Goal: Task Accomplishment & Management: Manage account settings

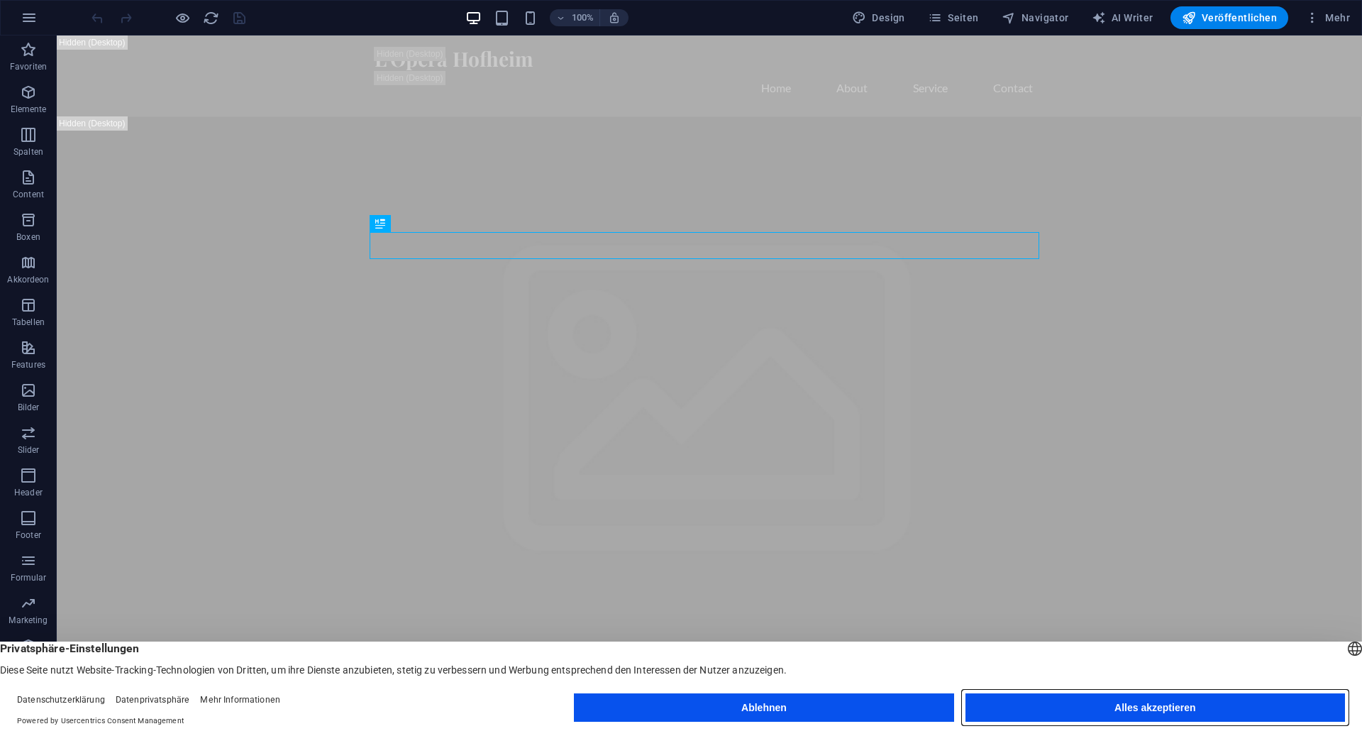
click at [1095, 703] on button "Alles akzeptieren" at bounding box center [1156, 707] width 380 height 28
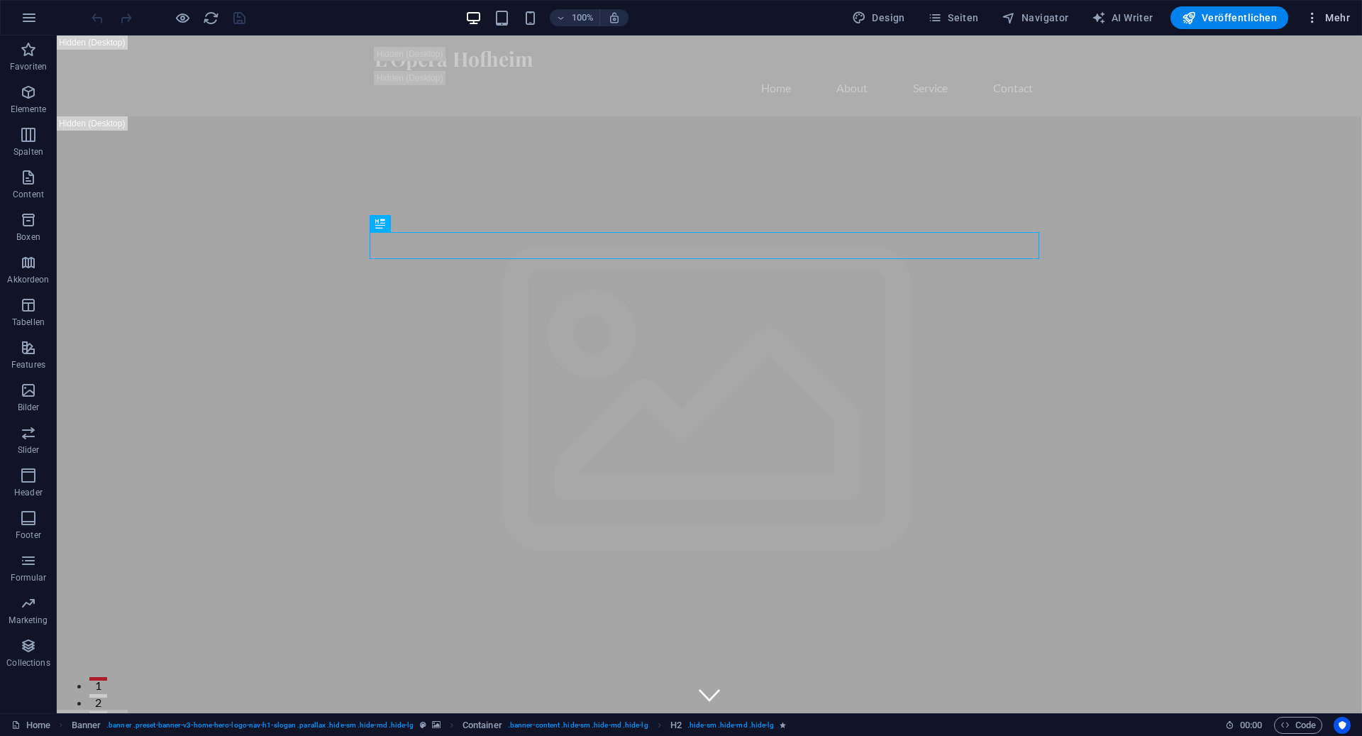
click at [1312, 22] on icon "button" at bounding box center [1313, 18] width 14 height 14
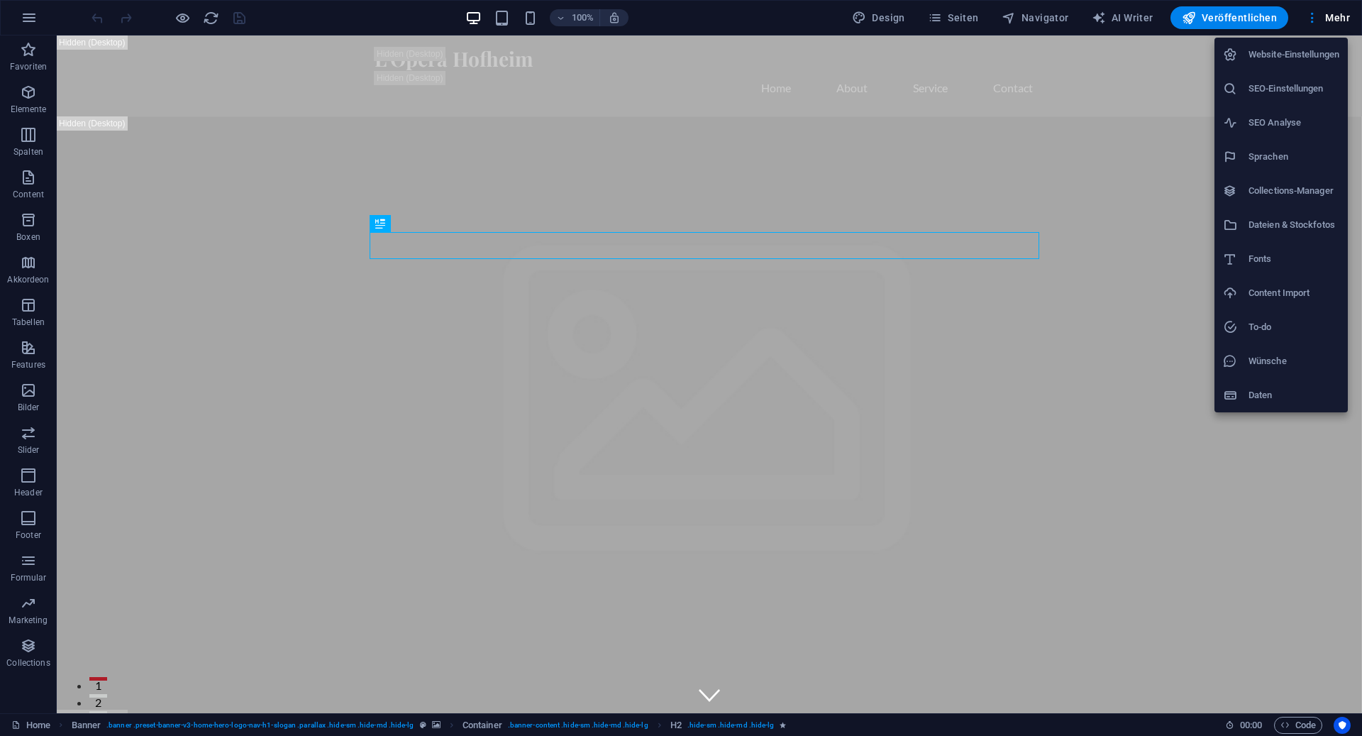
click at [834, 325] on div at bounding box center [681, 368] width 1362 height 736
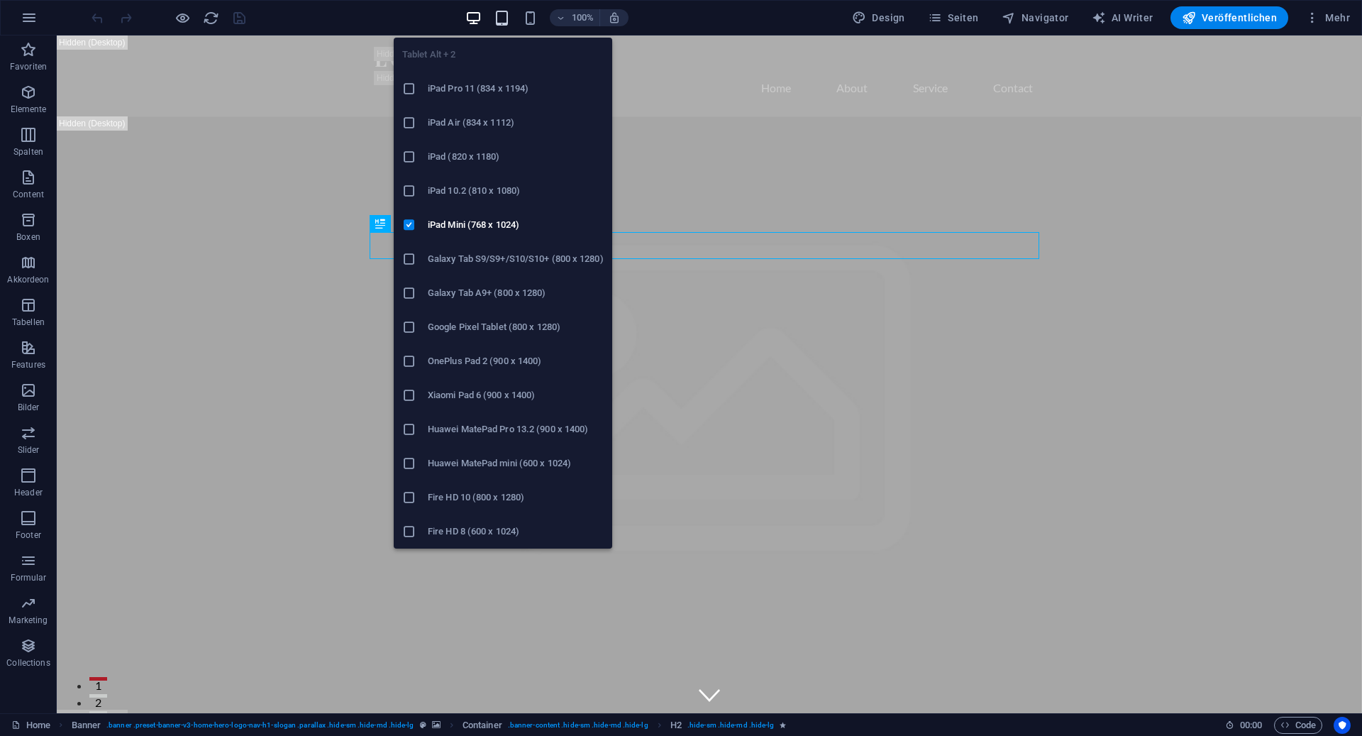
click at [510, 18] on icon "button" at bounding box center [502, 18] width 16 height 16
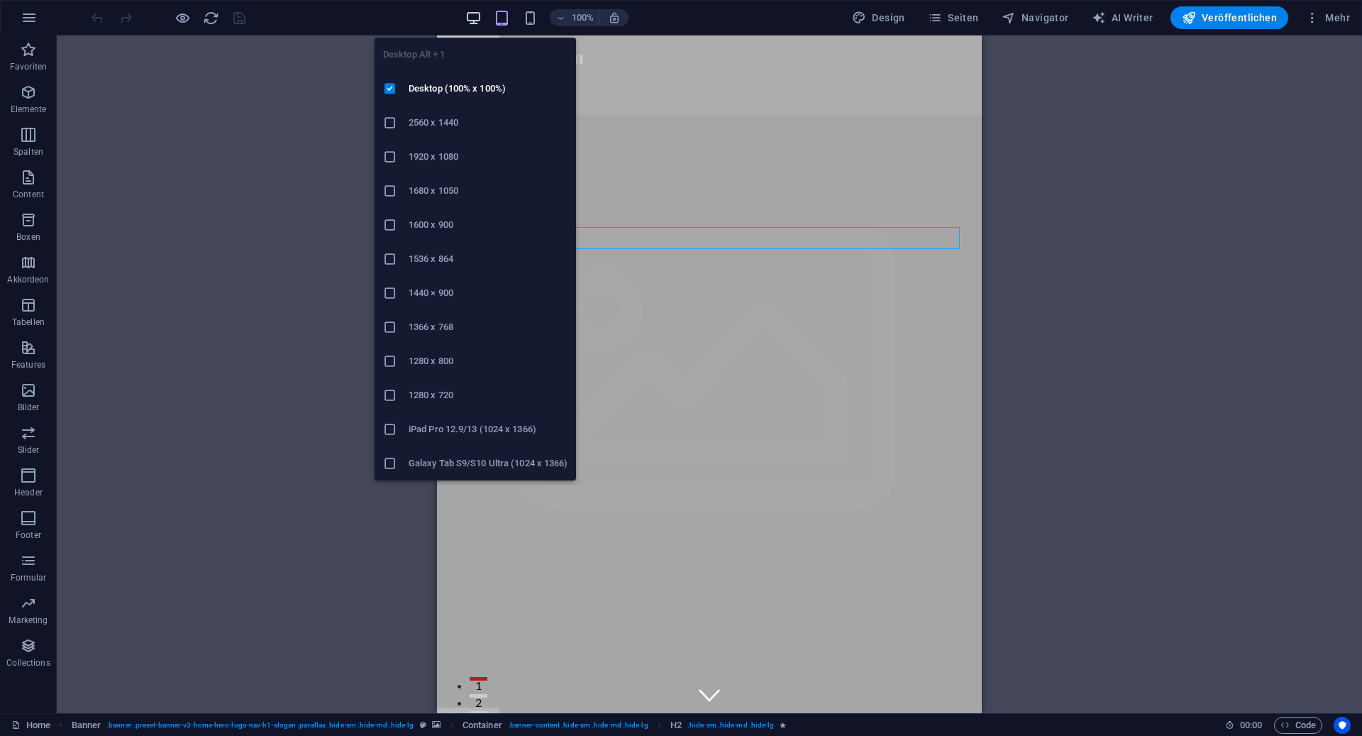
click at [473, 18] on icon "button" at bounding box center [473, 18] width 16 height 16
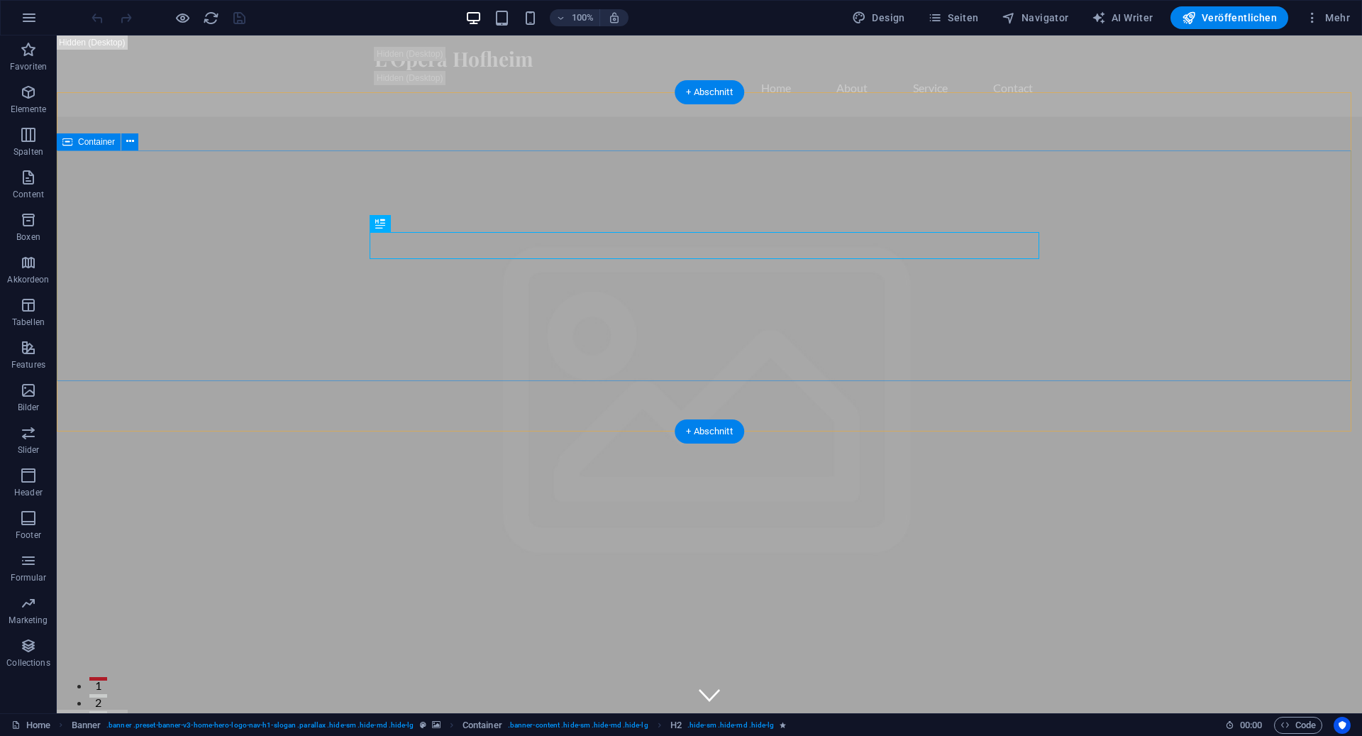
click at [680, 103] on div "+ Abschnitt" at bounding box center [710, 92] width 70 height 24
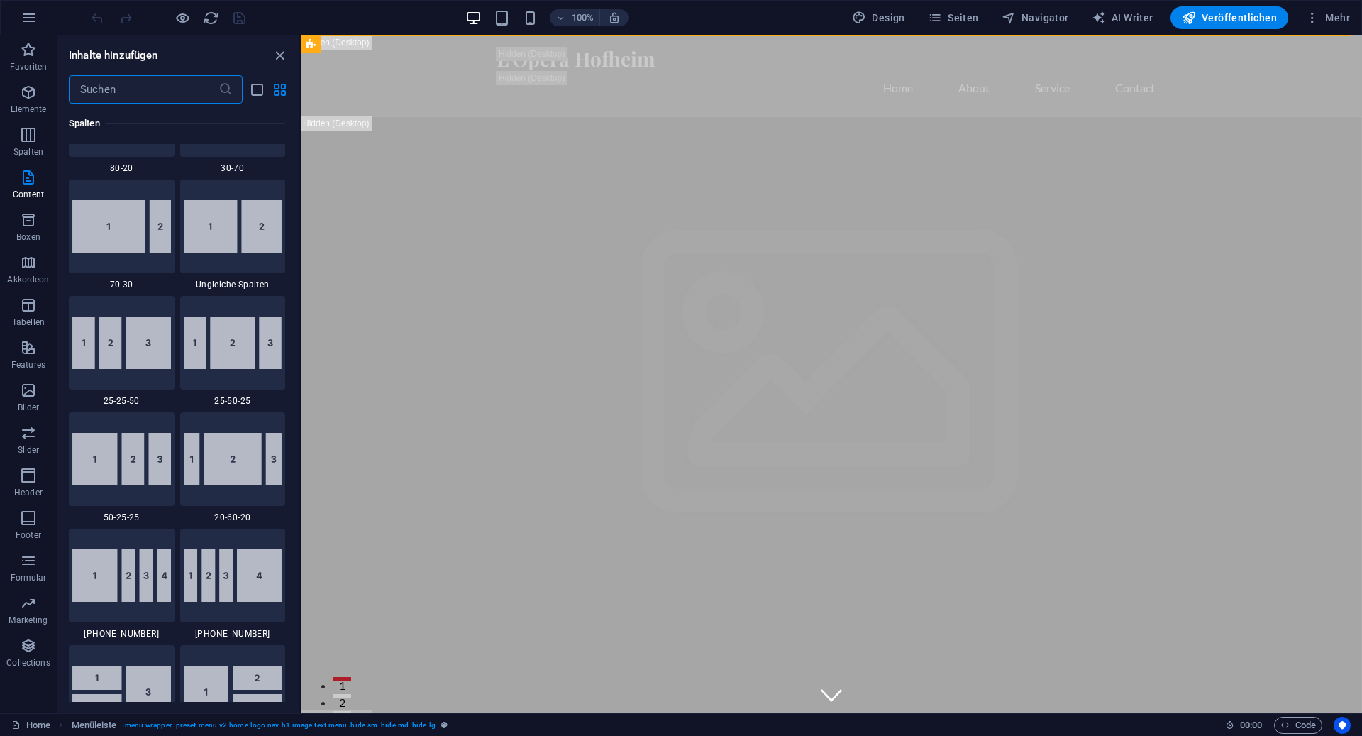
scroll to position [2483, 0]
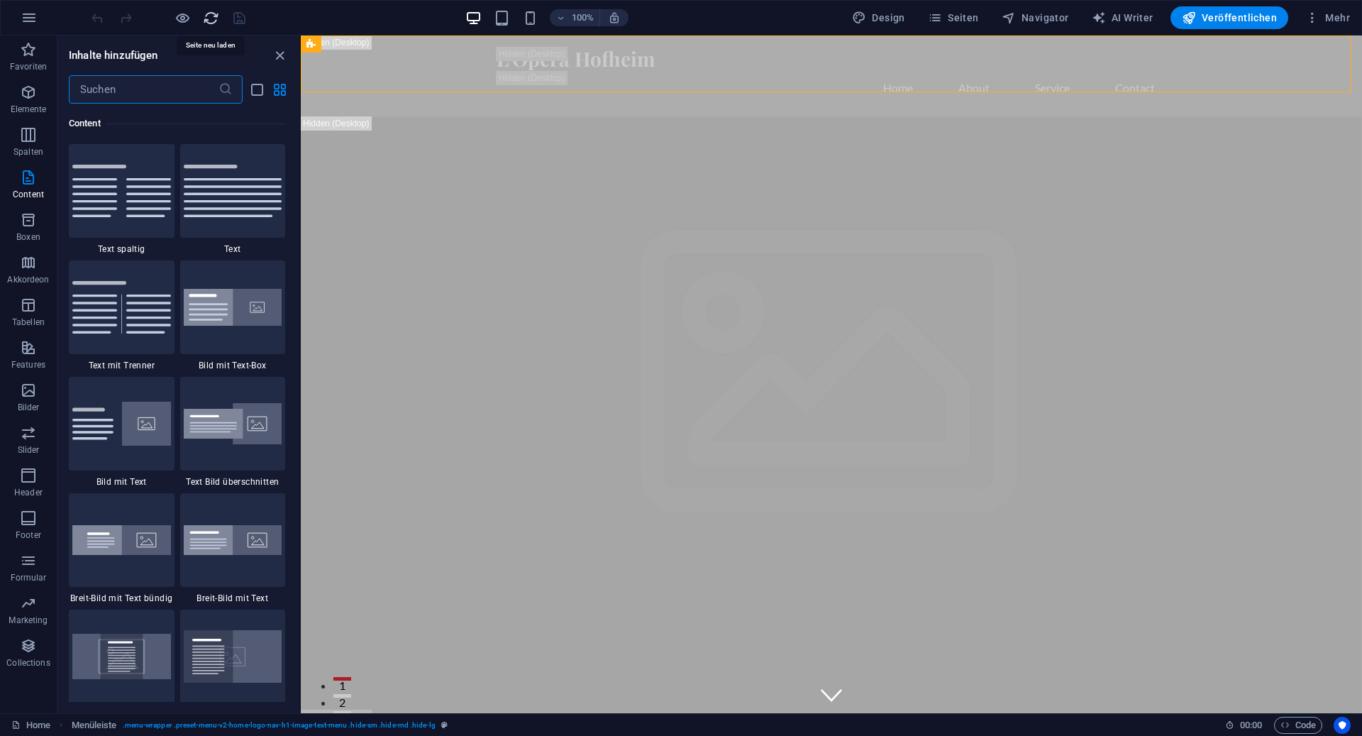
click at [207, 19] on icon "reload" at bounding box center [211, 18] width 16 height 16
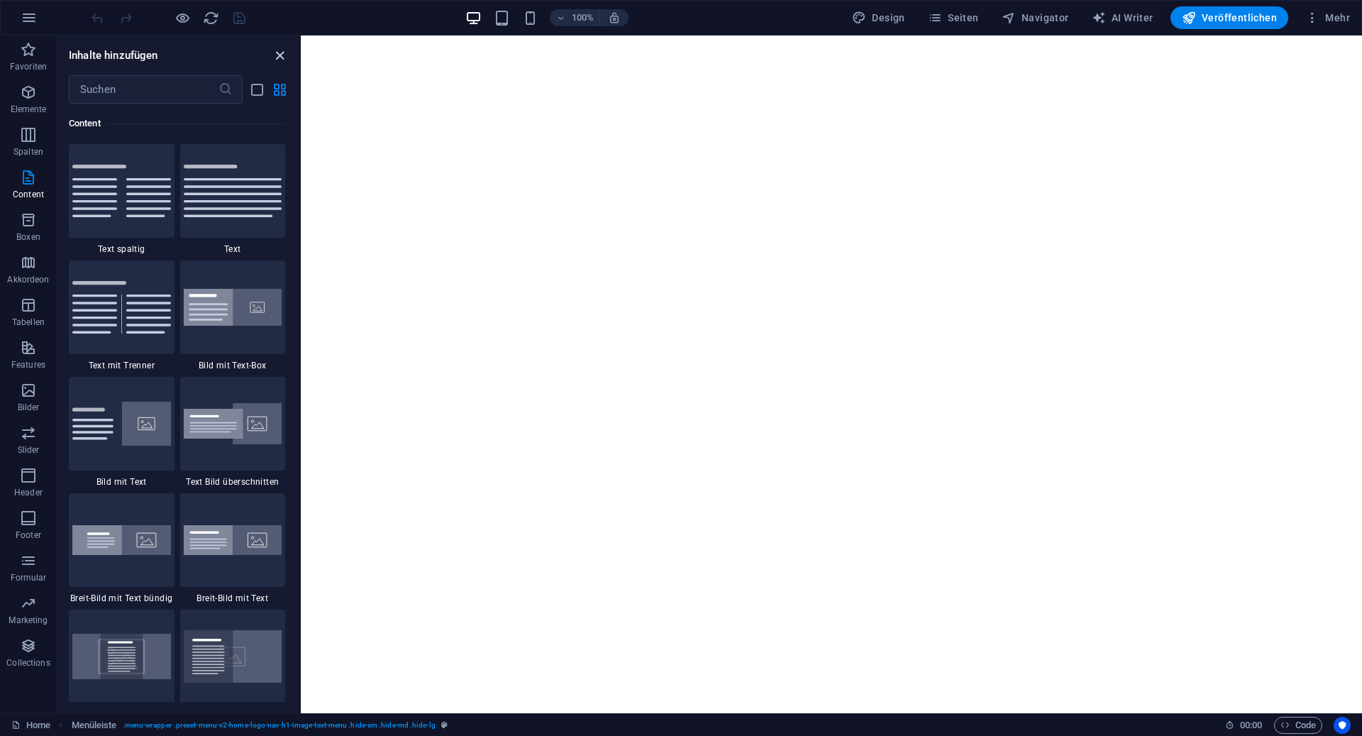
click at [277, 53] on icon "close panel" at bounding box center [280, 56] width 16 height 16
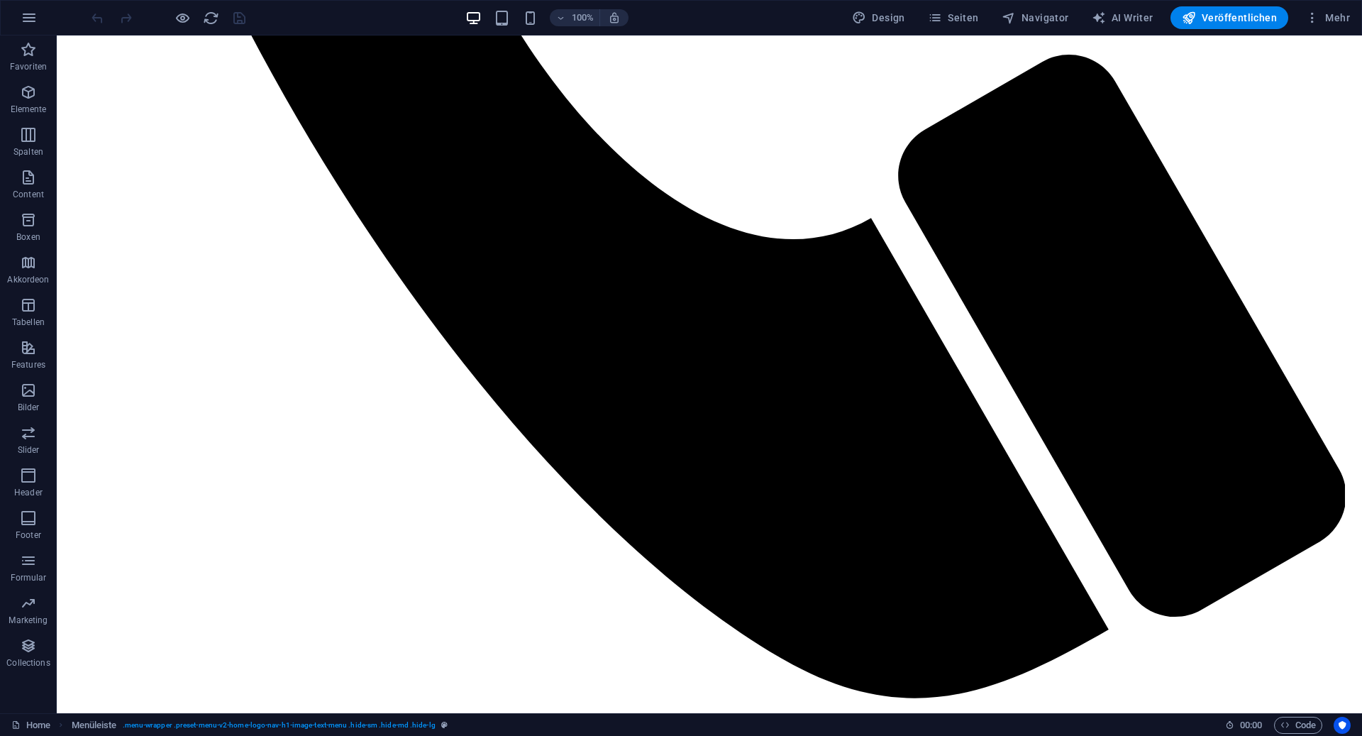
scroll to position [1389, 0]
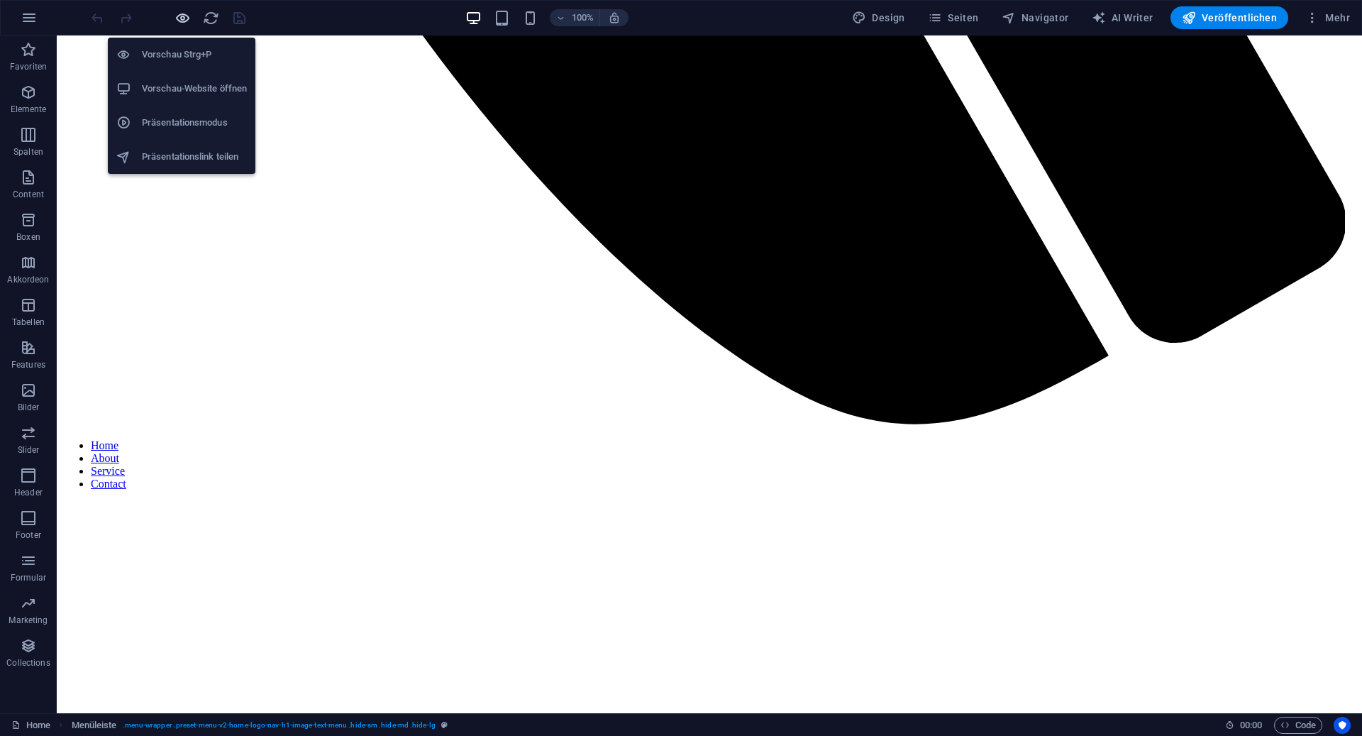
click at [182, 21] on icon "button" at bounding box center [183, 18] width 16 height 16
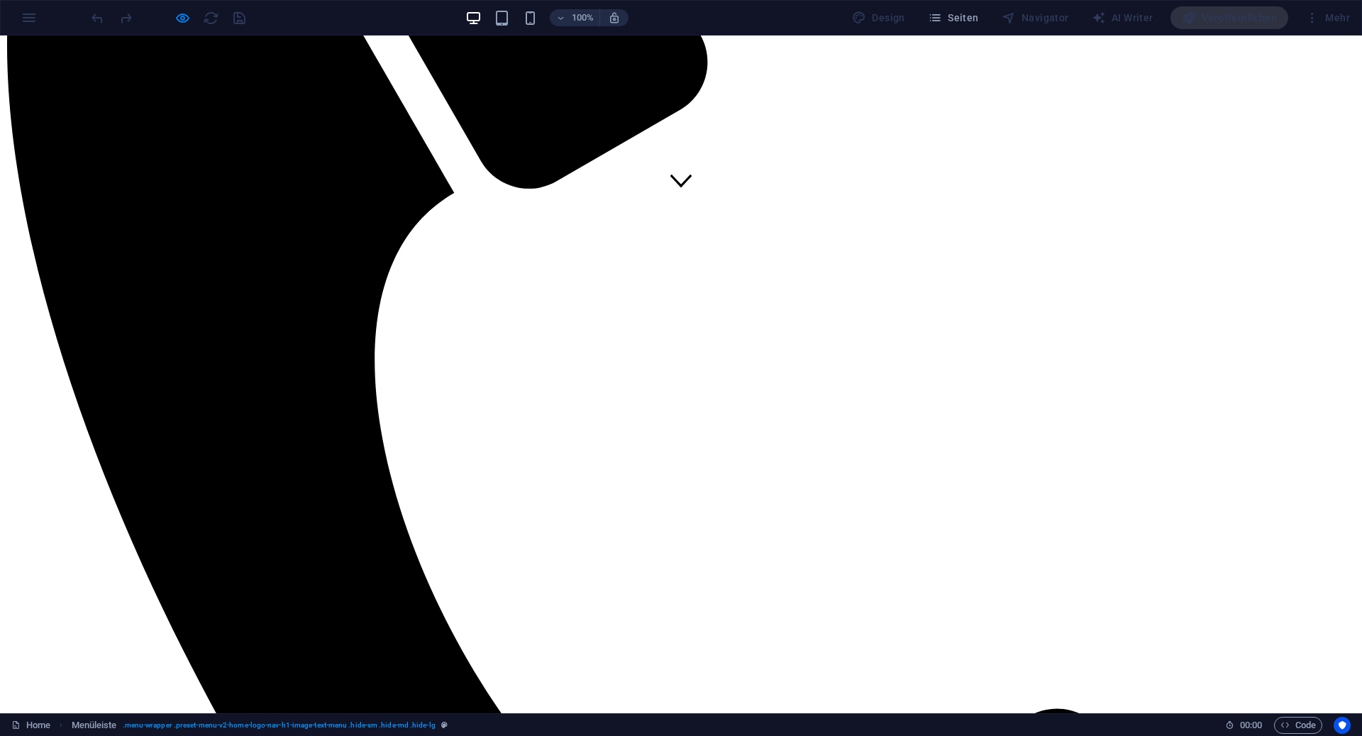
scroll to position [0, 0]
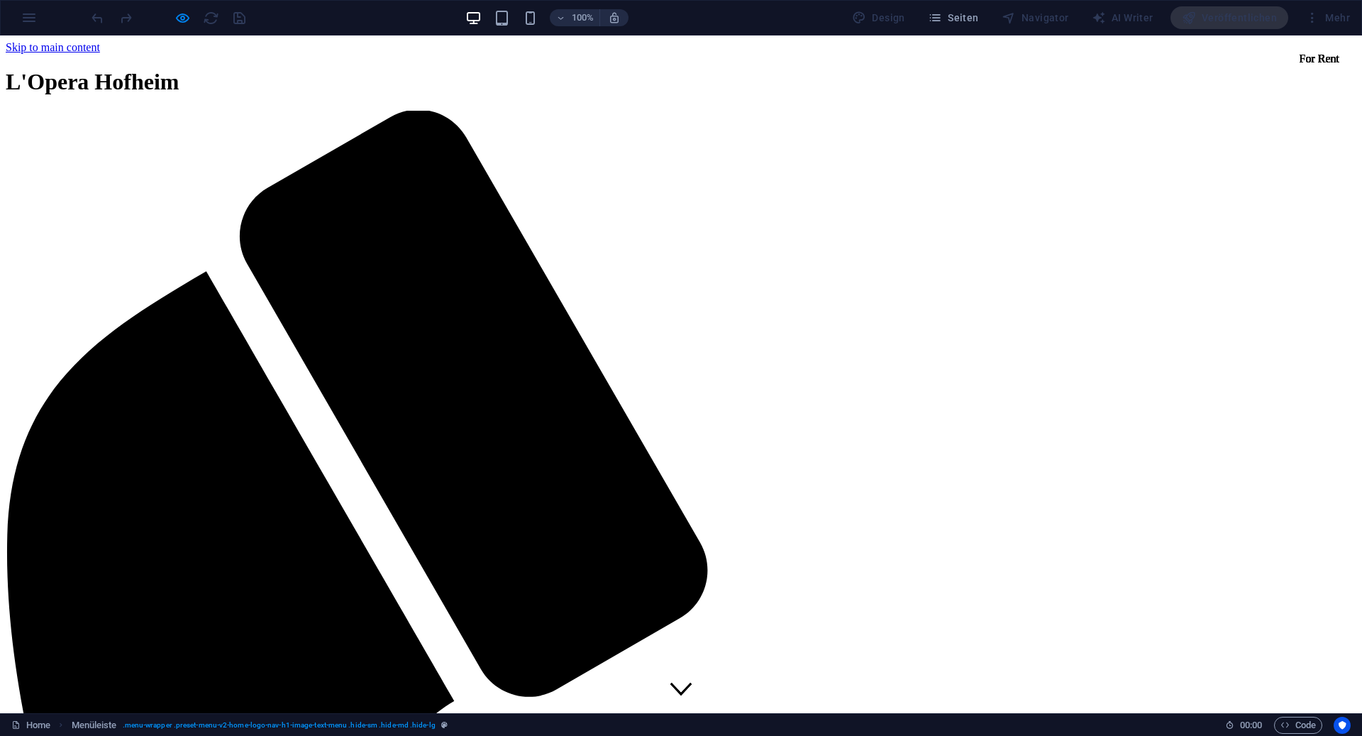
click at [32, 22] on div "100% Design Seiten Navigator AI Writer Veröffentlichen Mehr" at bounding box center [681, 18] width 1361 height 34
click at [30, 23] on div "100% Design Seiten Navigator AI Writer Veröffentlichen Mehr" at bounding box center [681, 18] width 1361 height 34
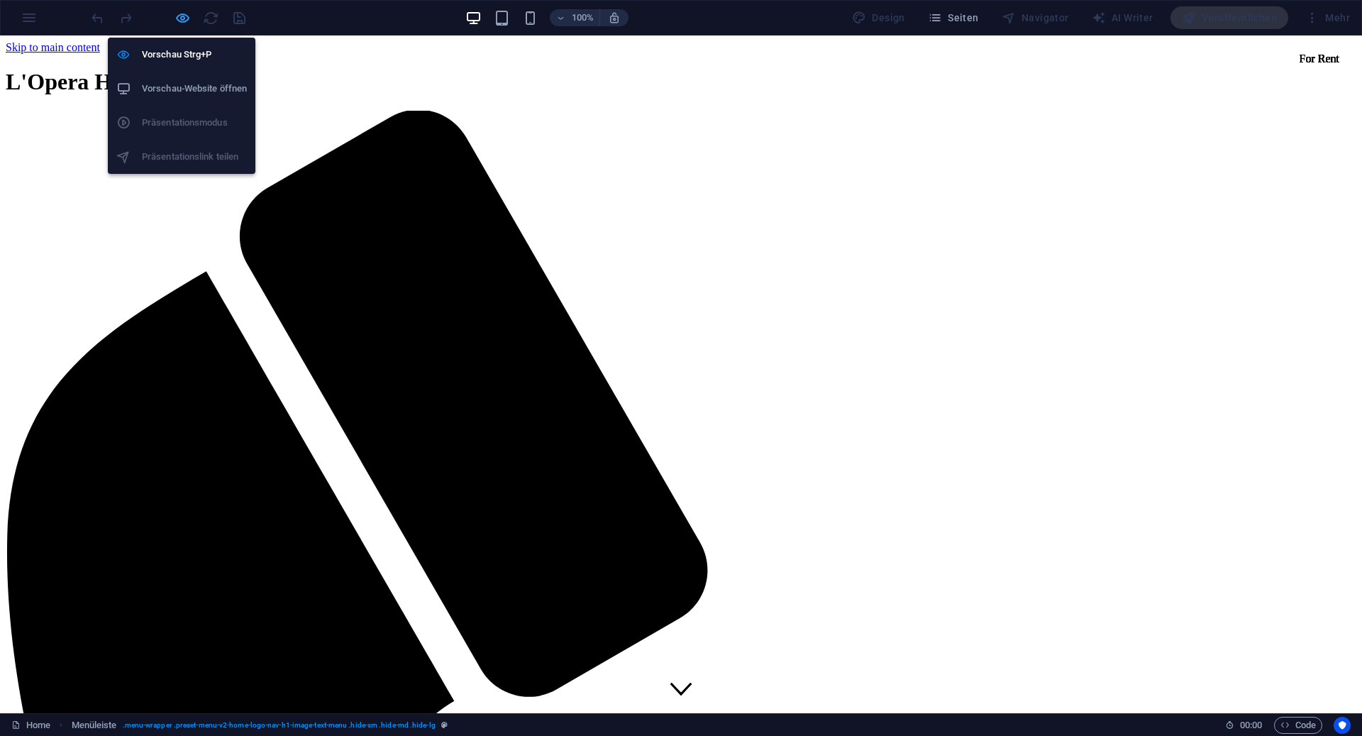
click at [189, 16] on icon "button" at bounding box center [183, 18] width 16 height 16
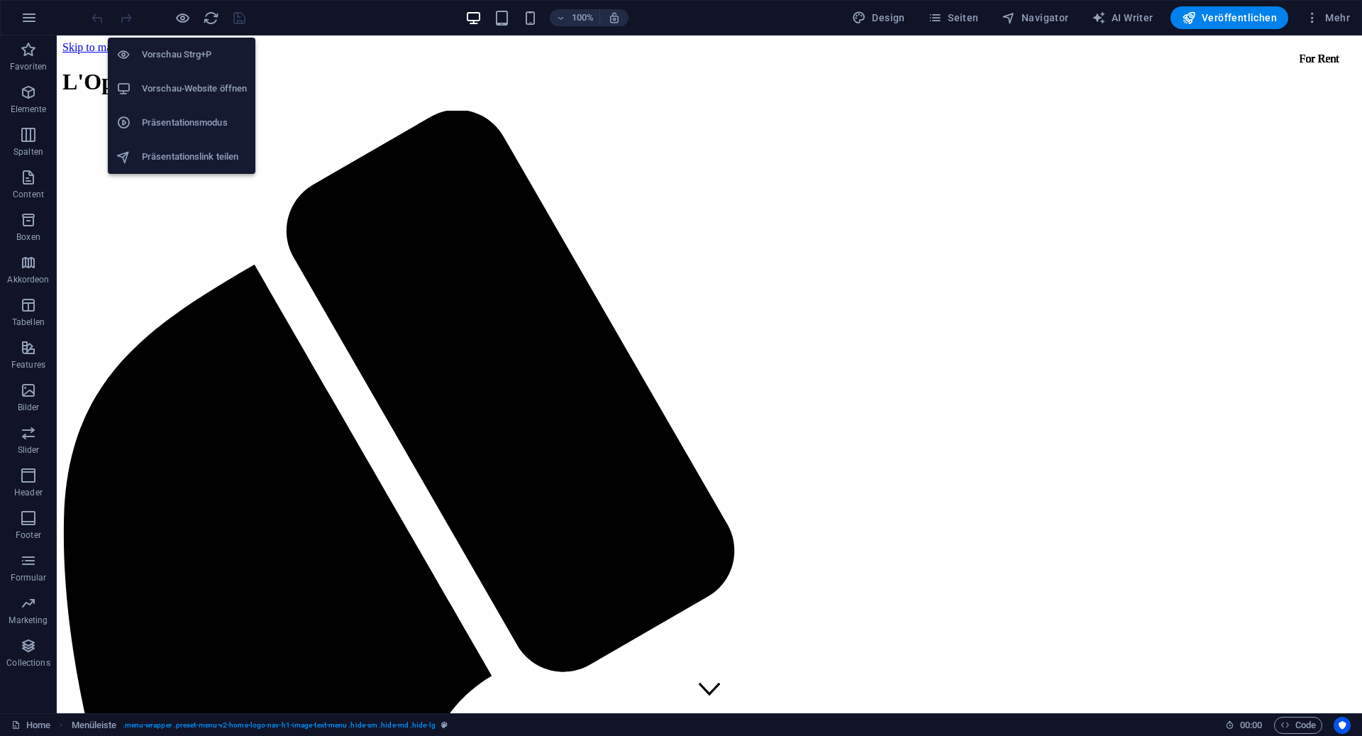
click at [200, 121] on h6 "Präsentationsmodus" at bounding box center [194, 122] width 105 height 17
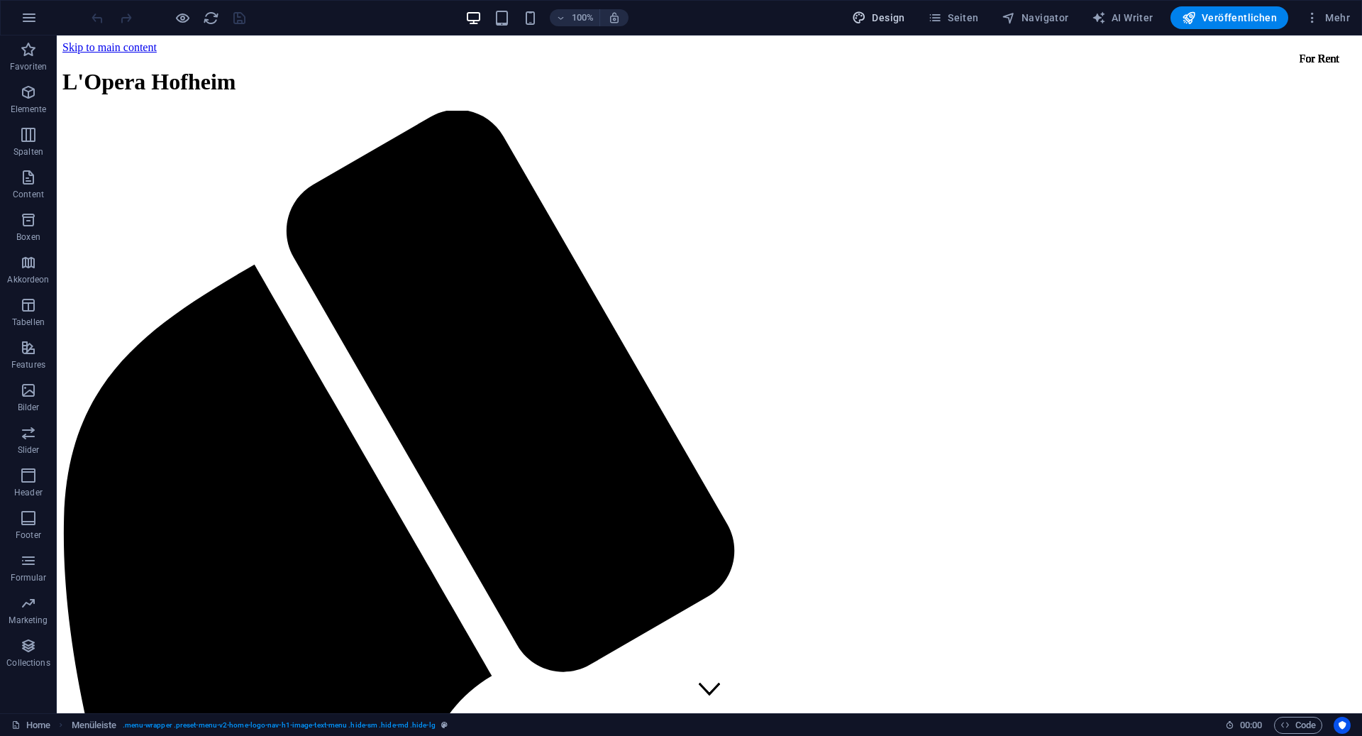
click at [890, 16] on span "Design" at bounding box center [878, 18] width 53 height 14
select select "px"
select select "200"
select select "px"
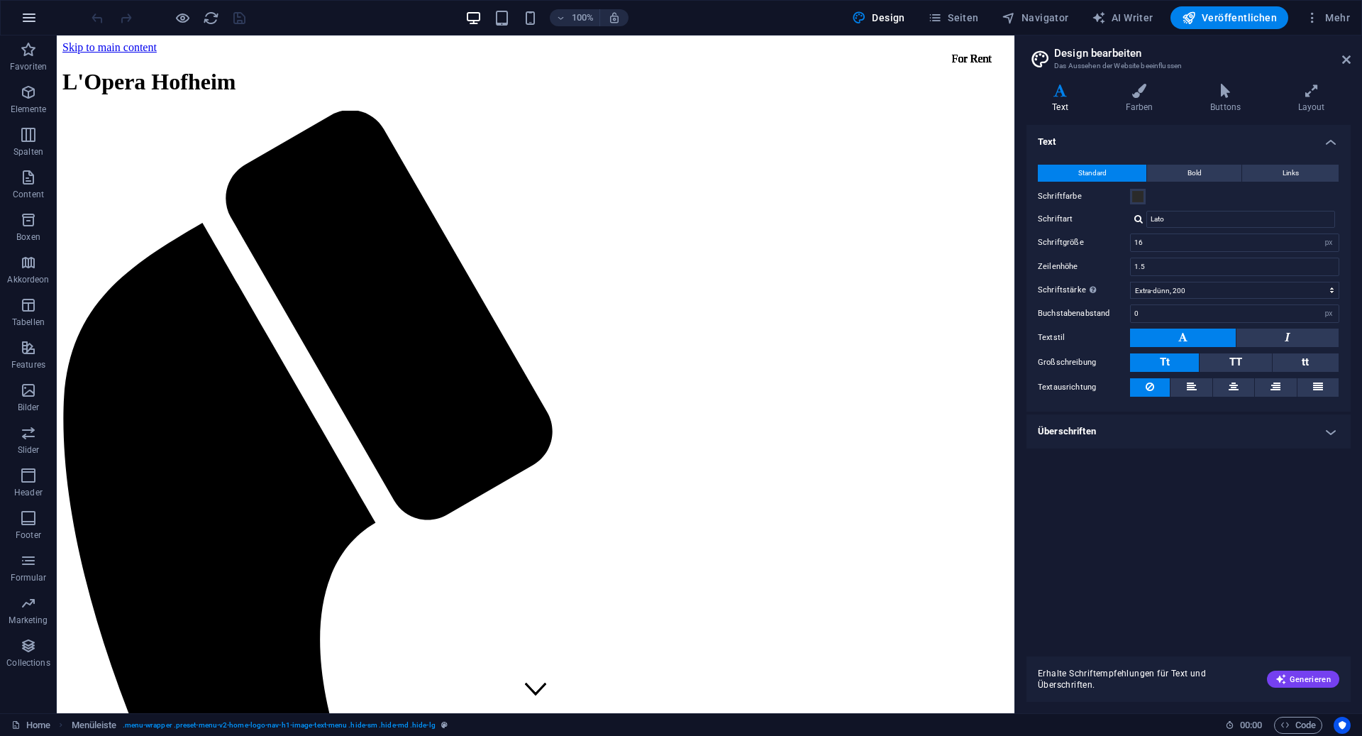
click at [38, 18] on button "button" at bounding box center [29, 18] width 34 height 34
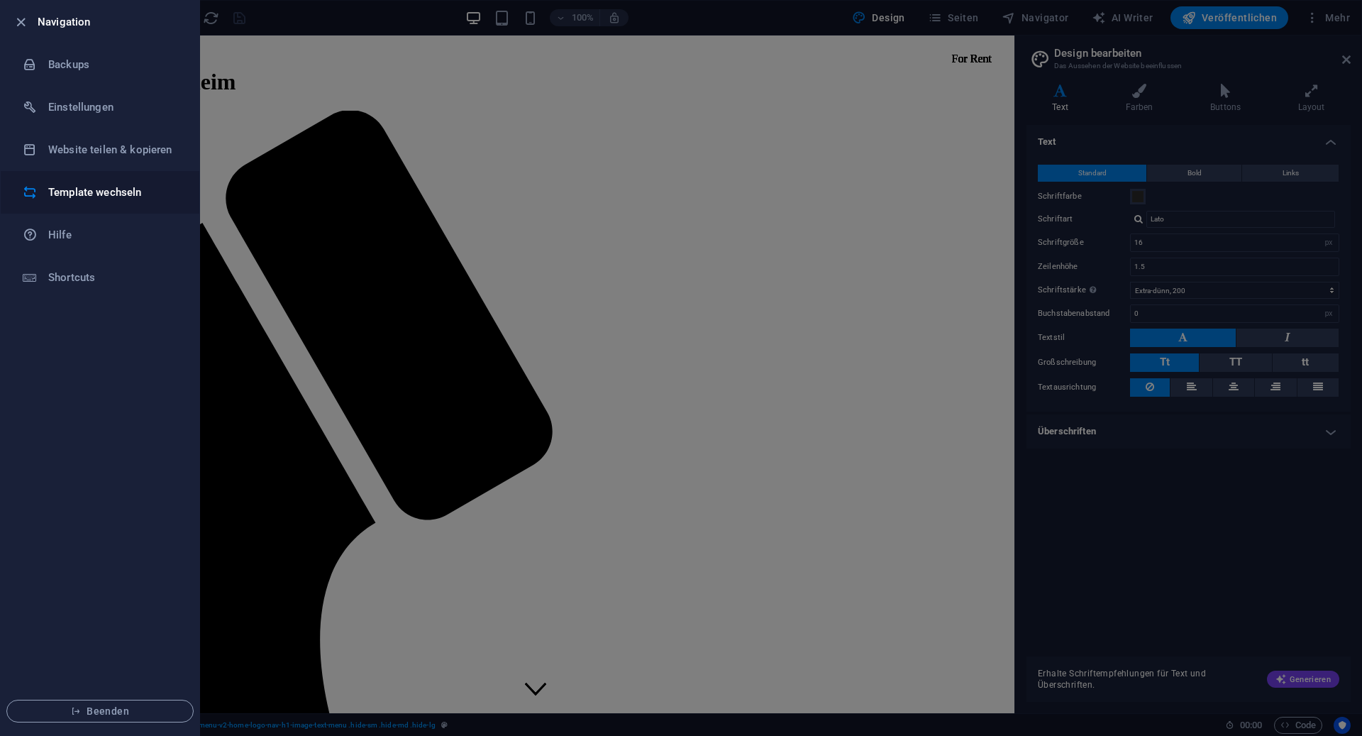
click at [94, 180] on li "Template wechseln" at bounding box center [100, 192] width 199 height 43
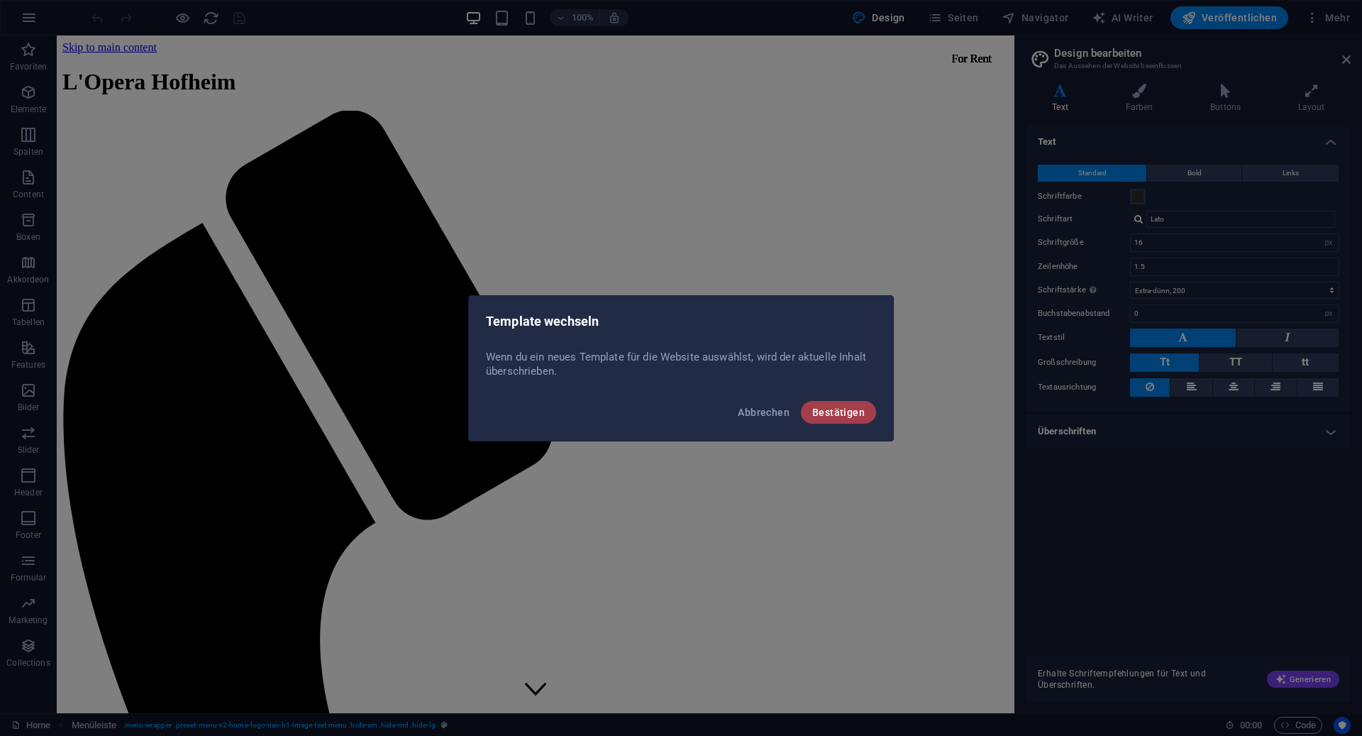
click at [846, 413] on span "Bestätigen" at bounding box center [838, 412] width 53 height 11
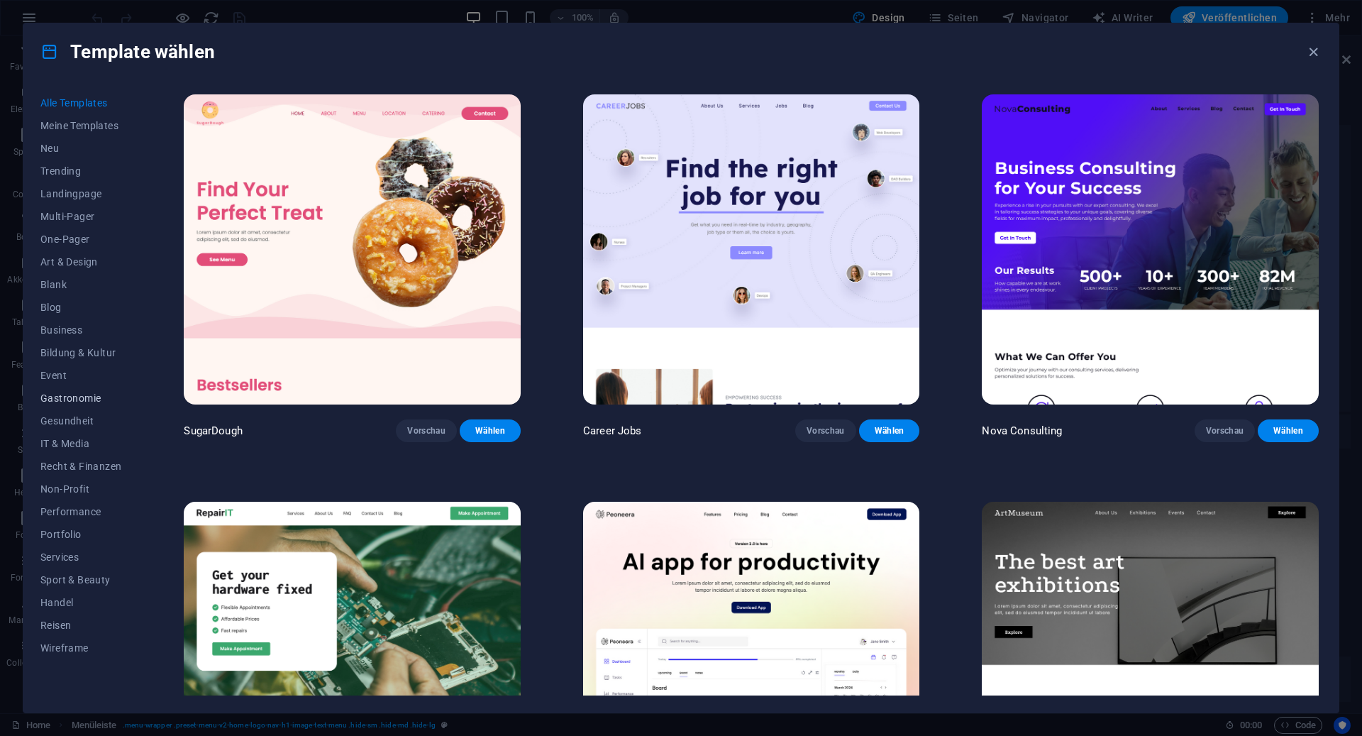
click at [71, 399] on span "Gastronomie" at bounding box center [80, 397] width 81 height 11
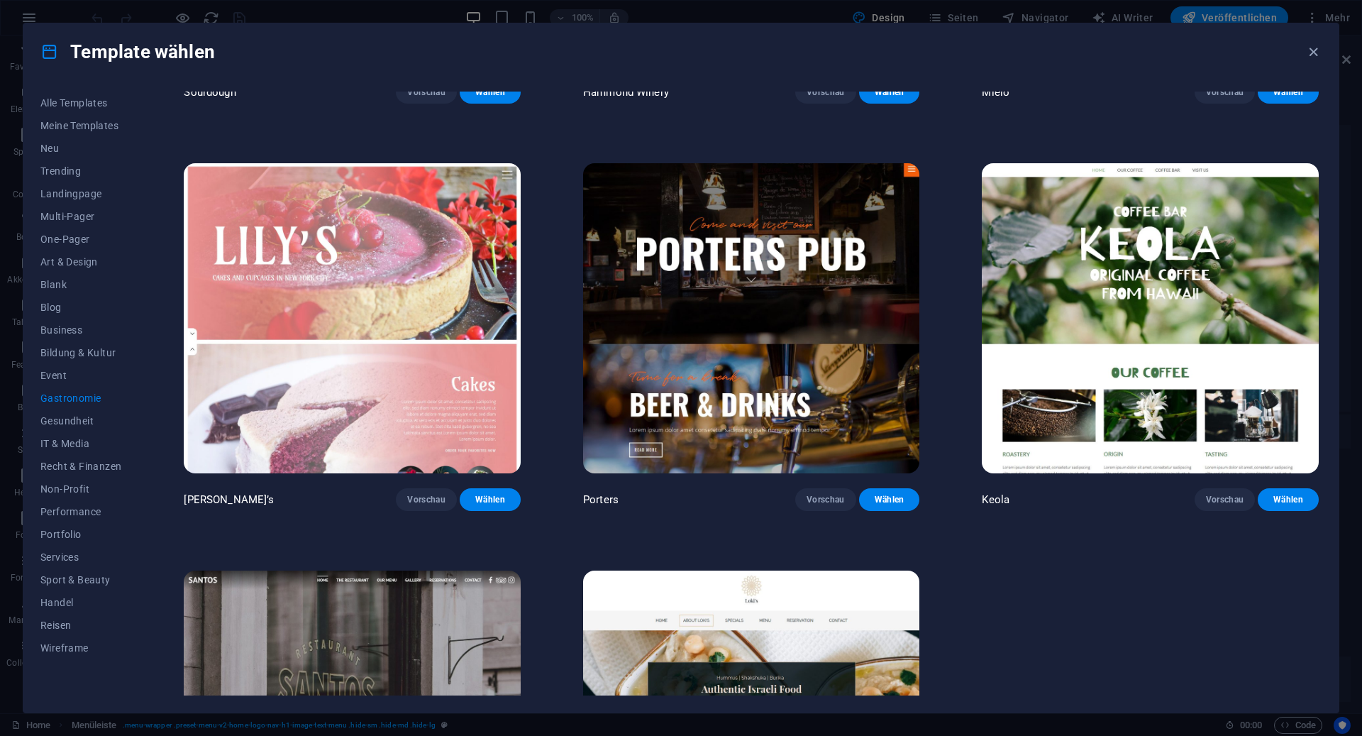
scroll to position [1774, 0]
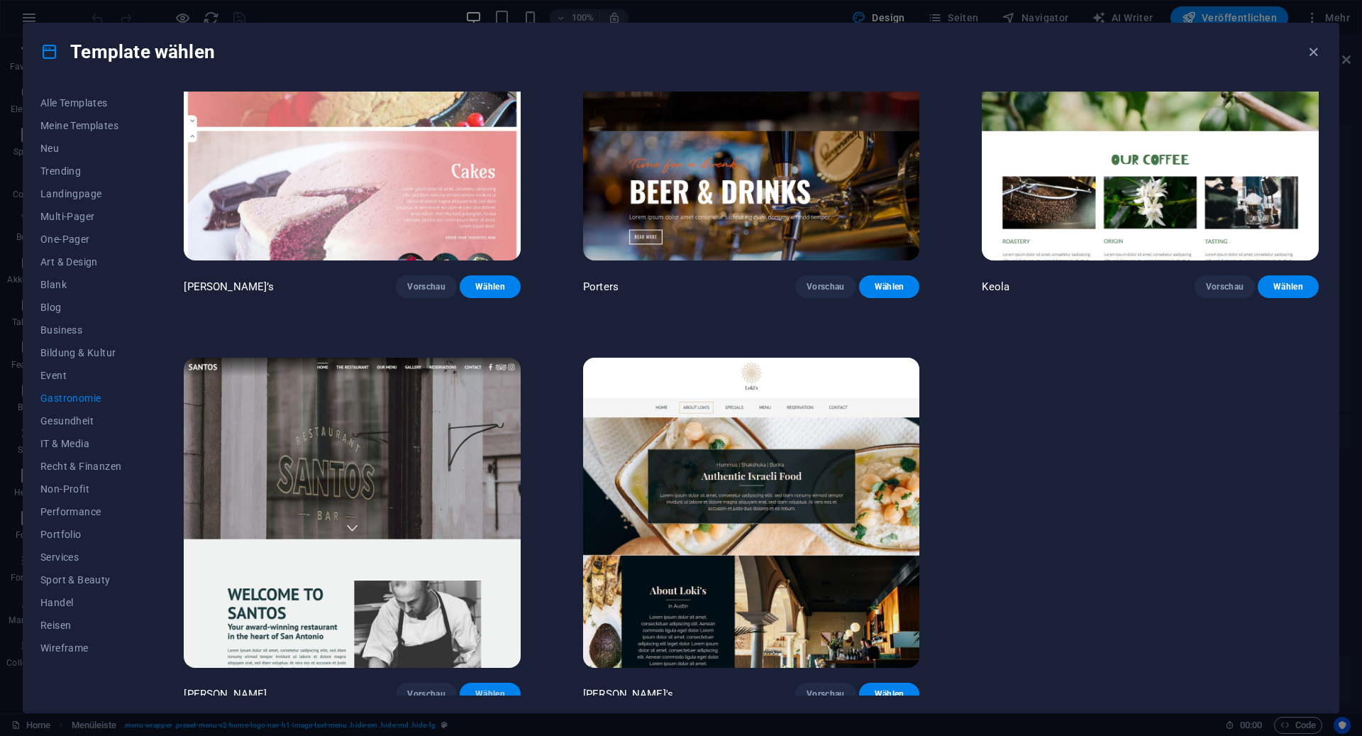
click at [499, 683] on button "Wählen" at bounding box center [490, 694] width 61 height 23
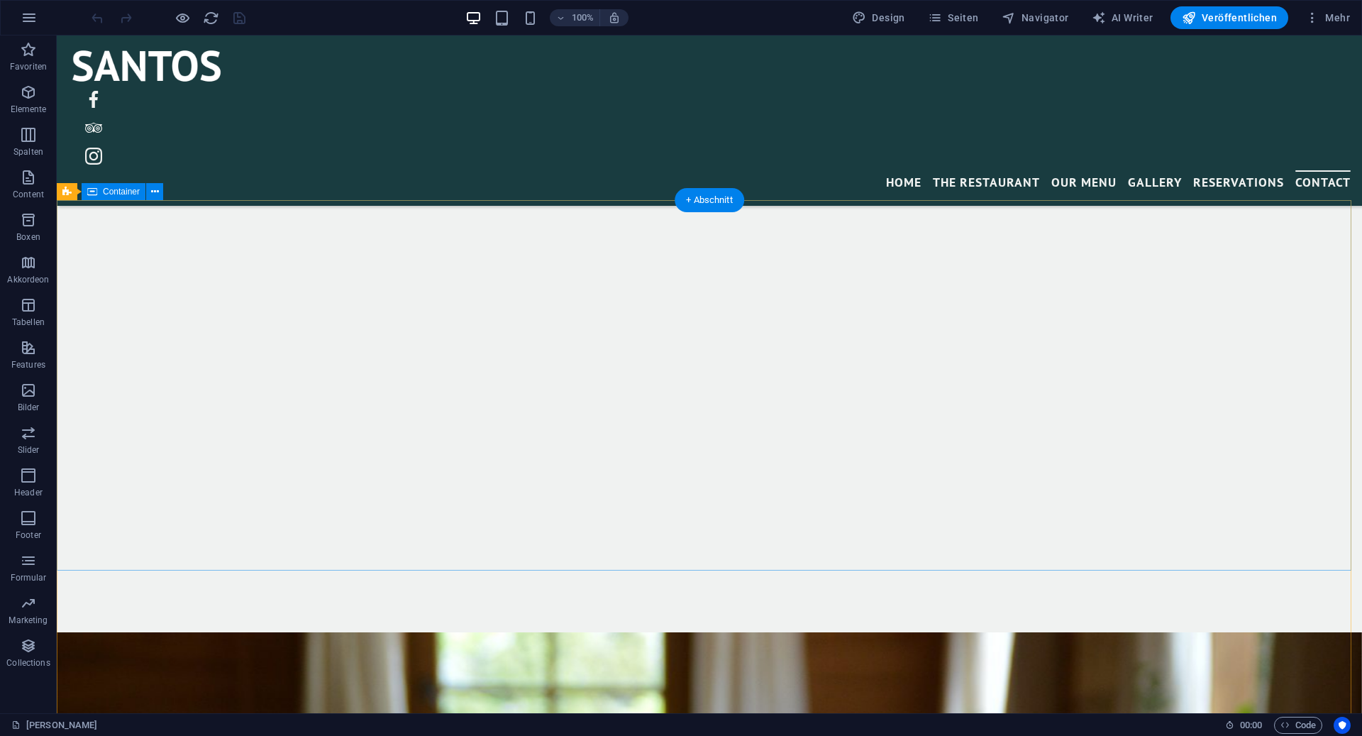
scroll to position [3951, 0]
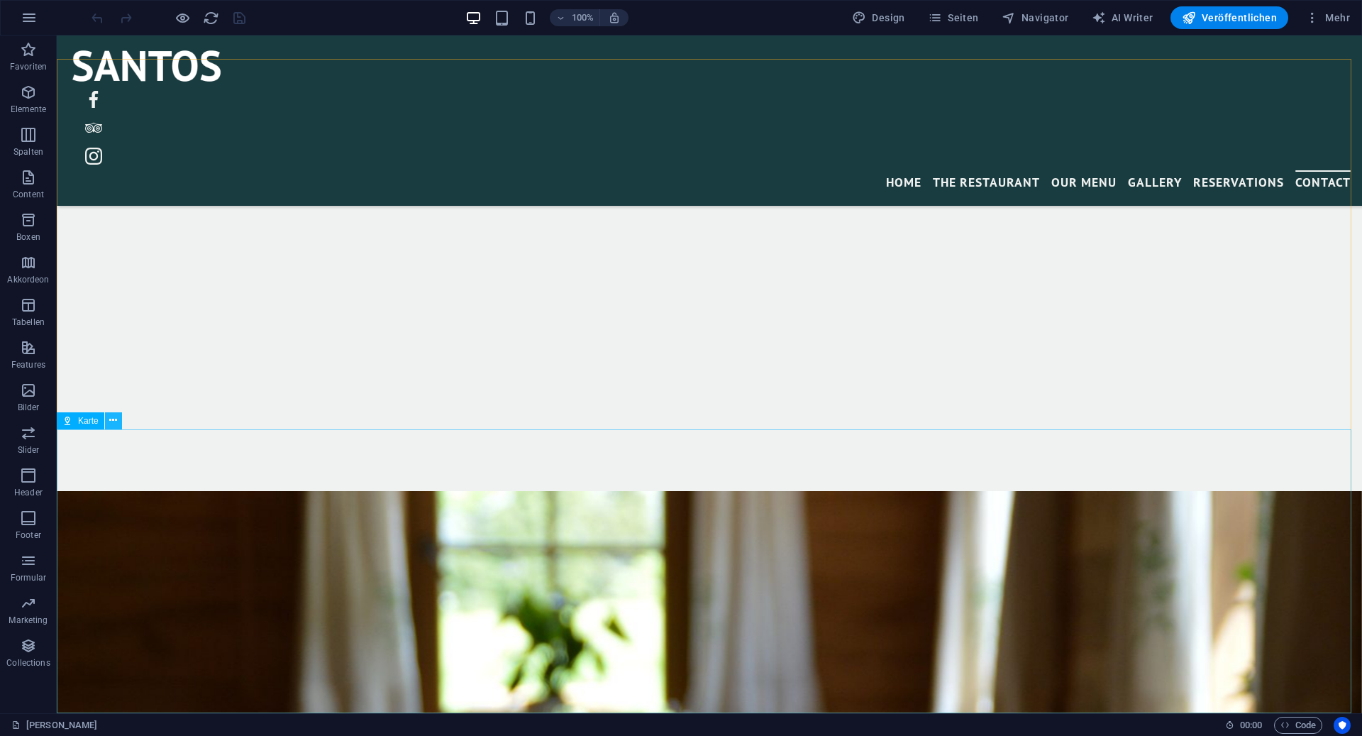
click at [112, 421] on icon at bounding box center [113, 420] width 8 height 15
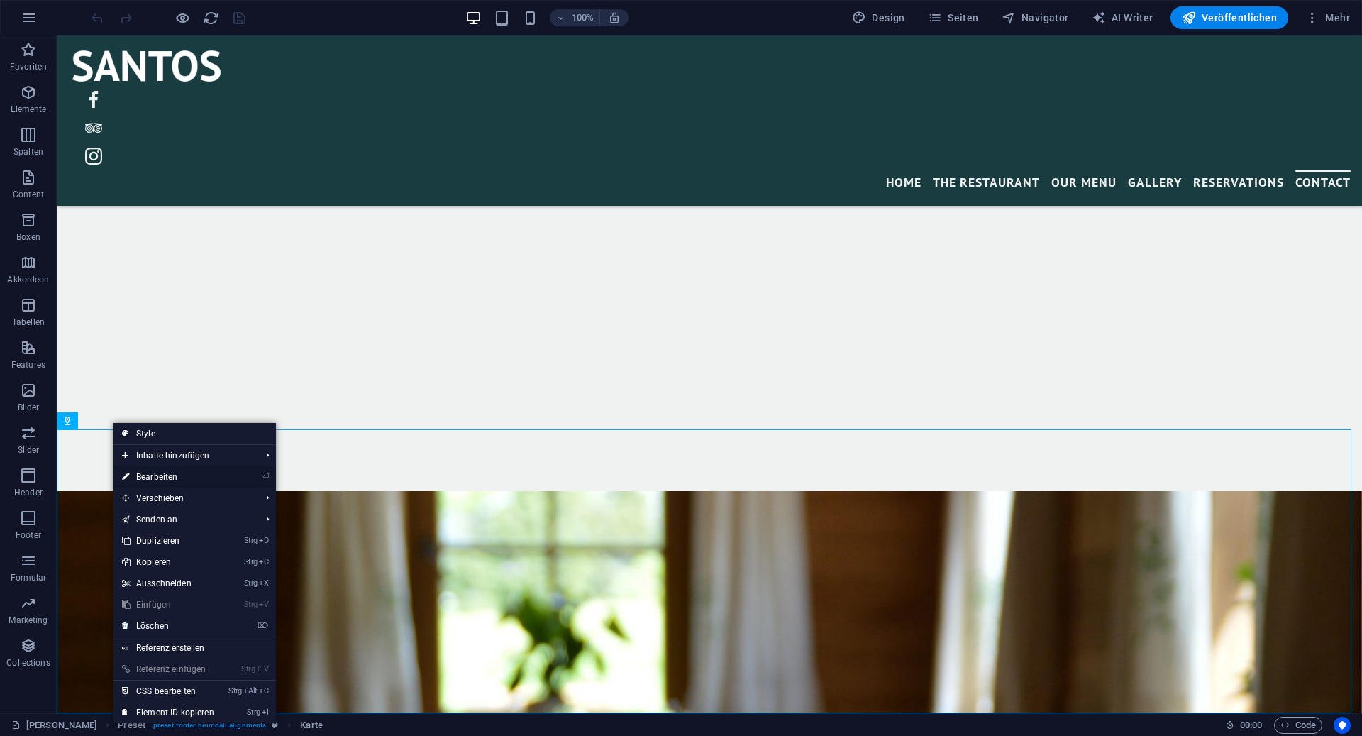
click at [161, 473] on link "⏎ Bearbeiten" at bounding box center [168, 476] width 109 height 21
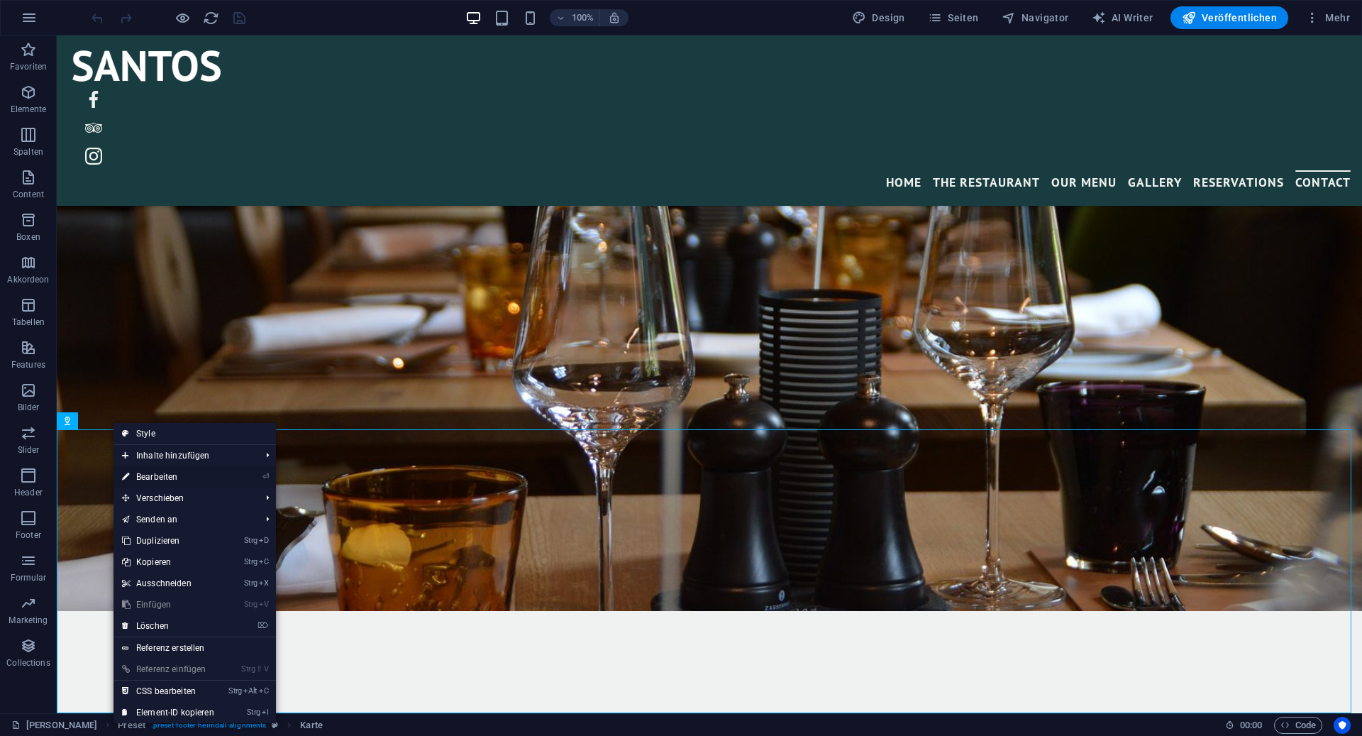
select select "1"
select select "px"
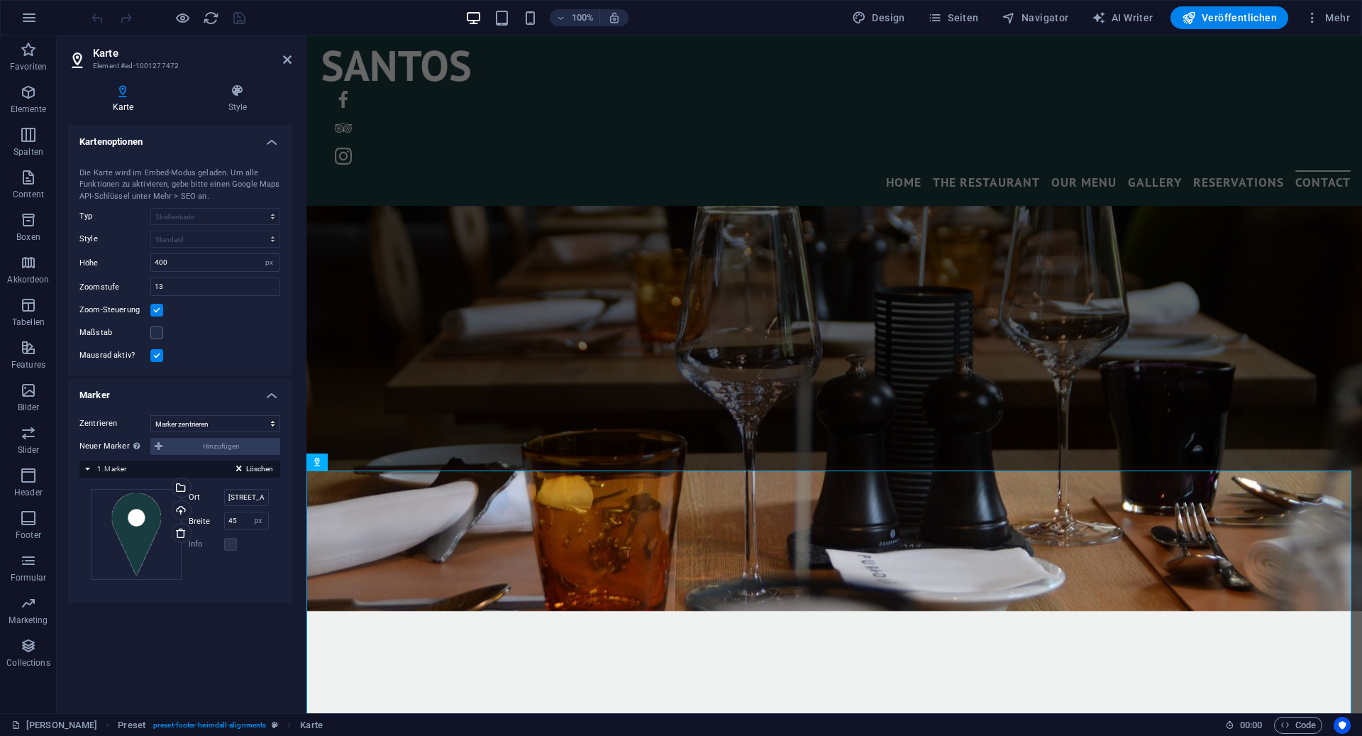
scroll to position [3985, 0]
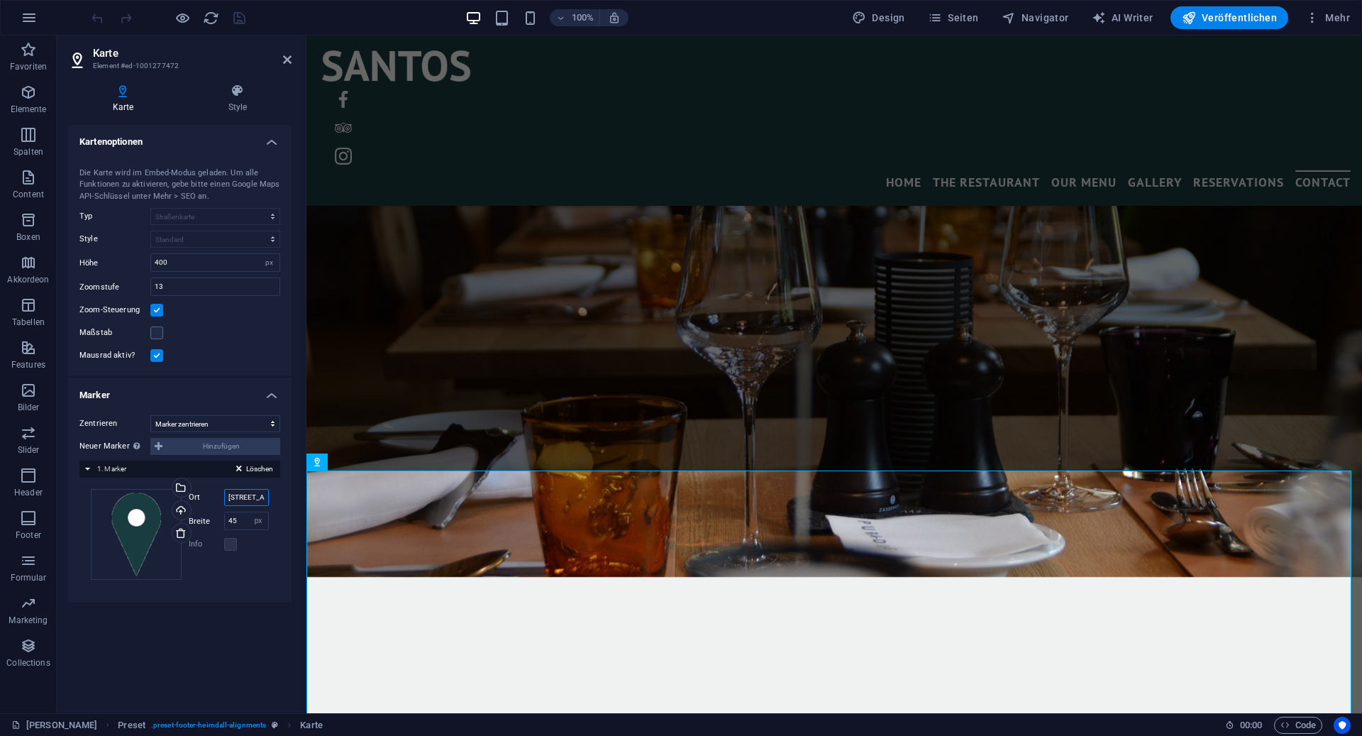
click at [251, 498] on input "[STREET_ADDRESS]" at bounding box center [246, 497] width 45 height 17
type input "[STREET_ADDRESS]"
click at [283, 60] on icon at bounding box center [287, 59] width 9 height 11
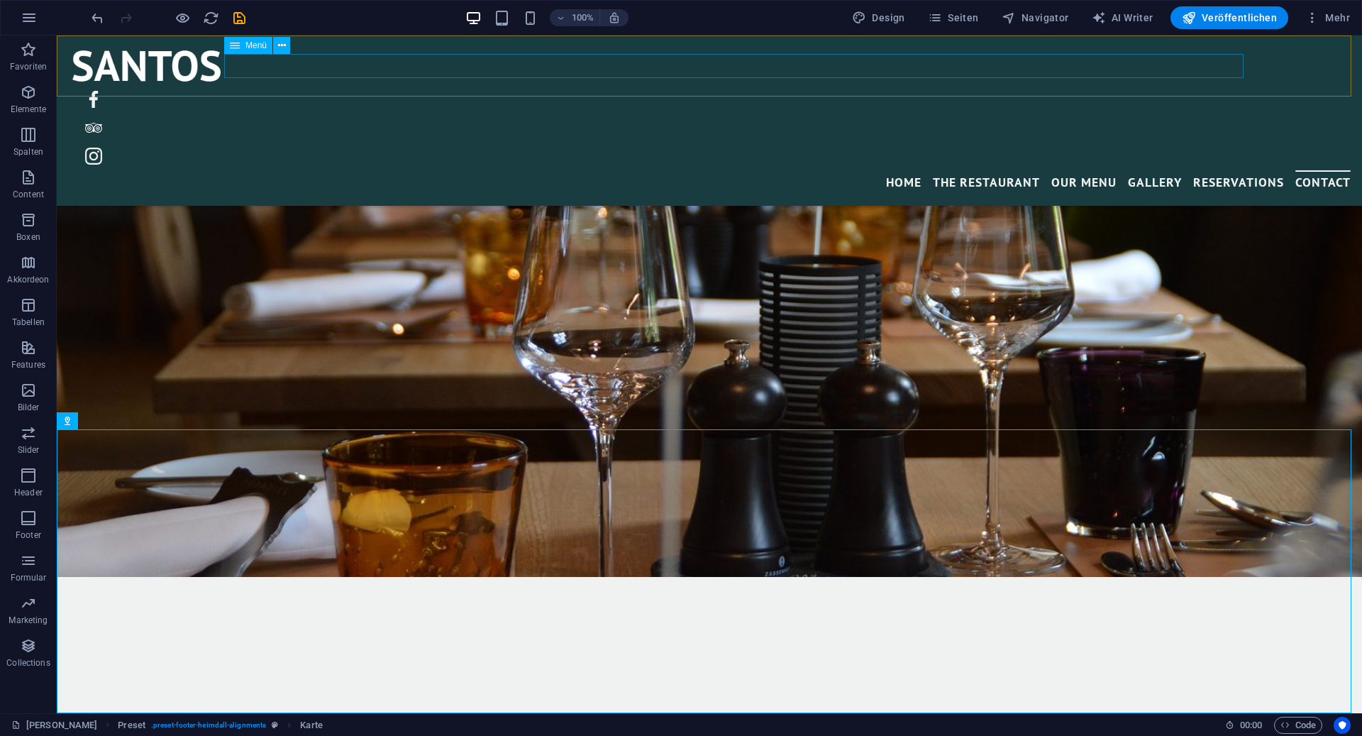
scroll to position [3951, 0]
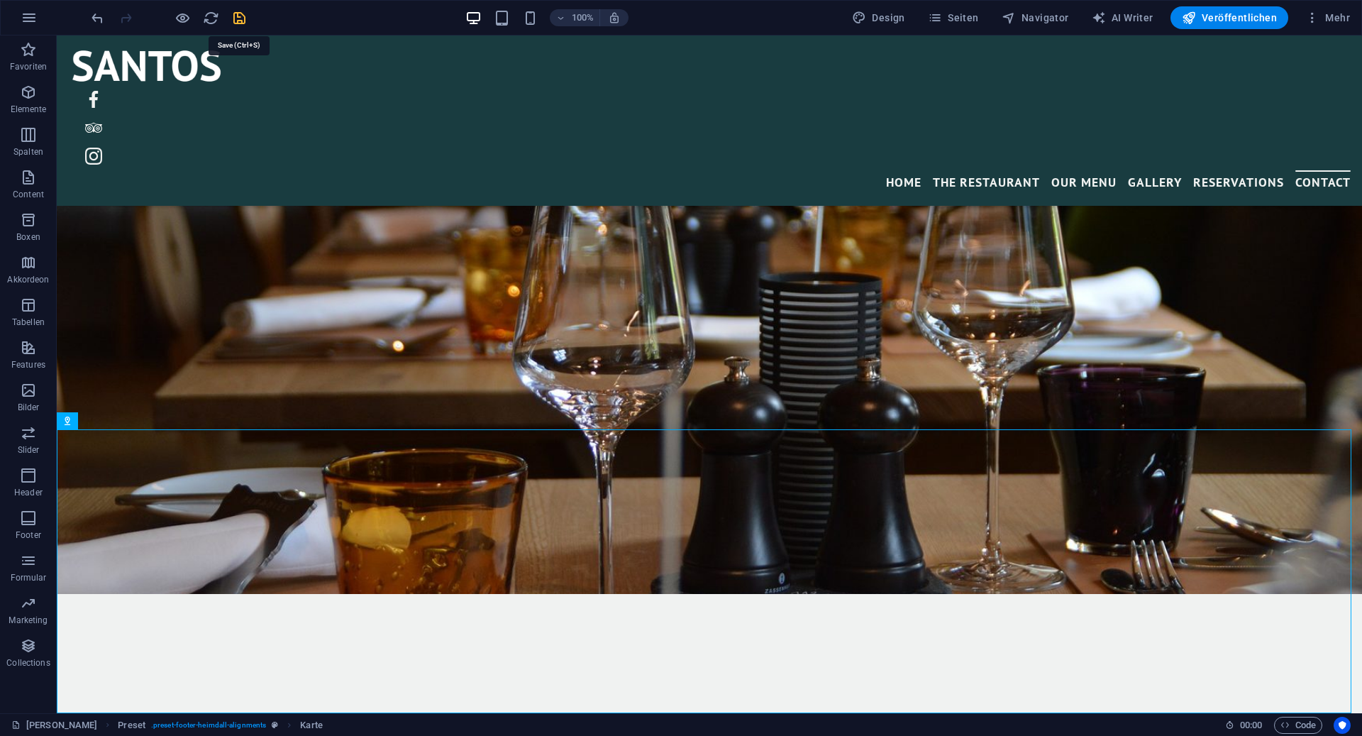
click at [238, 20] on icon "save" at bounding box center [239, 18] width 16 height 16
checkbox input "false"
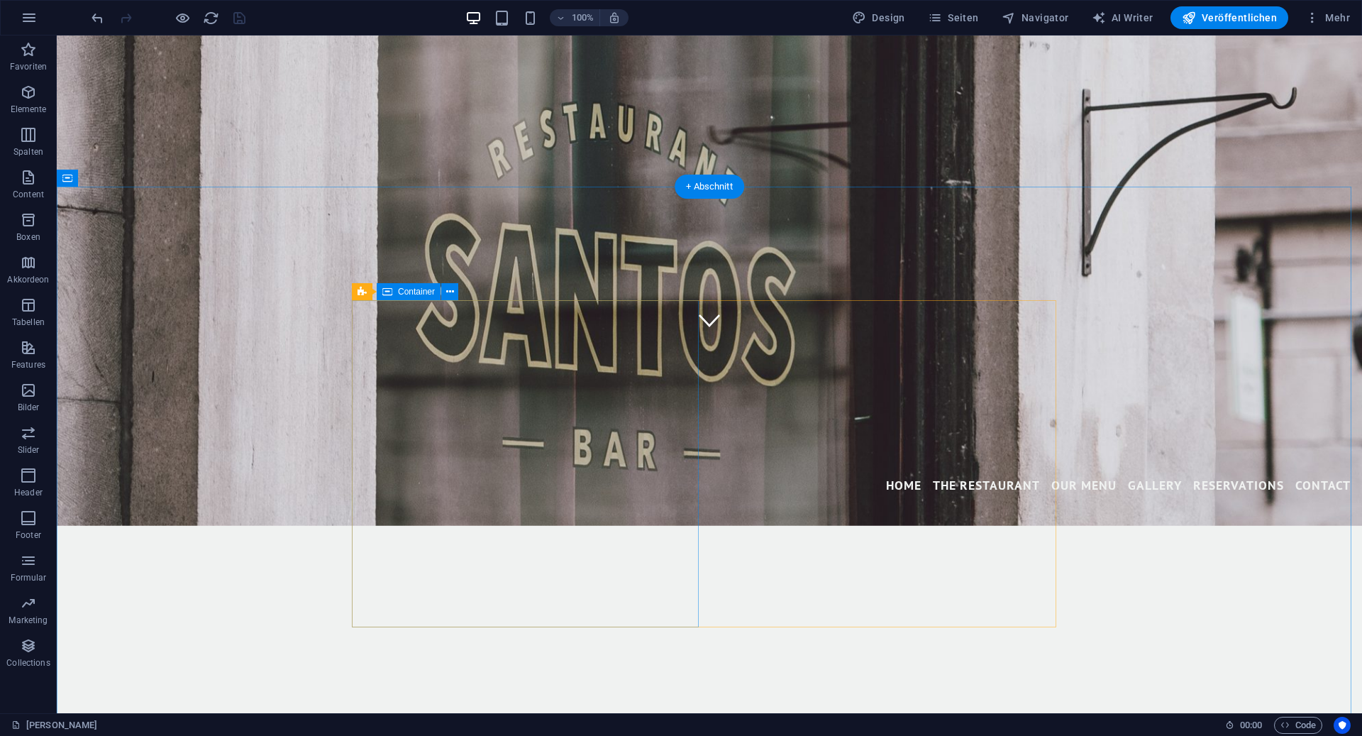
scroll to position [0, 0]
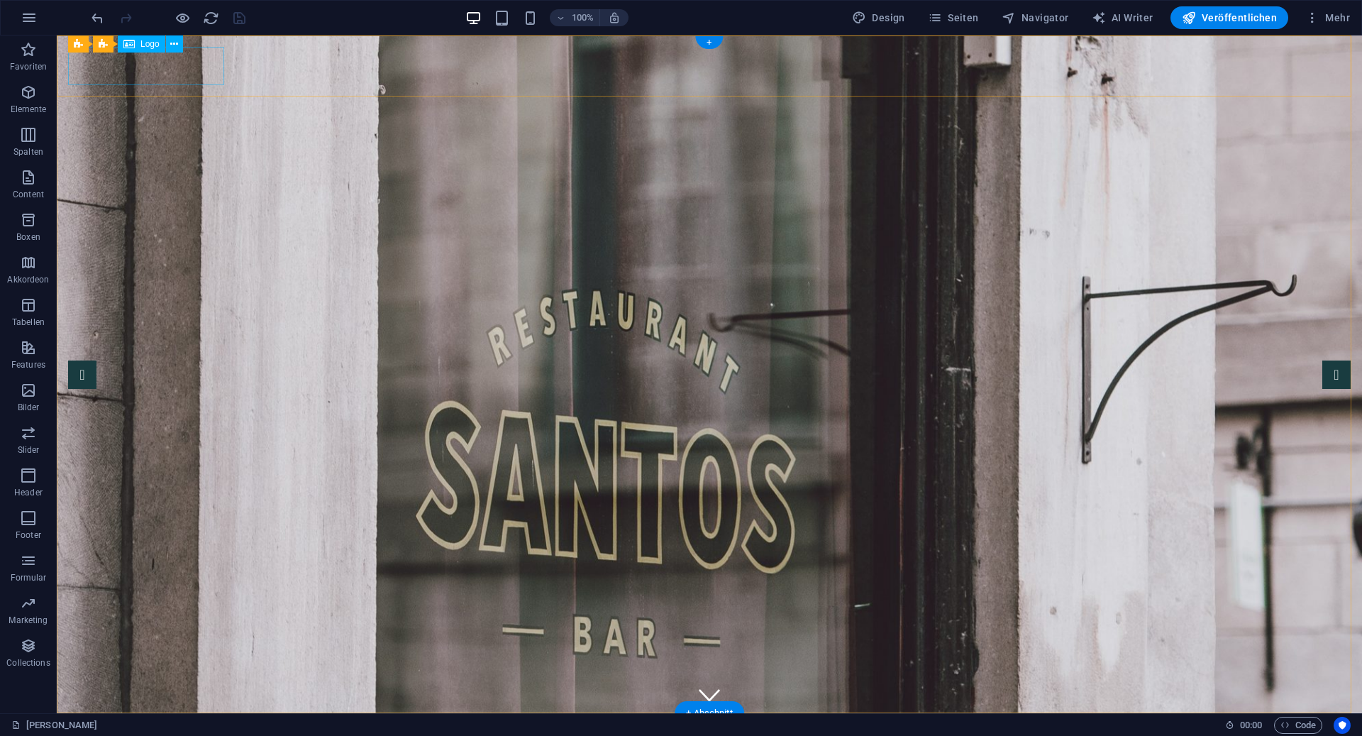
click at [166, 724] on div at bounding box center [709, 743] width 1283 height 38
click at [172, 724] on div at bounding box center [709, 743] width 1283 height 38
select select "px"
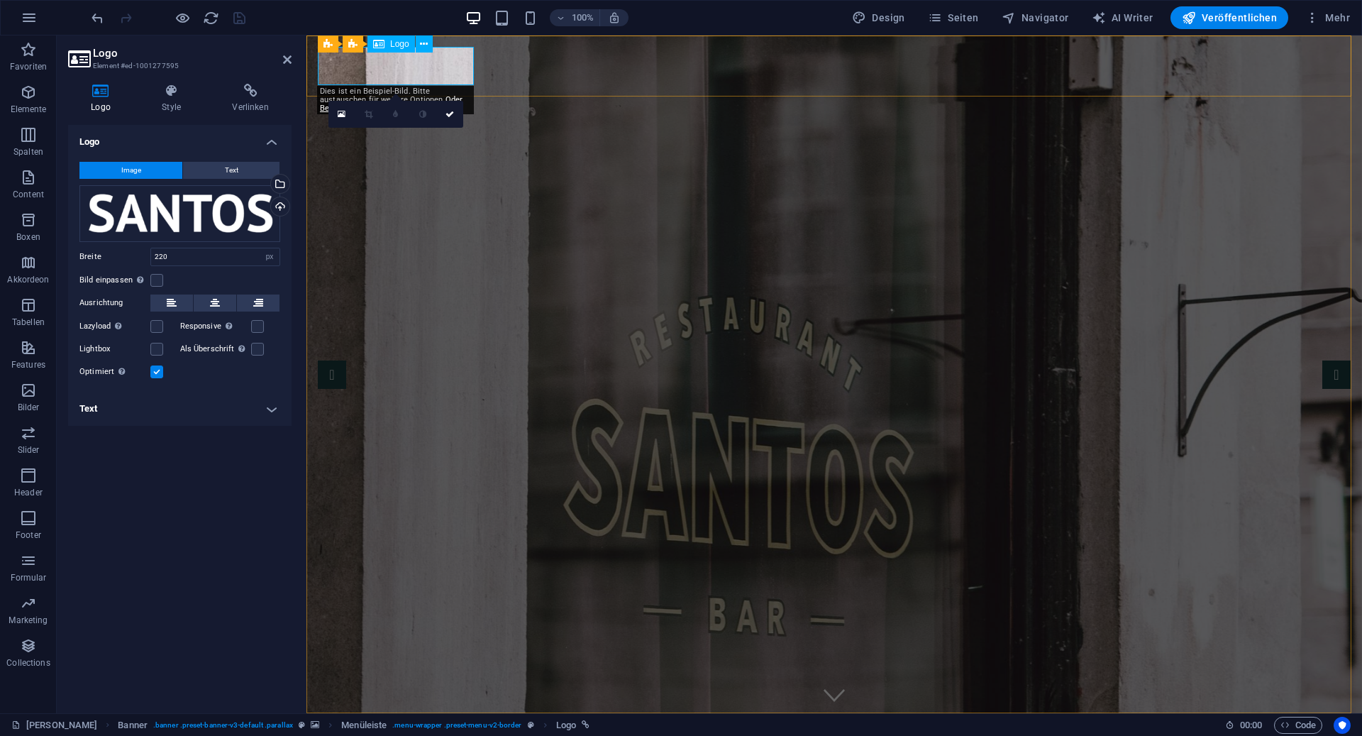
click at [387, 724] on div at bounding box center [834, 743] width 1033 height 38
click at [164, 218] on div "Ziehe Dateien zum Hochladen hierher oder klicke hier, um aus Dateien oder koste…" at bounding box center [179, 213] width 201 height 57
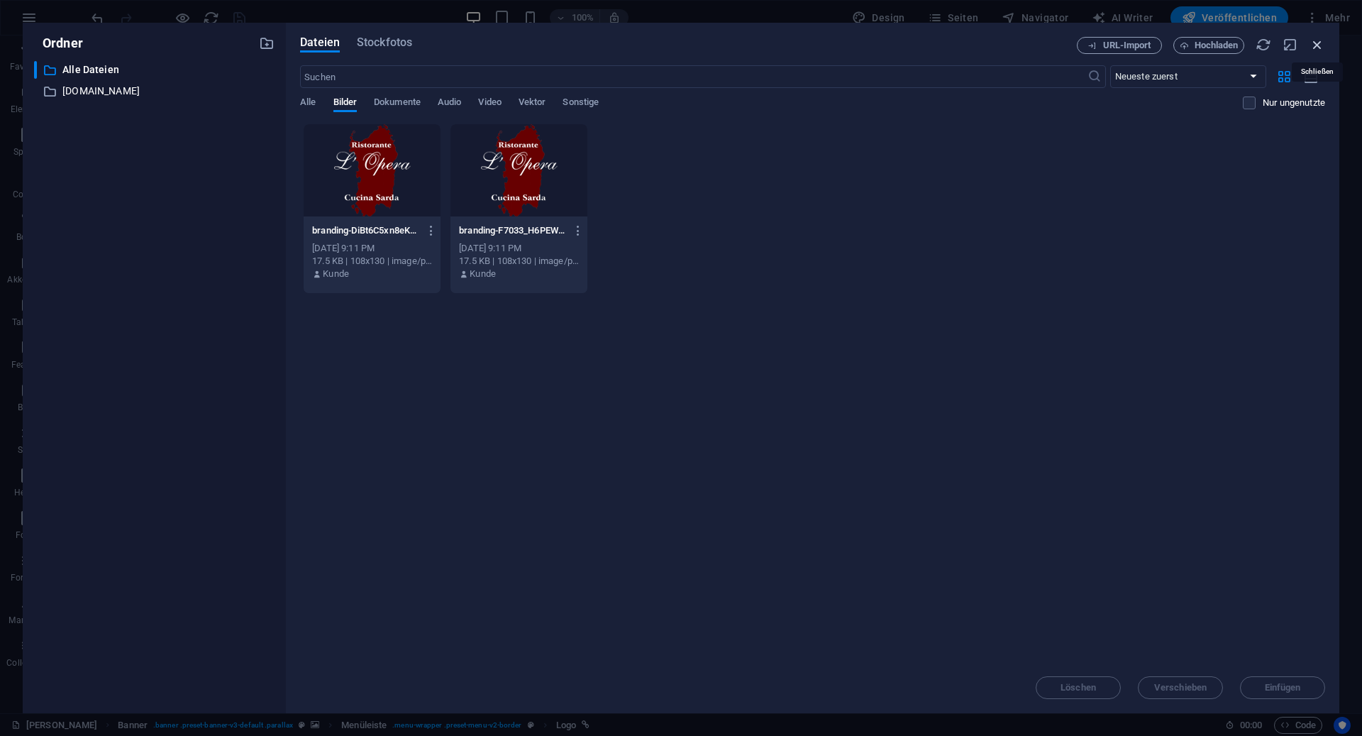
click at [1318, 43] on icon "button" at bounding box center [1318, 45] width 16 height 16
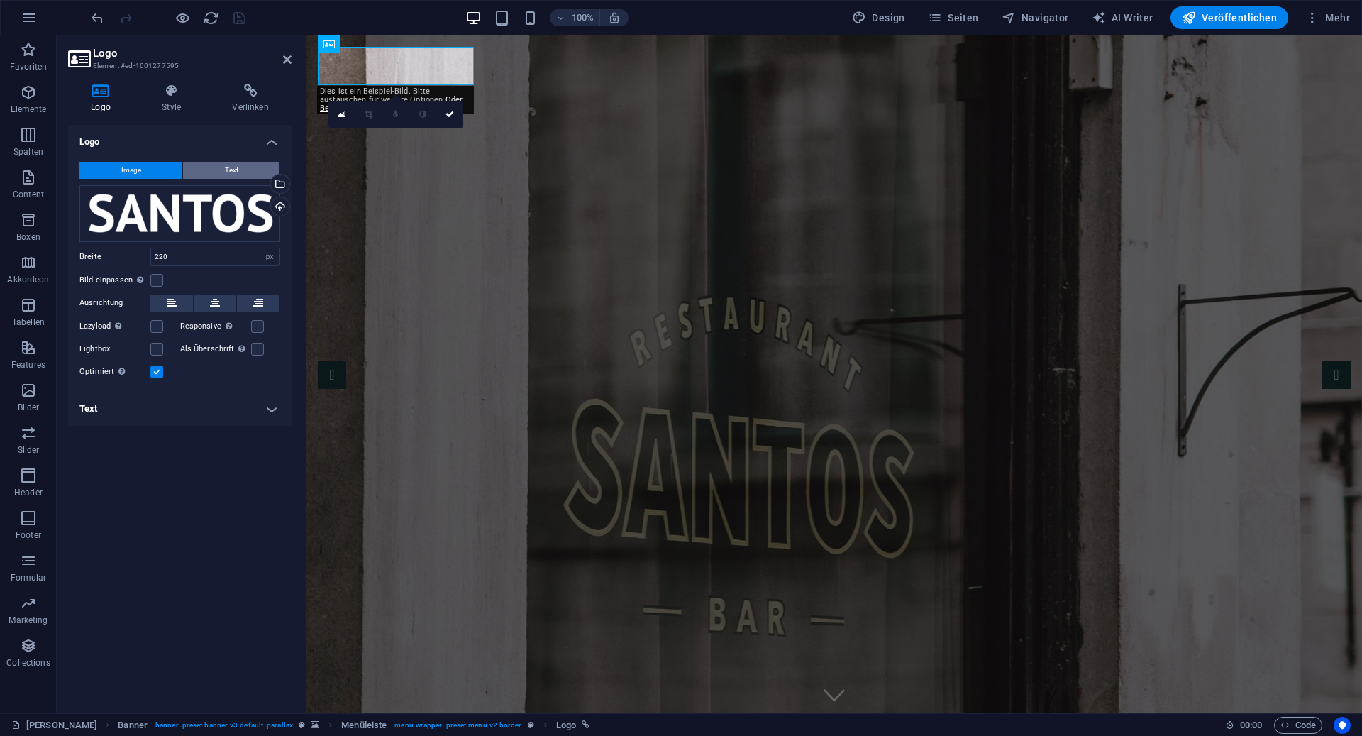
click at [237, 170] on span "Text" at bounding box center [231, 170] width 13 height 17
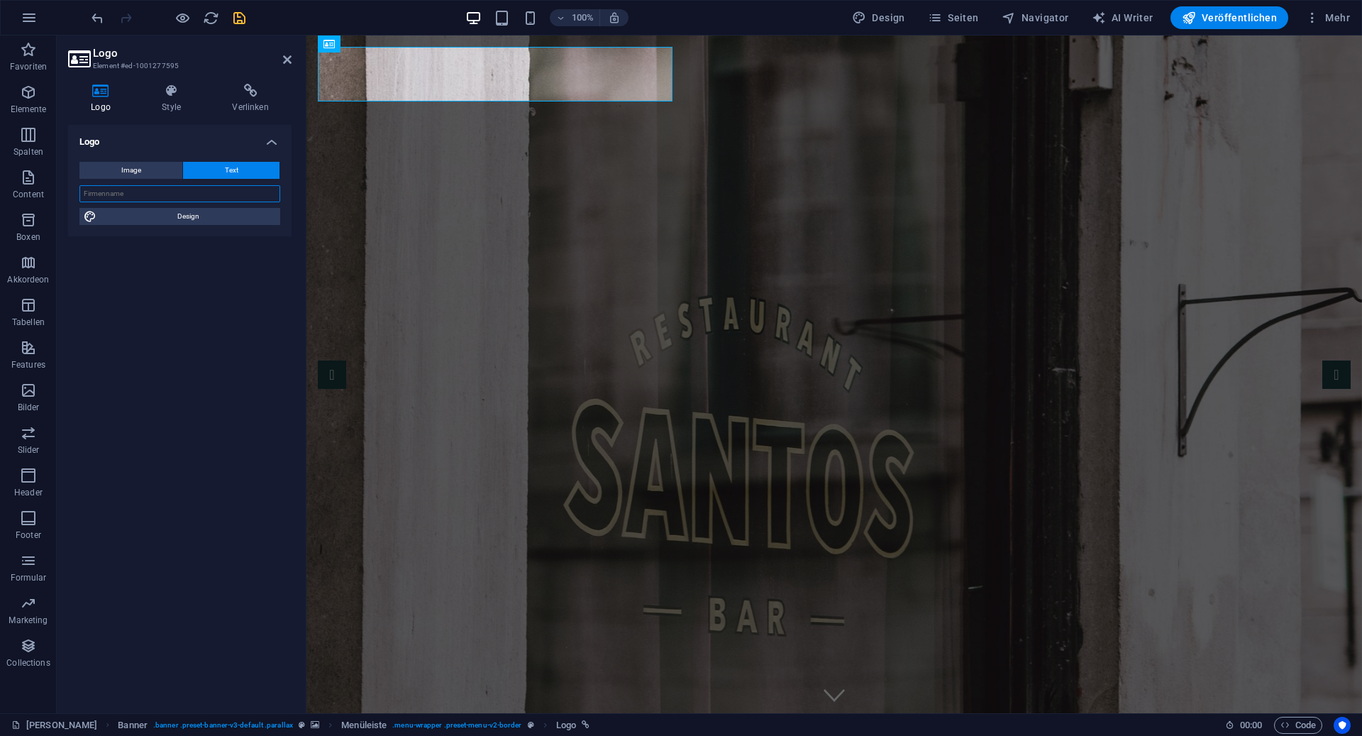
click at [177, 200] on input "text" at bounding box center [179, 193] width 201 height 17
click at [180, 99] on h4 "Style" at bounding box center [174, 99] width 70 height 30
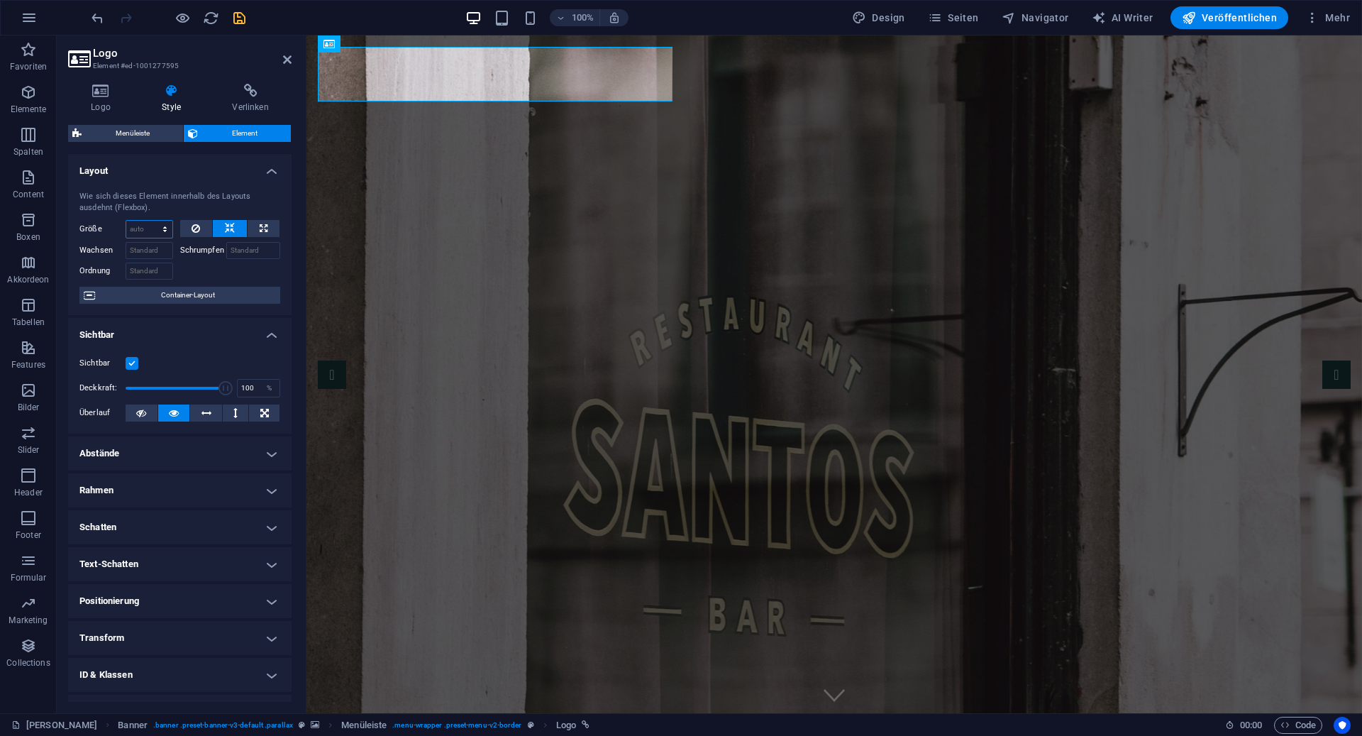
click at [160, 232] on select "Standard auto px % 1/1 1/2 1/3 1/4 1/5 1/6 1/7 1/8 1/9 1/10" at bounding box center [149, 229] width 46 height 17
click at [213, 167] on h4 "Layout" at bounding box center [179, 167] width 223 height 26
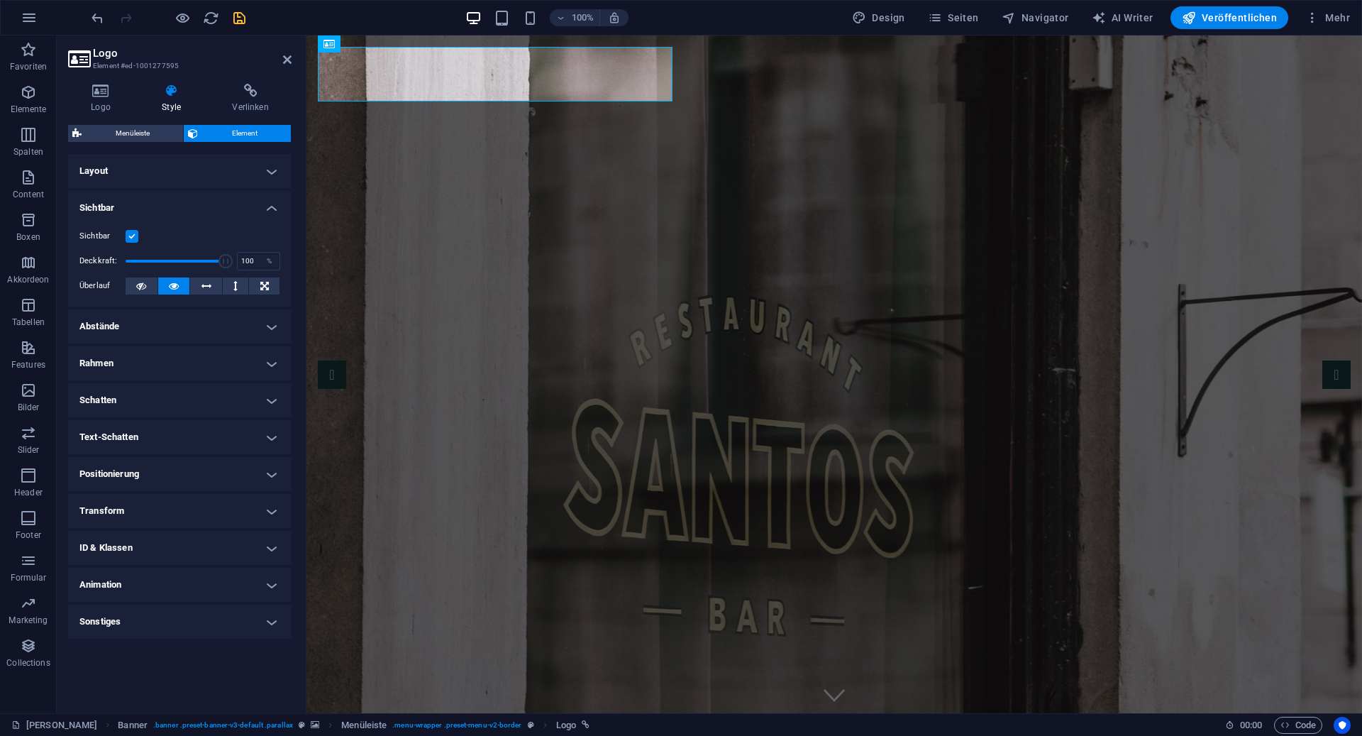
click at [155, 173] on h4 "Layout" at bounding box center [179, 171] width 223 height 34
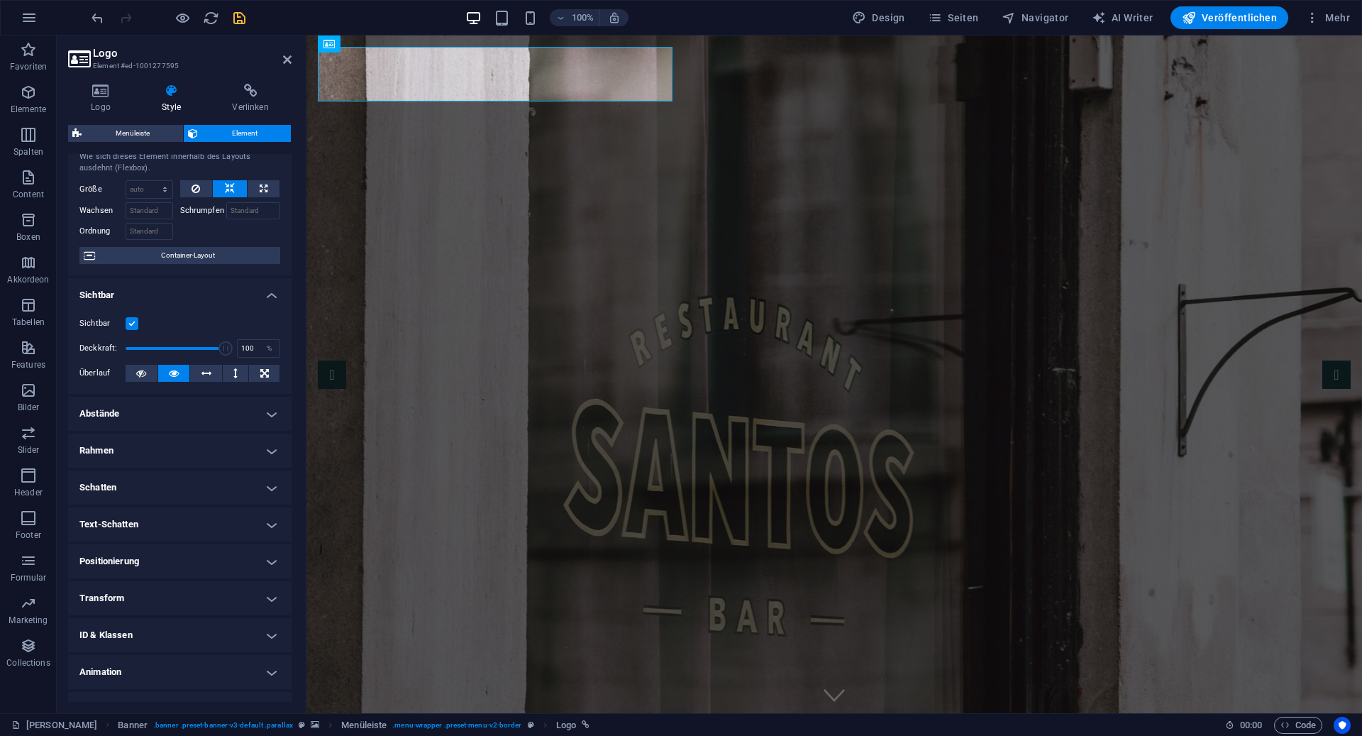
scroll to position [64, 0]
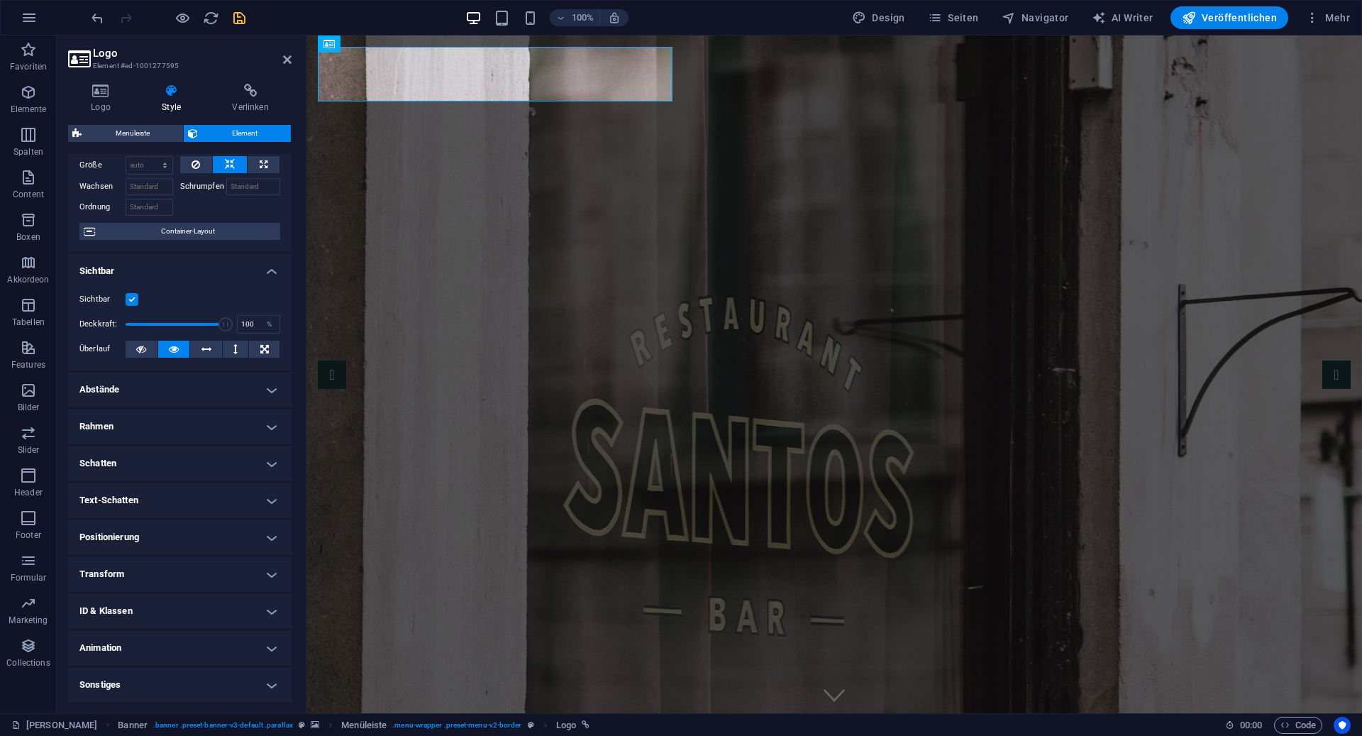
click at [133, 677] on h4 "Sonstiges" at bounding box center [179, 685] width 223 height 34
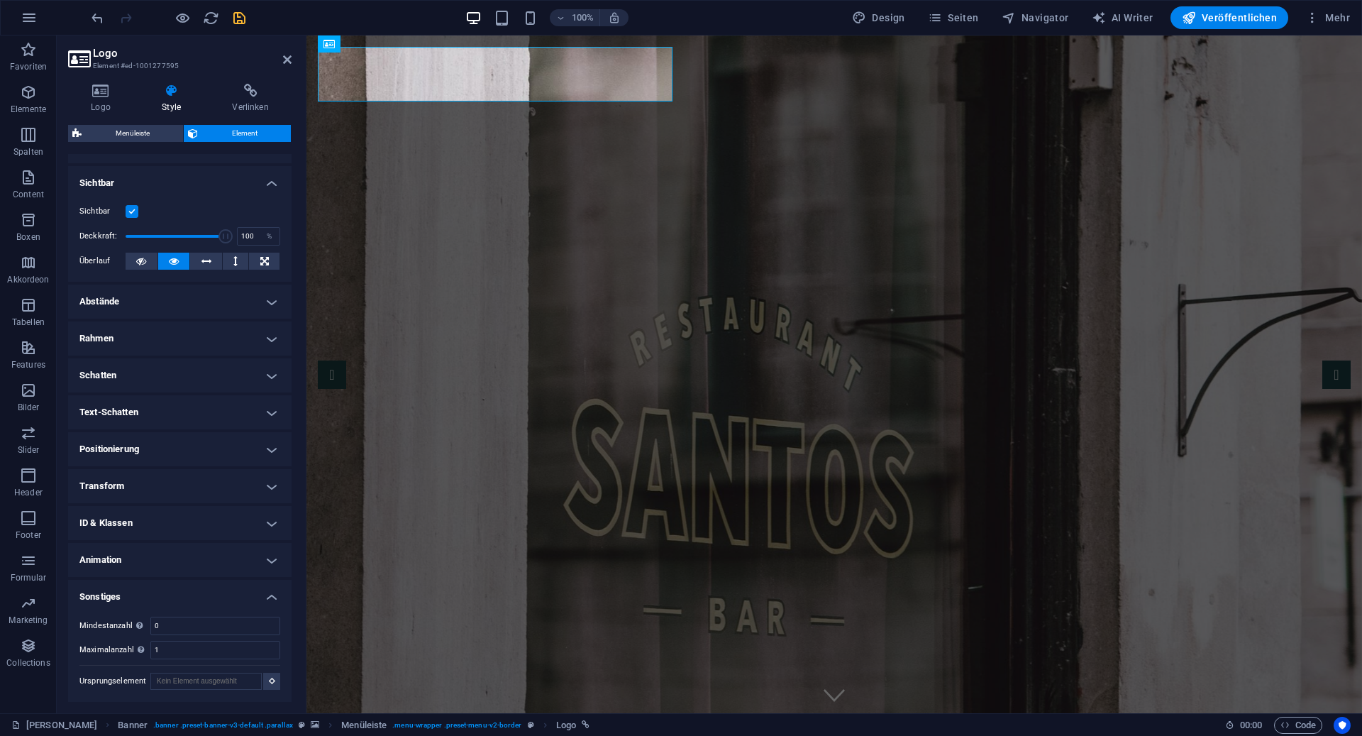
scroll to position [0, 0]
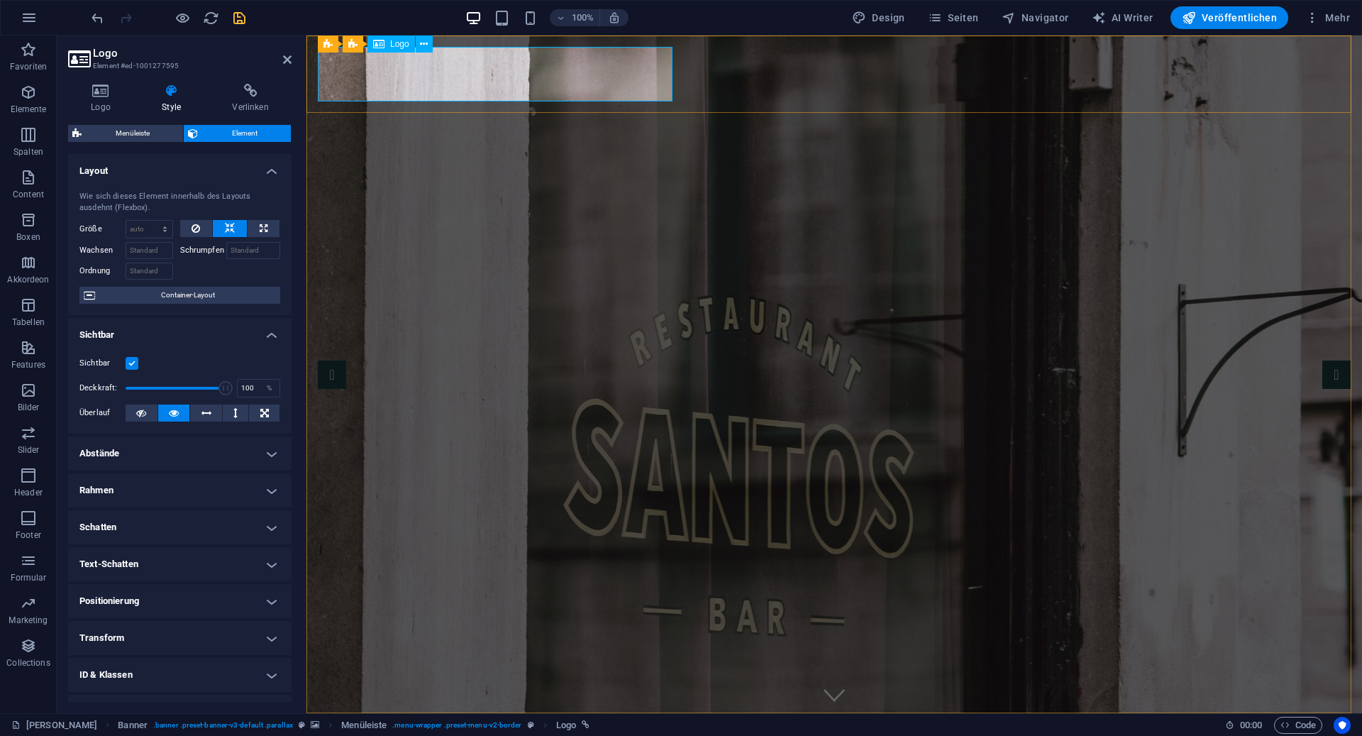
click at [209, 329] on h4 "Sichtbar" at bounding box center [179, 331] width 223 height 26
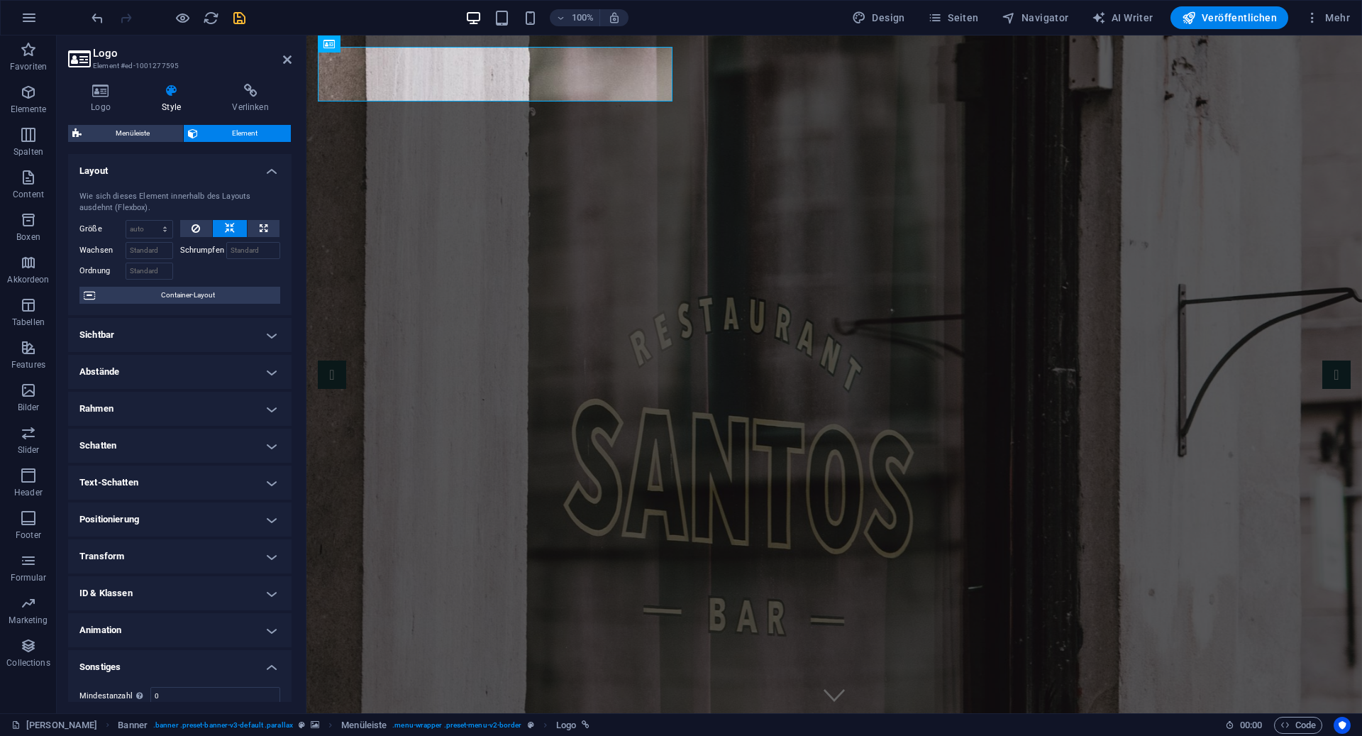
click at [281, 60] on header "Logo Element #ed-1001277595" at bounding box center [179, 53] width 223 height 37
click at [289, 60] on icon at bounding box center [287, 59] width 9 height 11
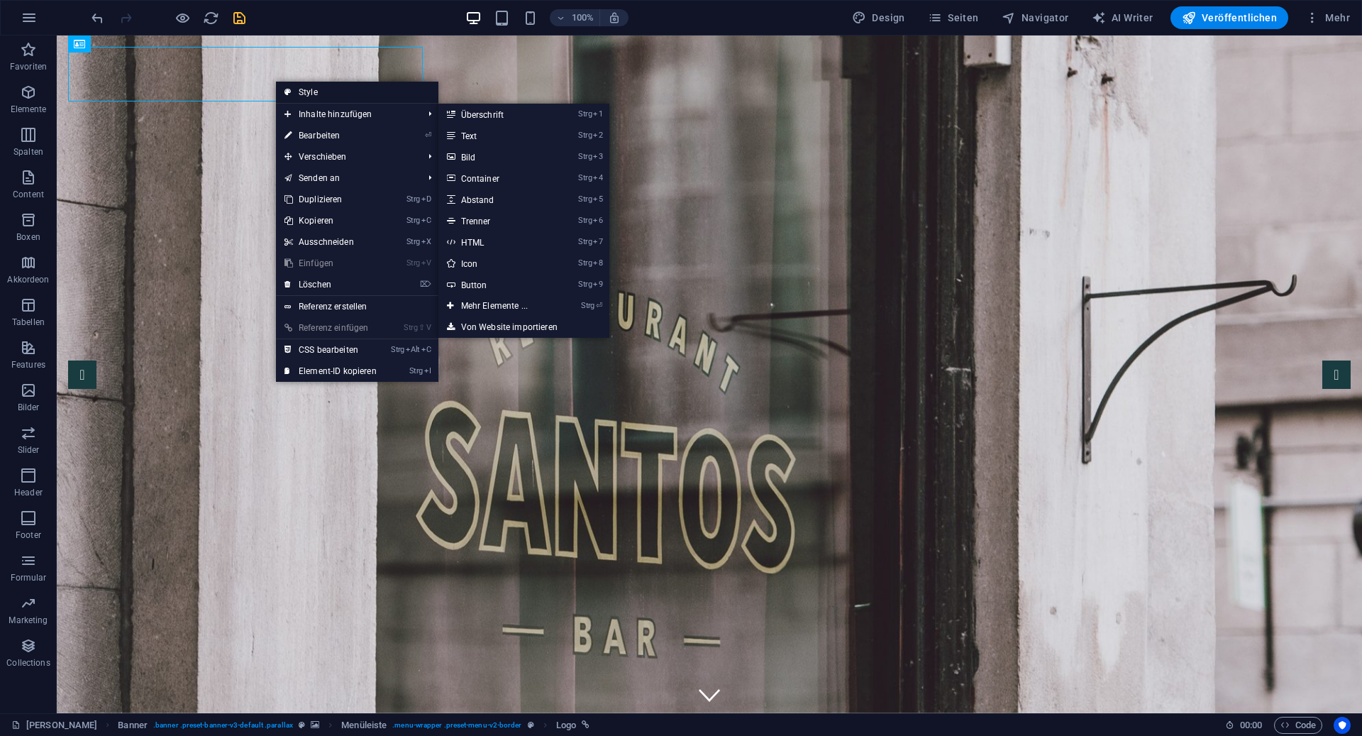
click at [308, 89] on link "Style" at bounding box center [357, 92] width 162 height 21
select select "rem"
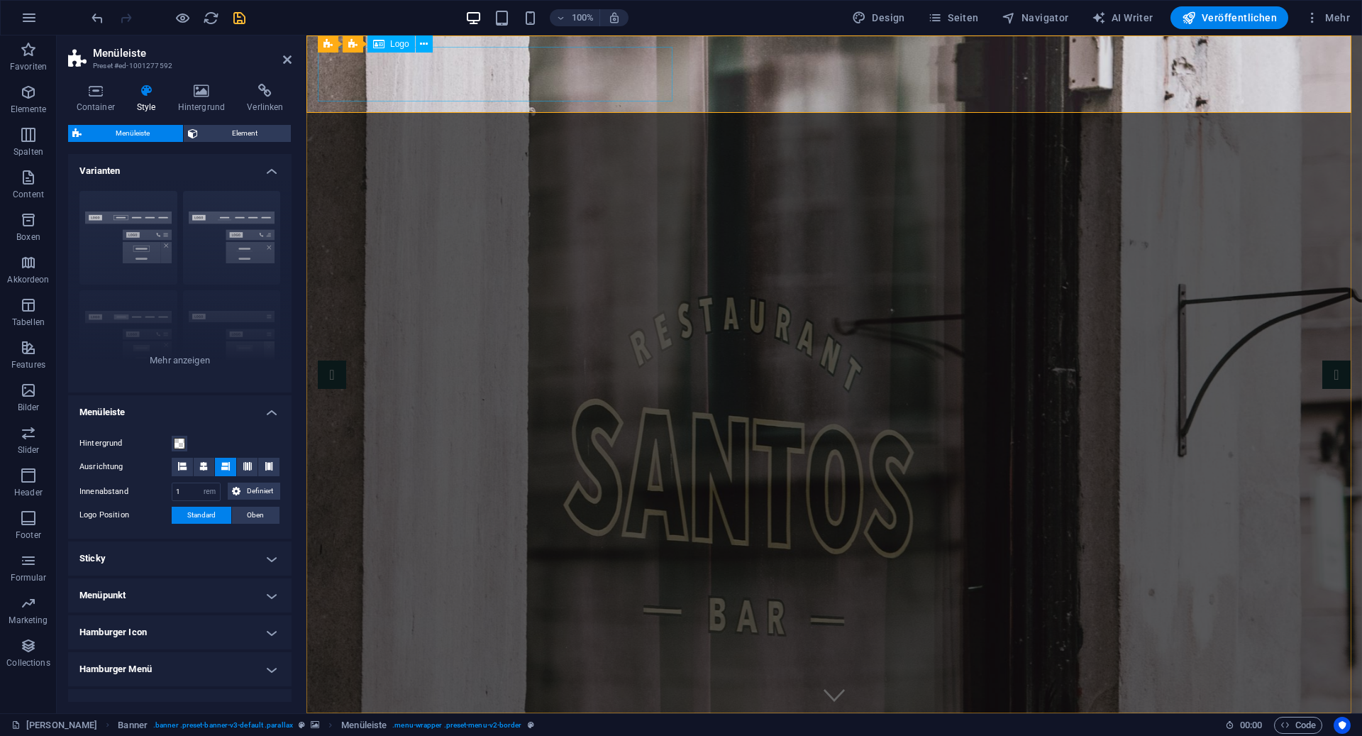
click at [424, 41] on icon at bounding box center [426, 44] width 8 height 15
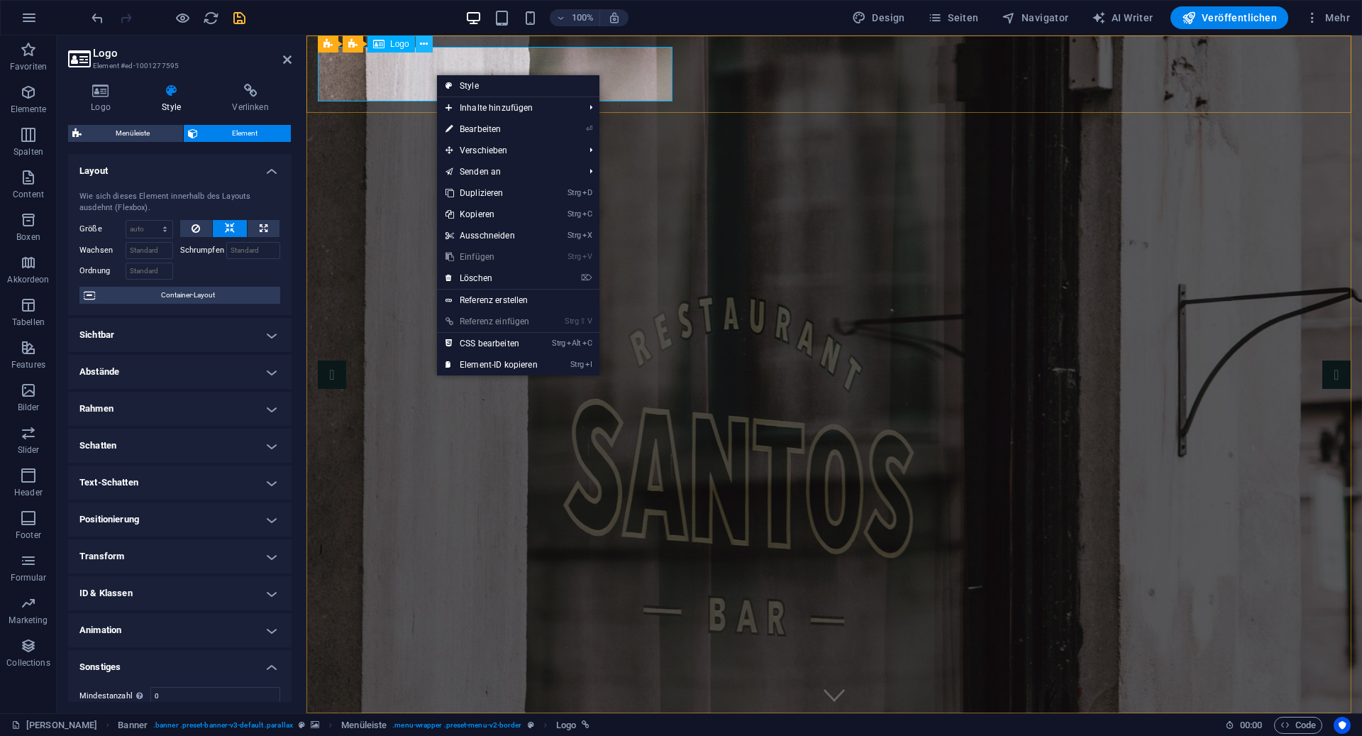
click at [421, 35] on button at bounding box center [424, 43] width 17 height 17
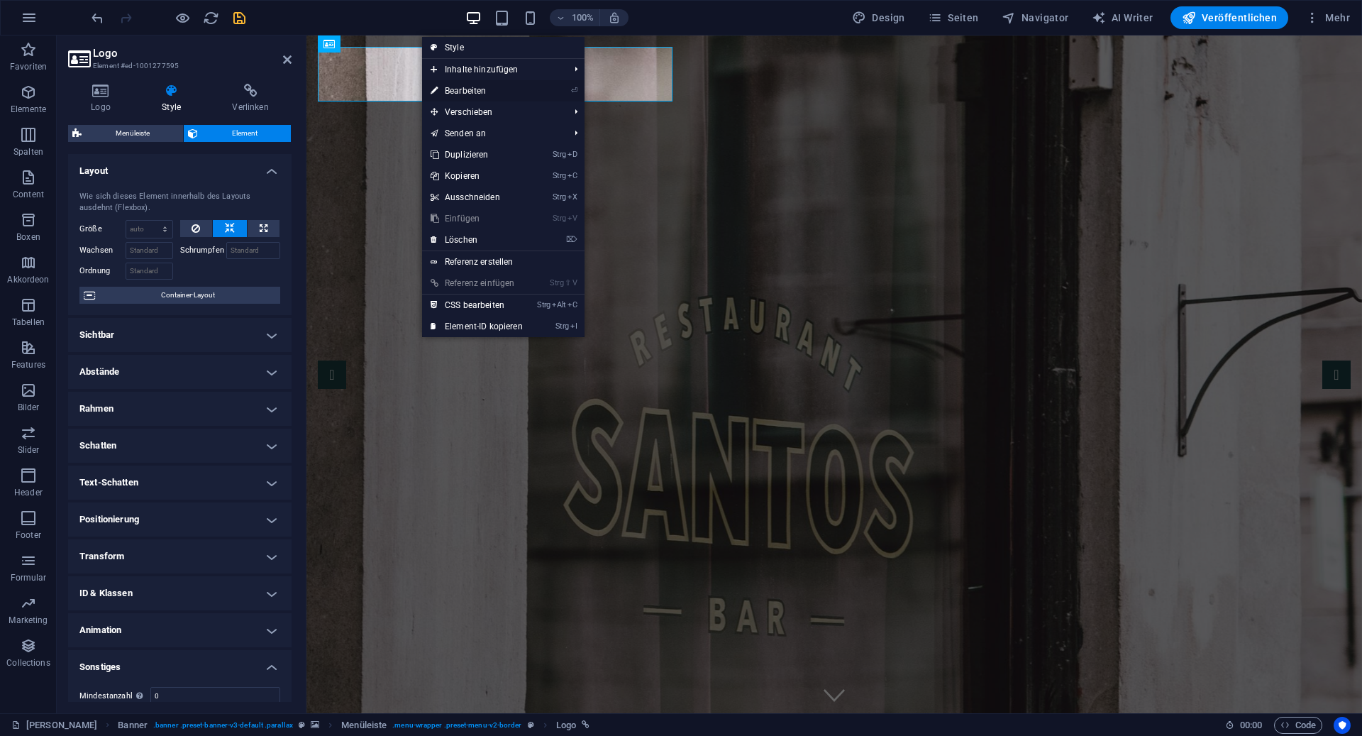
click at [548, 92] on li "⏎ Bearbeiten" at bounding box center [503, 90] width 162 height 21
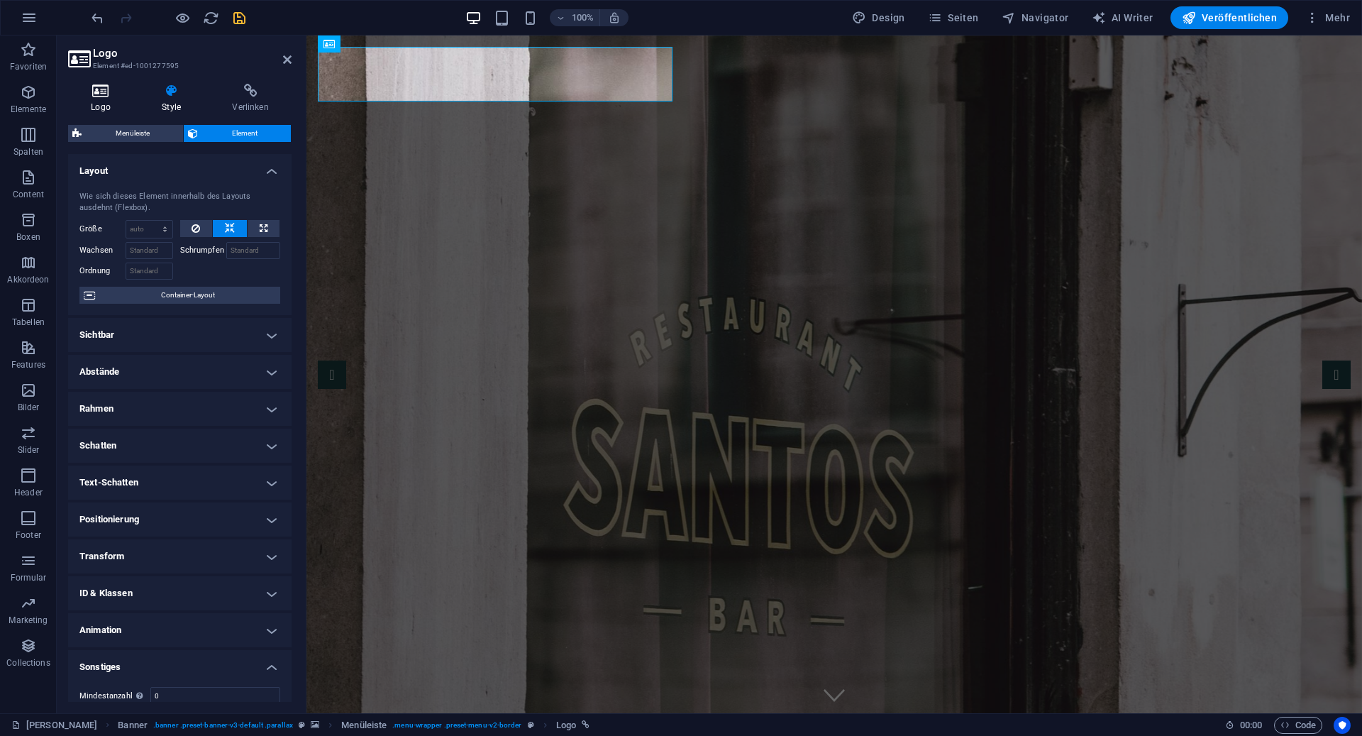
click at [98, 100] on h4 "Logo" at bounding box center [103, 99] width 71 height 30
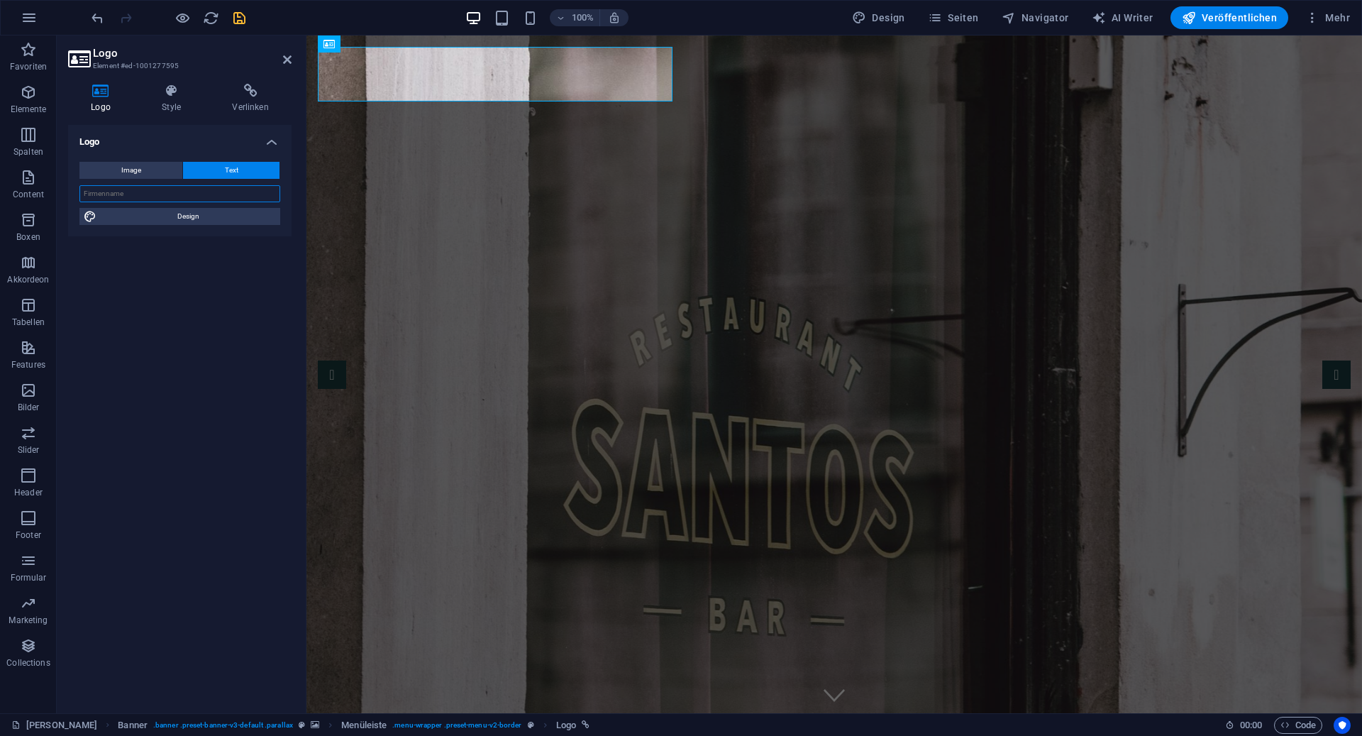
click at [158, 194] on input "text" at bounding box center [179, 193] width 201 height 17
type input "L'Opera Hofheim"
drag, startPoint x: 164, startPoint y: 219, endPoint x: 48, endPoint y: 126, distance: 148.8
click at [164, 219] on span "Design" at bounding box center [188, 216] width 175 height 17
select select "px"
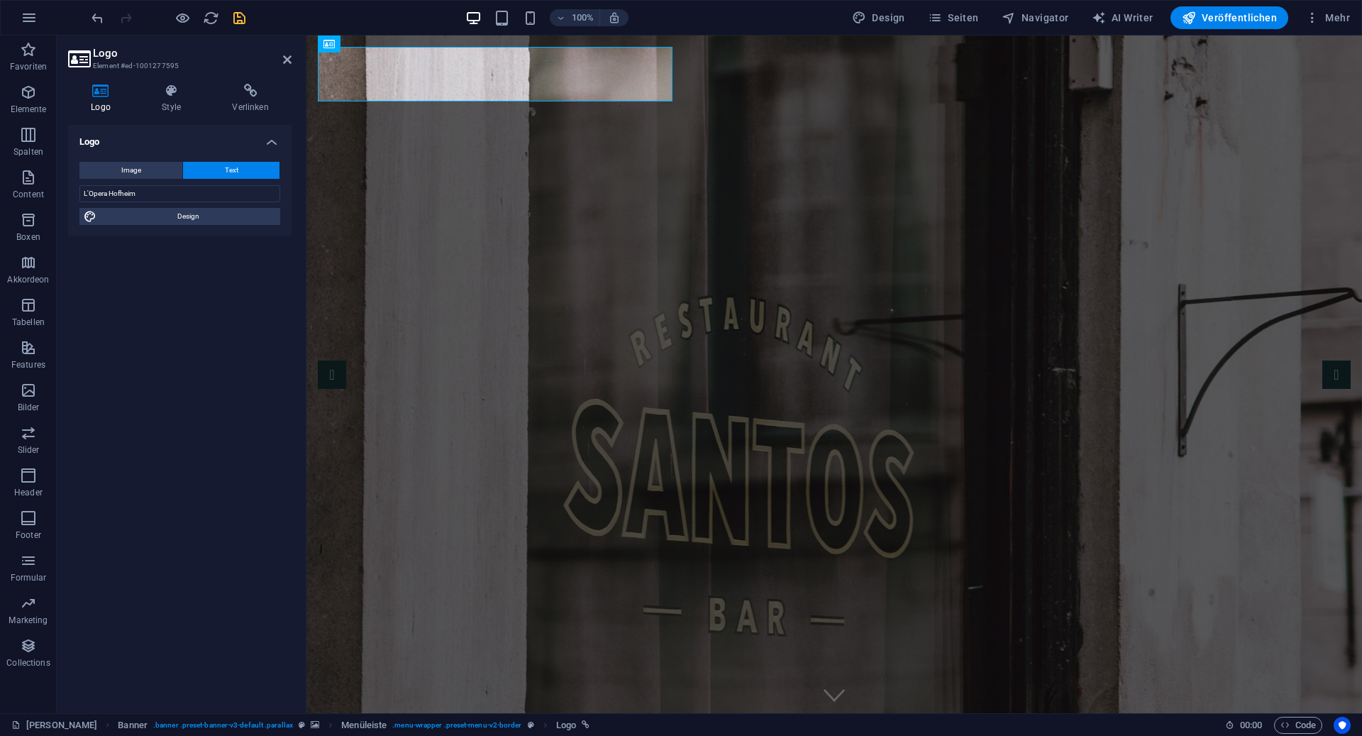
select select "400"
select select "px"
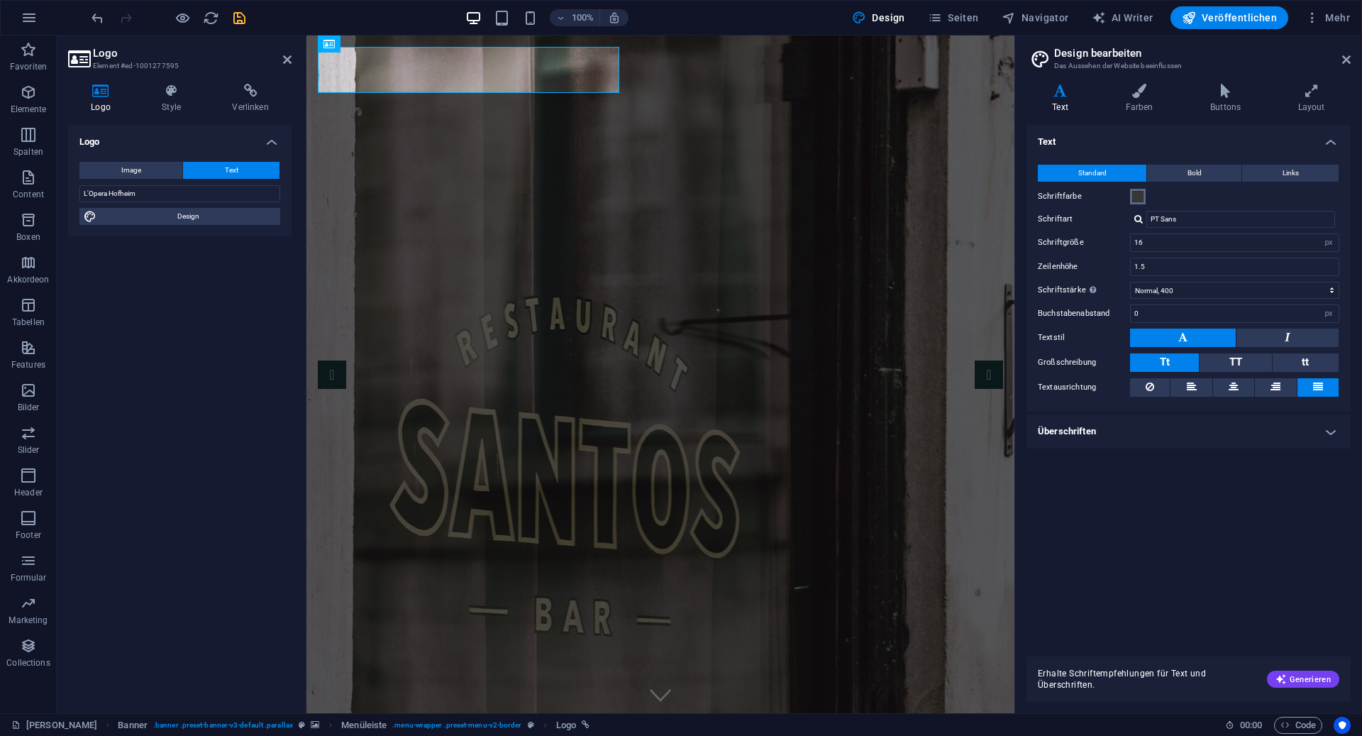
click at [1139, 199] on span at bounding box center [1137, 196] width 11 height 11
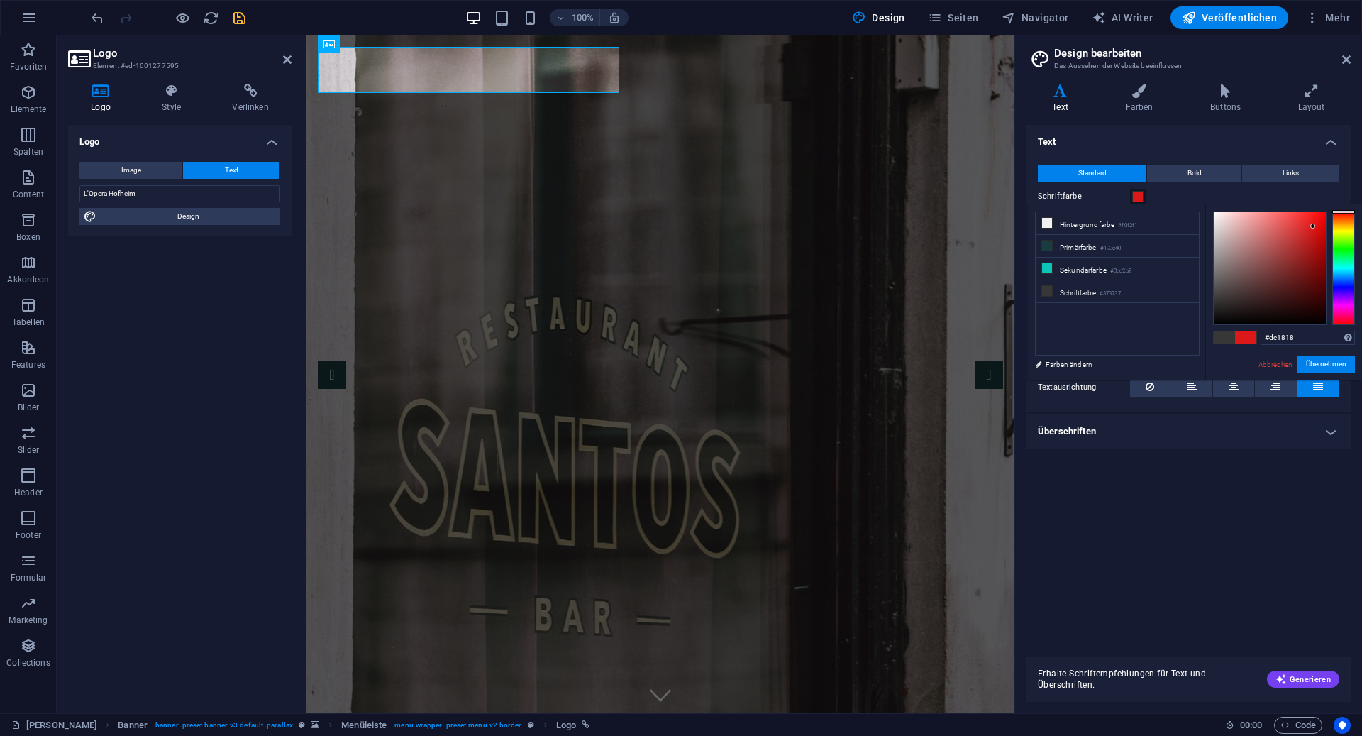
drag, startPoint x: 1307, startPoint y: 233, endPoint x: 1313, endPoint y: 226, distance: 9.5
click at [1313, 226] on div at bounding box center [1270, 268] width 112 height 112
drag, startPoint x: 1311, startPoint y: 228, endPoint x: 1188, endPoint y: 213, distance: 123.6
click at [1188, 213] on div "less Hintergrundfarbe #f0f2f1 Primärfarbe #193c40 Sekundärfarbe #0cc2b9 Schrift…" at bounding box center [1195, 292] width 334 height 176
drag, startPoint x: 1302, startPoint y: 221, endPoint x: 1332, endPoint y: 208, distance: 32.7
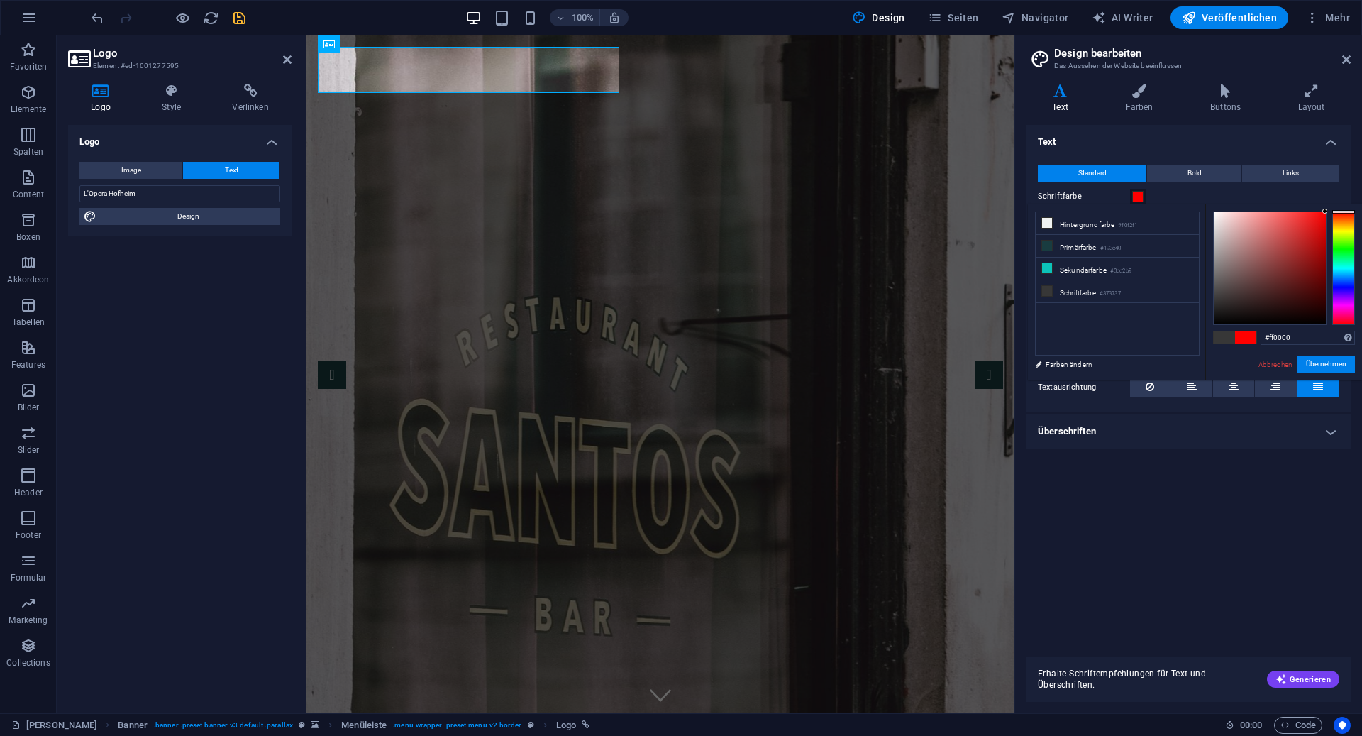
click at [1332, 208] on div "#ff0000 Unterstützte Formate: #0852ed rgb(8, 82, 237) rgba(8, 82, 237, 90%) hsv…" at bounding box center [1283, 395] width 157 height 382
drag, startPoint x: 1318, startPoint y: 230, endPoint x: 1301, endPoint y: 235, distance: 17.1
click at [1301, 235] on div at bounding box center [1270, 268] width 112 height 112
type input "#d15959"
drag, startPoint x: 1301, startPoint y: 235, endPoint x: 1278, endPoint y: 231, distance: 23.7
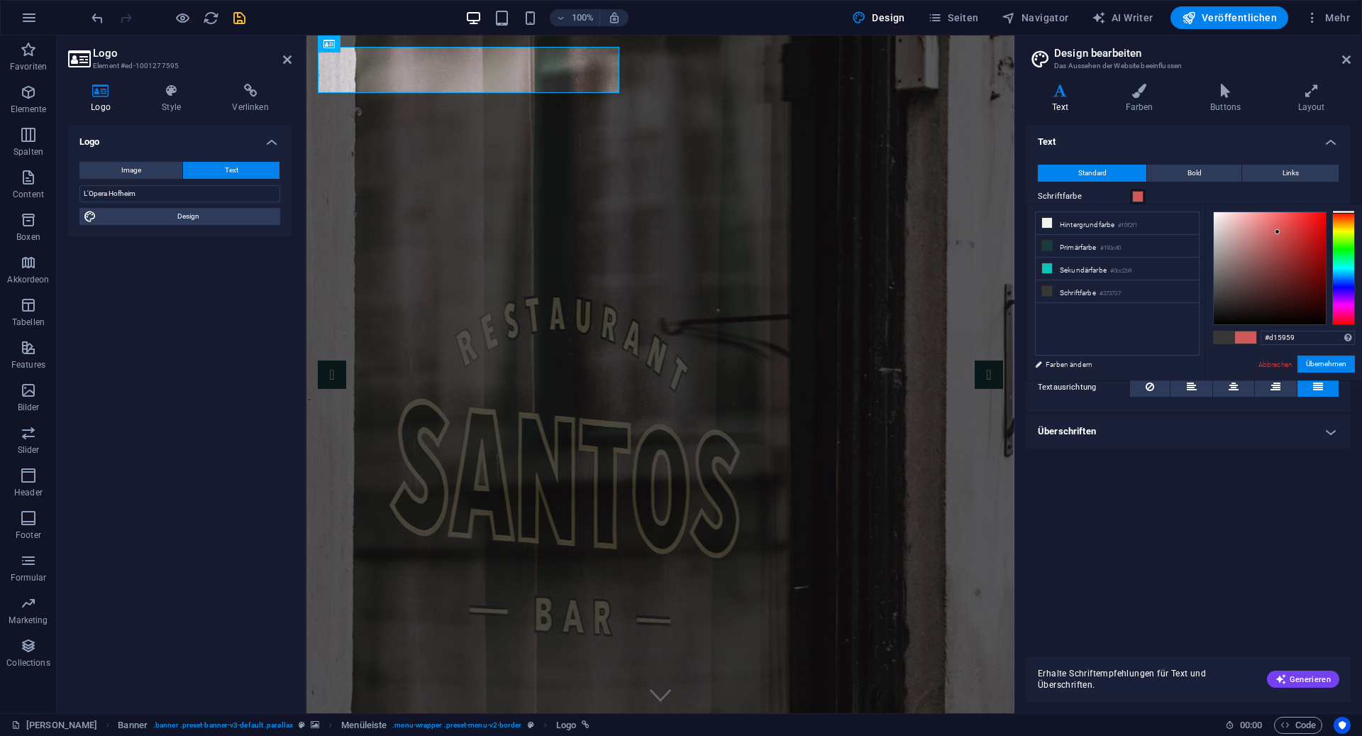
click at [1278, 231] on div at bounding box center [1277, 231] width 5 height 5
click at [1345, 57] on icon at bounding box center [1346, 59] width 9 height 11
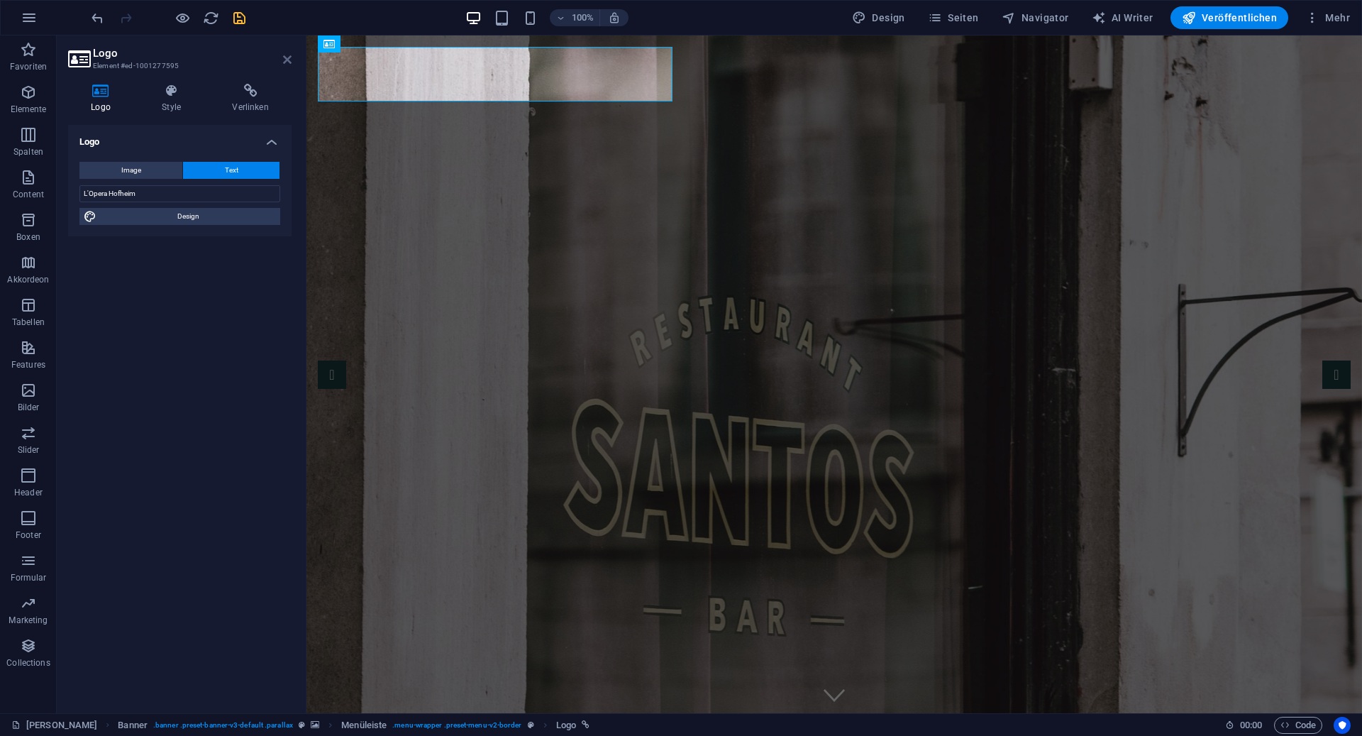
click at [283, 57] on icon at bounding box center [287, 59] width 9 height 11
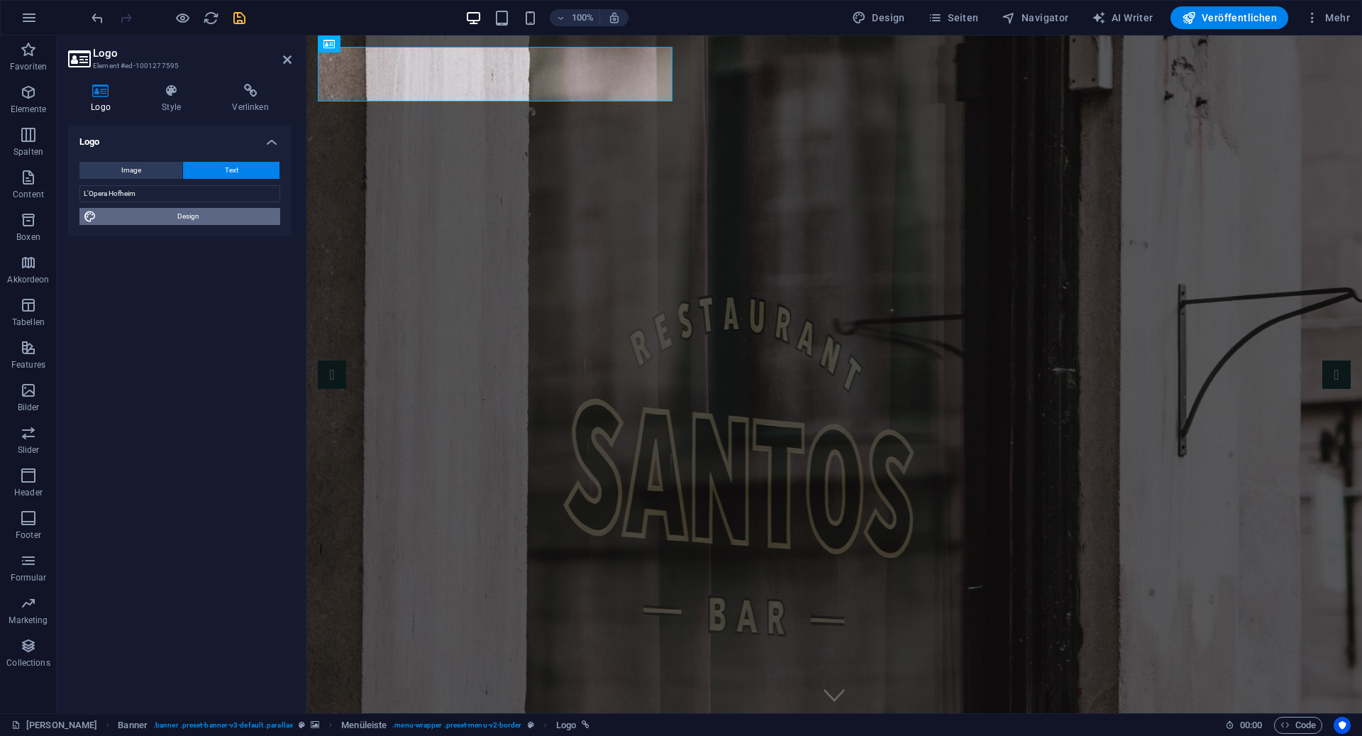
click at [206, 214] on span "Design" at bounding box center [188, 216] width 175 height 17
select select "px"
select select "400"
select select "px"
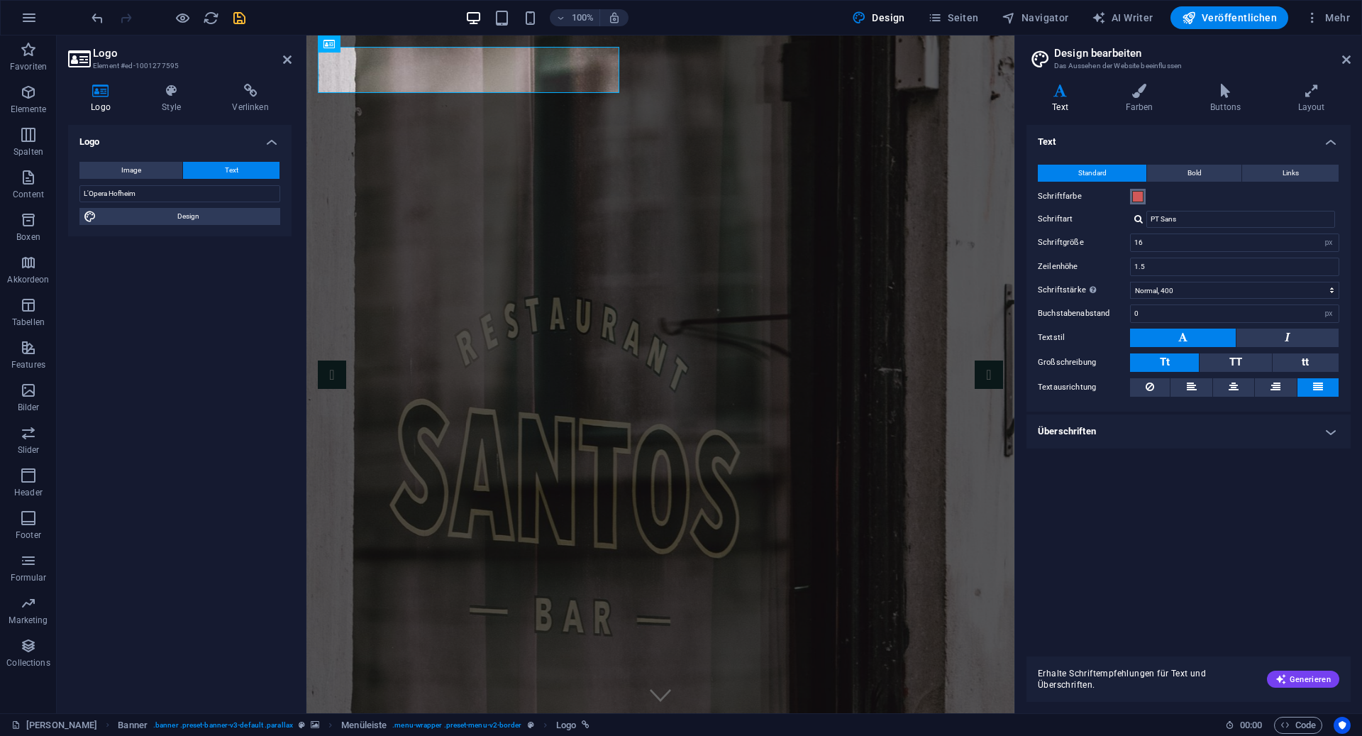
click at [1134, 193] on span at bounding box center [1137, 196] width 11 height 11
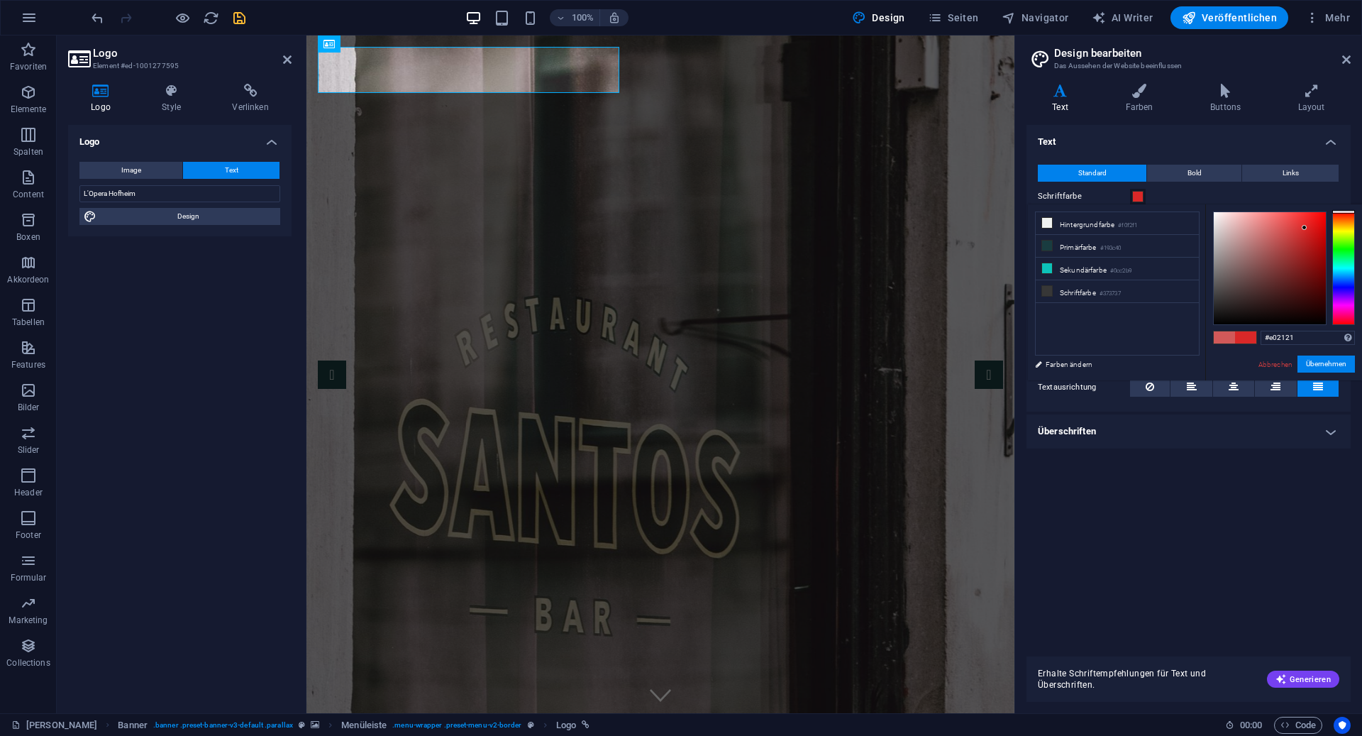
type input "#e01f1f"
drag, startPoint x: 1291, startPoint y: 233, endPoint x: 1310, endPoint y: 225, distance: 21.0
click at [1310, 225] on div at bounding box center [1270, 268] width 112 height 112
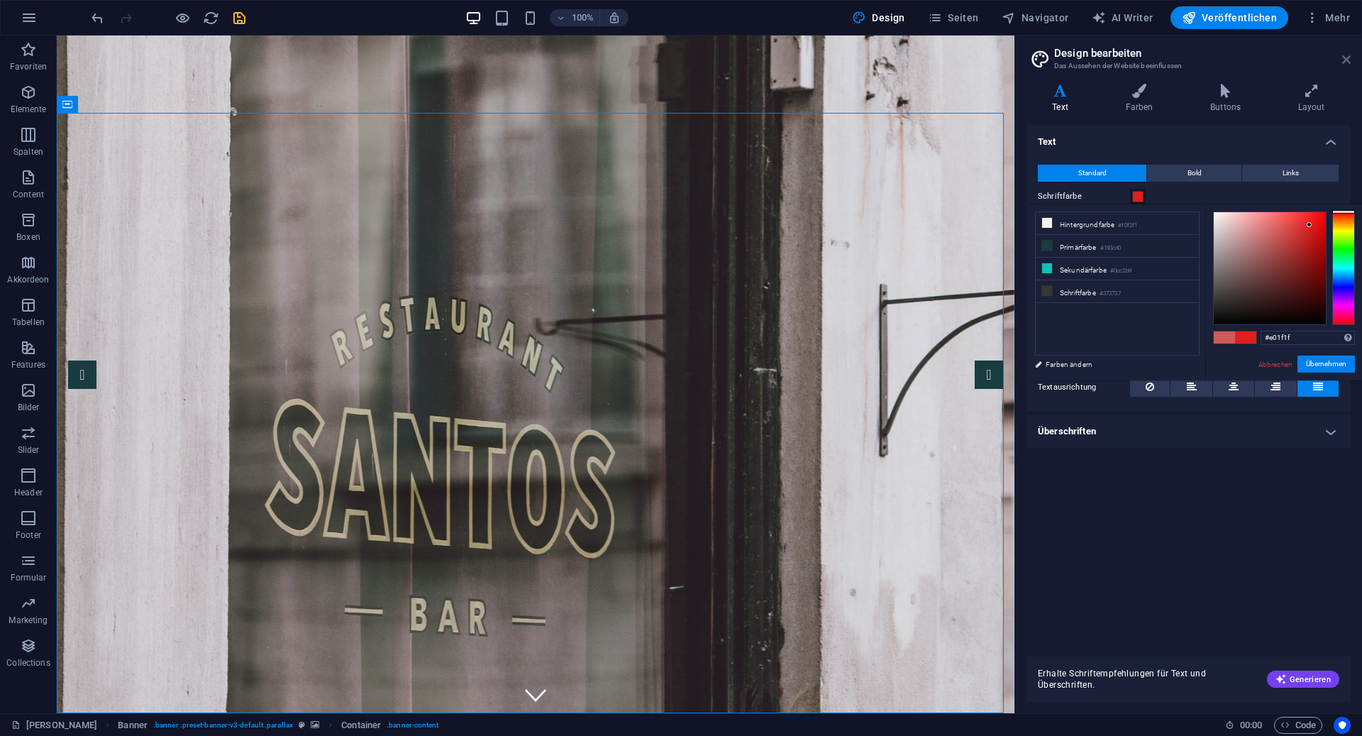
click at [1345, 60] on icon at bounding box center [1346, 59] width 9 height 11
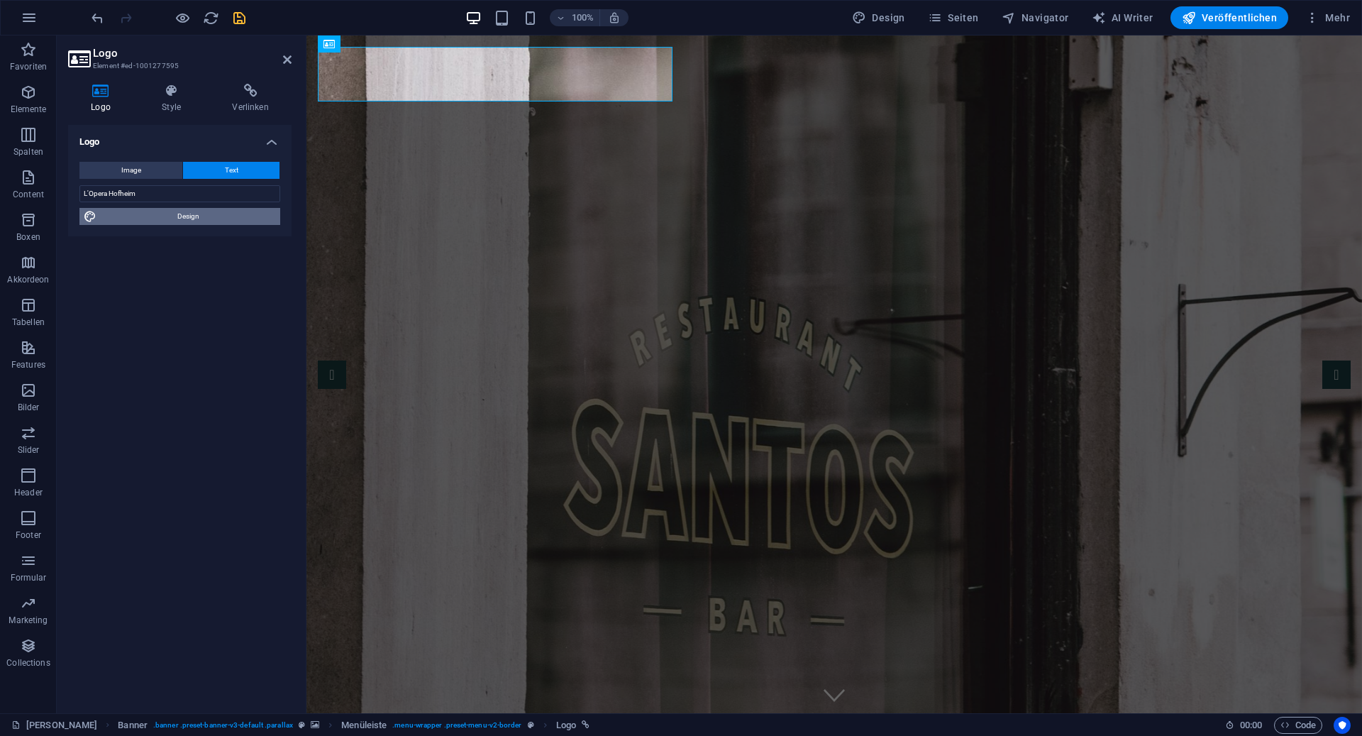
click at [202, 221] on span "Design" at bounding box center [188, 216] width 175 height 17
select select "px"
select select "400"
select select "px"
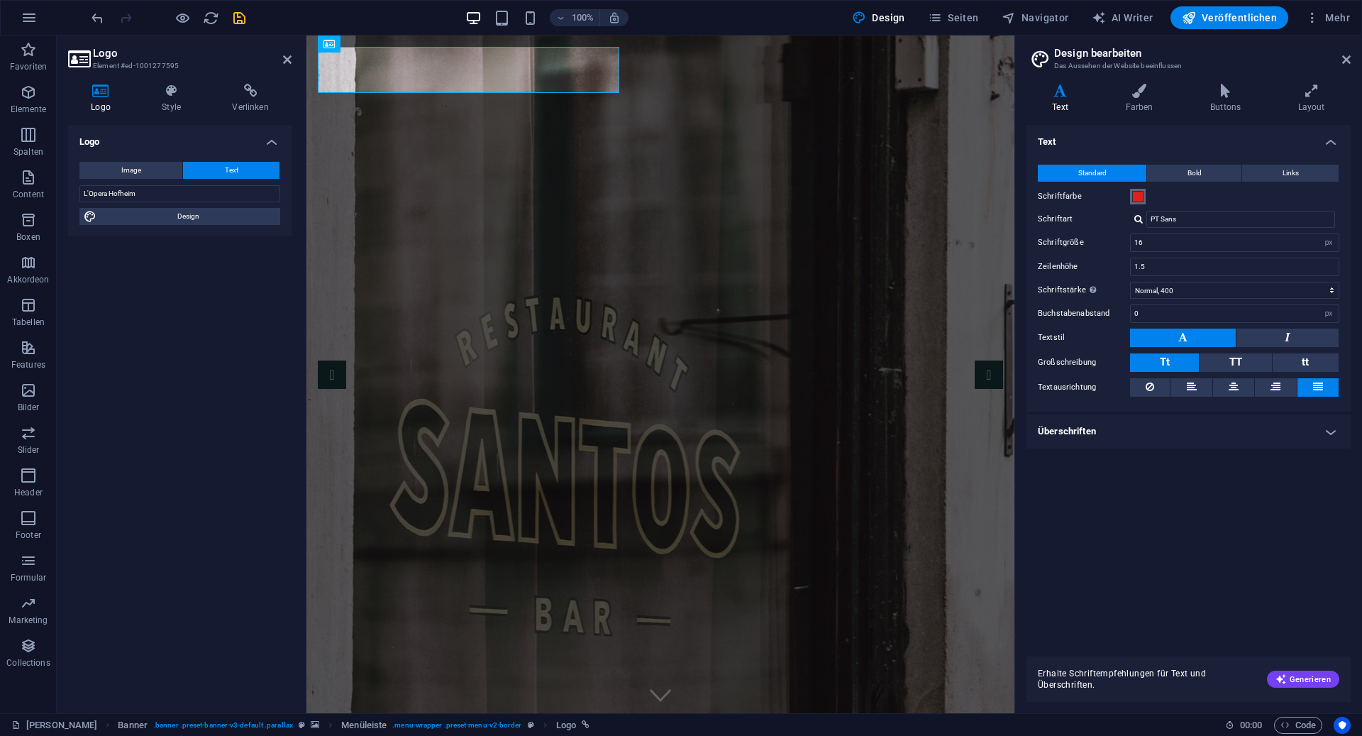
click at [1134, 197] on span at bounding box center [1137, 196] width 11 height 11
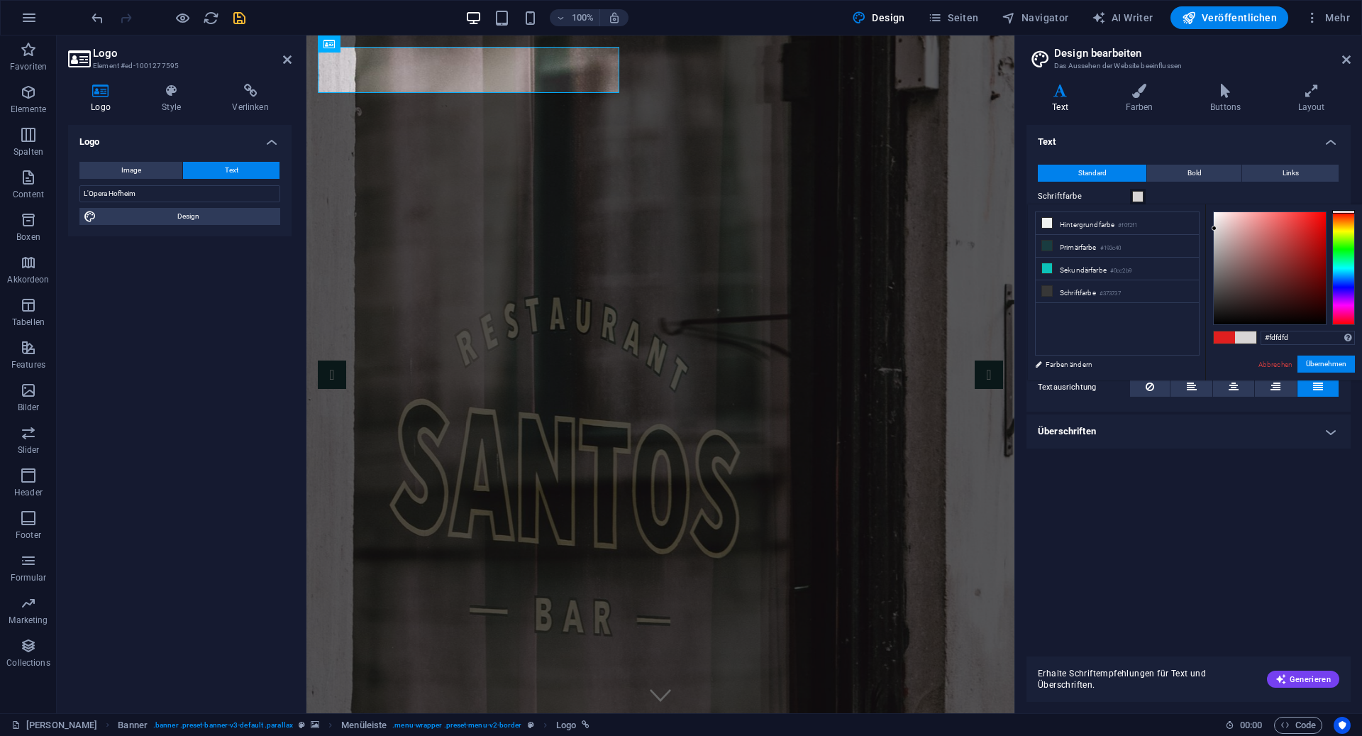
type input "#ffffff"
drag, startPoint x: 1215, startPoint y: 228, endPoint x: 1166, endPoint y: 190, distance: 62.2
click at [1166, 190] on body "L'Opera Hofheim Santos Favoriten Elemente Spalten Content Boxen Akkordeon Tabel…" at bounding box center [681, 368] width 1362 height 736
click at [1357, 69] on aside "Design bearbeiten Das Aussehen der Website beeinflussen Varianten Text Farben B…" at bounding box center [1189, 374] width 348 height 678
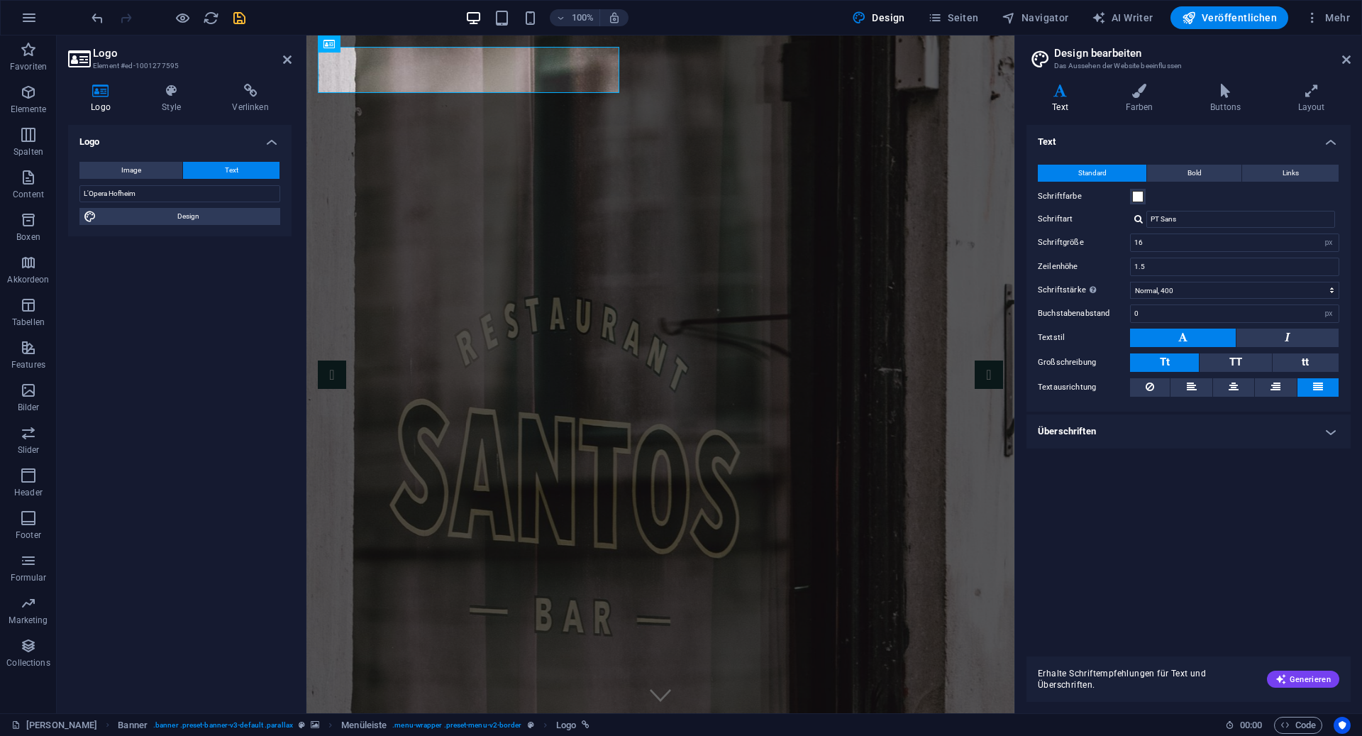
click at [1340, 58] on h2 "Design bearbeiten" at bounding box center [1202, 53] width 297 height 13
click at [1349, 59] on icon at bounding box center [1346, 59] width 9 height 11
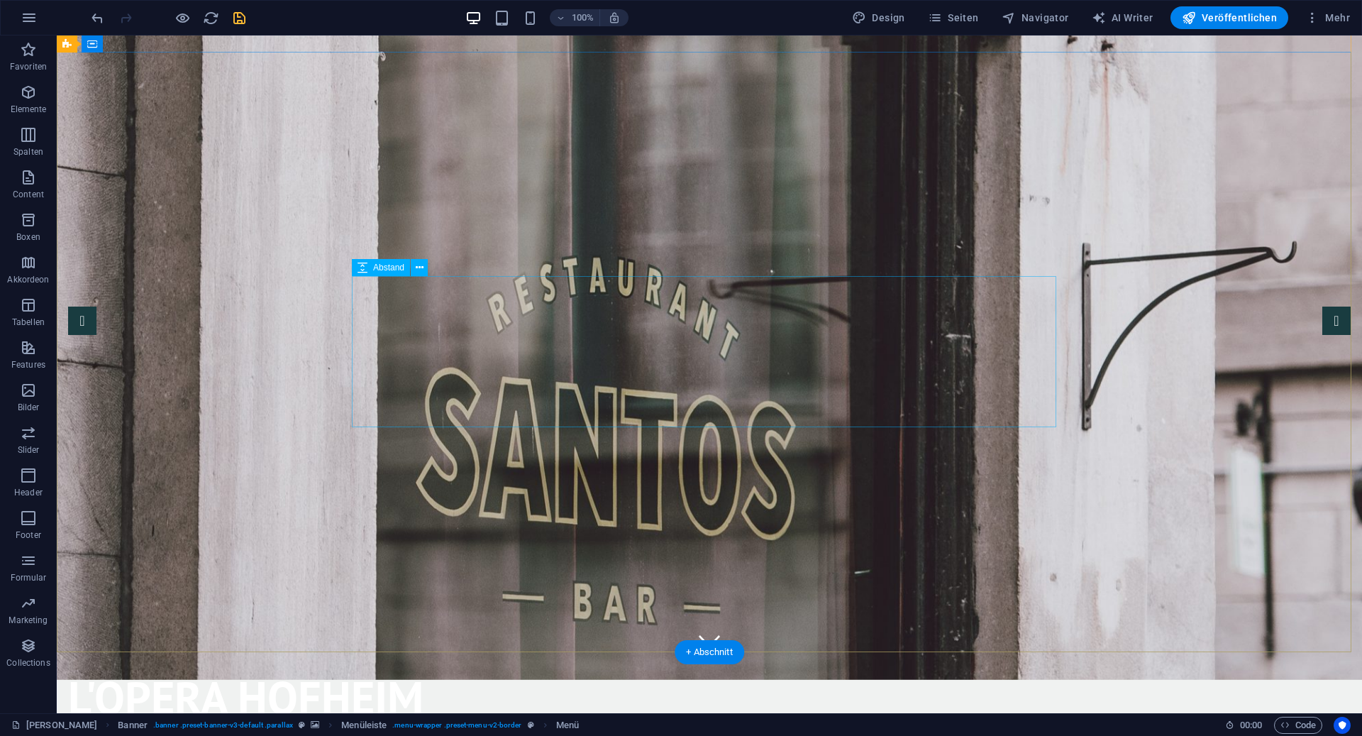
scroll to position [41, 0]
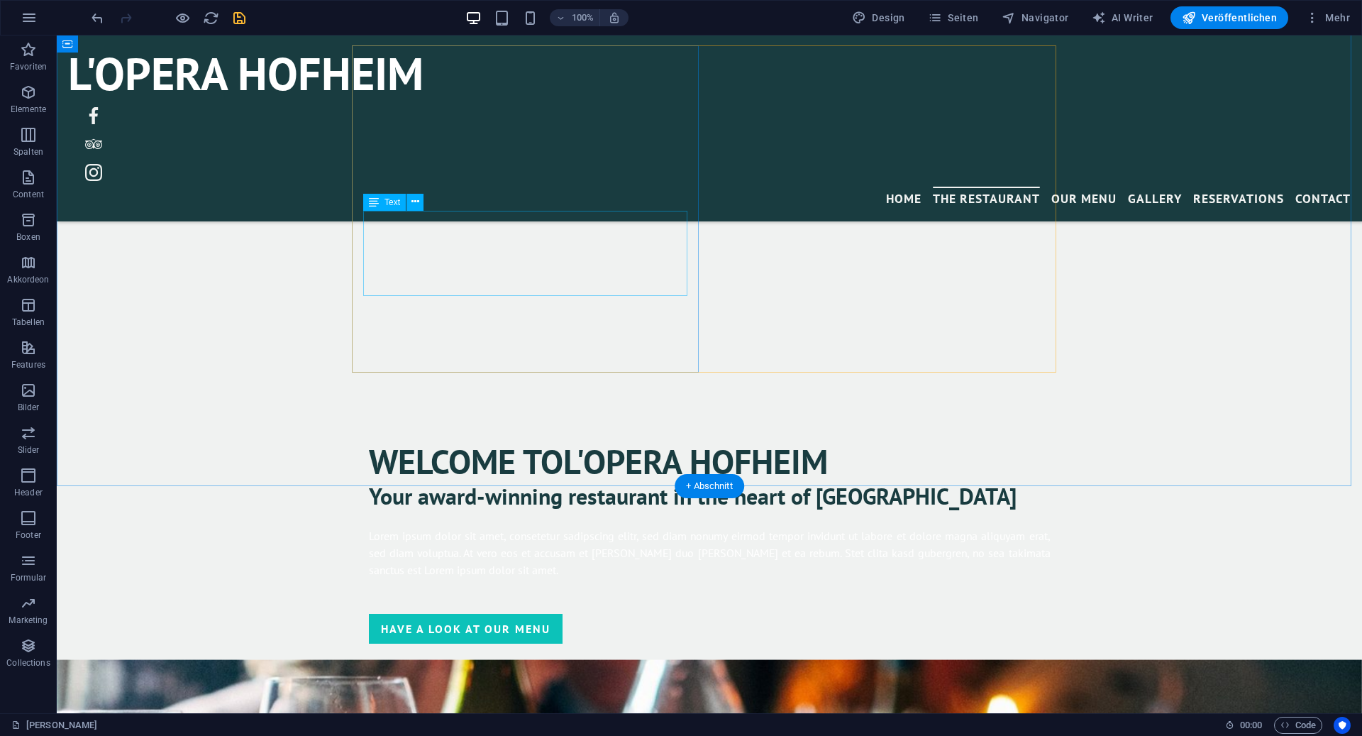
scroll to position [878, 0]
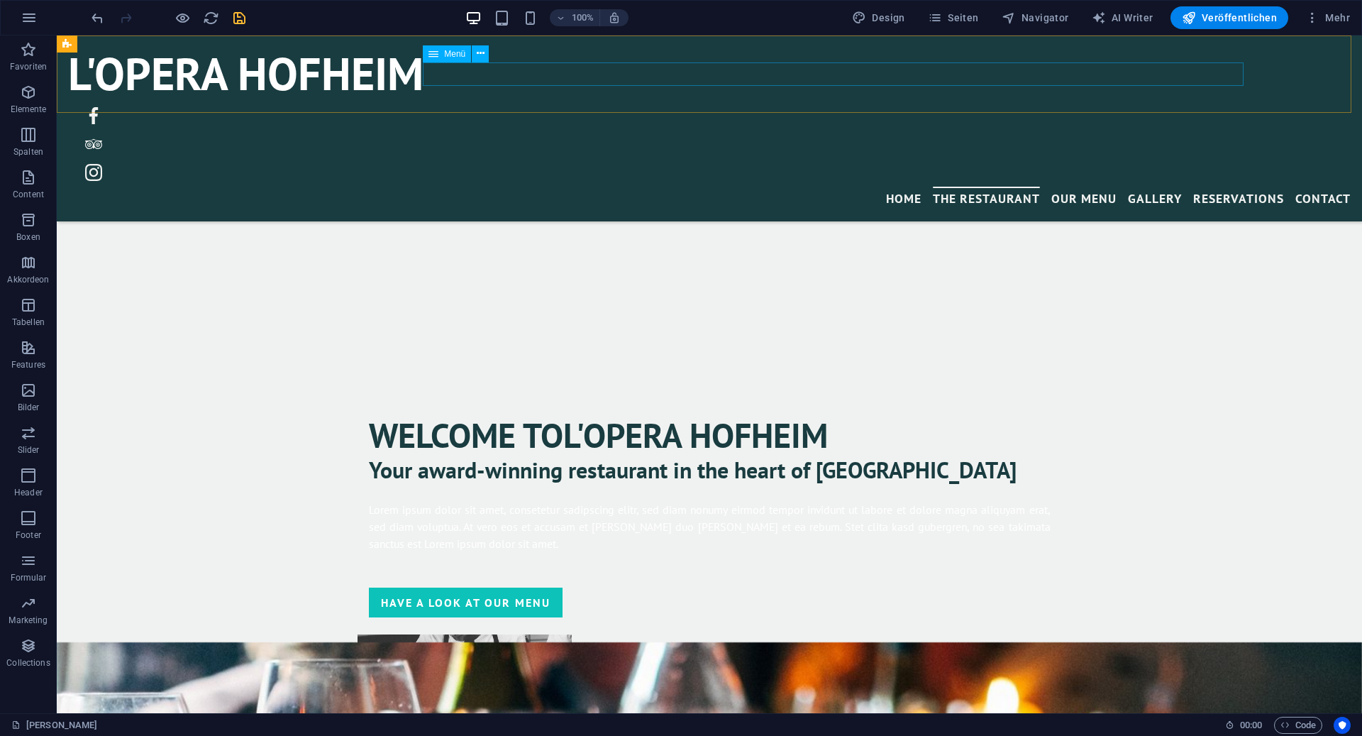
click at [703, 187] on nav "Home The Restaurant Our Menu Gallery Reservations Contact" at bounding box center [709, 199] width 1283 height 24
click at [698, 96] on div "L'Opera Hofheim Menu Home The Restaurant Our Menu Gallery Reservations Contact" at bounding box center [710, 128] width 1306 height 186
select select "rem"
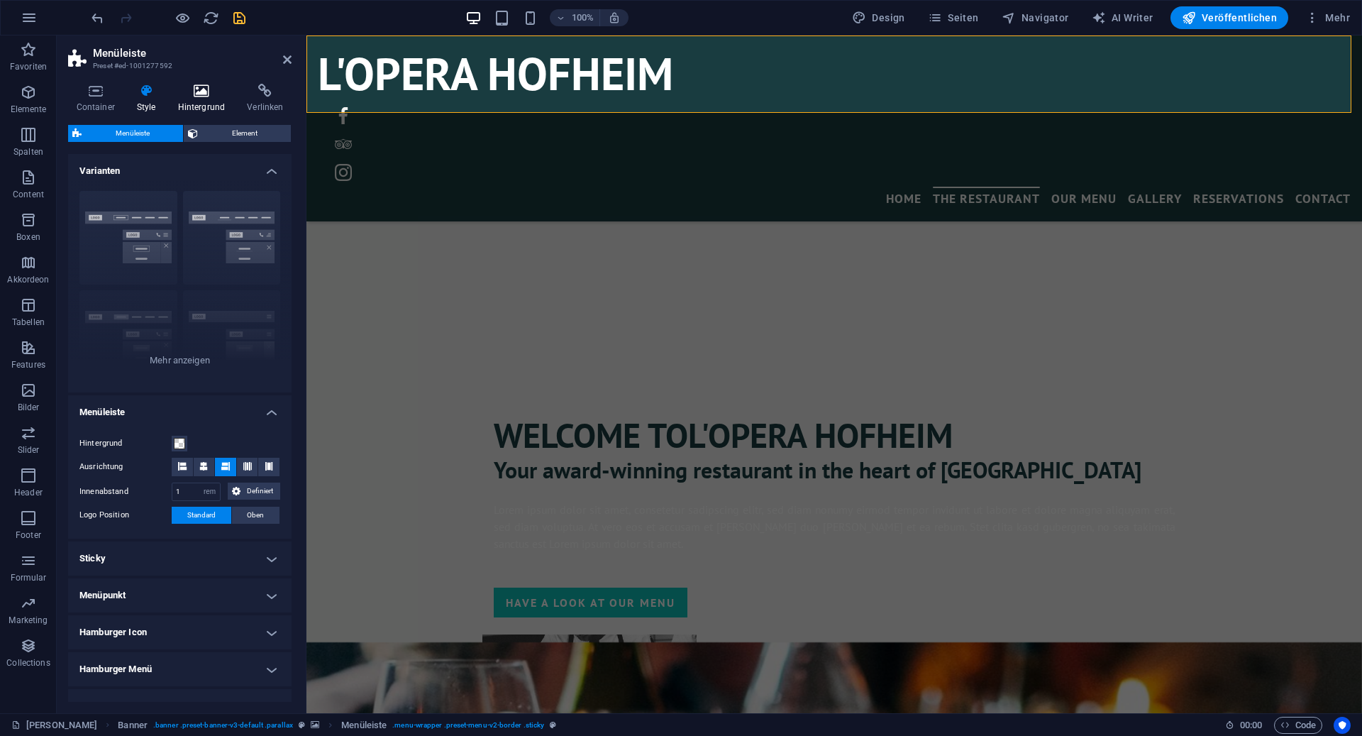
click at [202, 106] on h4 "Hintergrund" at bounding box center [205, 99] width 70 height 30
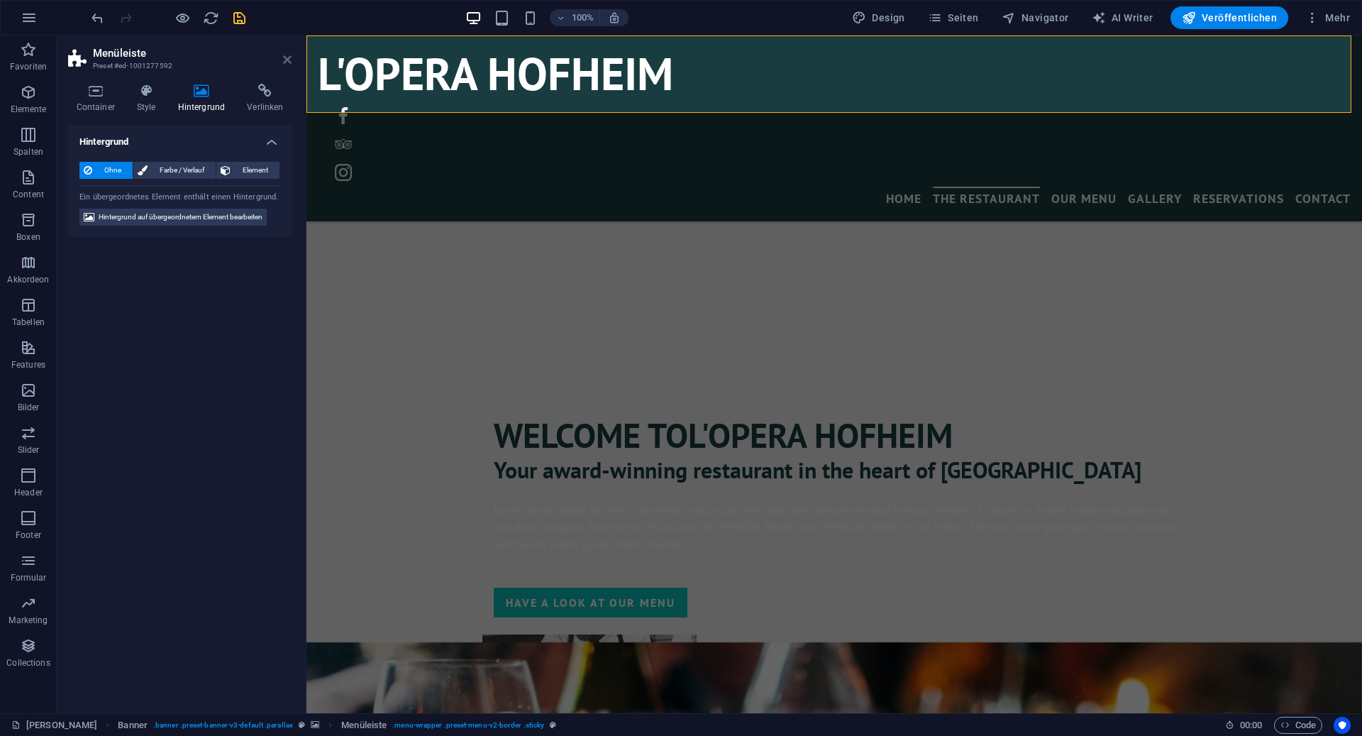
click at [283, 58] on icon at bounding box center [287, 59] width 9 height 11
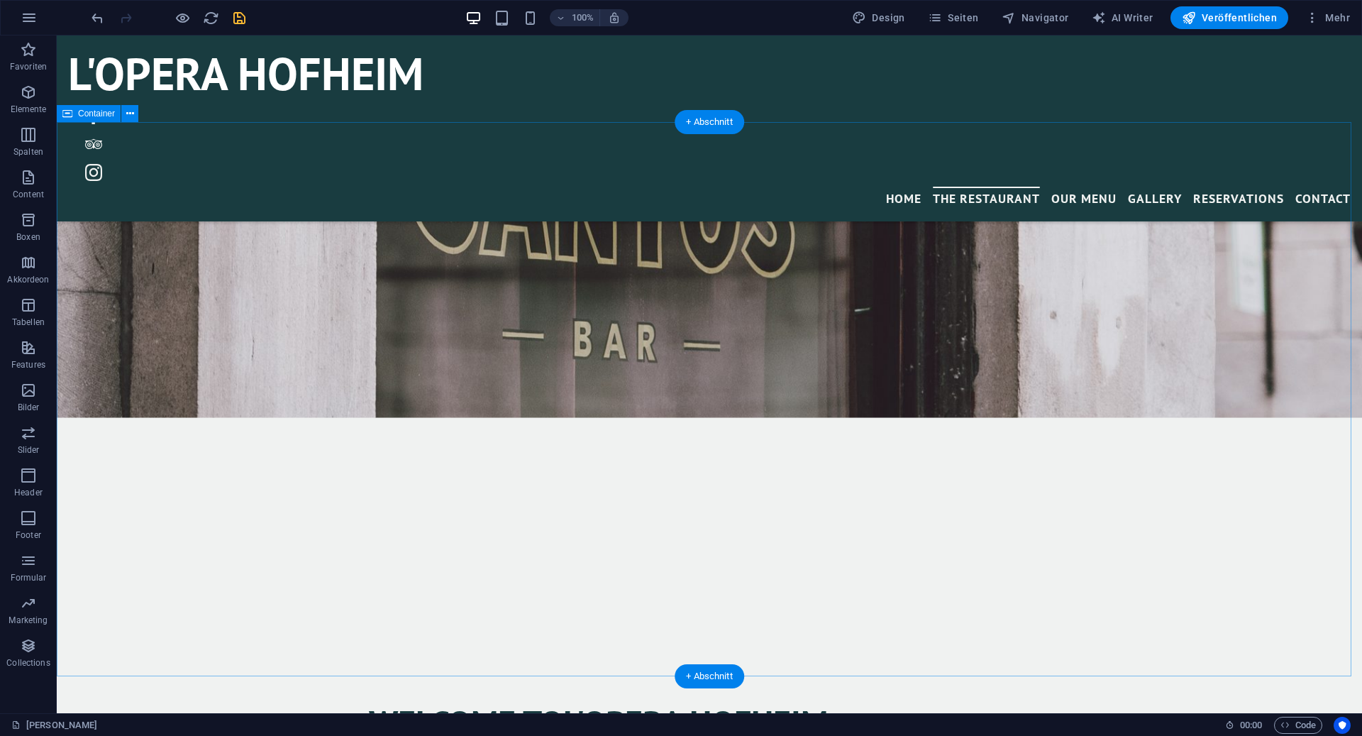
scroll to position [941, 0]
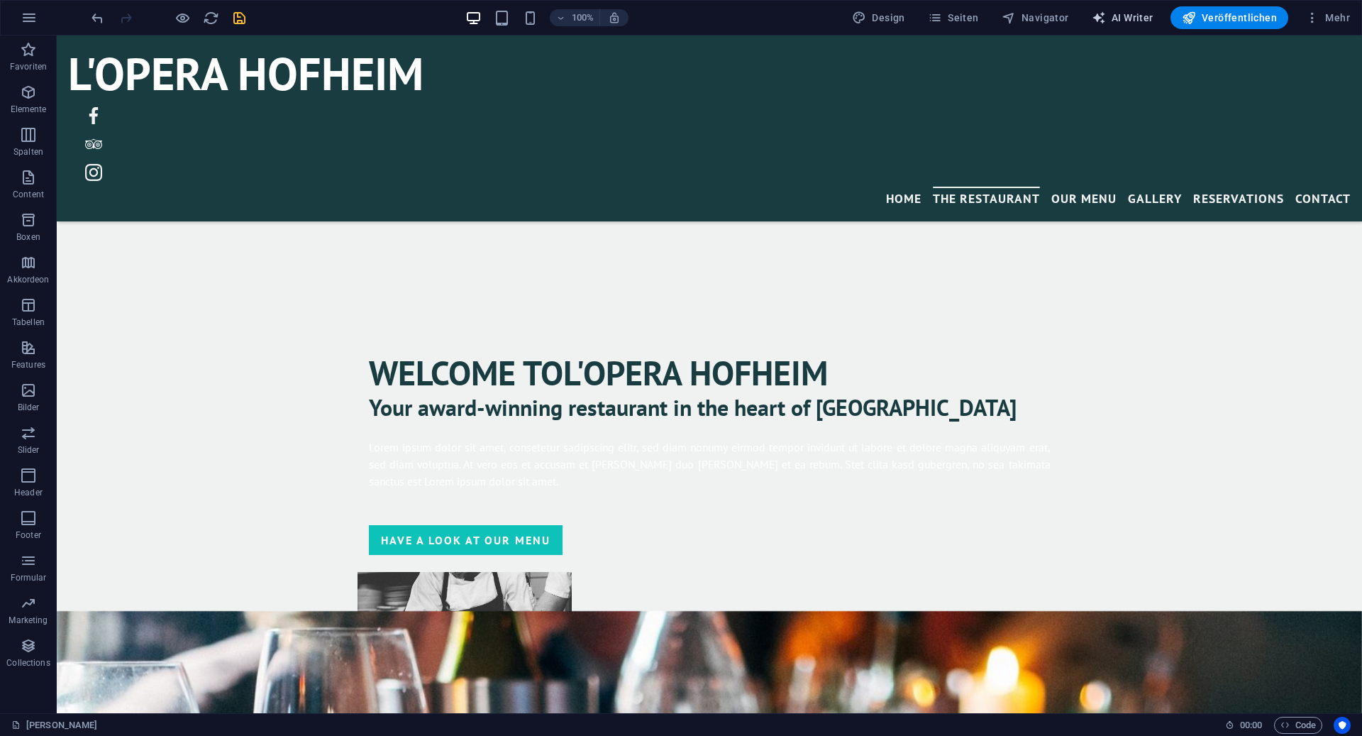
click at [1115, 16] on span "AI Writer" at bounding box center [1123, 18] width 62 height 14
select select "English"
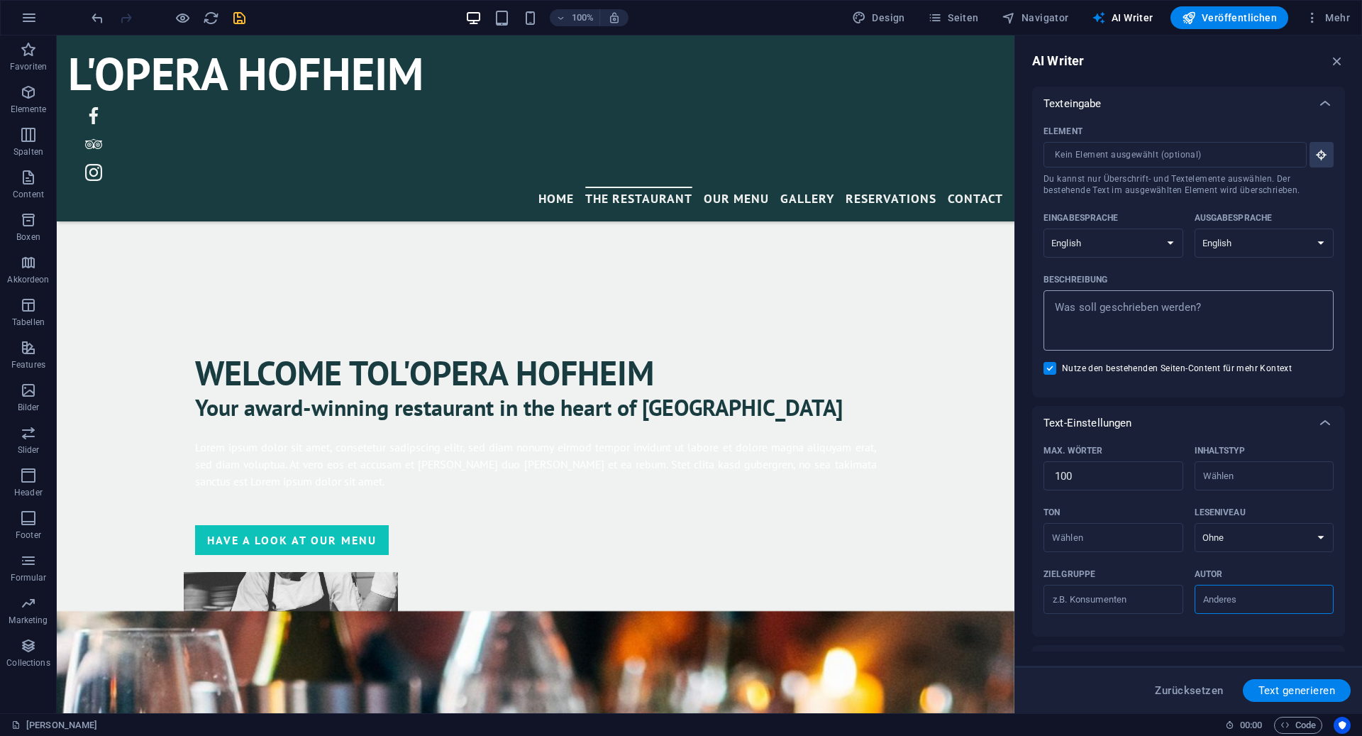
scroll to position [109, 0]
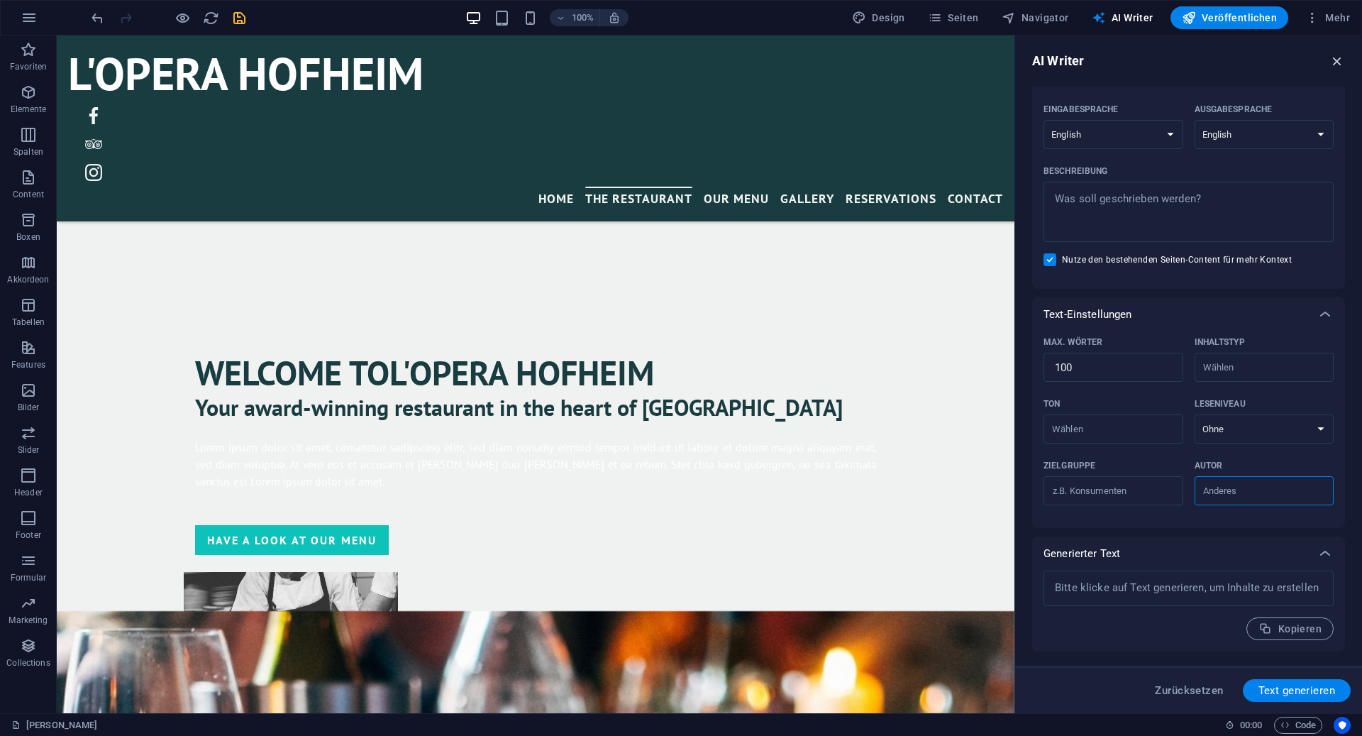
click at [1334, 58] on icon "button" at bounding box center [1338, 61] width 16 height 16
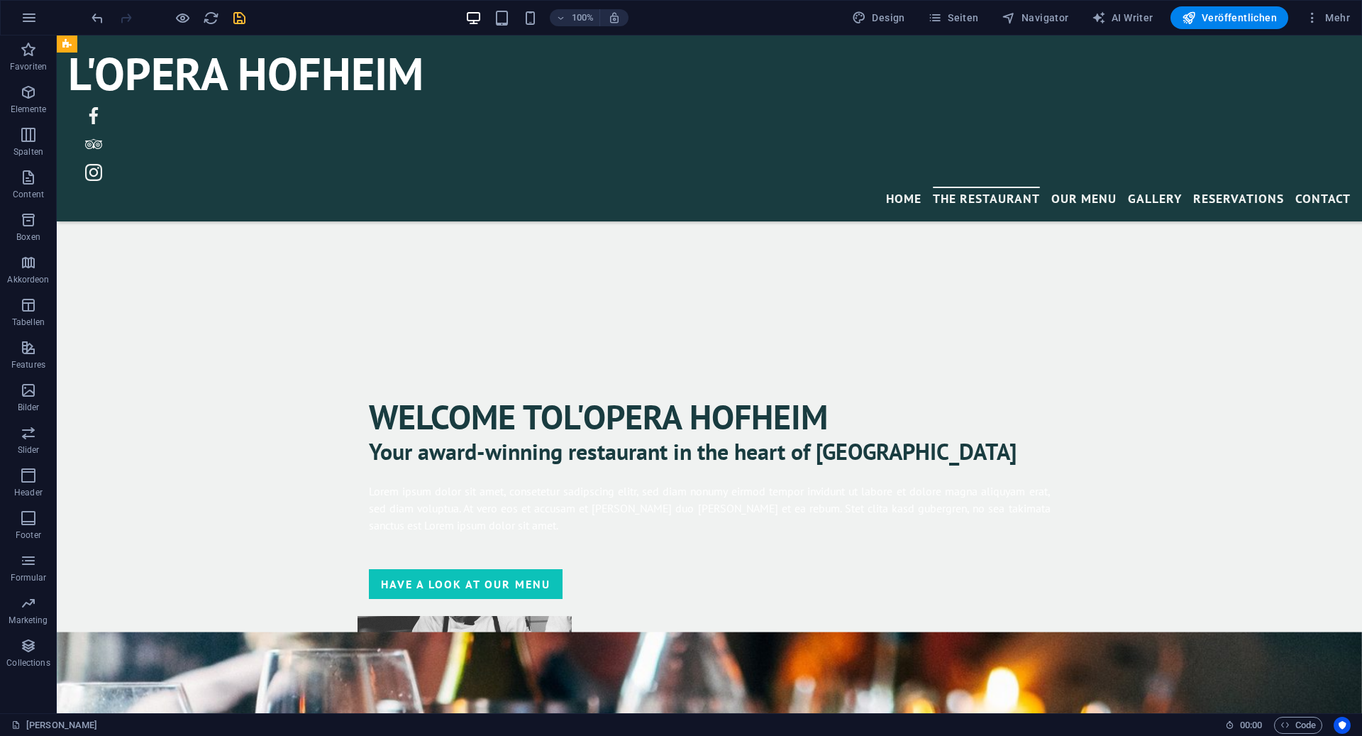
scroll to position [898, 0]
click at [728, 91] on div "L'Opera Hofheim Menu Home The Restaurant Our Menu Gallery Reservations Contact" at bounding box center [710, 128] width 1306 height 186
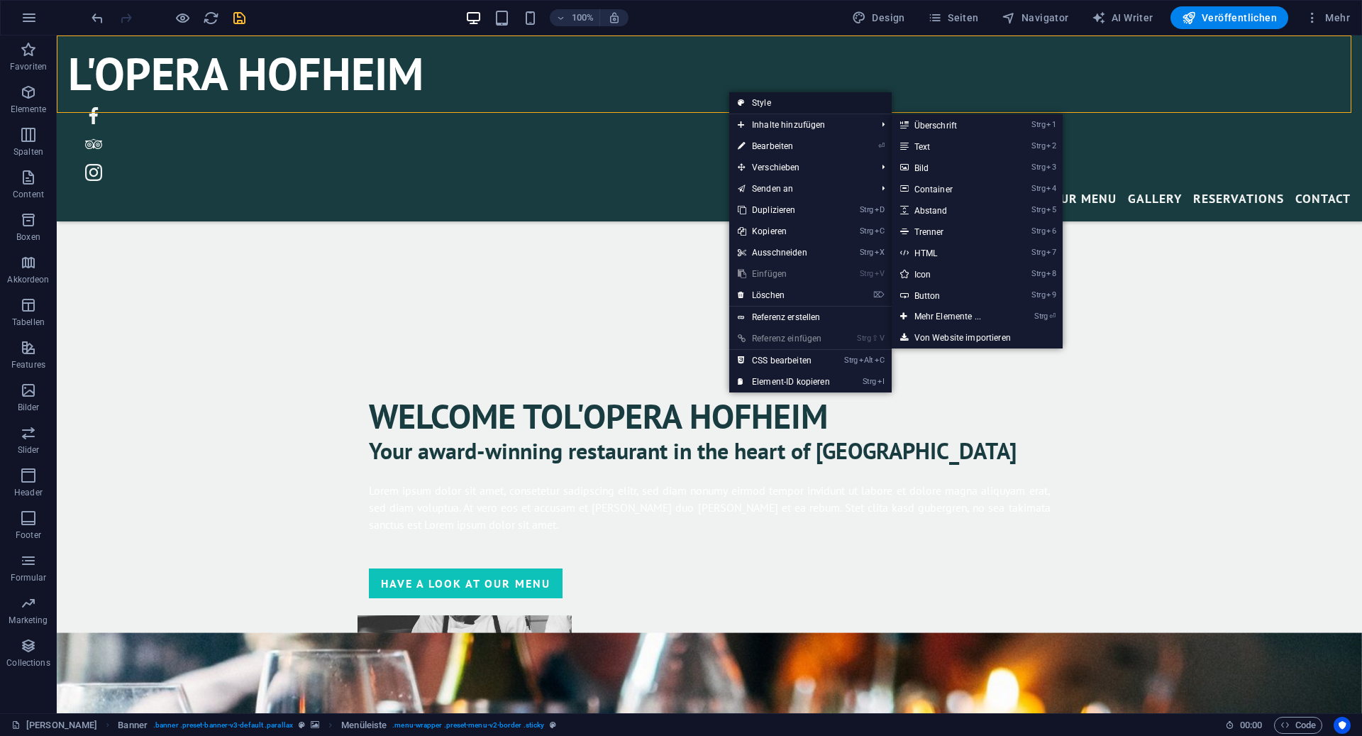
click at [773, 101] on link "Style" at bounding box center [810, 102] width 162 height 21
select select "rem"
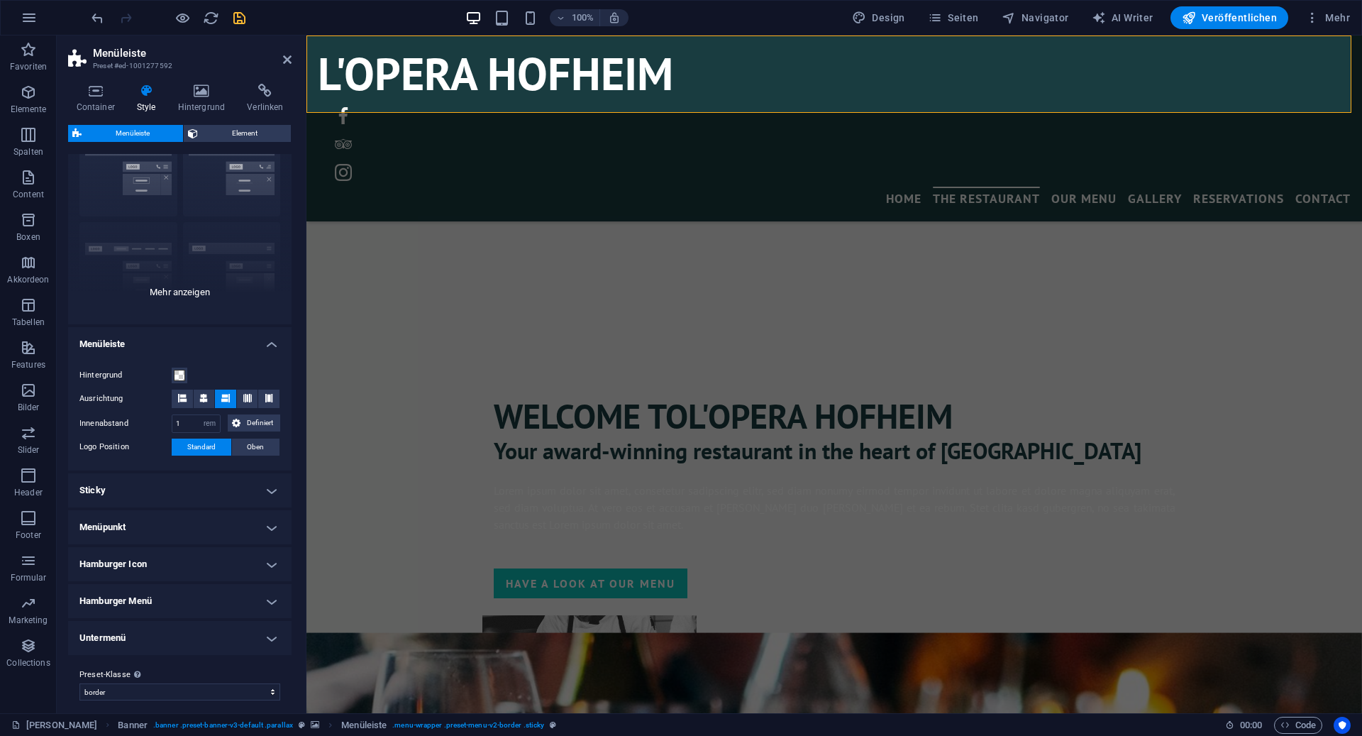
scroll to position [0, 0]
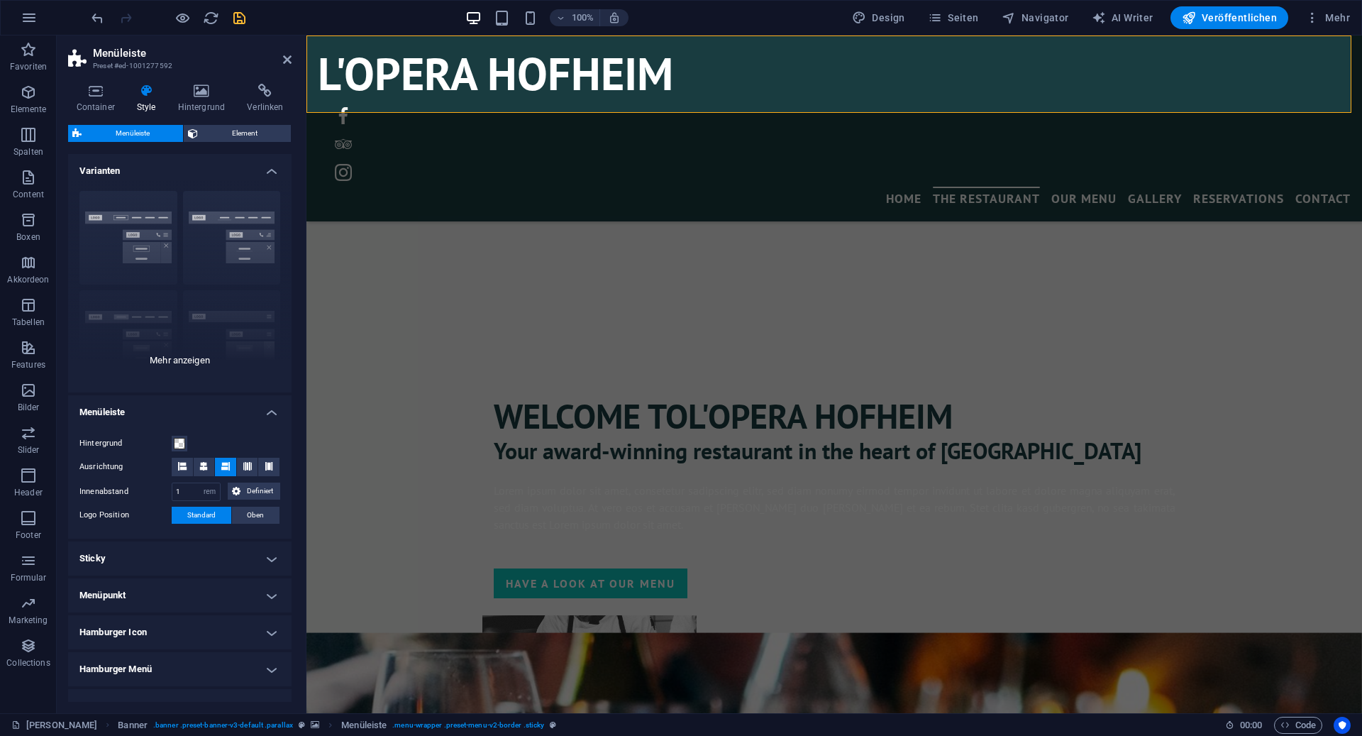
click at [161, 355] on div "Rahmen Mittig Standard Fixiert Loki Trigger Breit XXL" at bounding box center [179, 286] width 223 height 213
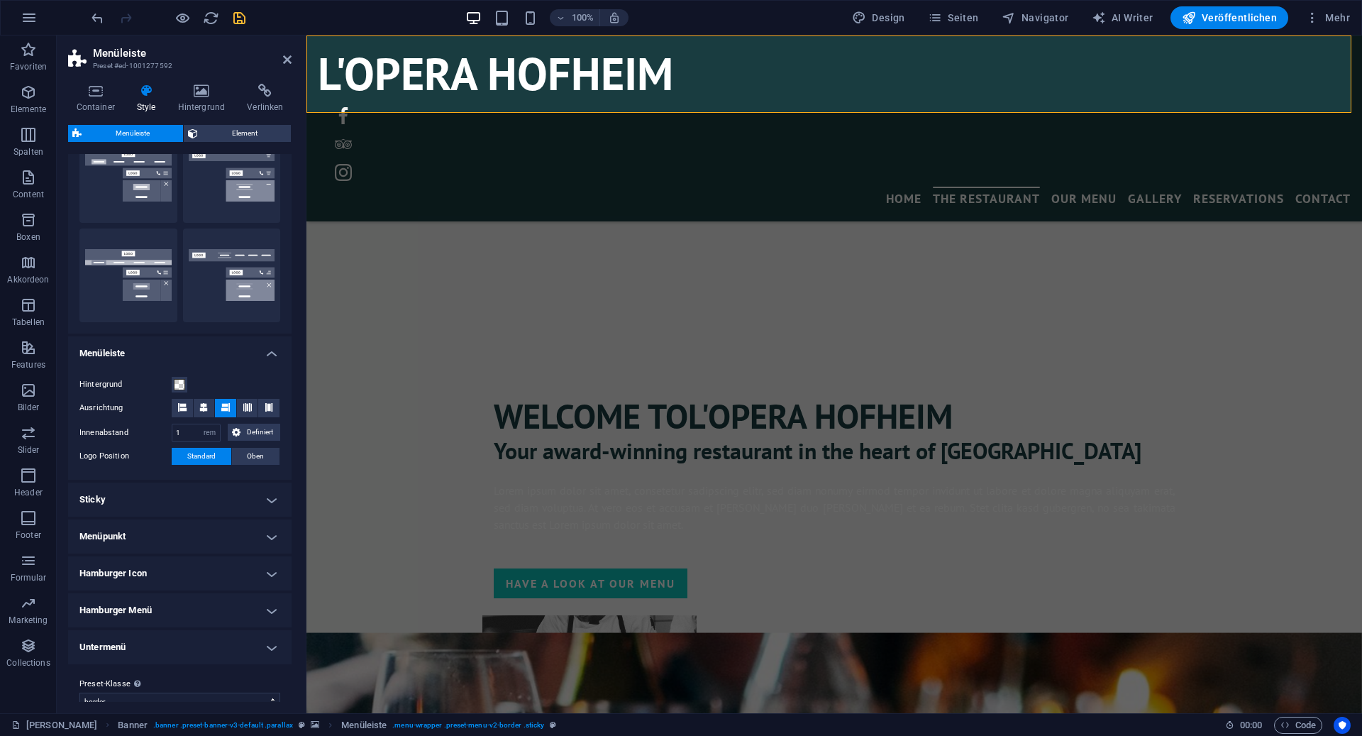
scroll to position [280, 0]
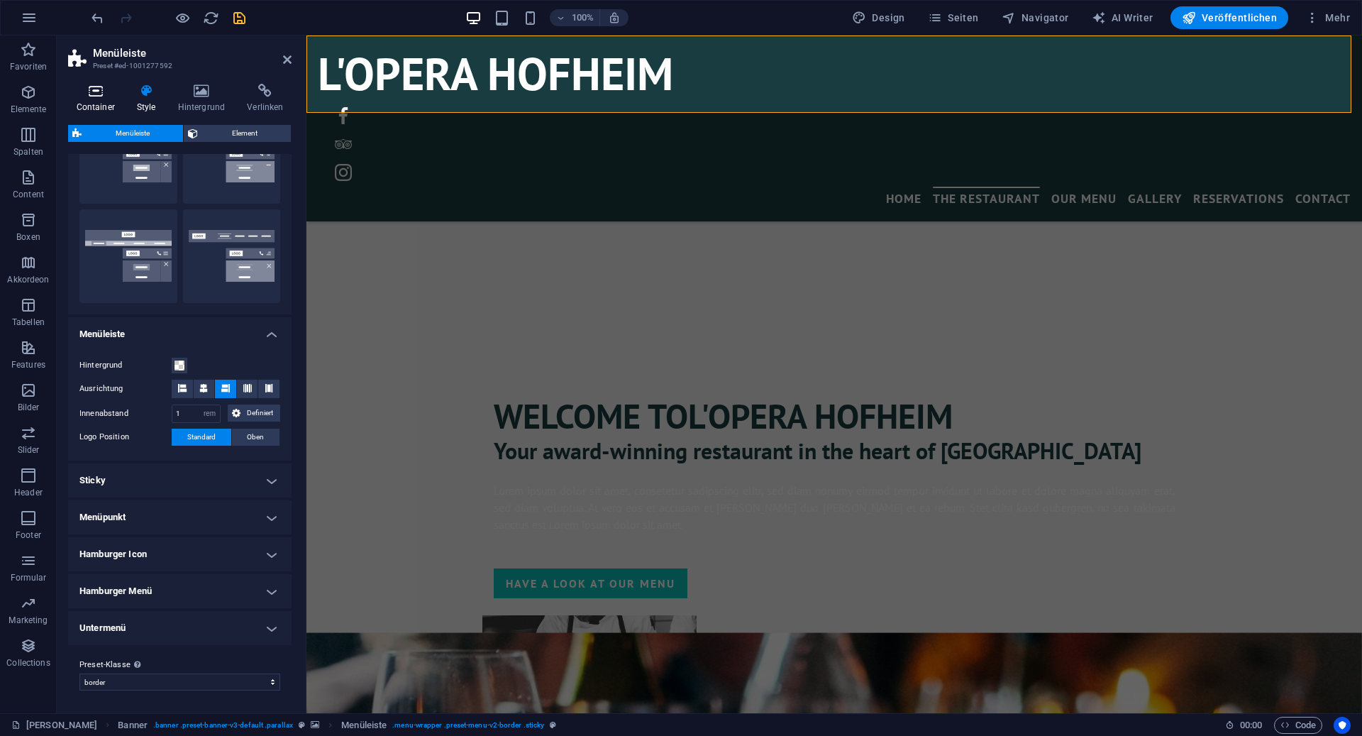
click at [103, 95] on icon at bounding box center [95, 91] width 55 height 14
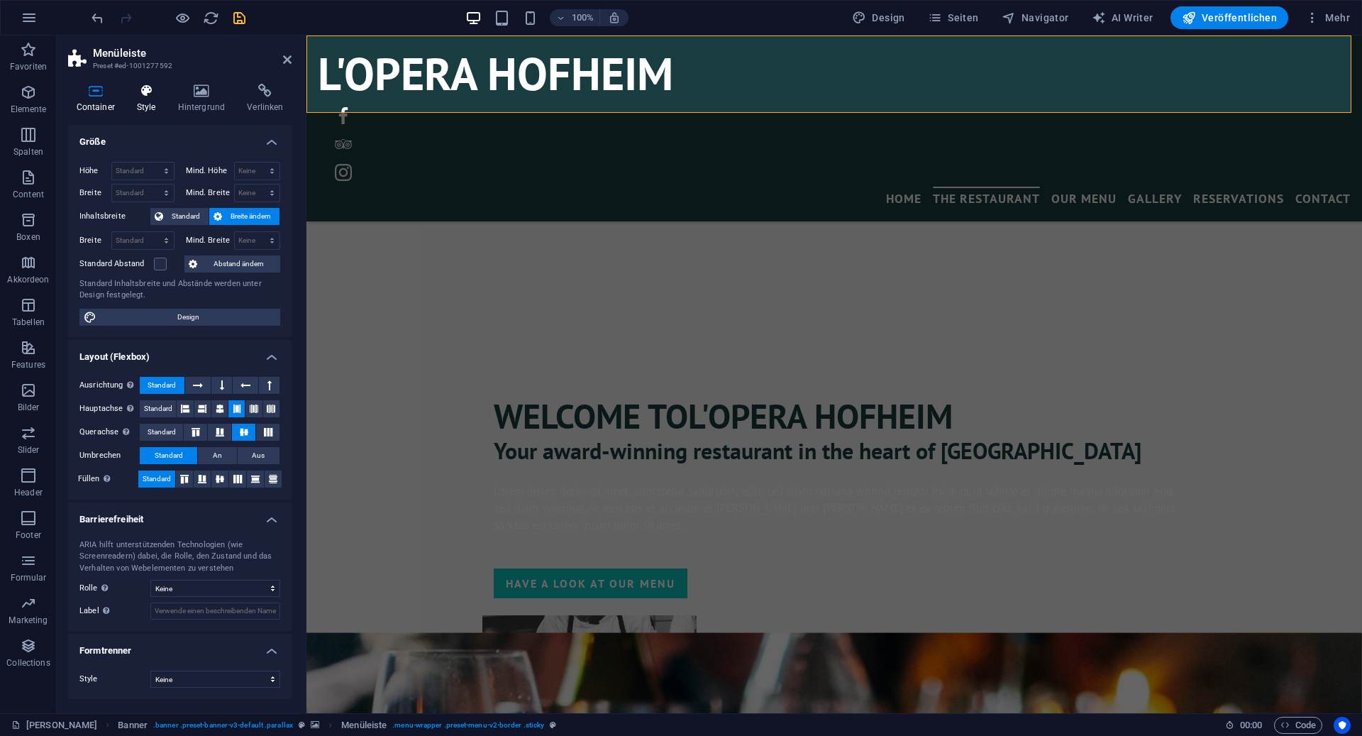
click at [150, 92] on icon at bounding box center [145, 91] width 35 height 14
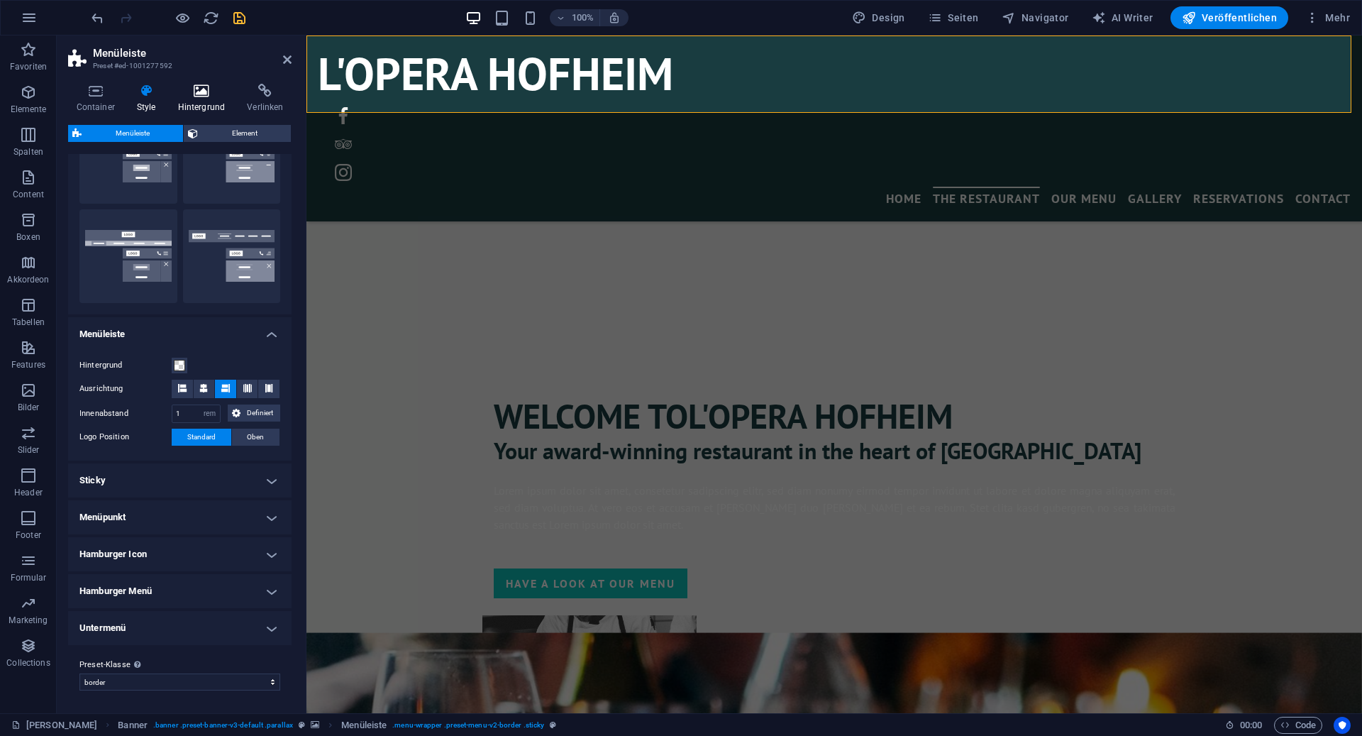
click at [212, 99] on h4 "Hintergrund" at bounding box center [205, 99] width 70 height 30
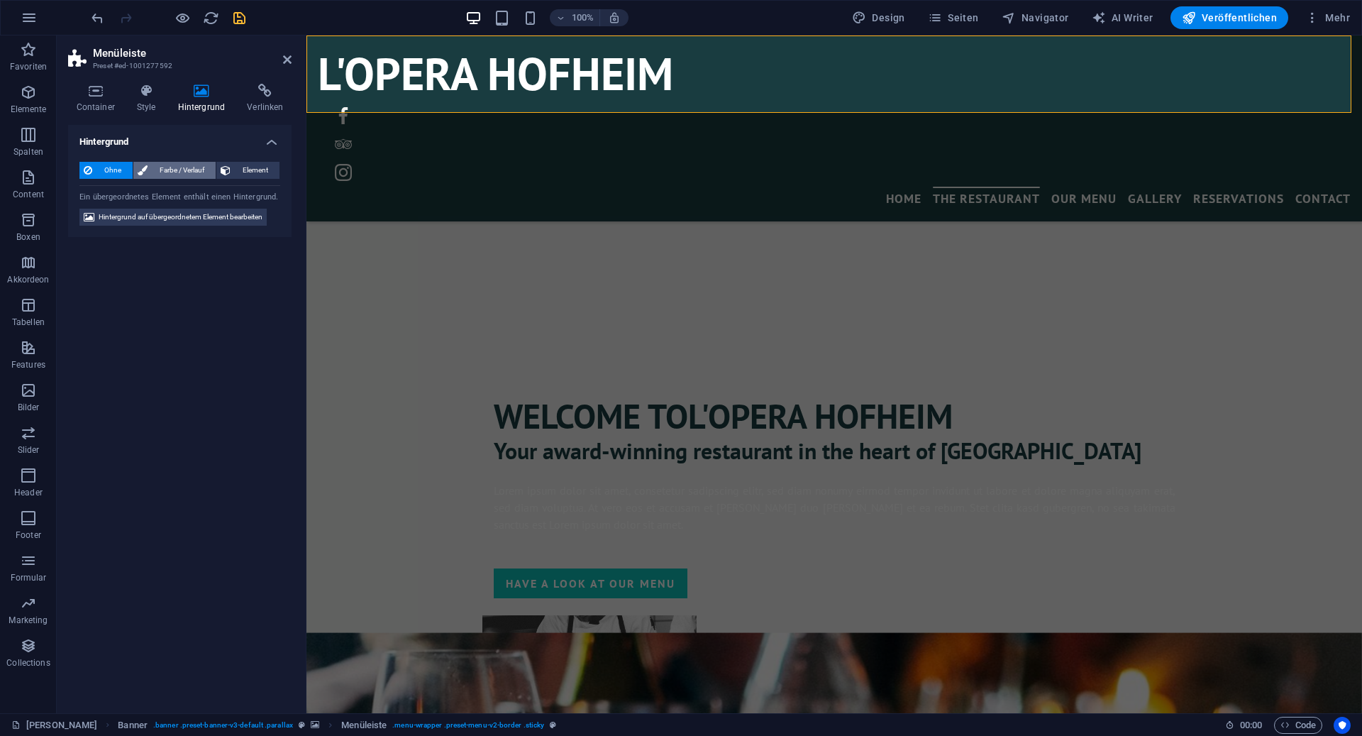
click at [174, 165] on span "Farbe / Verlauf" at bounding box center [182, 170] width 60 height 17
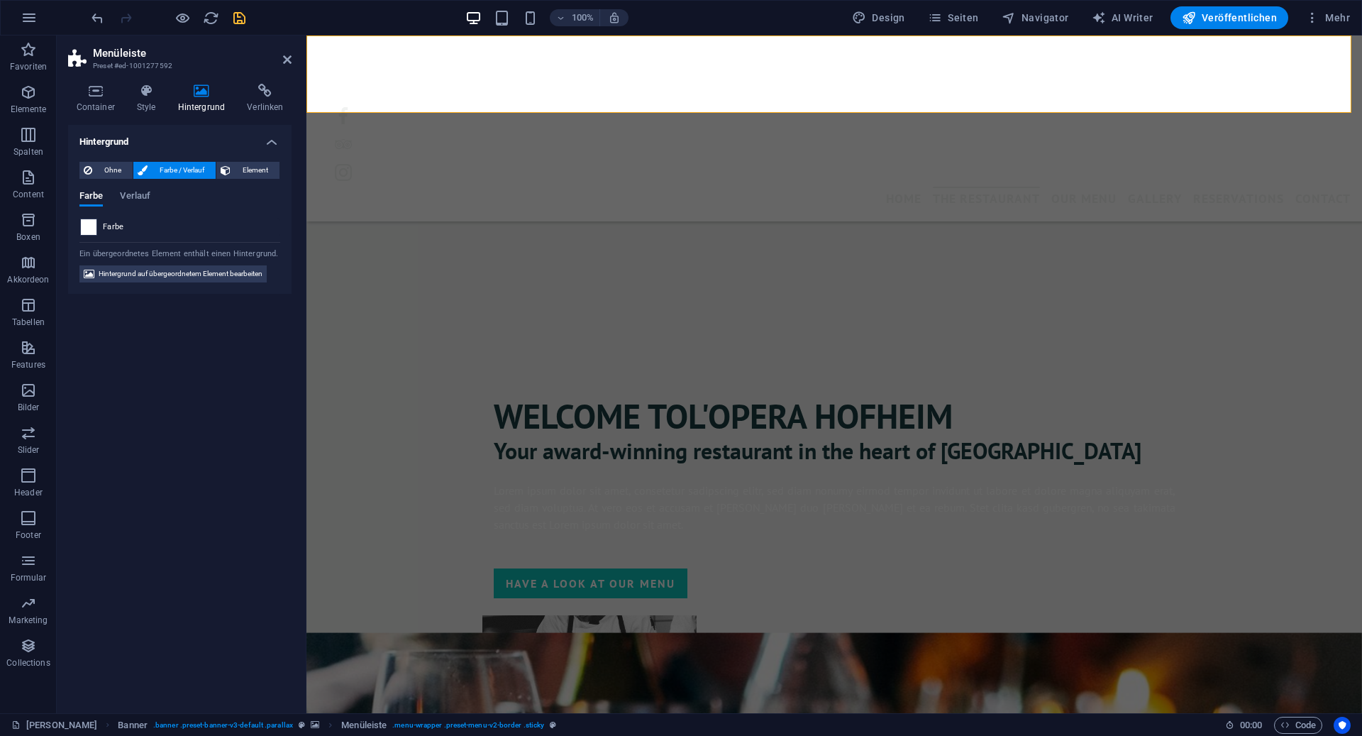
click at [93, 221] on span at bounding box center [89, 227] width 16 height 16
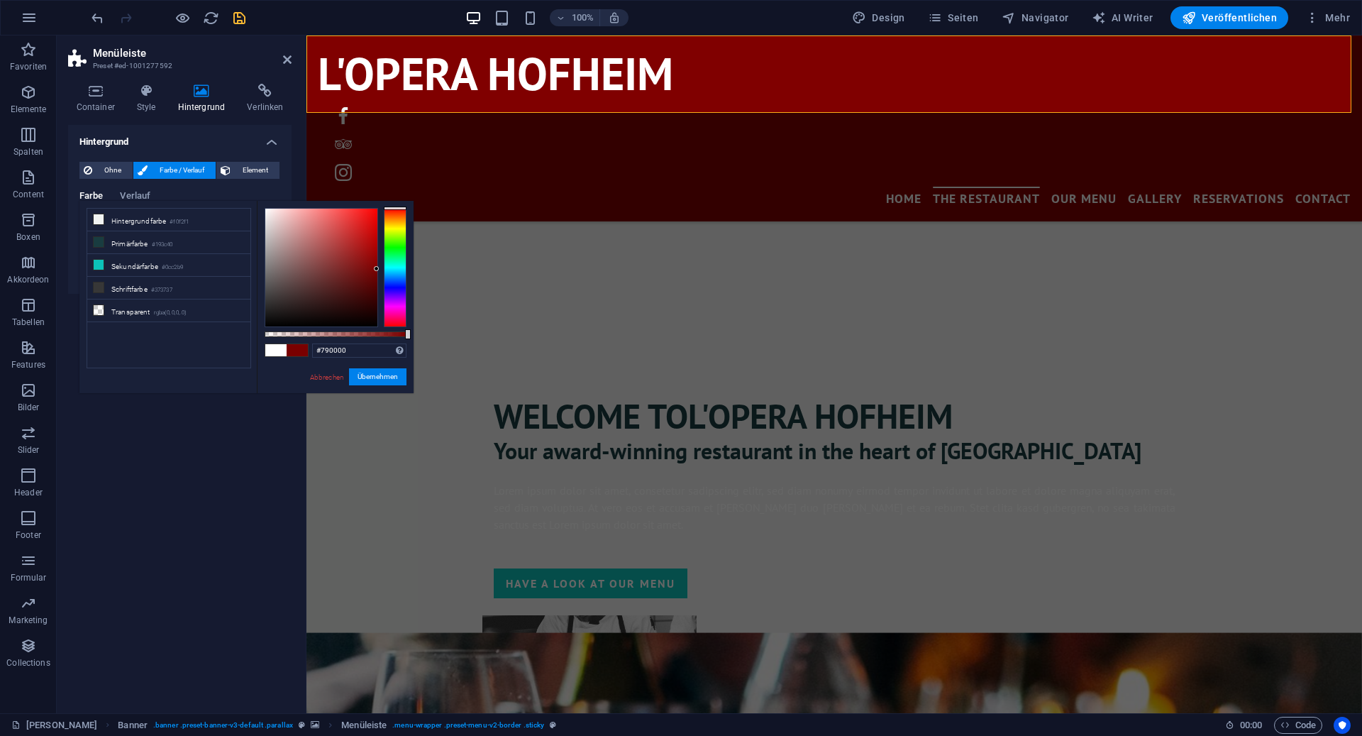
type input "#770000"
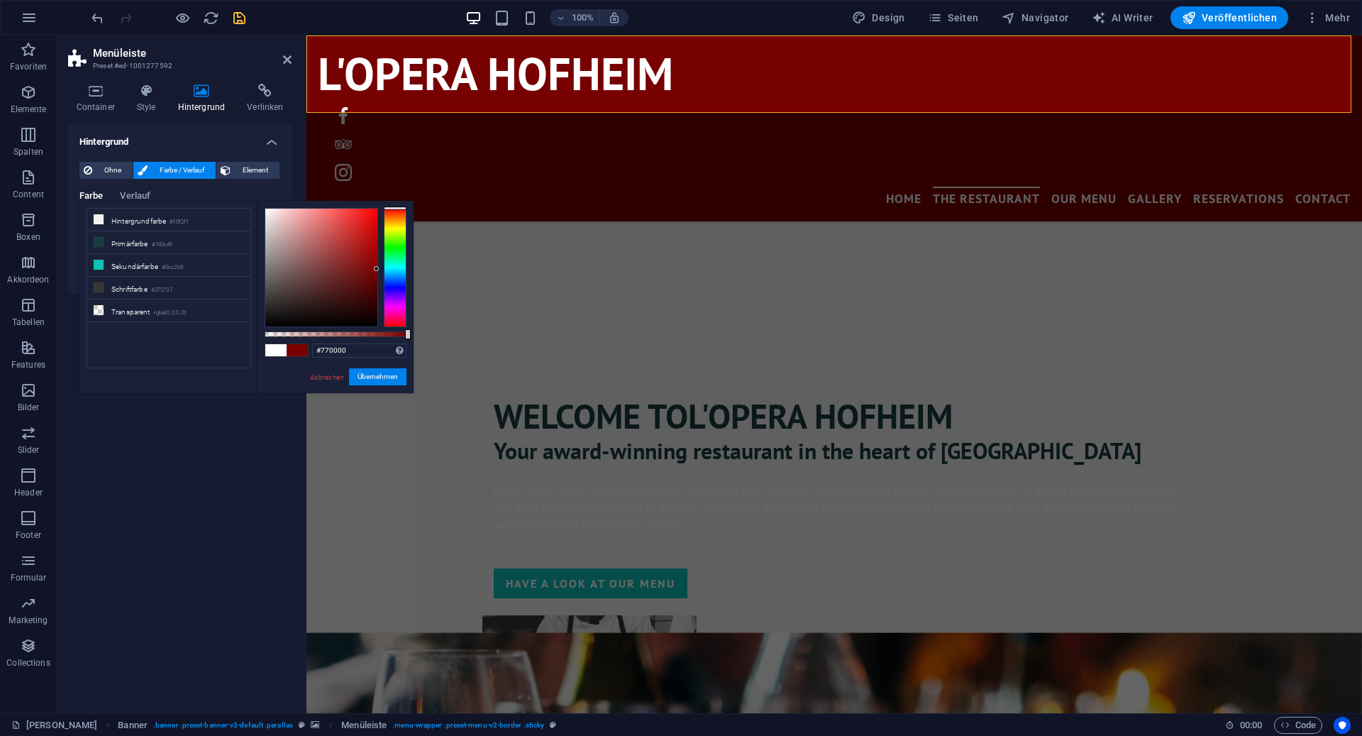
drag, startPoint x: 354, startPoint y: 226, endPoint x: 391, endPoint y: 270, distance: 58.0
click at [391, 270] on div at bounding box center [336, 267] width 142 height 119
click at [387, 378] on button "Übernehmen" at bounding box center [377, 376] width 57 height 17
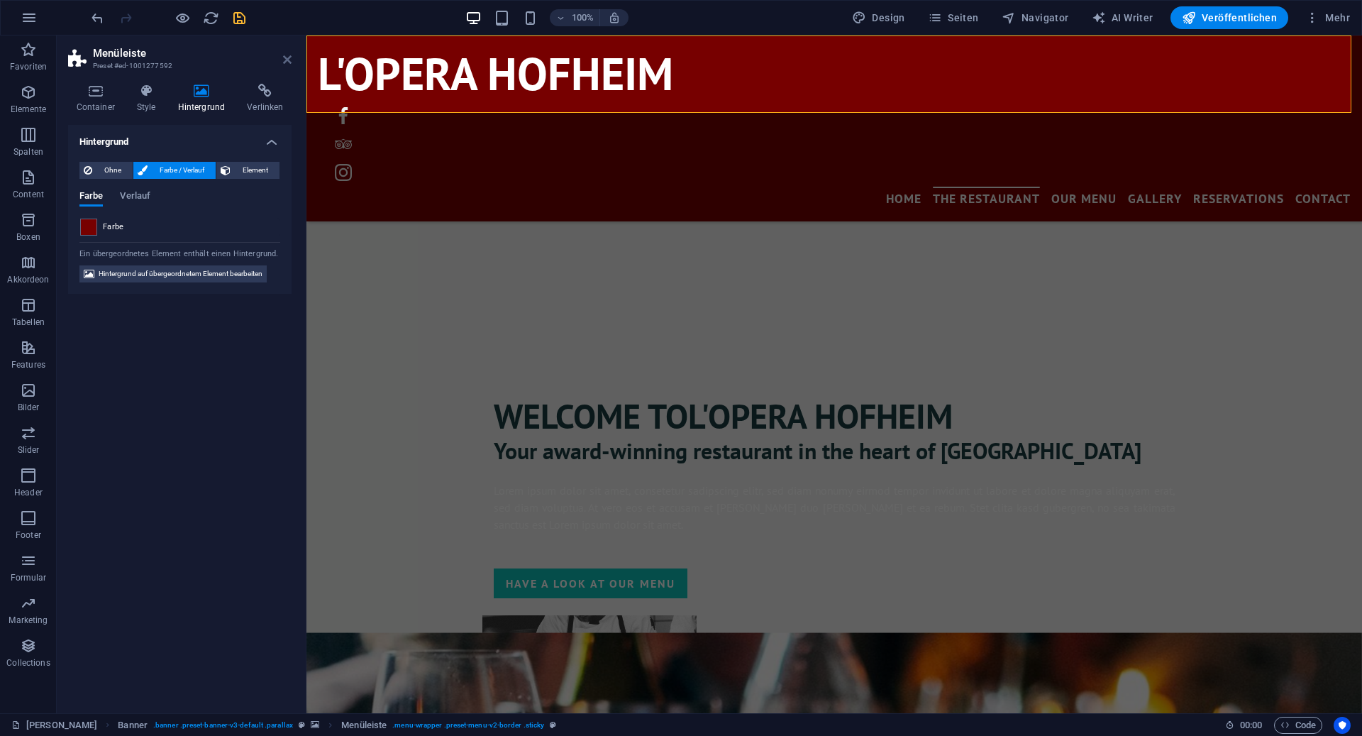
click at [287, 57] on icon at bounding box center [287, 59] width 9 height 11
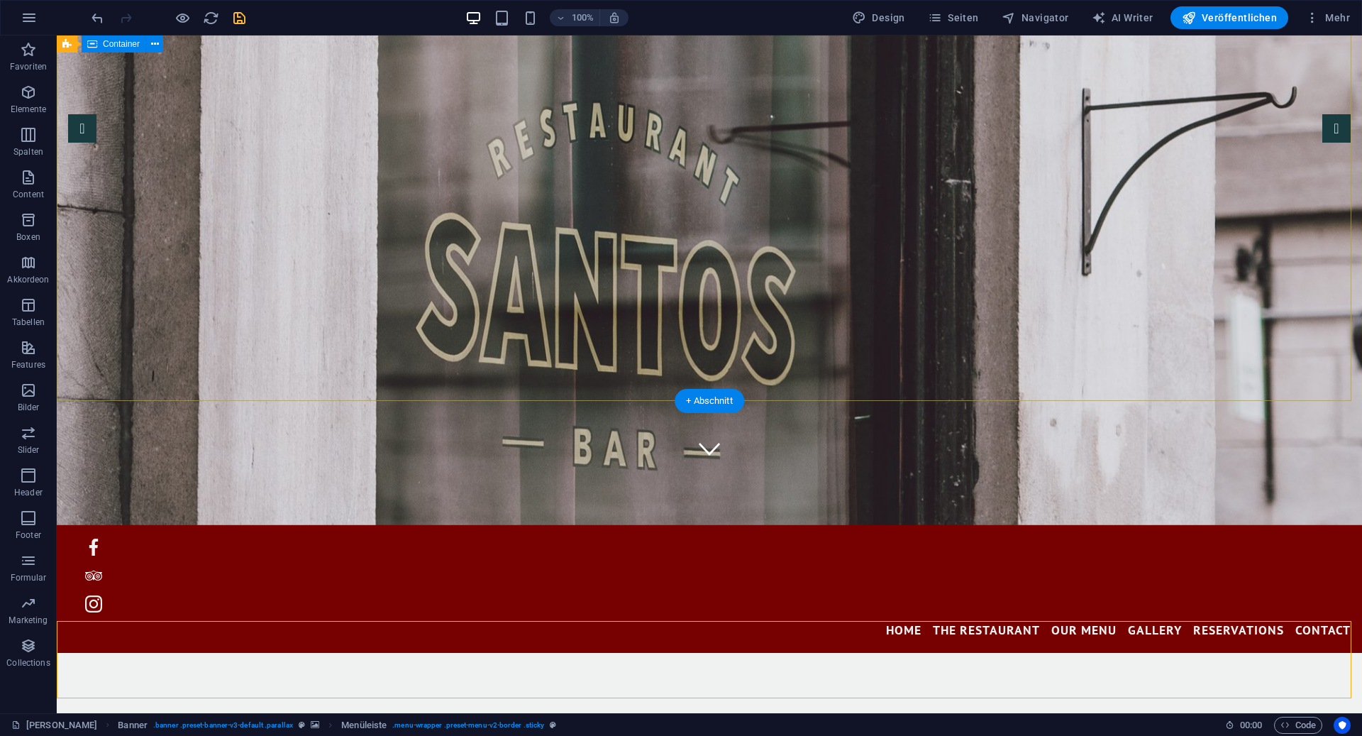
scroll to position [0, 0]
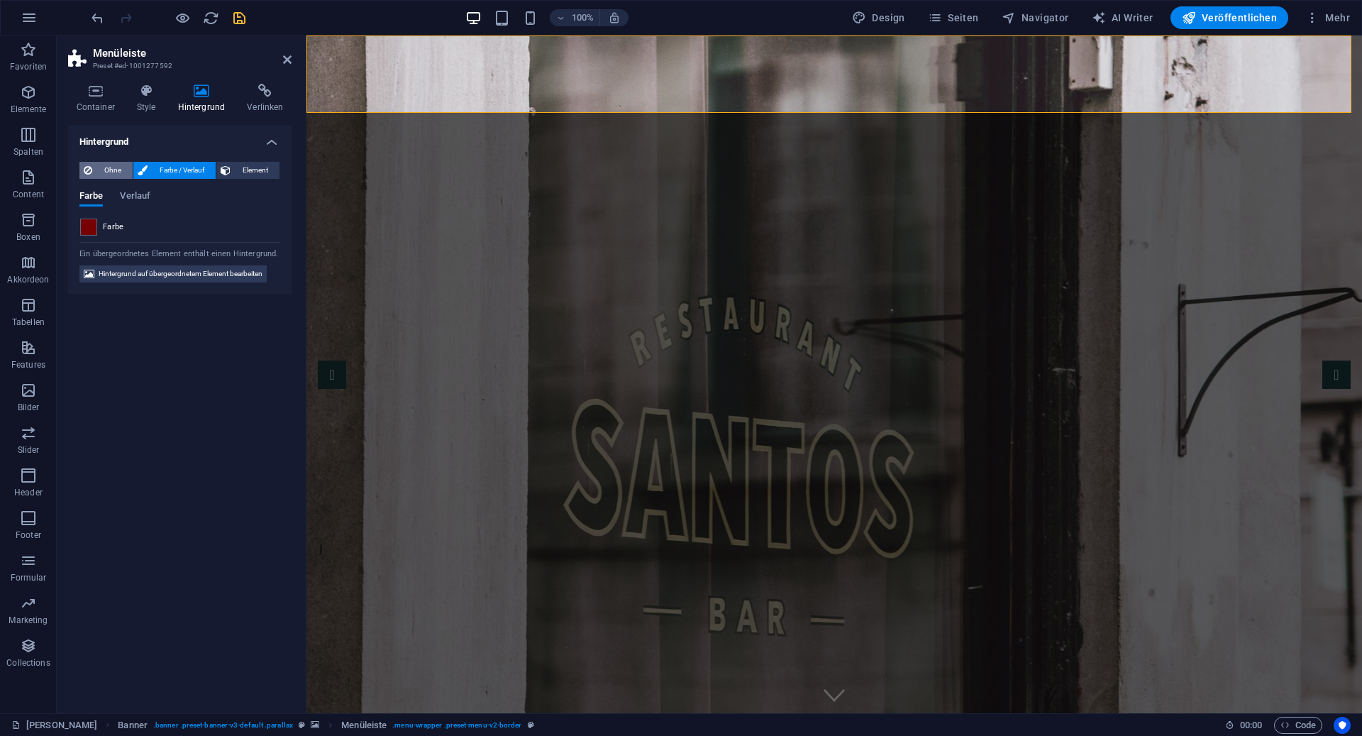
click at [119, 173] on span "Ohne" at bounding box center [112, 170] width 32 height 17
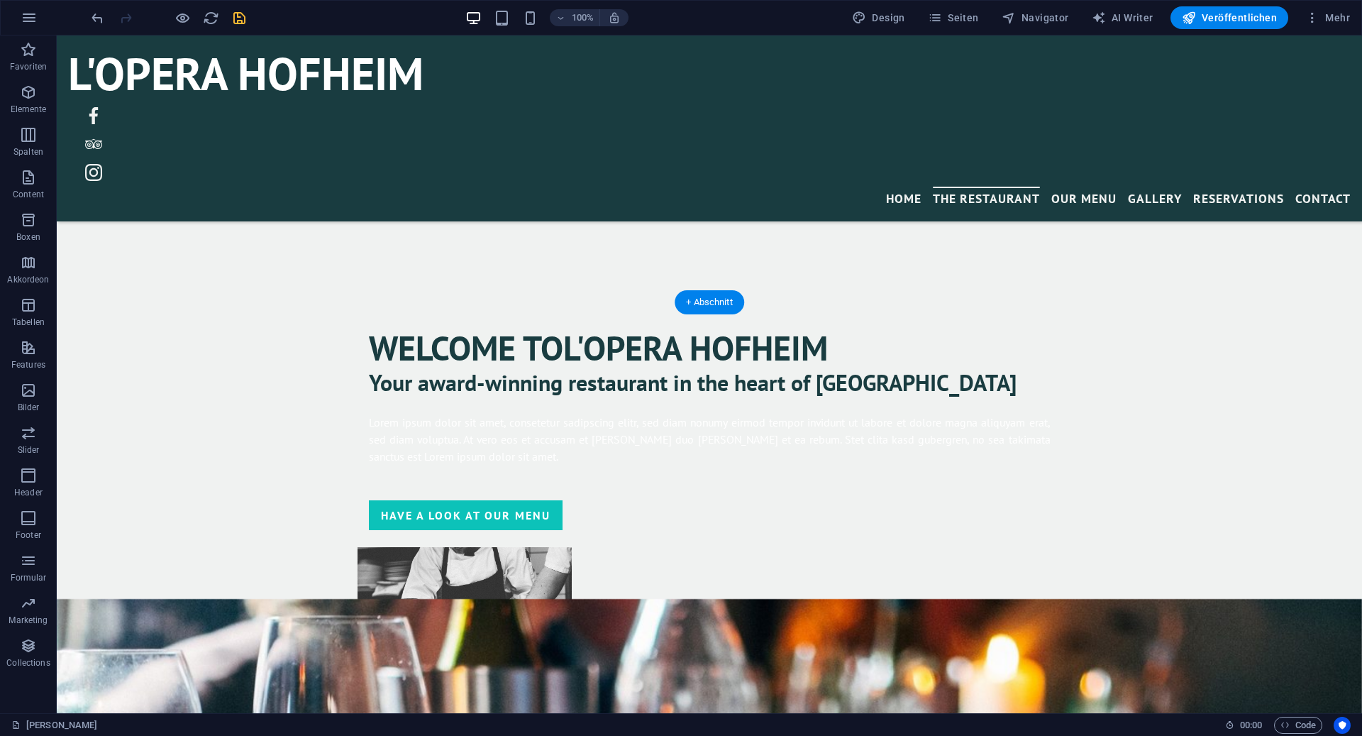
scroll to position [966, 0]
click at [124, 45] on button at bounding box center [119, 43] width 17 height 17
click at [575, 253] on div "Welcome to L'Opera Hofheim Your award-winning restaurant in the heart of San An…" at bounding box center [710, 466] width 1306 height 529
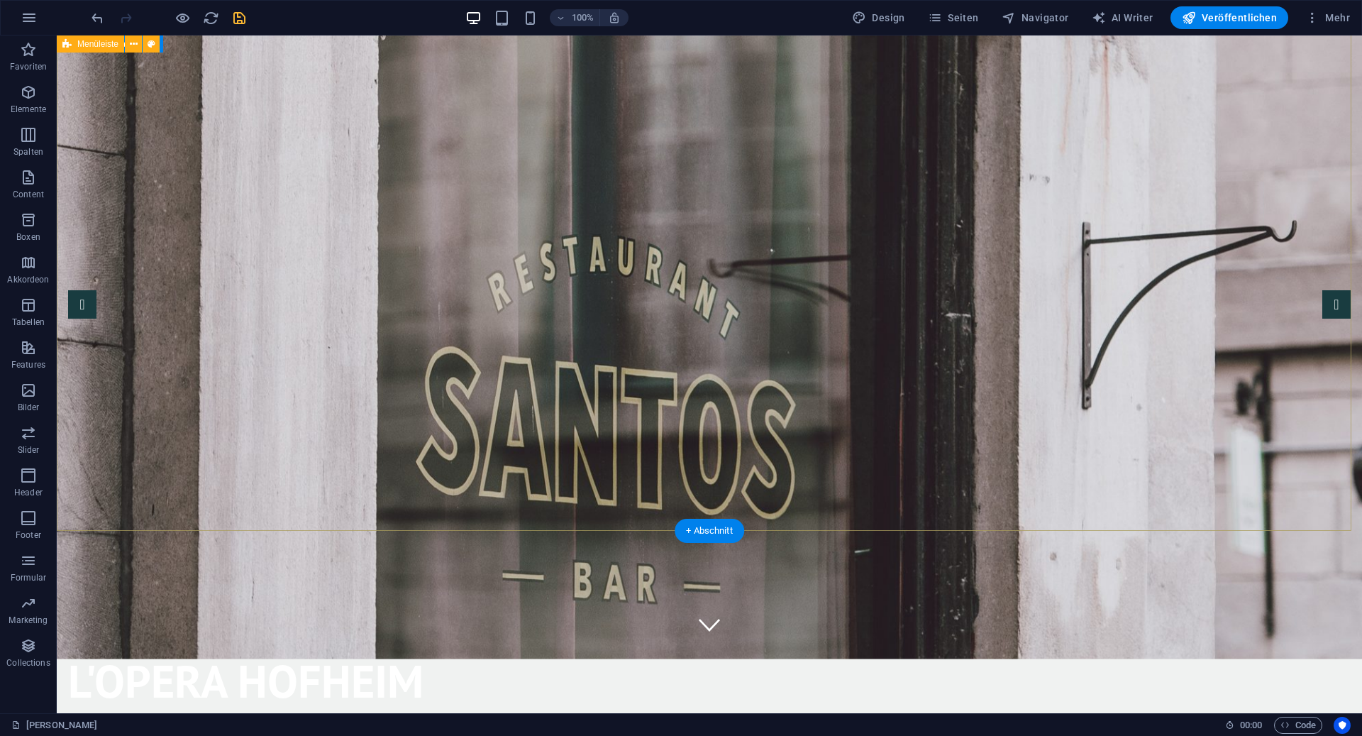
scroll to position [0, 0]
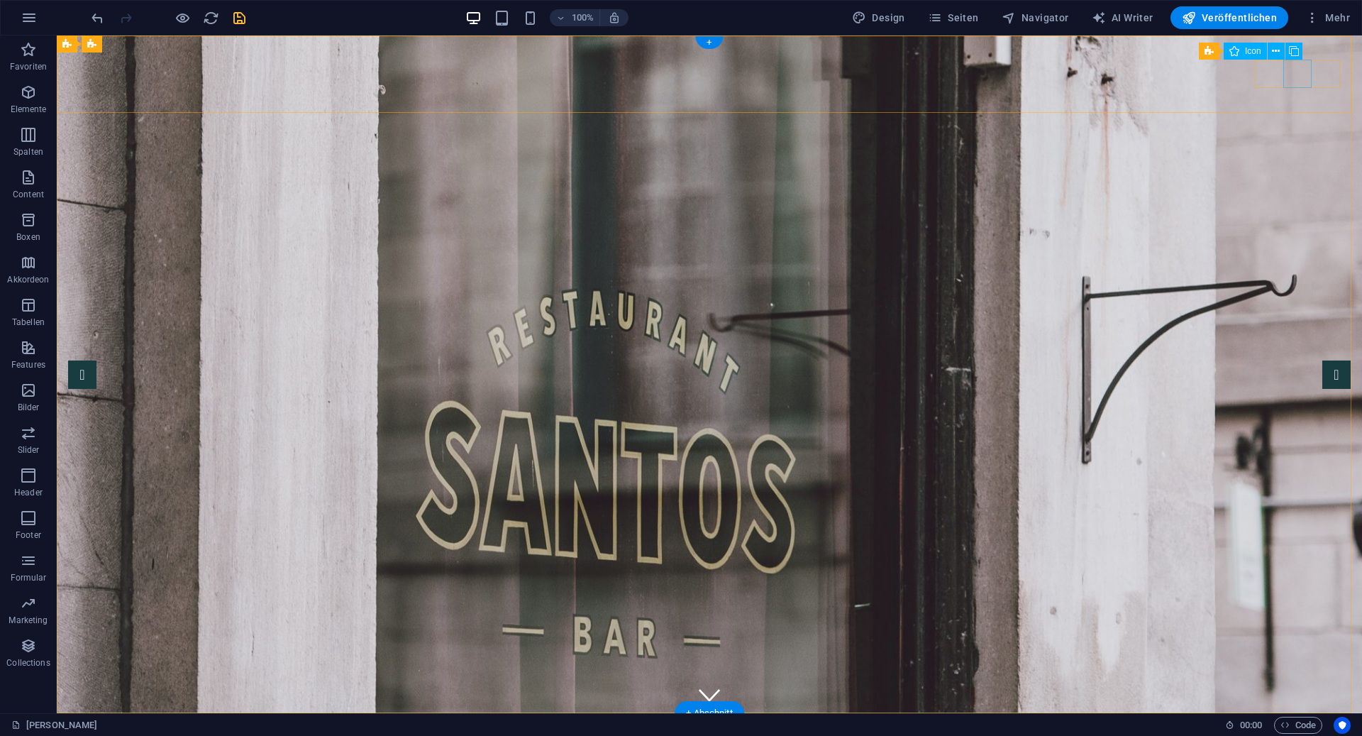
select select "xMidYMid"
select select "px"
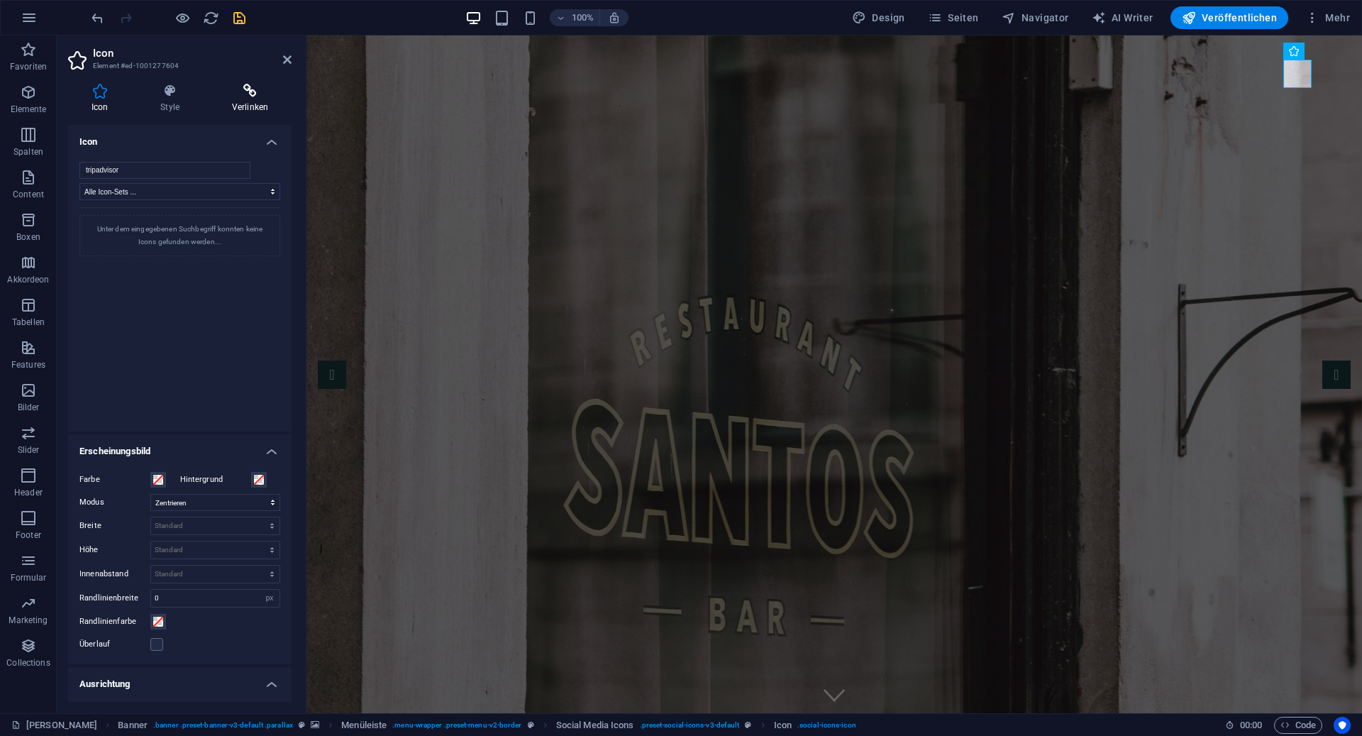
click at [241, 101] on h4 "Verlinken" at bounding box center [250, 99] width 83 height 30
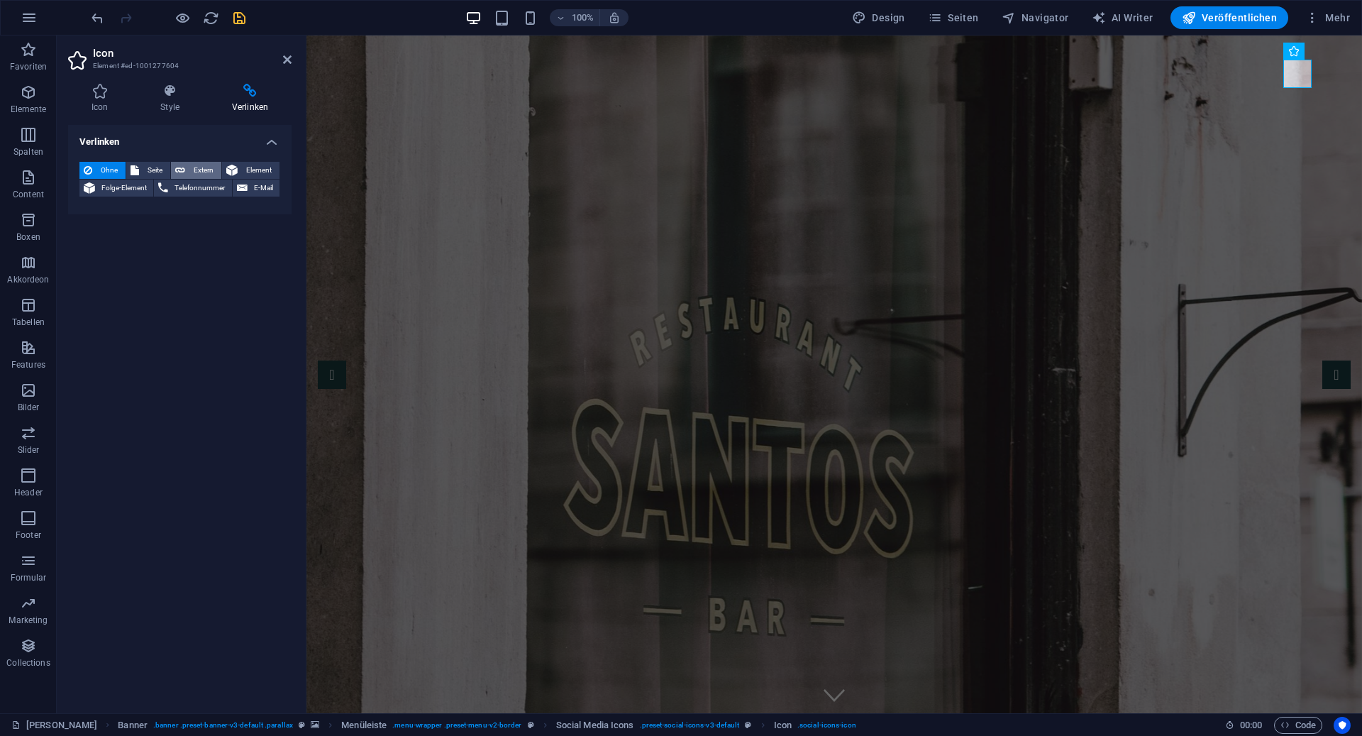
click at [183, 174] on icon at bounding box center [180, 170] width 10 height 17
select select "blank"
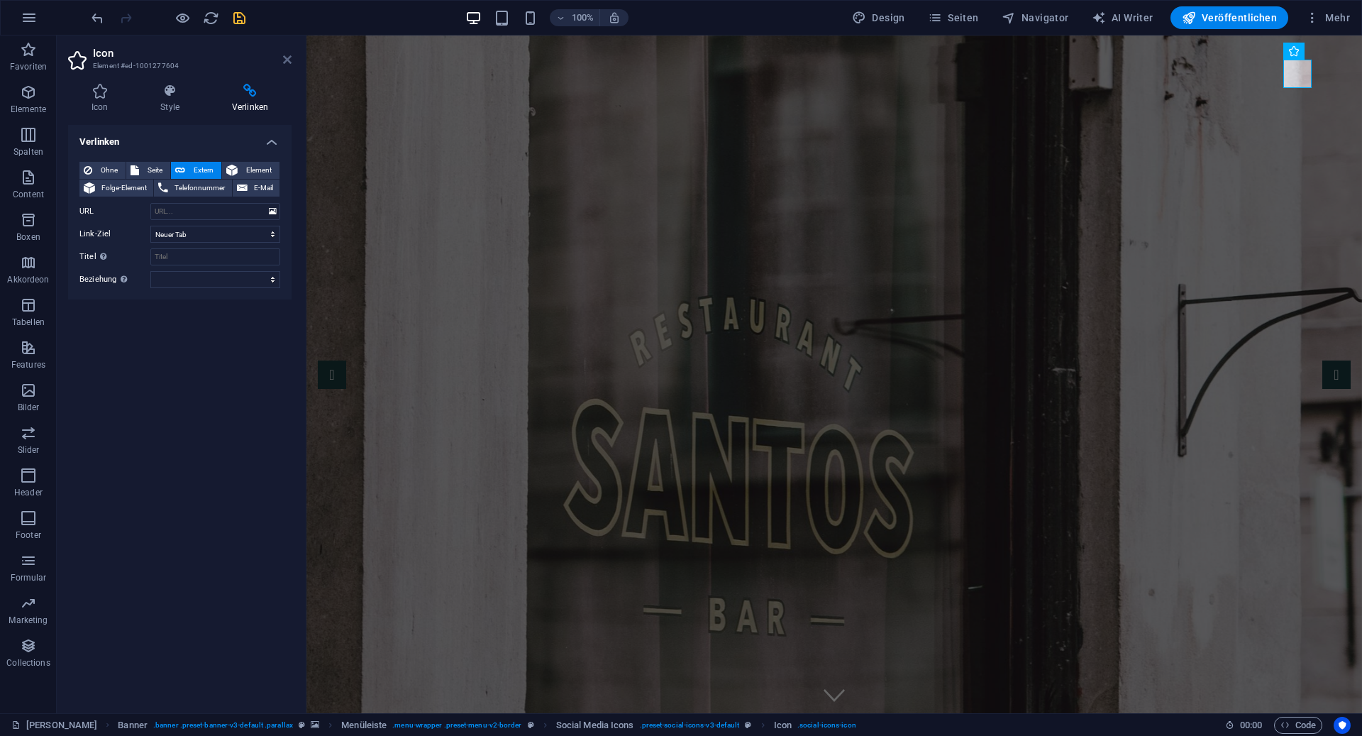
click at [289, 60] on icon at bounding box center [287, 59] width 9 height 11
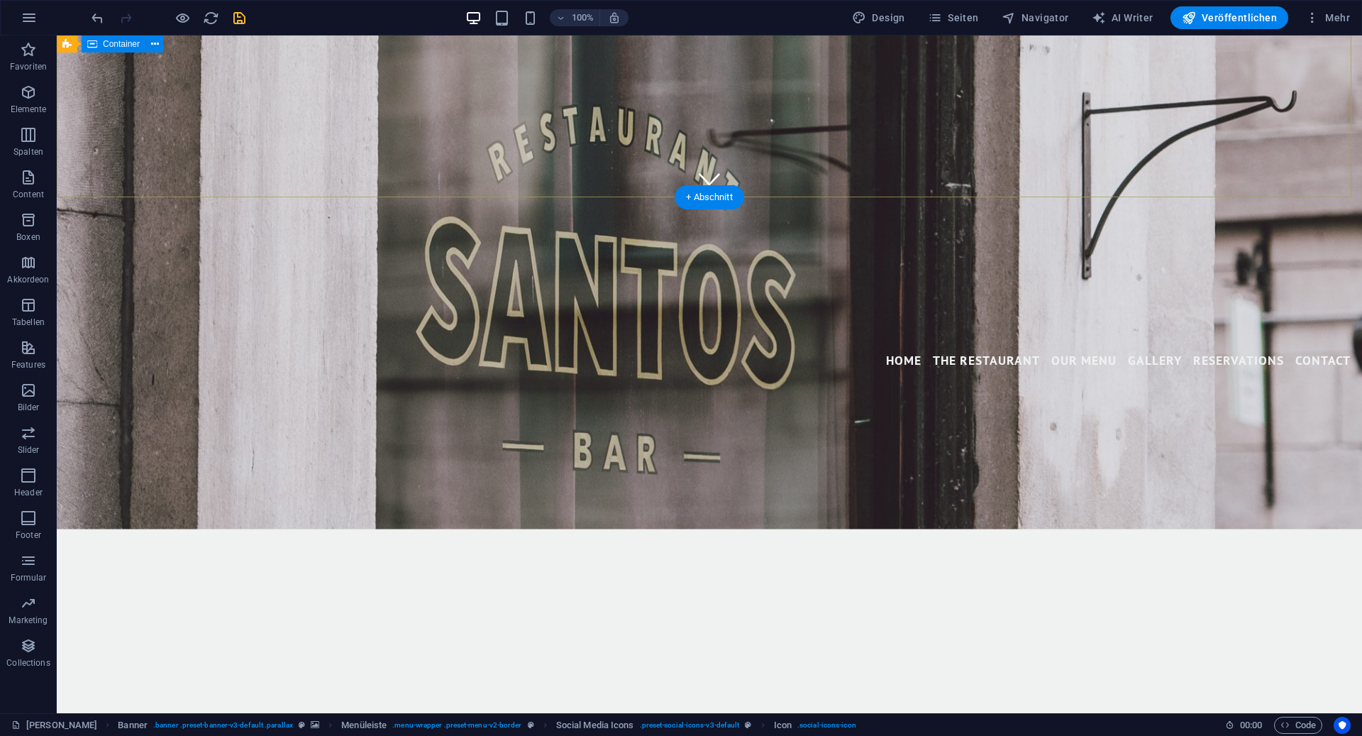
scroll to position [805, 0]
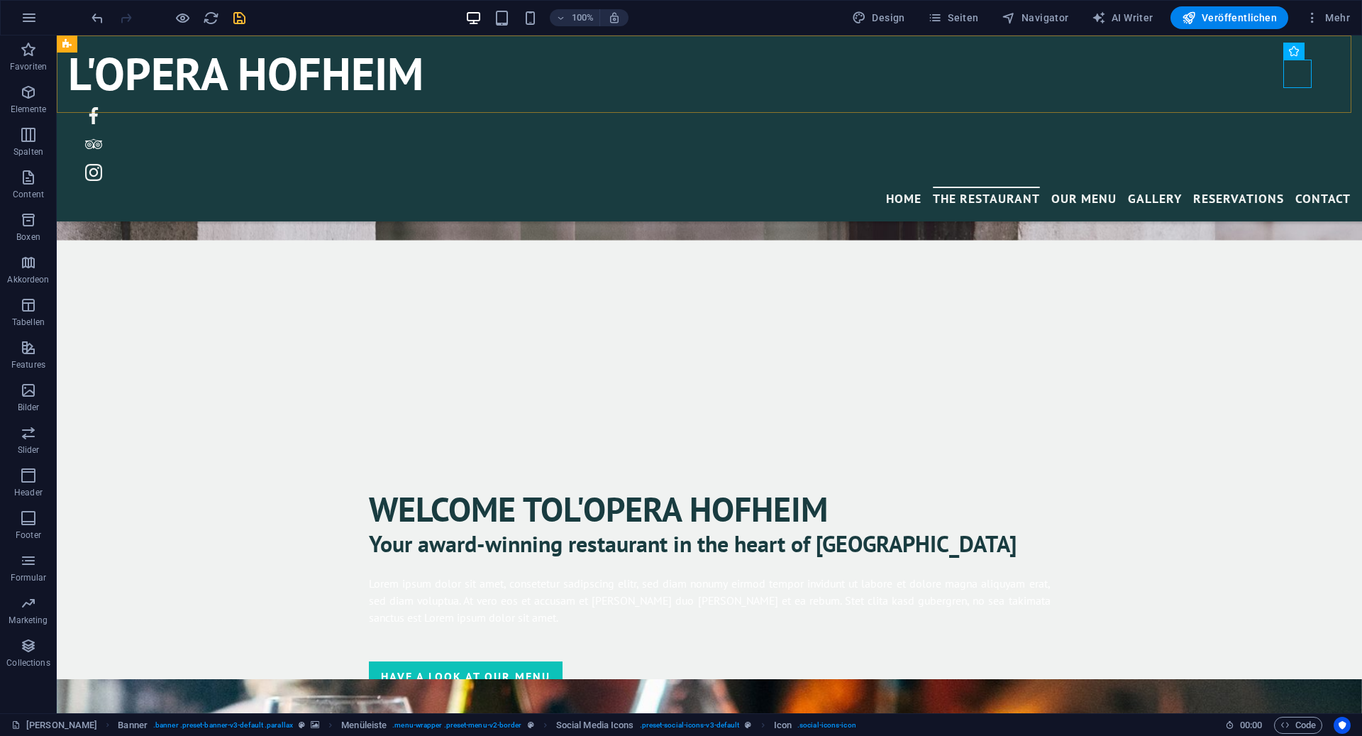
click at [456, 97] on div "L'Opera Hofheim Menu Home The Restaurant Our Menu Gallery Reservations Contact" at bounding box center [710, 128] width 1306 height 186
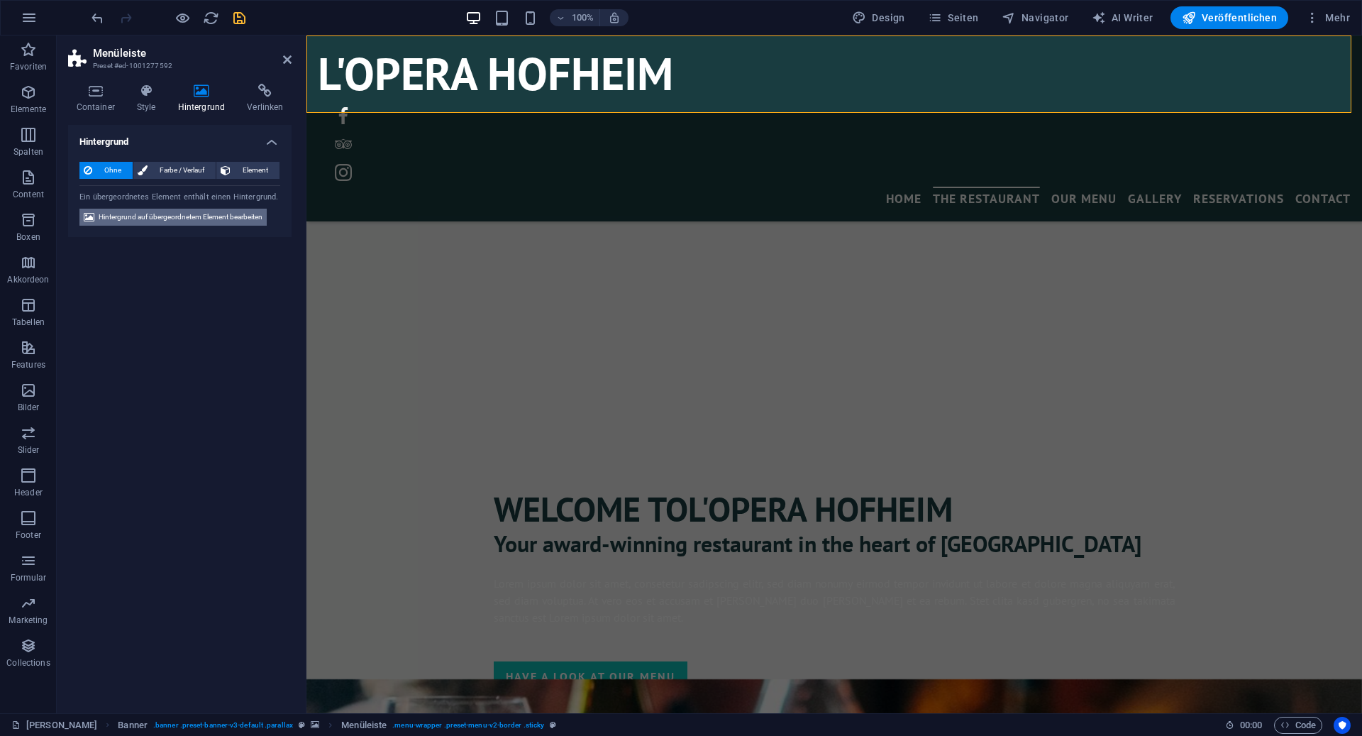
click at [192, 219] on span "Hintergrund auf übergeordnetem Element bearbeiten" at bounding box center [181, 217] width 164 height 17
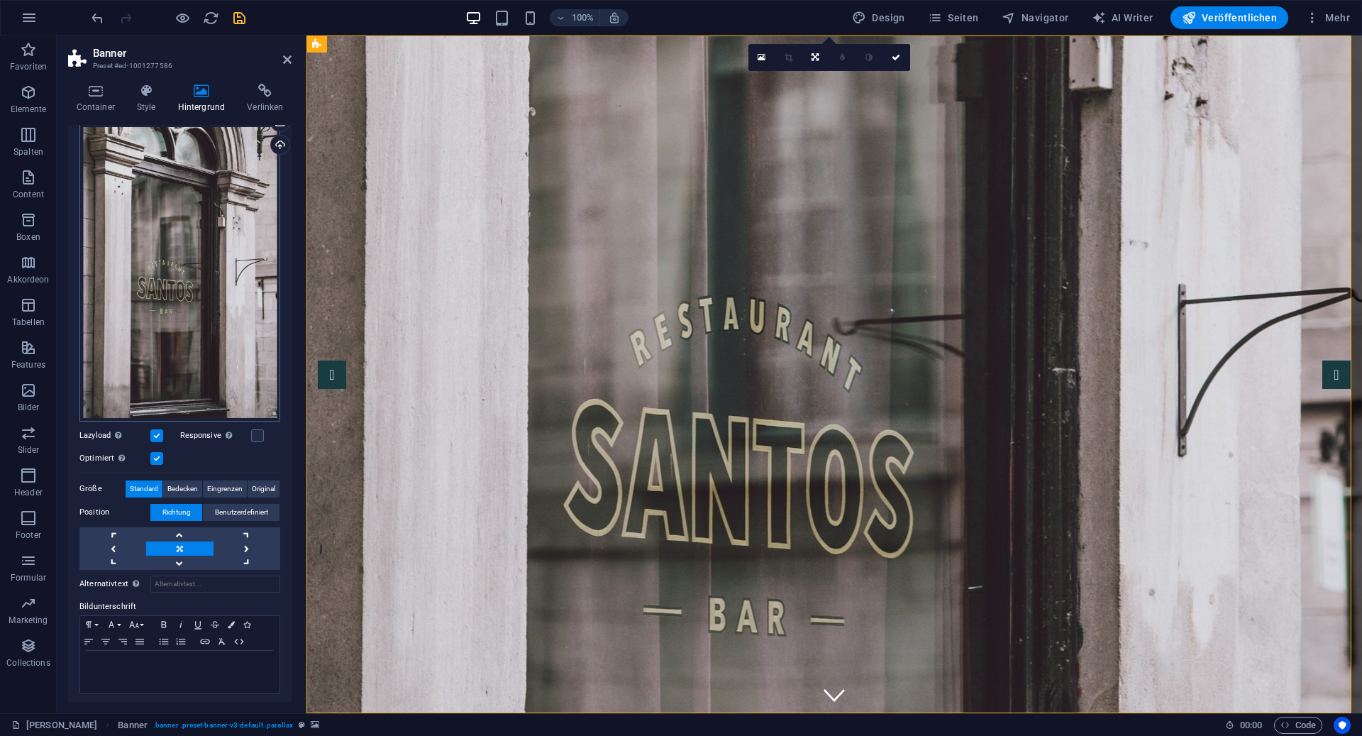
scroll to position [0, 0]
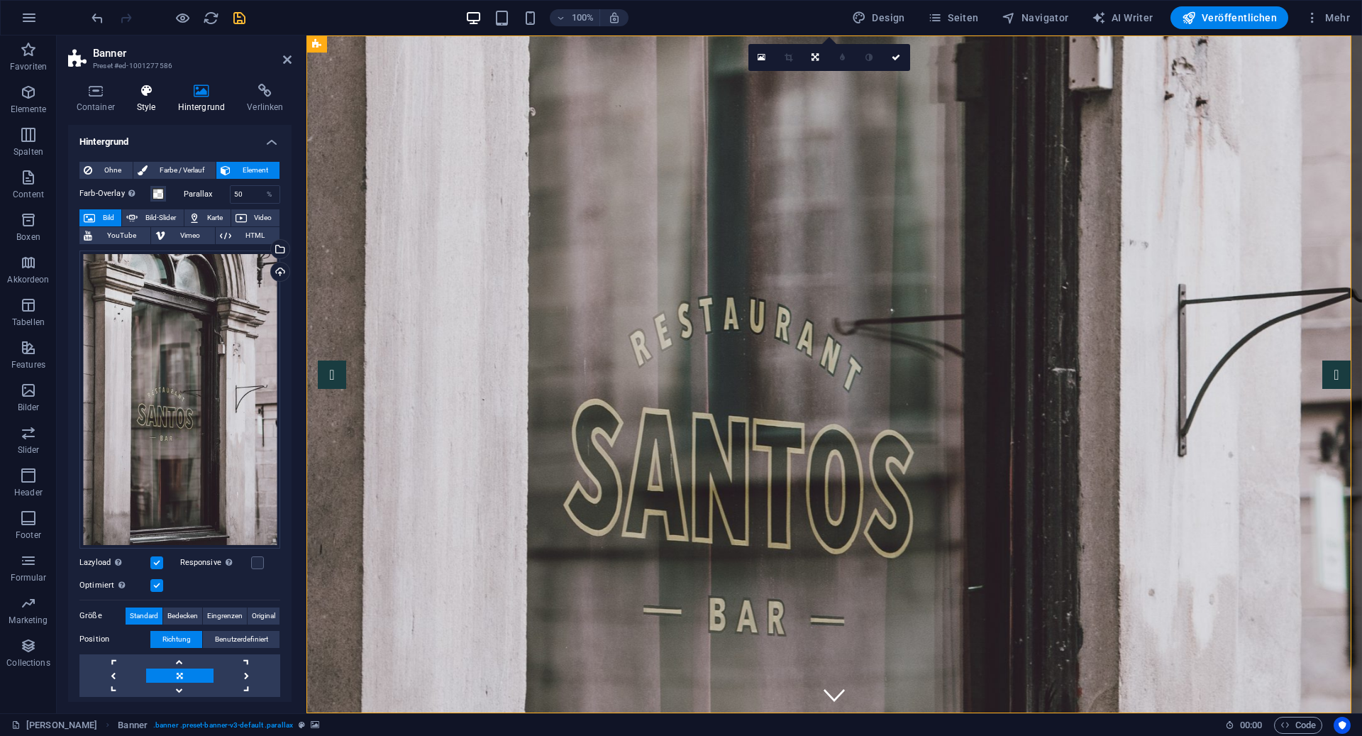
click at [153, 87] on icon at bounding box center [145, 91] width 35 height 14
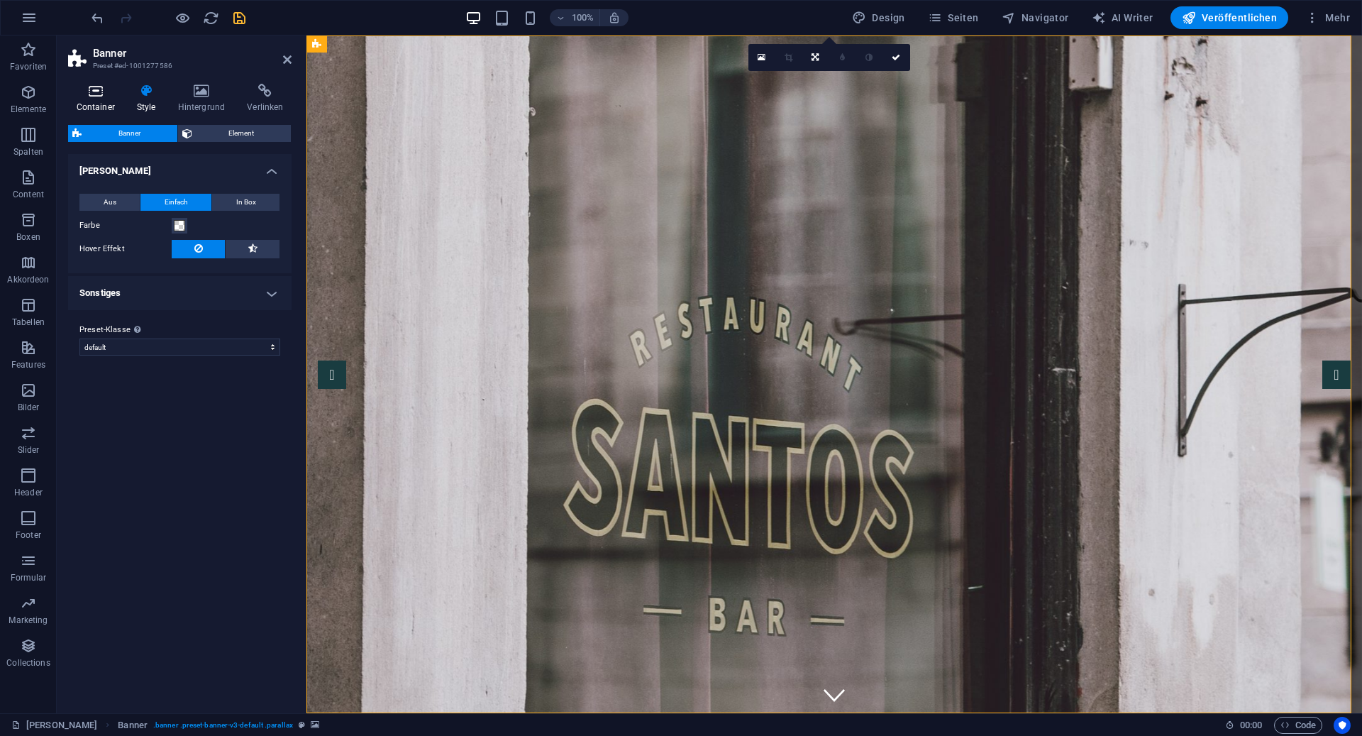
click at [96, 90] on icon at bounding box center [95, 91] width 55 height 14
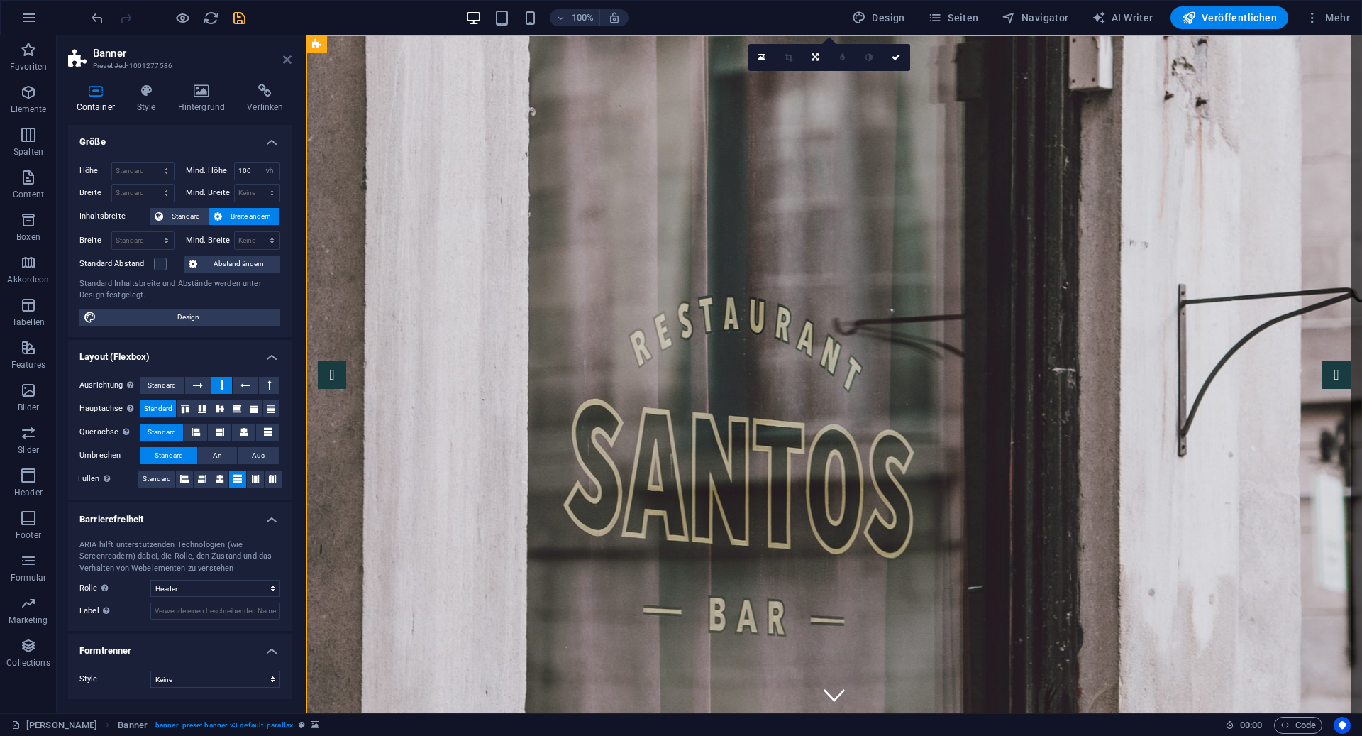
click at [286, 64] on icon at bounding box center [287, 59] width 9 height 11
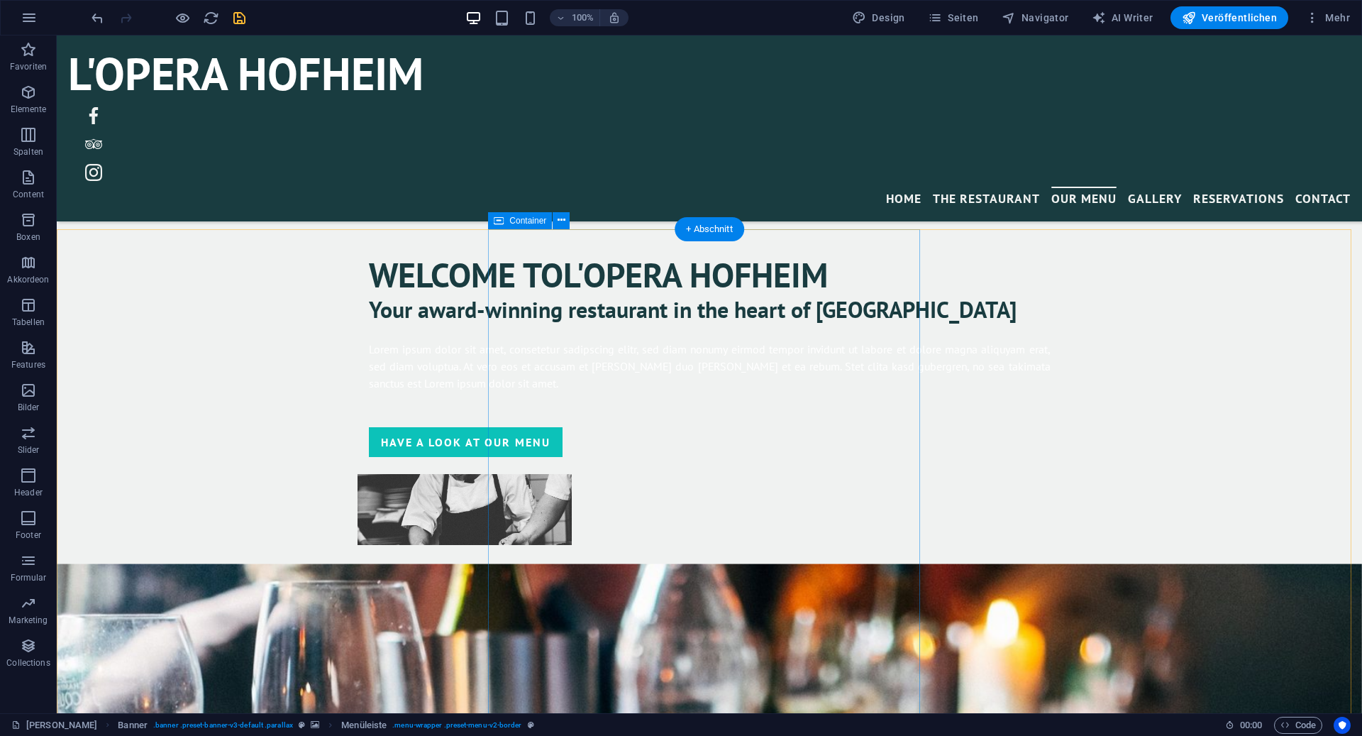
scroll to position [1043, 0]
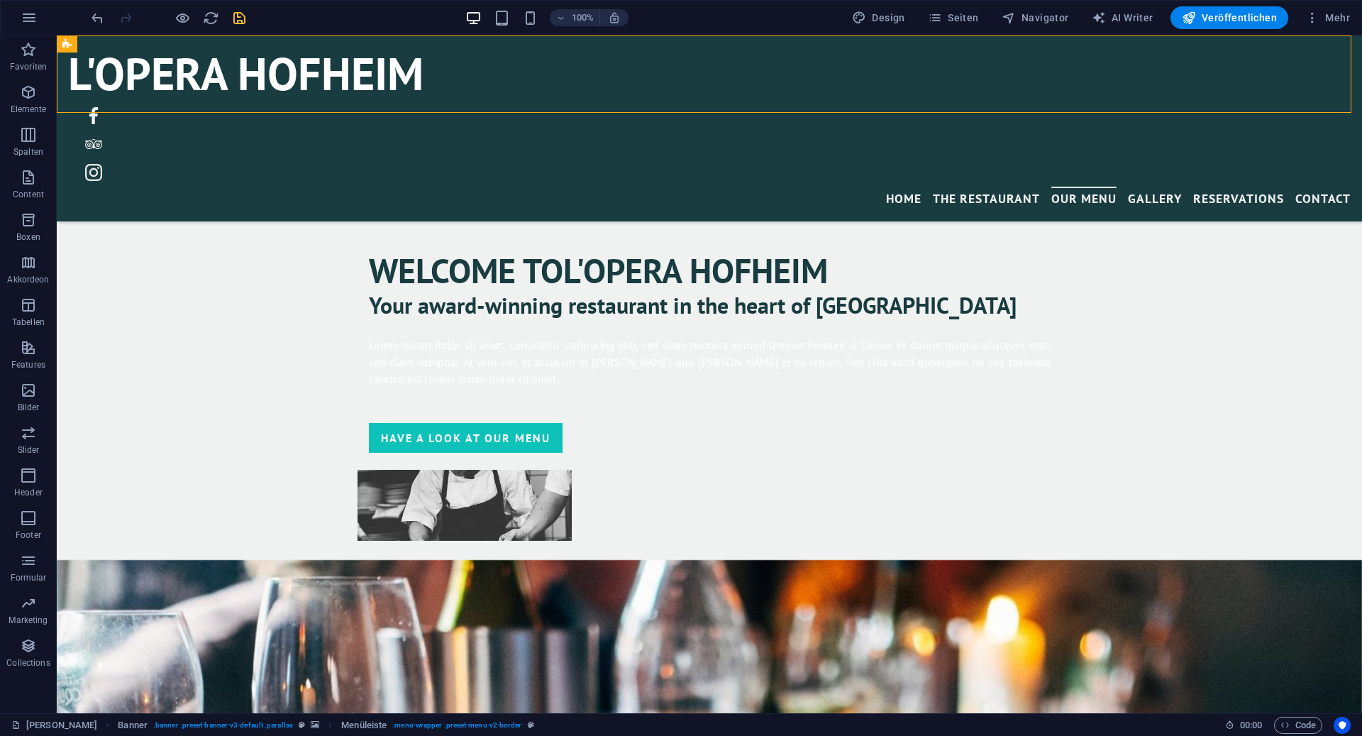
click at [545, 101] on div "L'Opera Hofheim Menu Home The Restaurant Our Menu Gallery Reservations Contact" at bounding box center [710, 128] width 1306 height 186
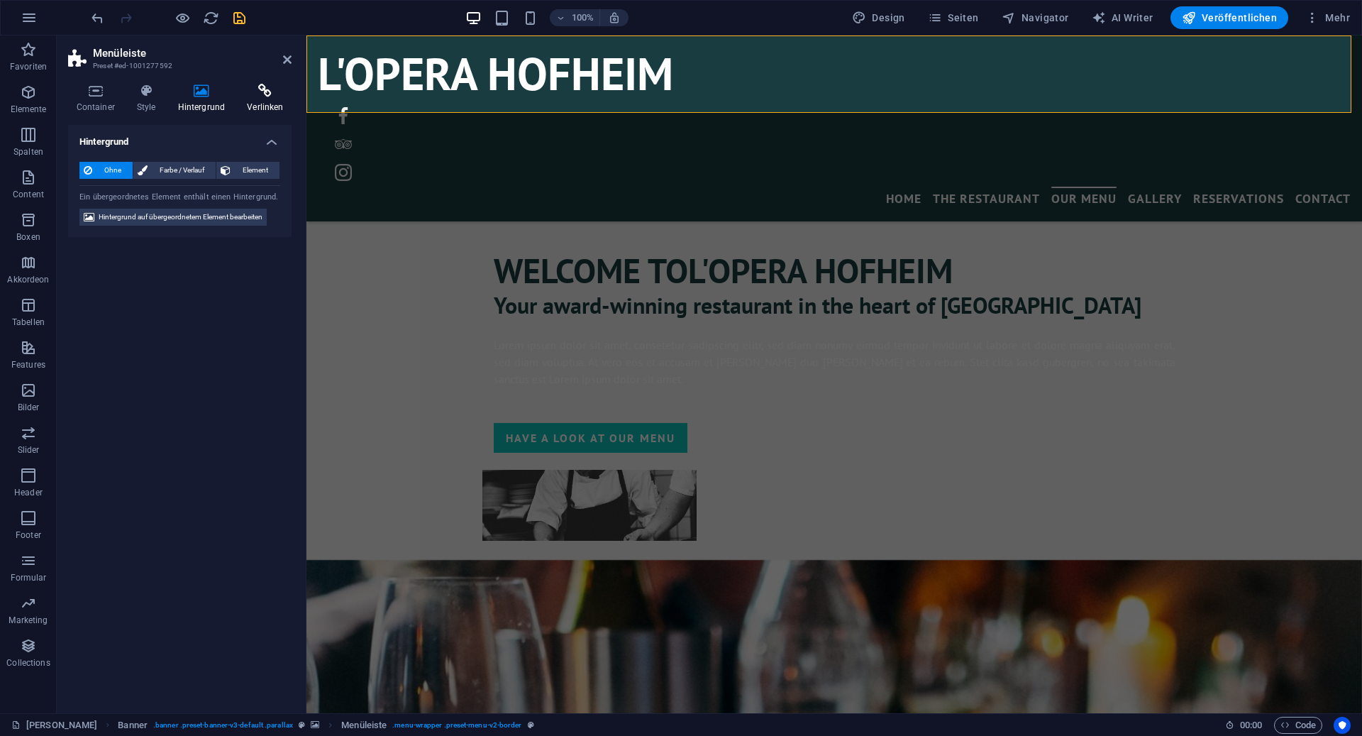
click at [254, 101] on h4 "Verlinken" at bounding box center [265, 99] width 53 height 30
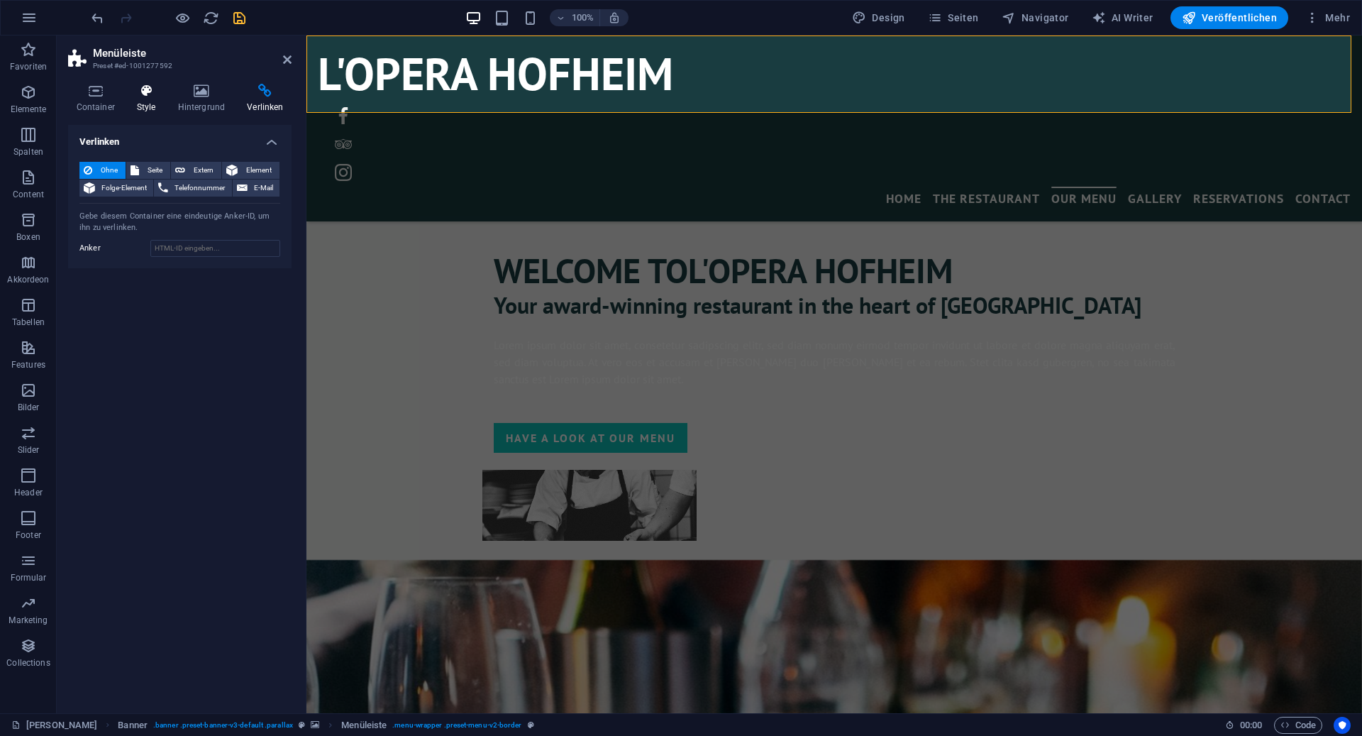
click at [147, 97] on icon at bounding box center [145, 91] width 35 height 14
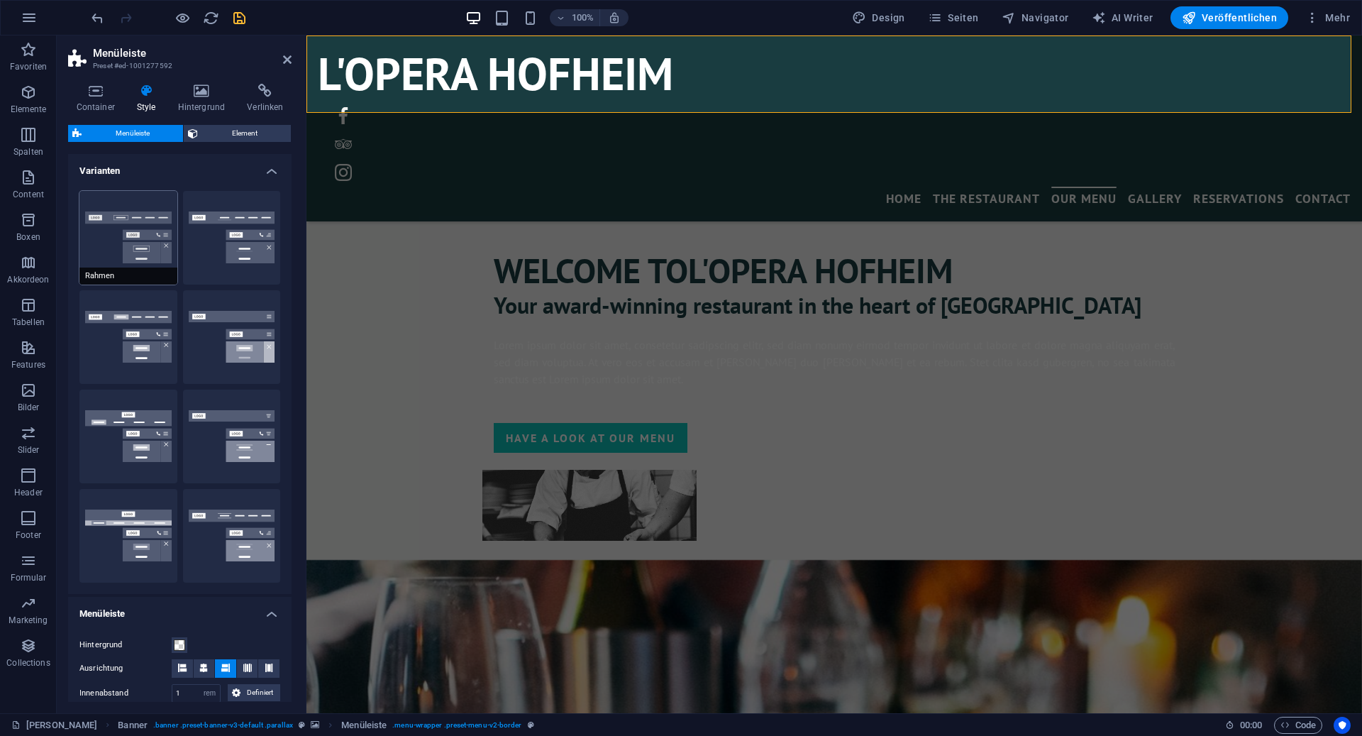
scroll to position [280, 0]
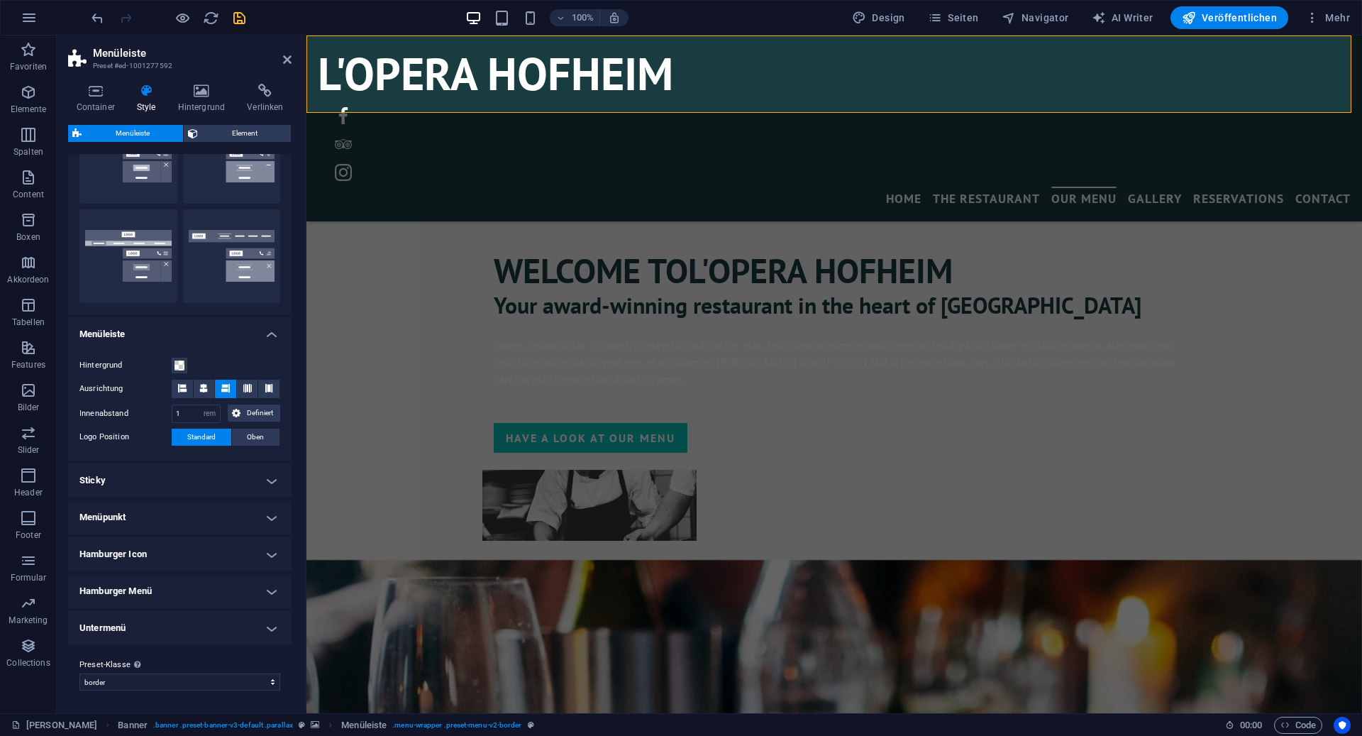
click at [160, 476] on h4 "Sticky" at bounding box center [179, 480] width 223 height 34
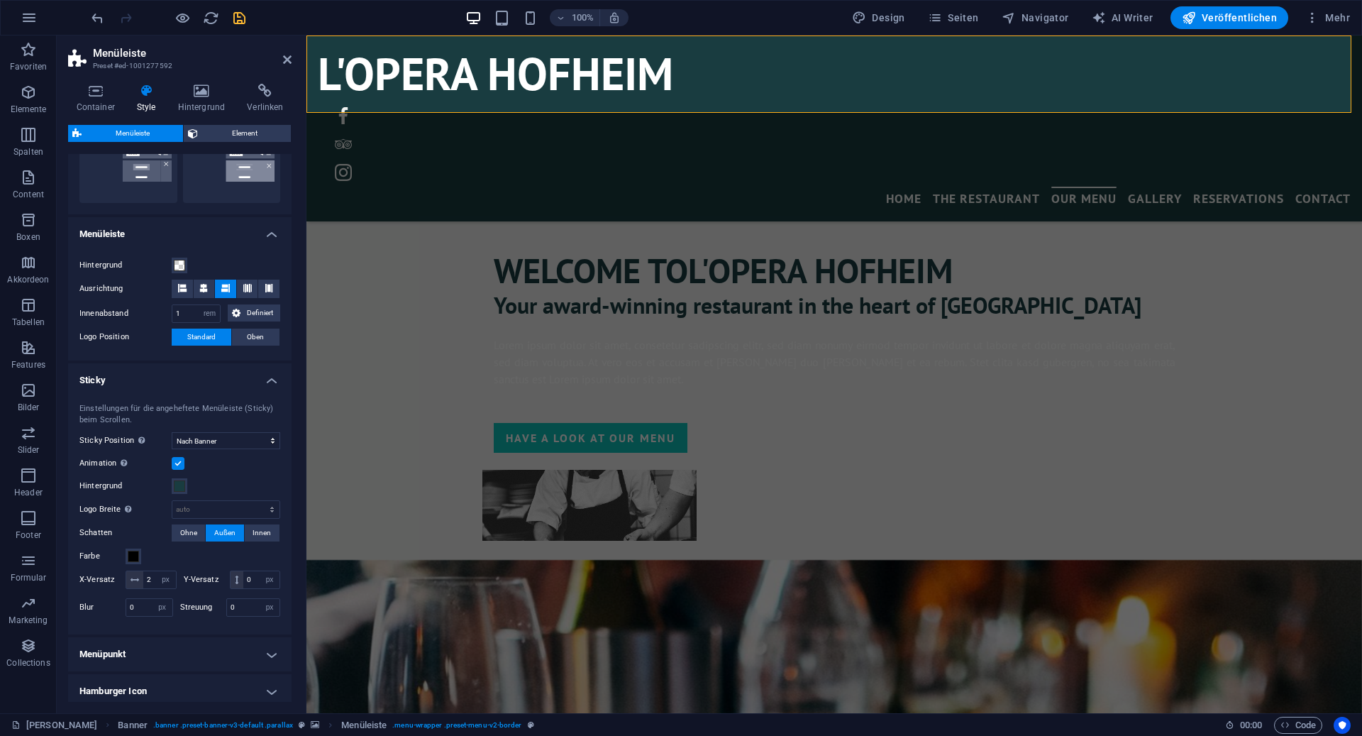
scroll to position [381, 0]
click at [176, 484] on span at bounding box center [179, 484] width 11 height 11
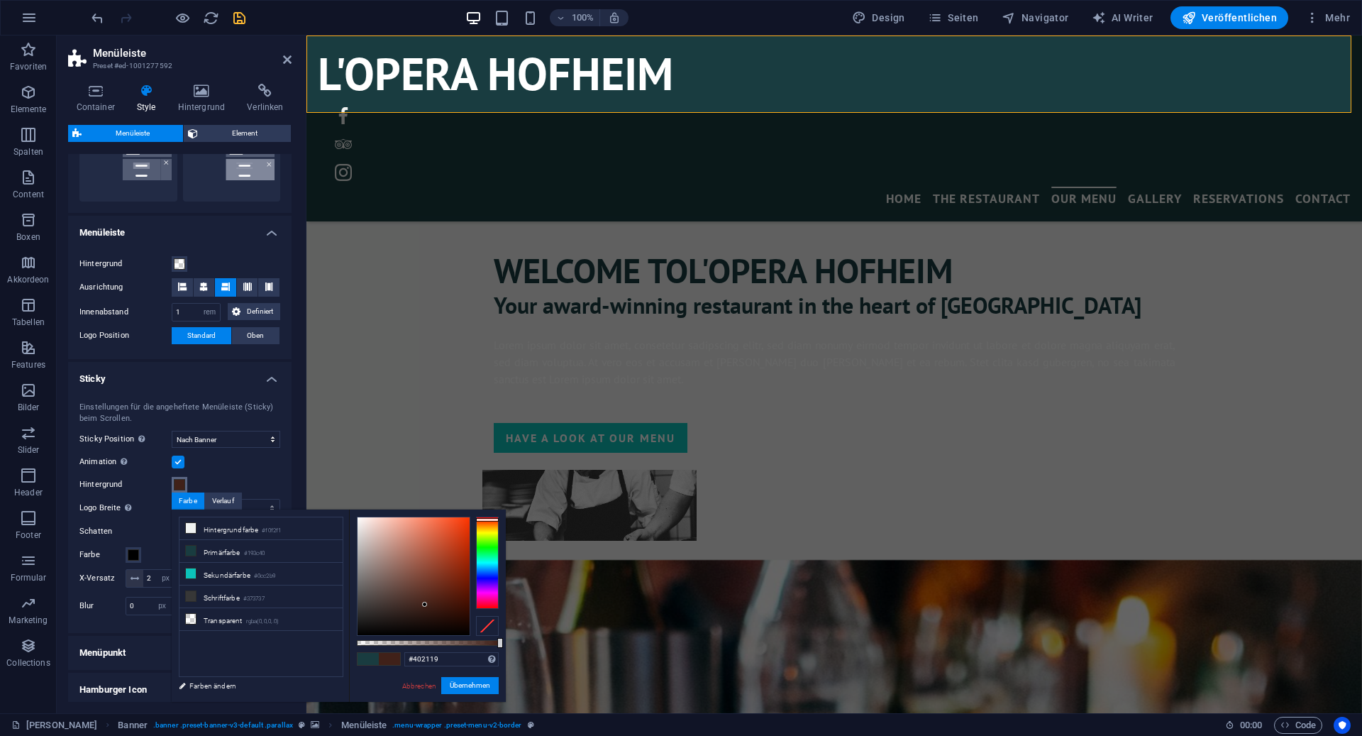
drag, startPoint x: 493, startPoint y: 554, endPoint x: 490, endPoint y: 519, distance: 34.9
click at [490, 519] on div at bounding box center [487, 563] width 23 height 92
type input "#9e3115"
drag, startPoint x: 434, startPoint y: 563, endPoint x: 454, endPoint y: 561, distance: 20.7
click at [454, 561] on div at bounding box center [414, 576] width 112 height 118
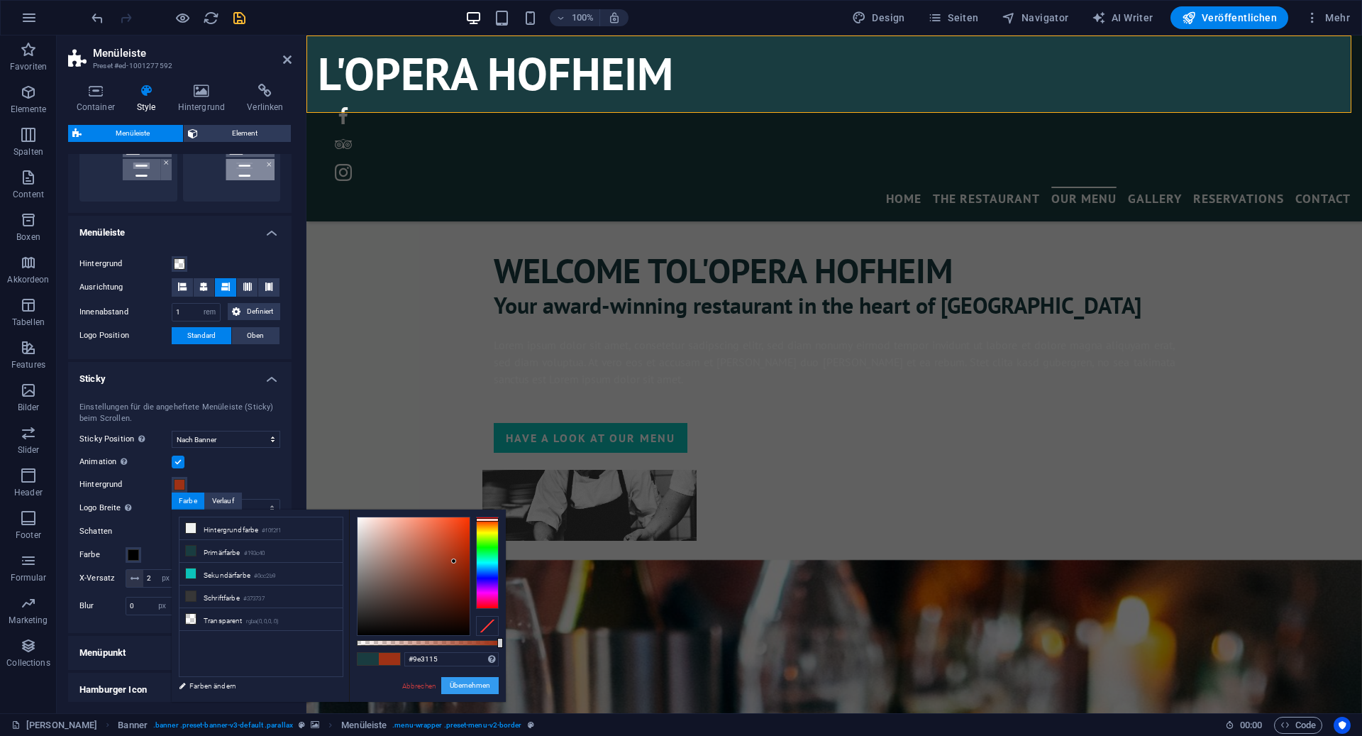
click at [460, 692] on button "Übernehmen" at bounding box center [469, 685] width 57 height 17
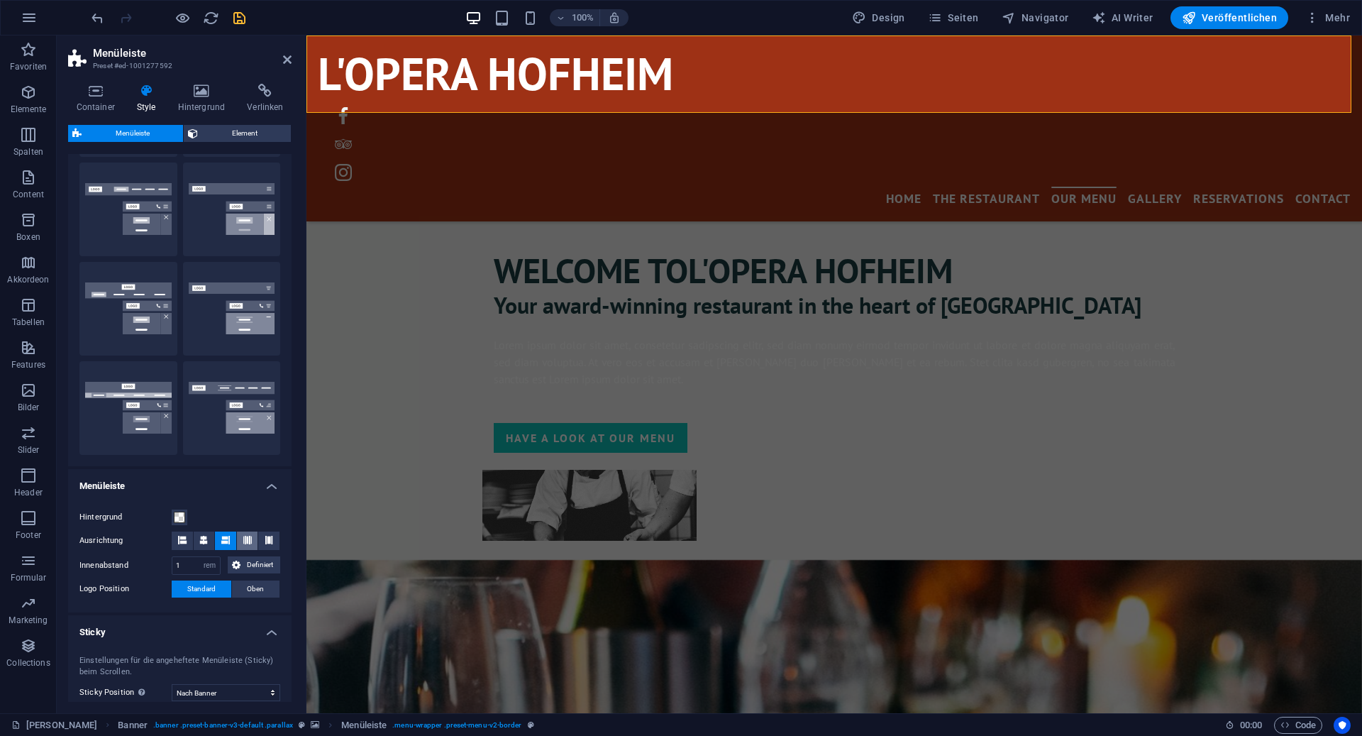
scroll to position [121, 0]
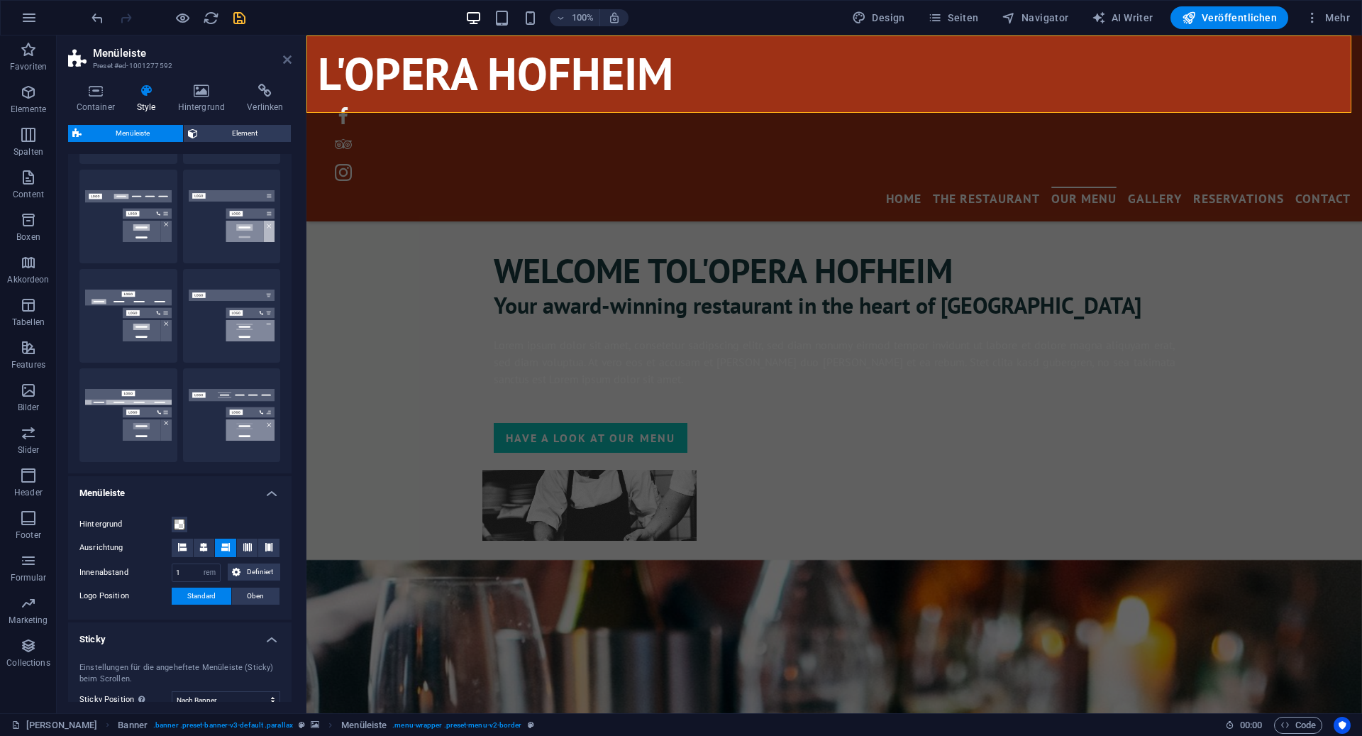
click at [283, 55] on icon at bounding box center [287, 59] width 9 height 11
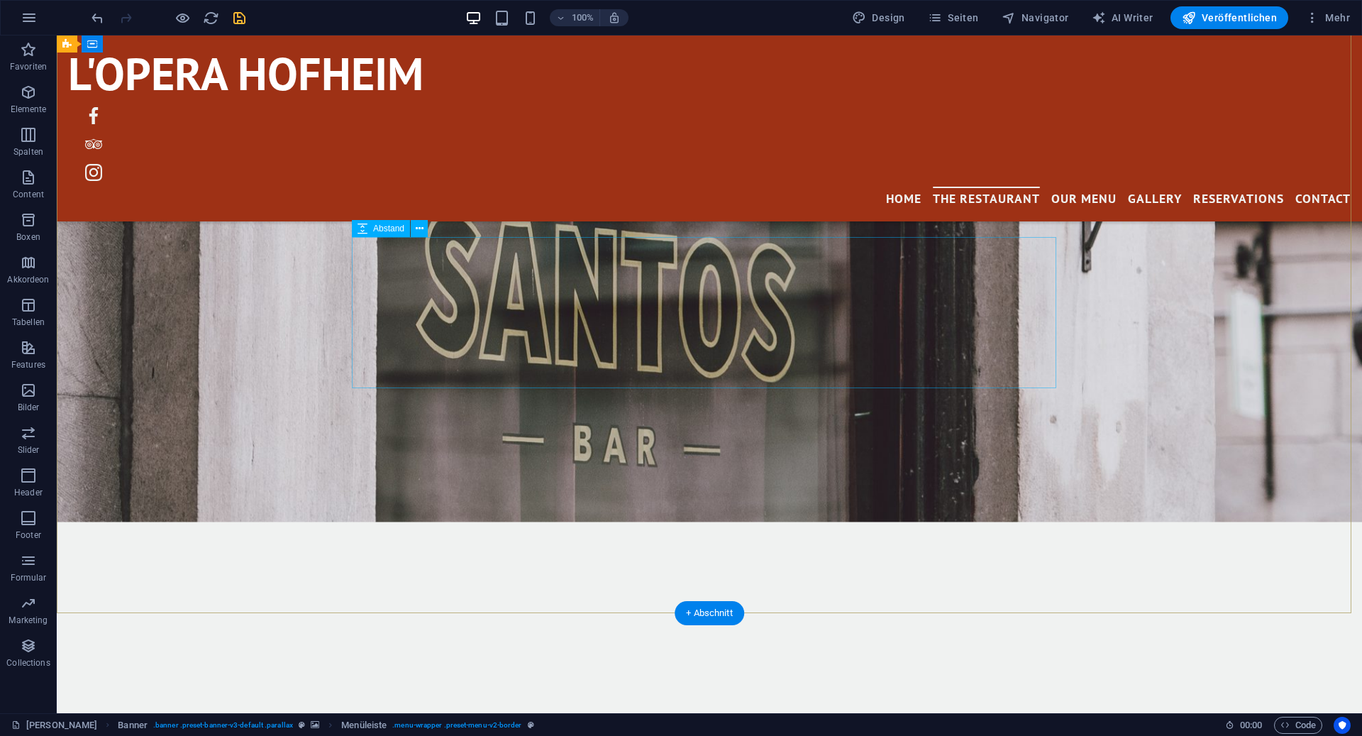
scroll to position [0, 0]
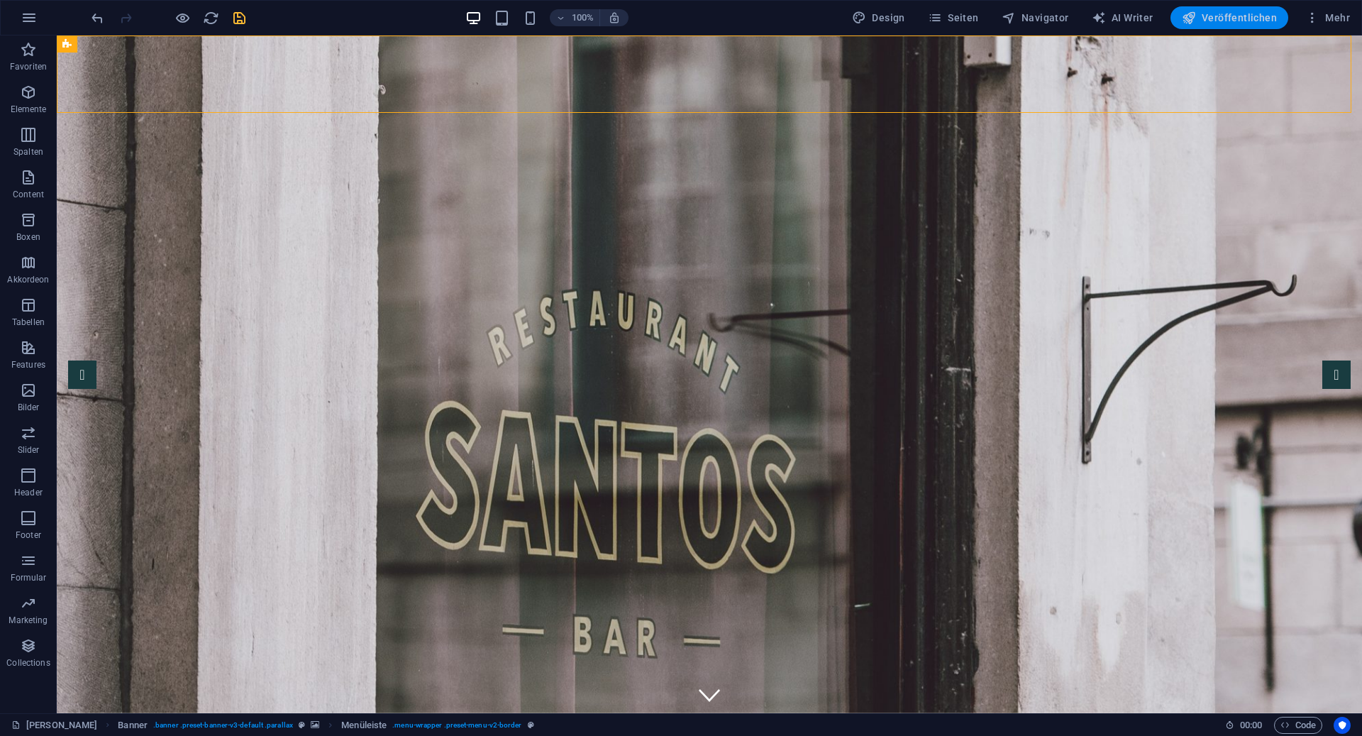
click at [1210, 21] on span "Veröffentlichen" at bounding box center [1229, 18] width 95 height 14
checkbox input "false"
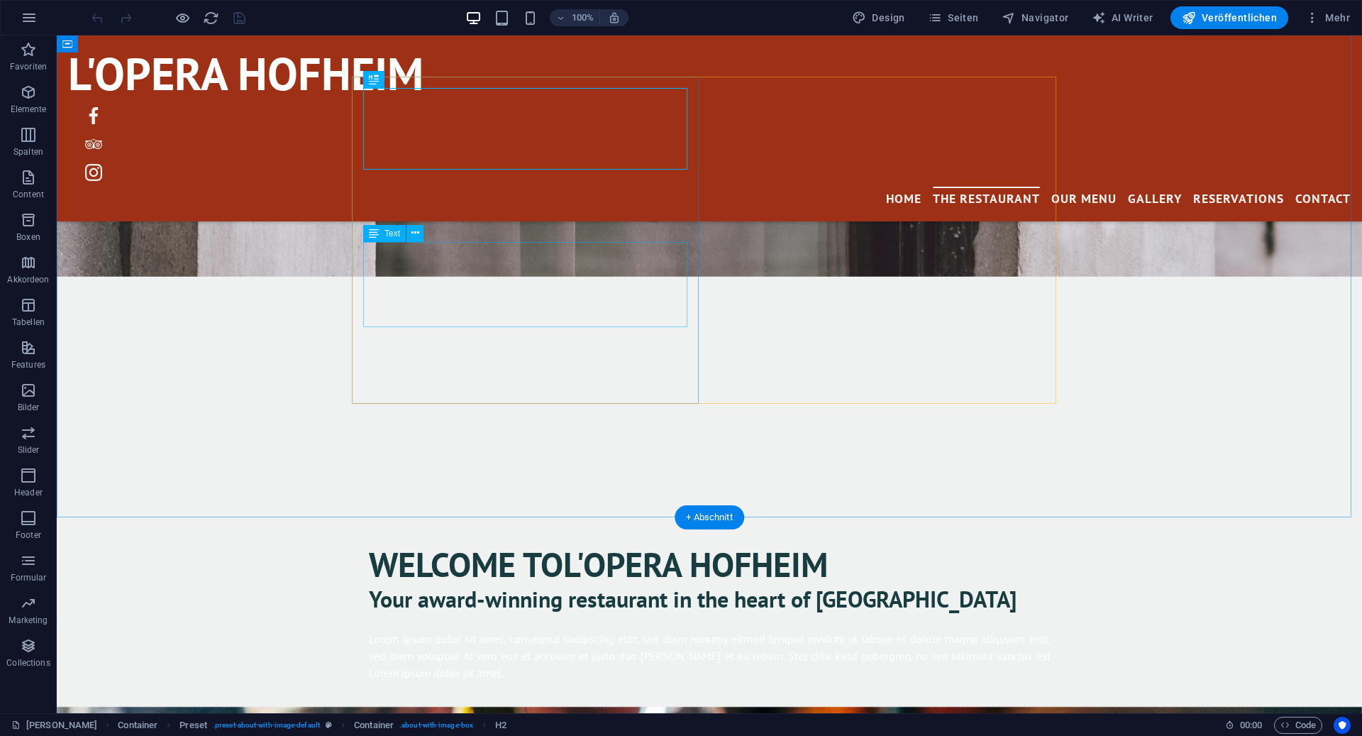
scroll to position [750, 0]
click at [663, 629] on div "Lorem ipsum dolor sit amet, consetetur sadipscing elitr, sed diam nonumy eirmod…" at bounding box center [710, 654] width 682 height 51
click at [551, 629] on div "Lorem ipsum dolor sit amet, consetetur sadipscing elitr, sed diam nonumy eirmod…" at bounding box center [710, 654] width 682 height 51
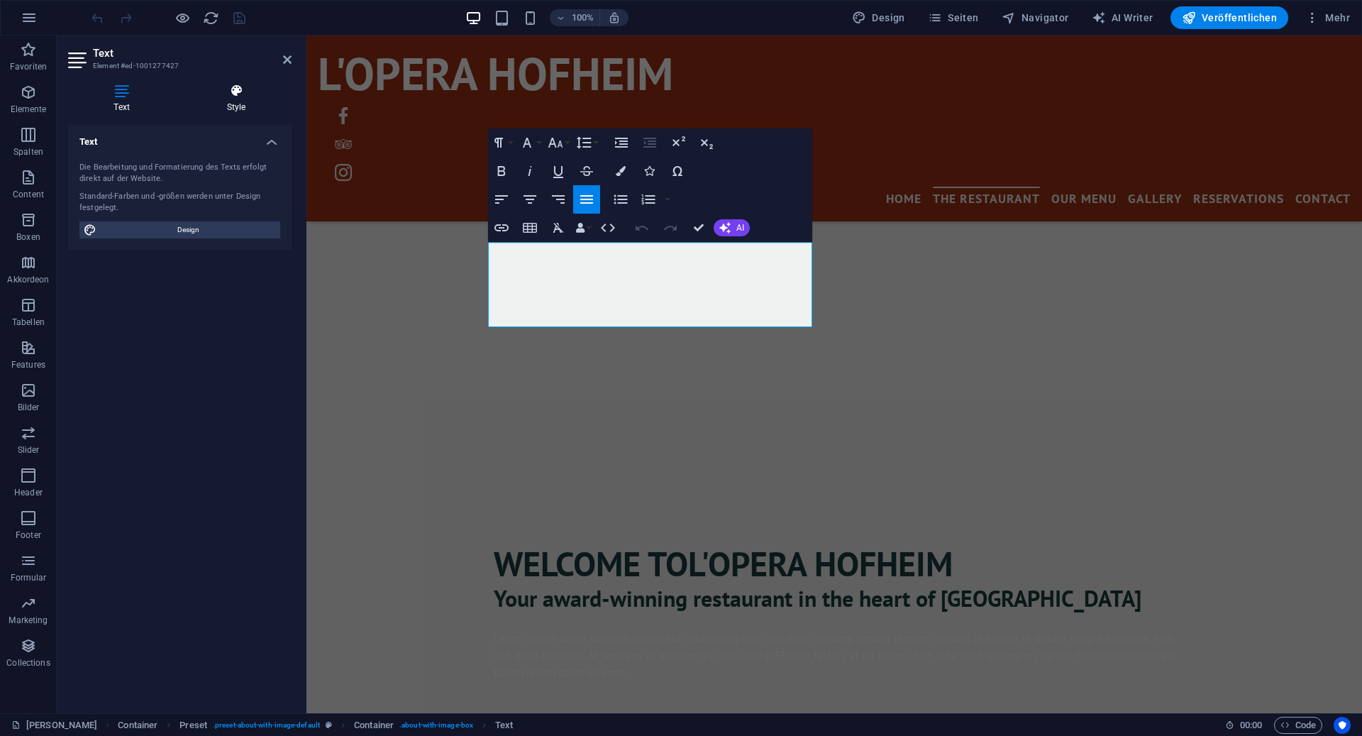
click at [241, 104] on h4 "Style" at bounding box center [236, 99] width 111 height 30
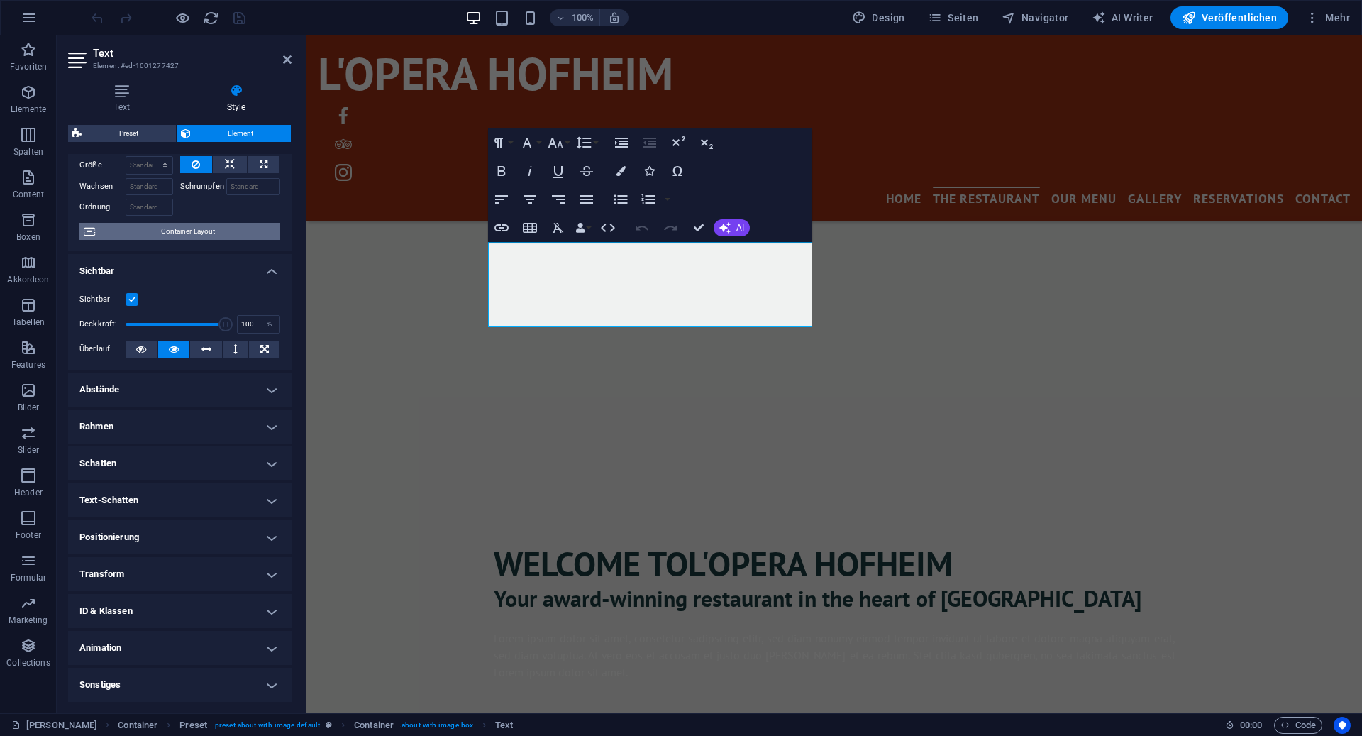
scroll to position [0, 0]
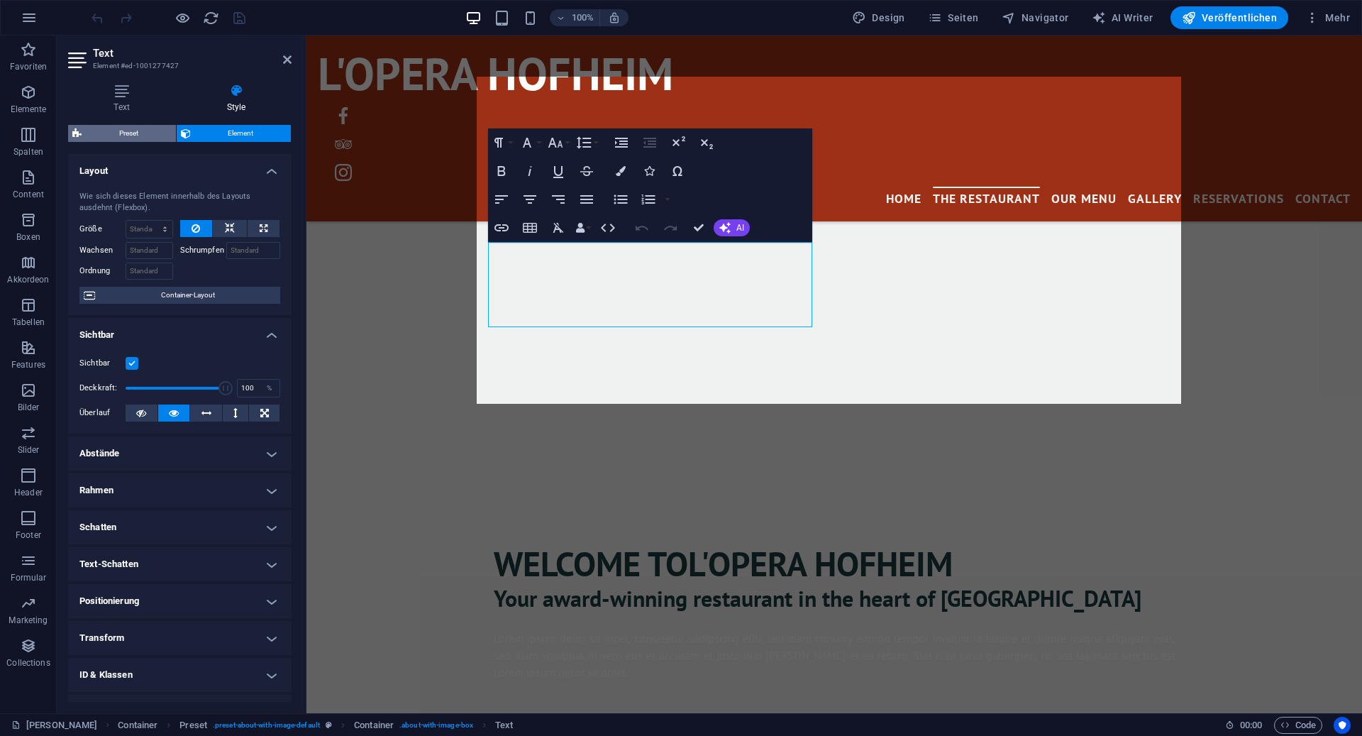
click at [134, 133] on span "Preset" at bounding box center [129, 133] width 86 height 17
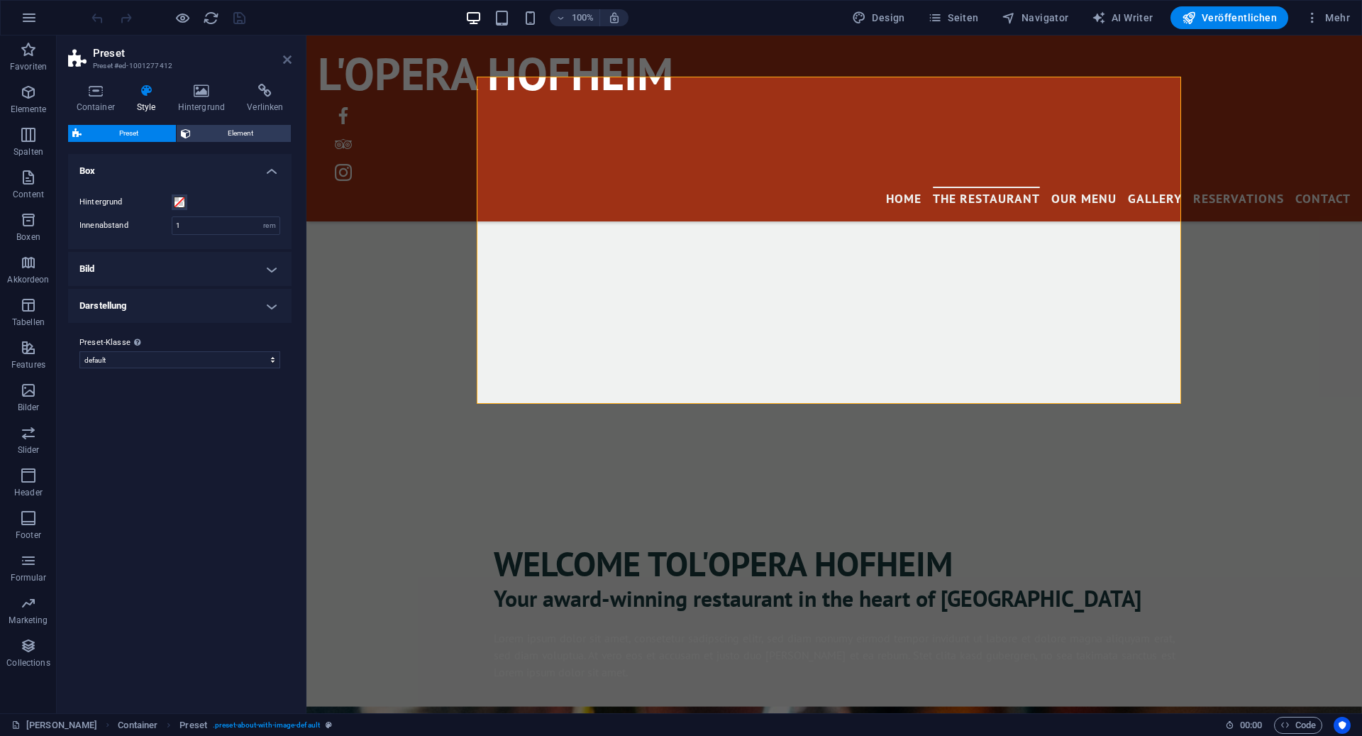
click at [287, 54] on icon at bounding box center [287, 59] width 9 height 11
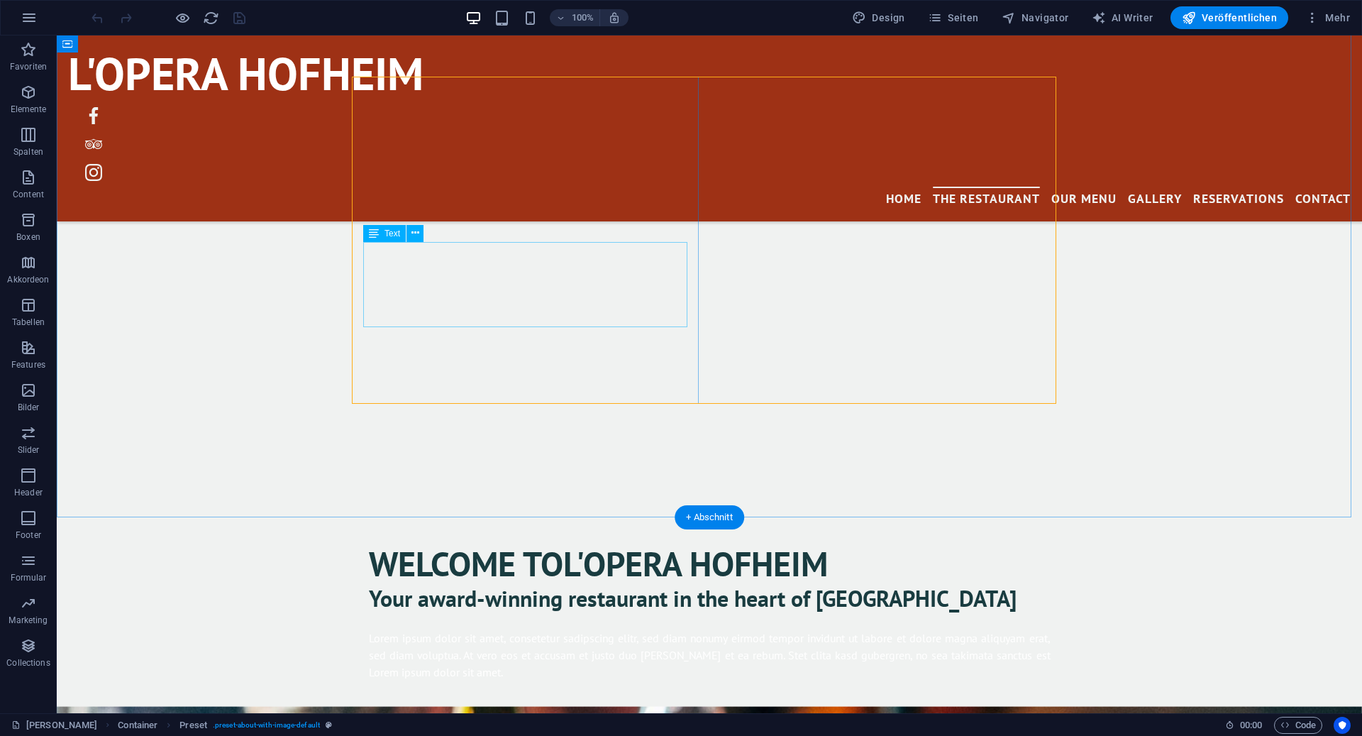
click at [490, 629] on div "Lorem ipsum dolor sit amet, consetetur sadipscing elitr, sed diam nonumy eirmod…" at bounding box center [710, 654] width 682 height 51
click at [413, 234] on icon at bounding box center [416, 233] width 8 height 15
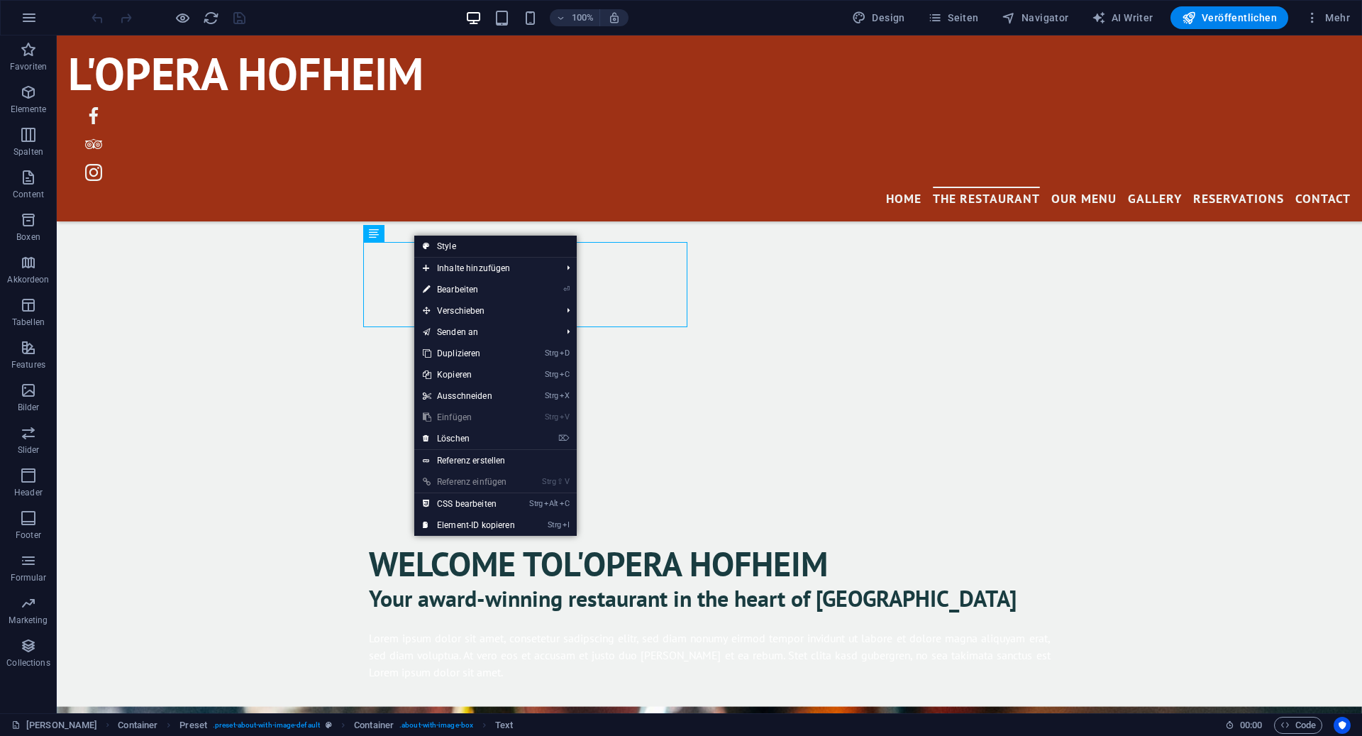
click at [480, 249] on link "Style" at bounding box center [495, 246] width 162 height 21
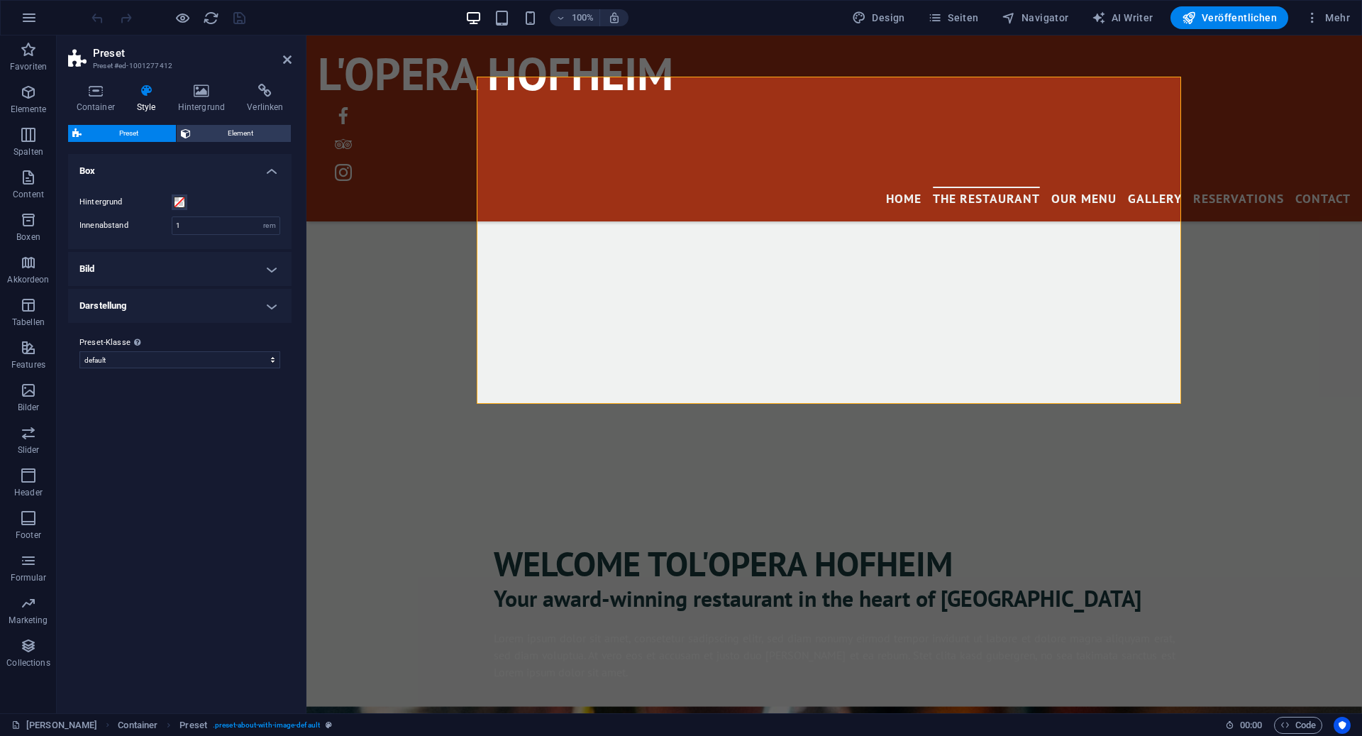
click at [166, 304] on h4 "Darstellung" at bounding box center [179, 306] width 223 height 34
click at [115, 102] on h4 "Container" at bounding box center [98, 99] width 60 height 30
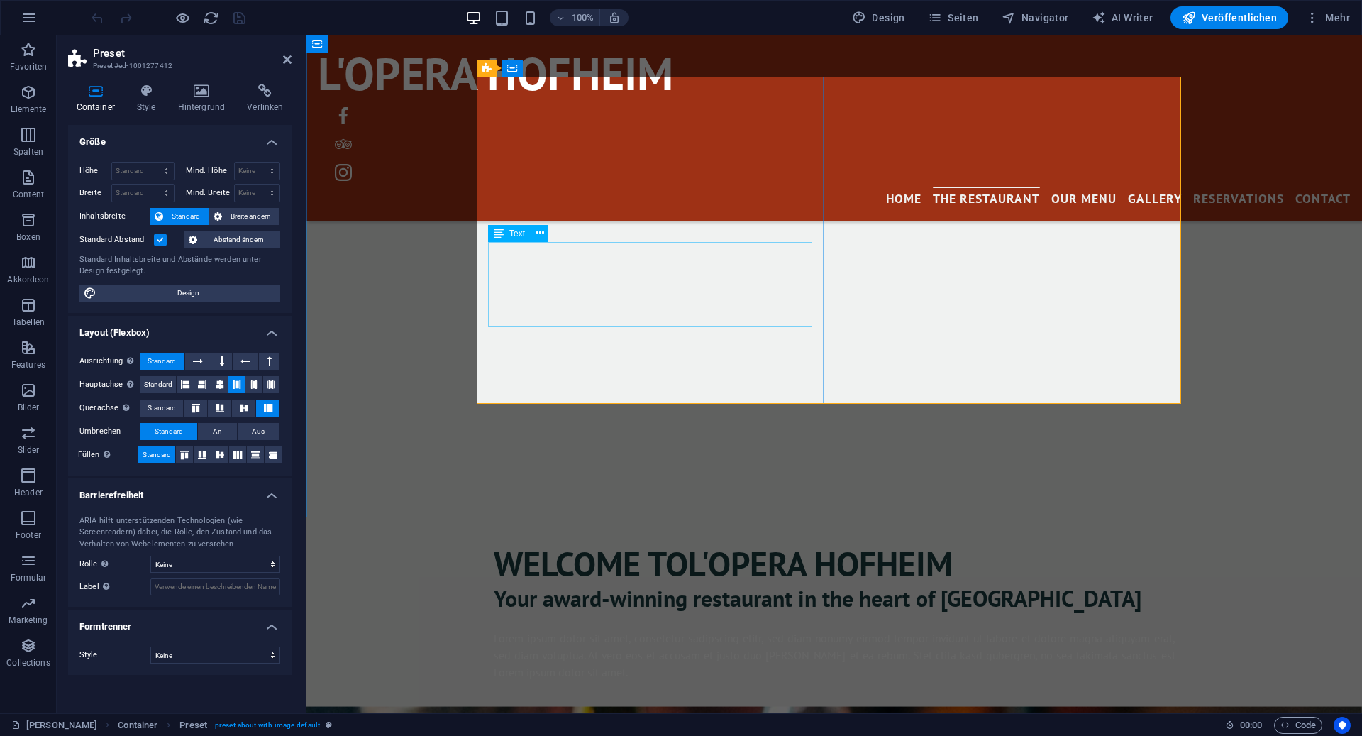
click at [588, 629] on div "Lorem ipsum dolor sit amet, consetetur sadipscing elitr, sed diam nonumy eirmod…" at bounding box center [835, 654] width 682 height 51
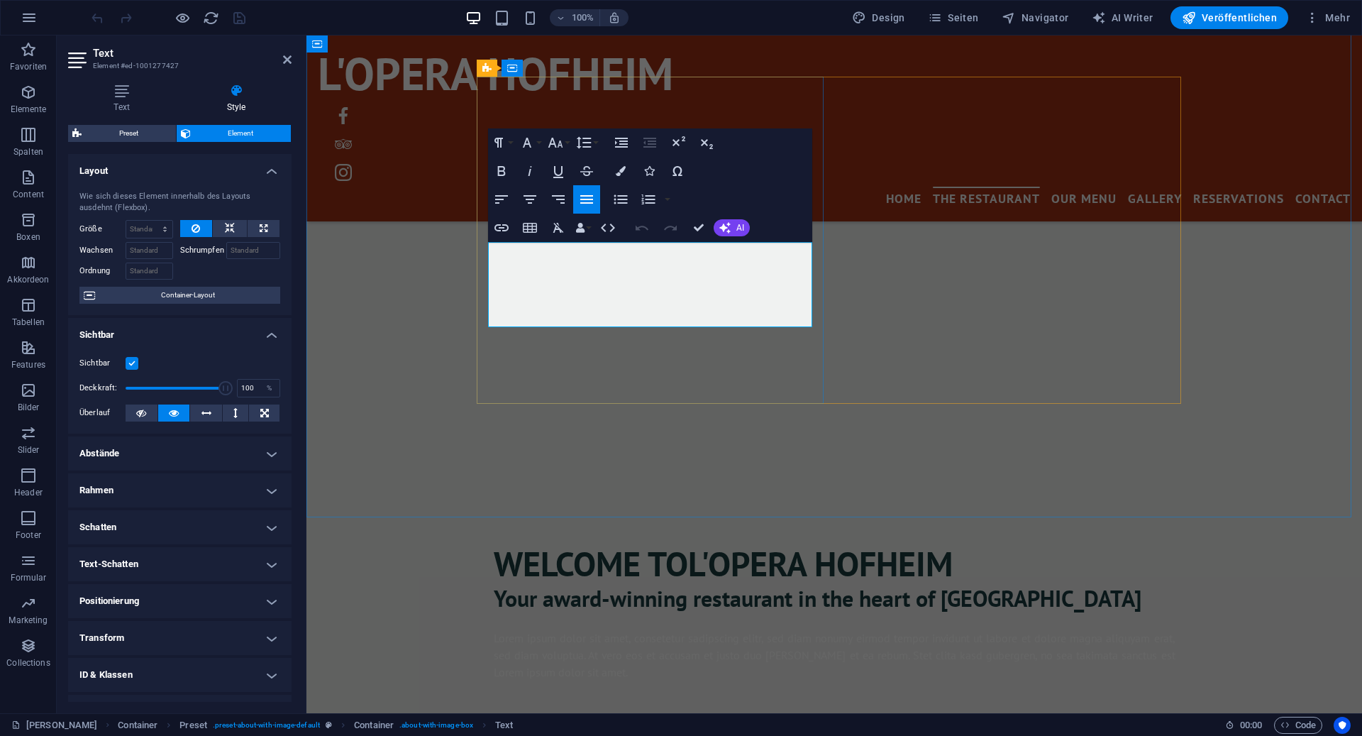
click at [602, 629] on p "Lorem ipsum dolor sit amet, consetetur sadipscing elitr, sed diam nonumy eirmod…" at bounding box center [835, 654] width 682 height 51
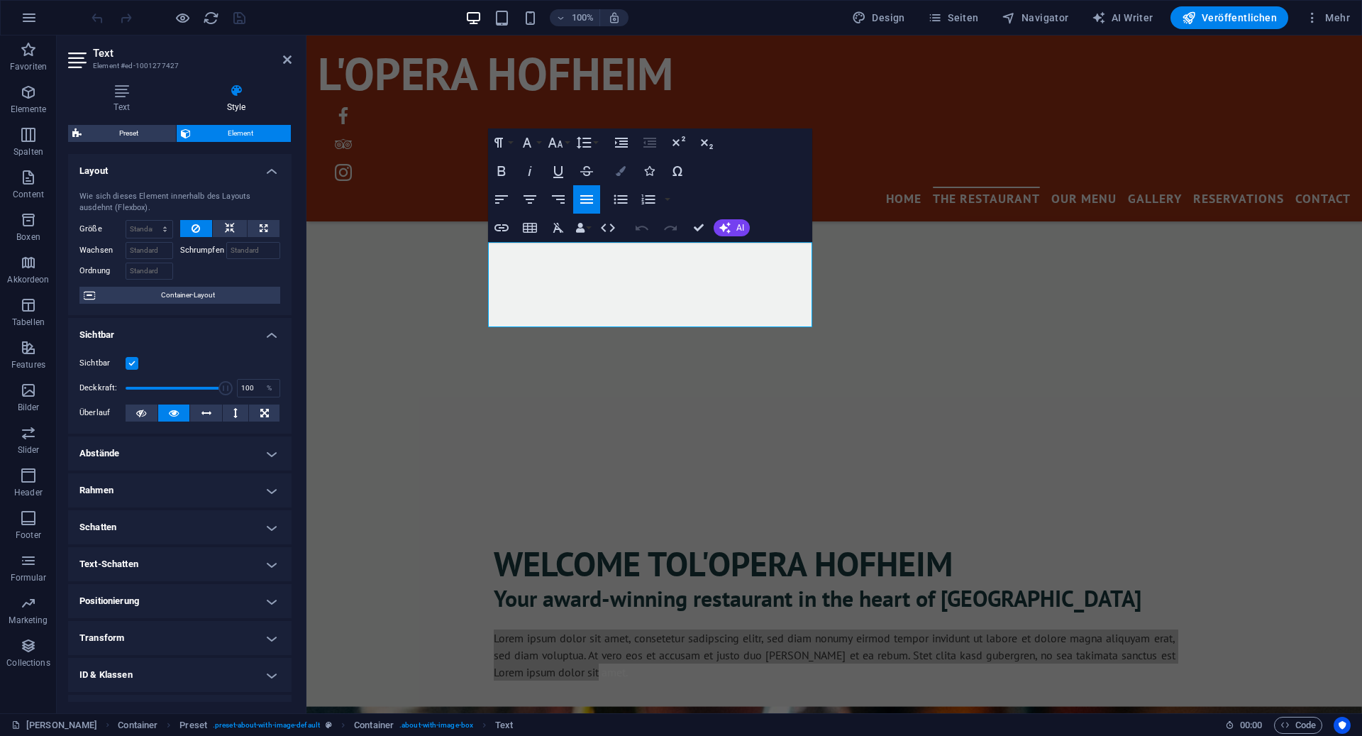
click at [619, 169] on icon "button" at bounding box center [621, 171] width 10 height 10
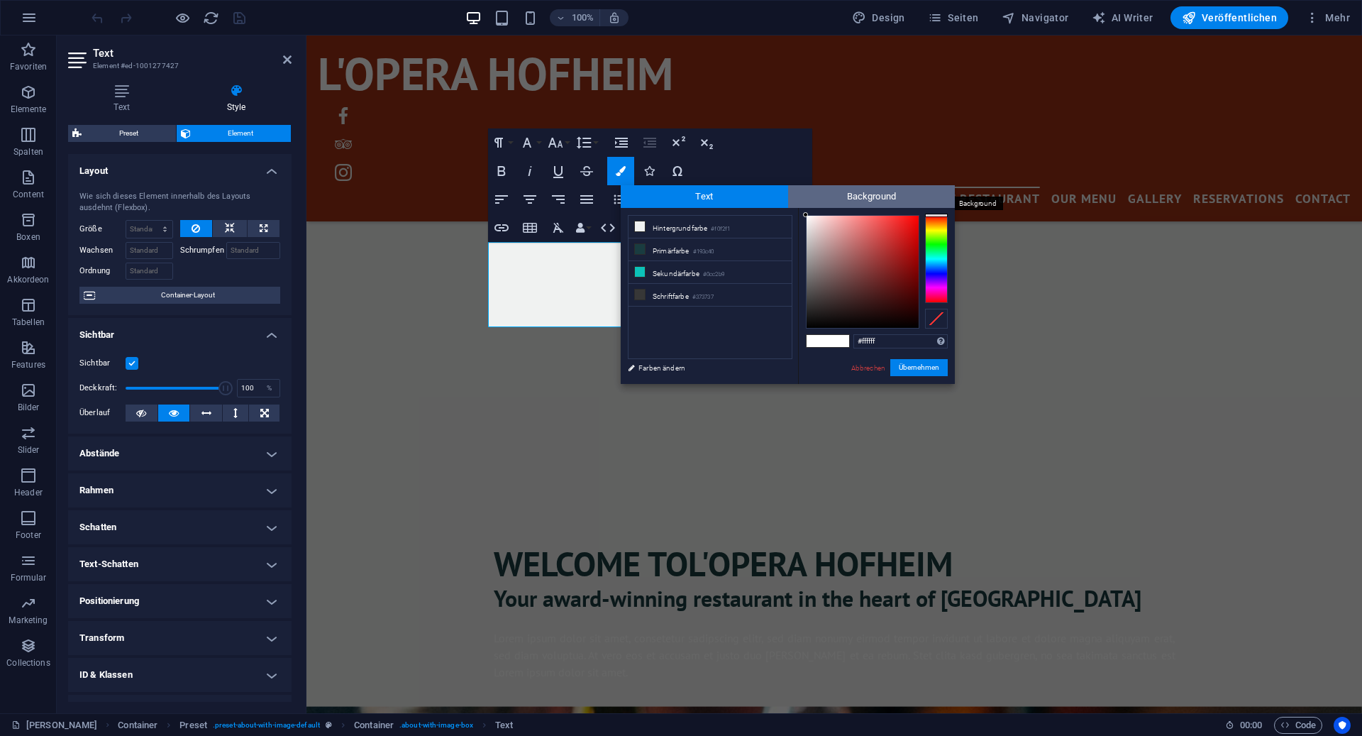
click at [812, 193] on span "Background" at bounding box center [871, 196] width 167 height 23
click at [727, 193] on span "Text" at bounding box center [704, 196] width 167 height 23
type input "#474646"
drag, startPoint x: 806, startPoint y: 214, endPoint x: 807, endPoint y: 296, distance: 82.3
click at [807, 296] on div at bounding box center [806, 295] width 5 height 5
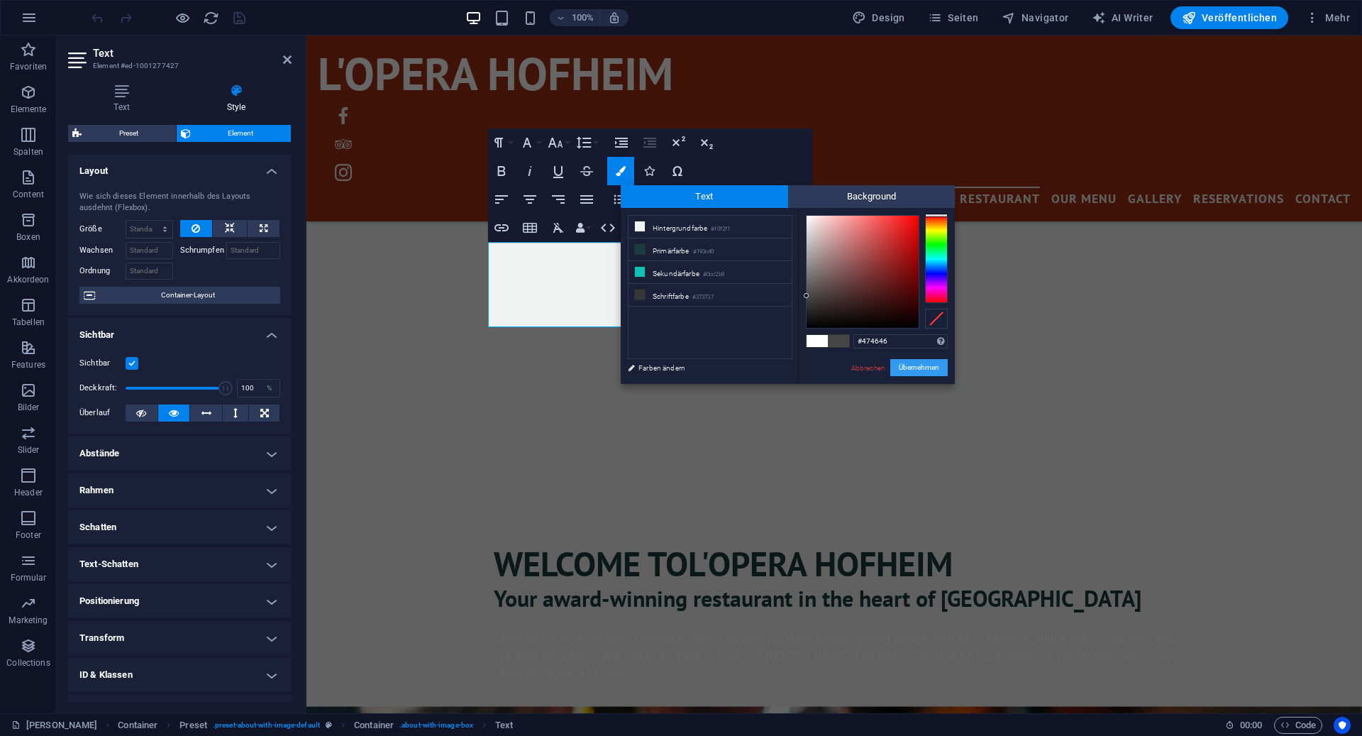
click at [903, 364] on button "Übernehmen" at bounding box center [918, 367] width 57 height 17
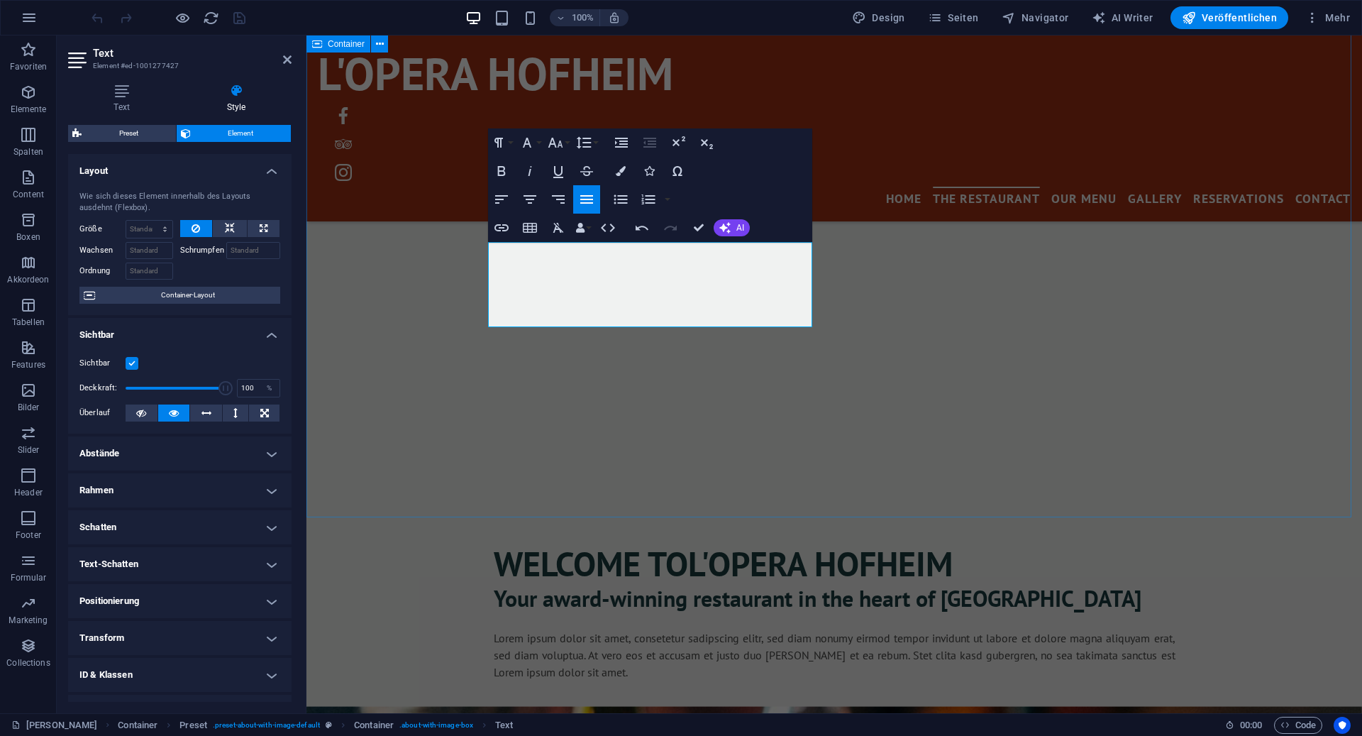
click at [705, 436] on div "Welcome to L'Opera Hofheim Your award-winning restaurant in the heart of San An…" at bounding box center [835, 683] width 1056 height 529
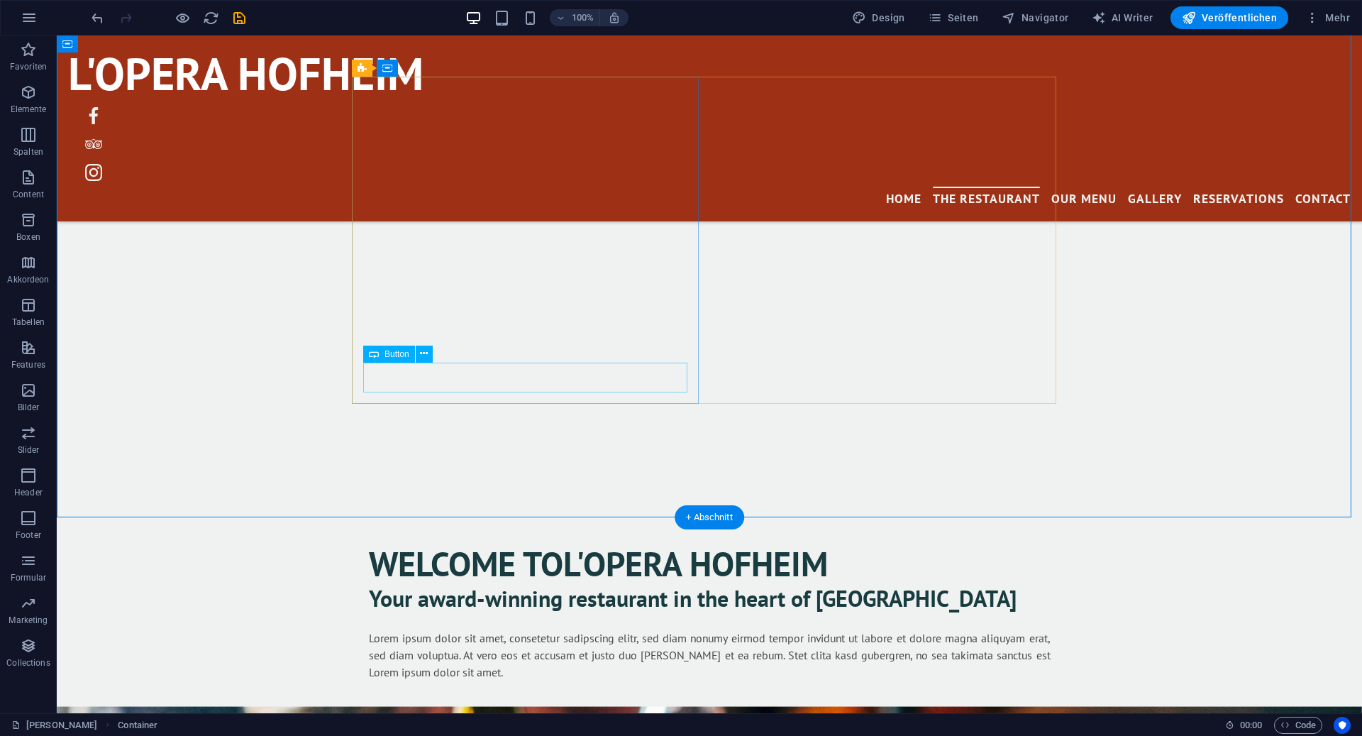
click at [528, 716] on div "have a look at our menu" at bounding box center [710, 731] width 682 height 30
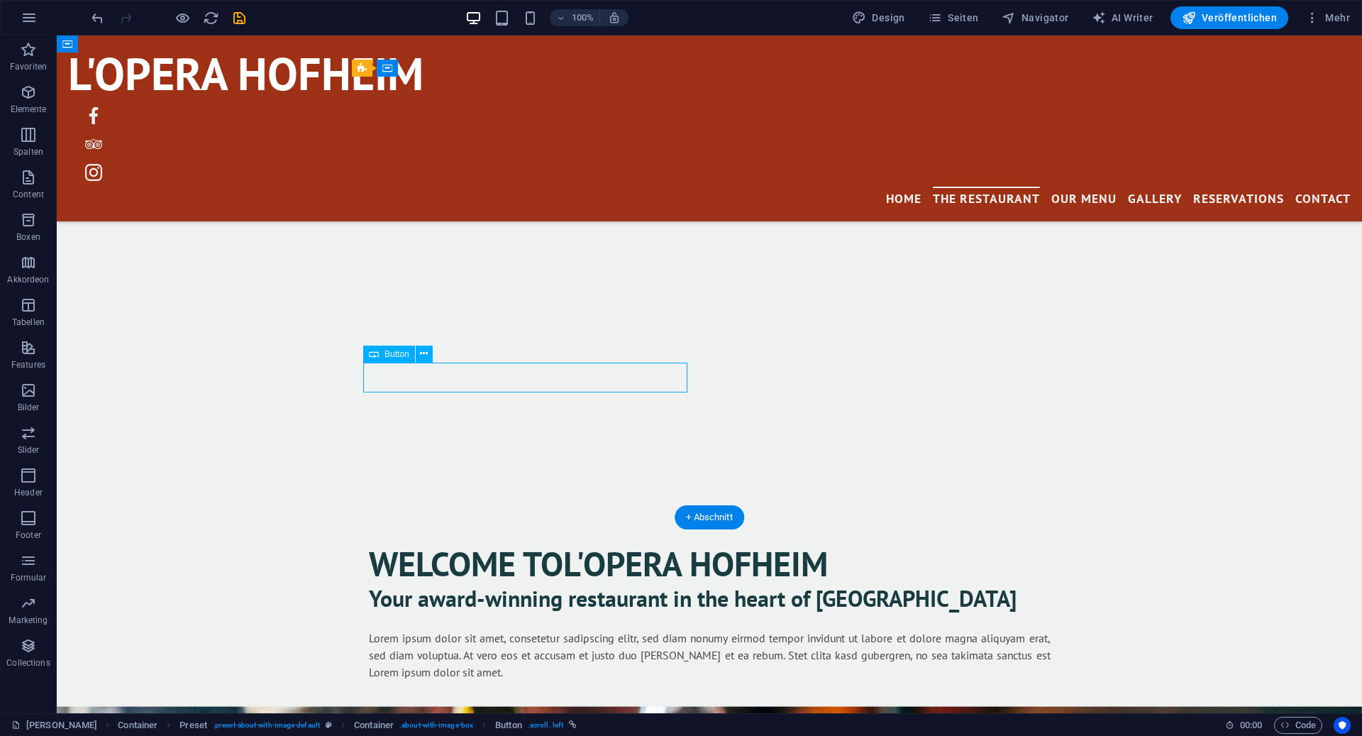
click at [521, 716] on div "have a look at our menu" at bounding box center [710, 731] width 682 height 30
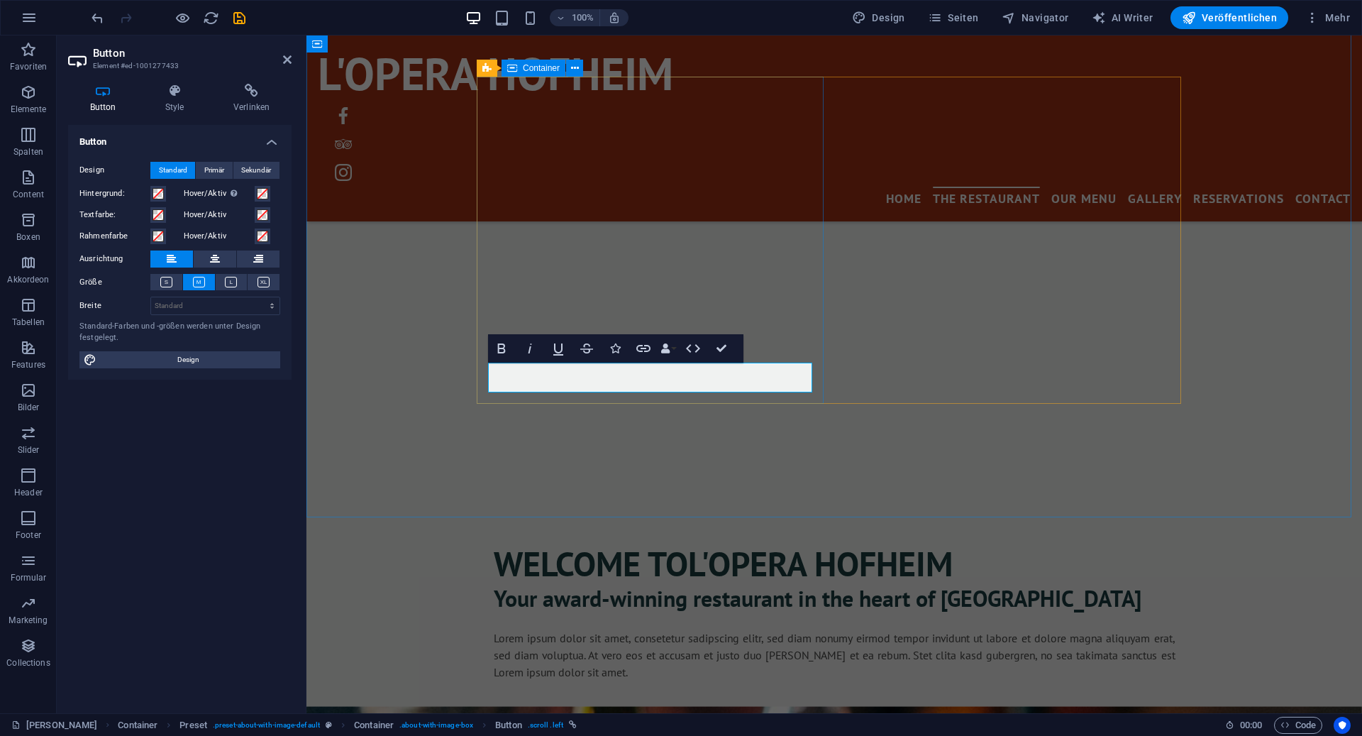
click at [613, 448] on div "Welcome to L'Opera Hofheim Your award-winning restaurant in the heart of San An…" at bounding box center [835, 683] width 1056 height 529
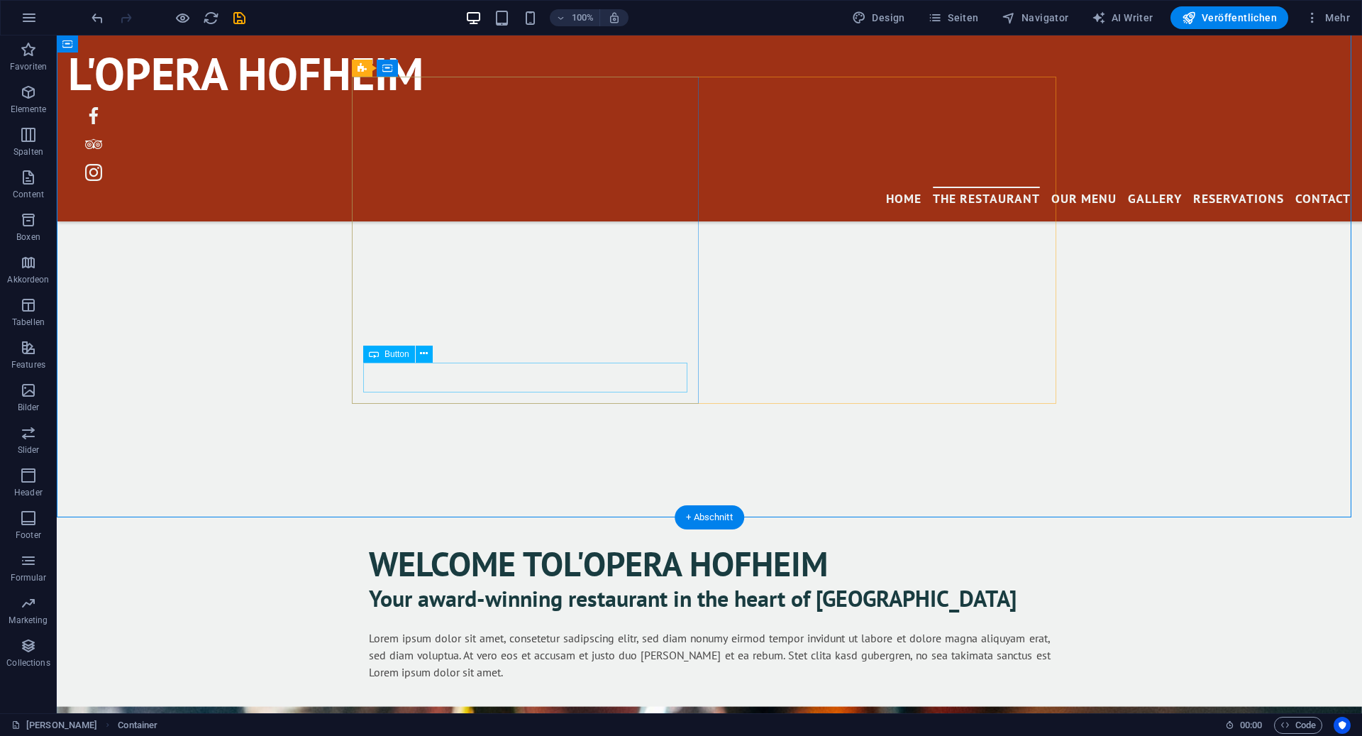
click at [476, 716] on div "Unsere Speisekarte" at bounding box center [710, 731] width 682 height 30
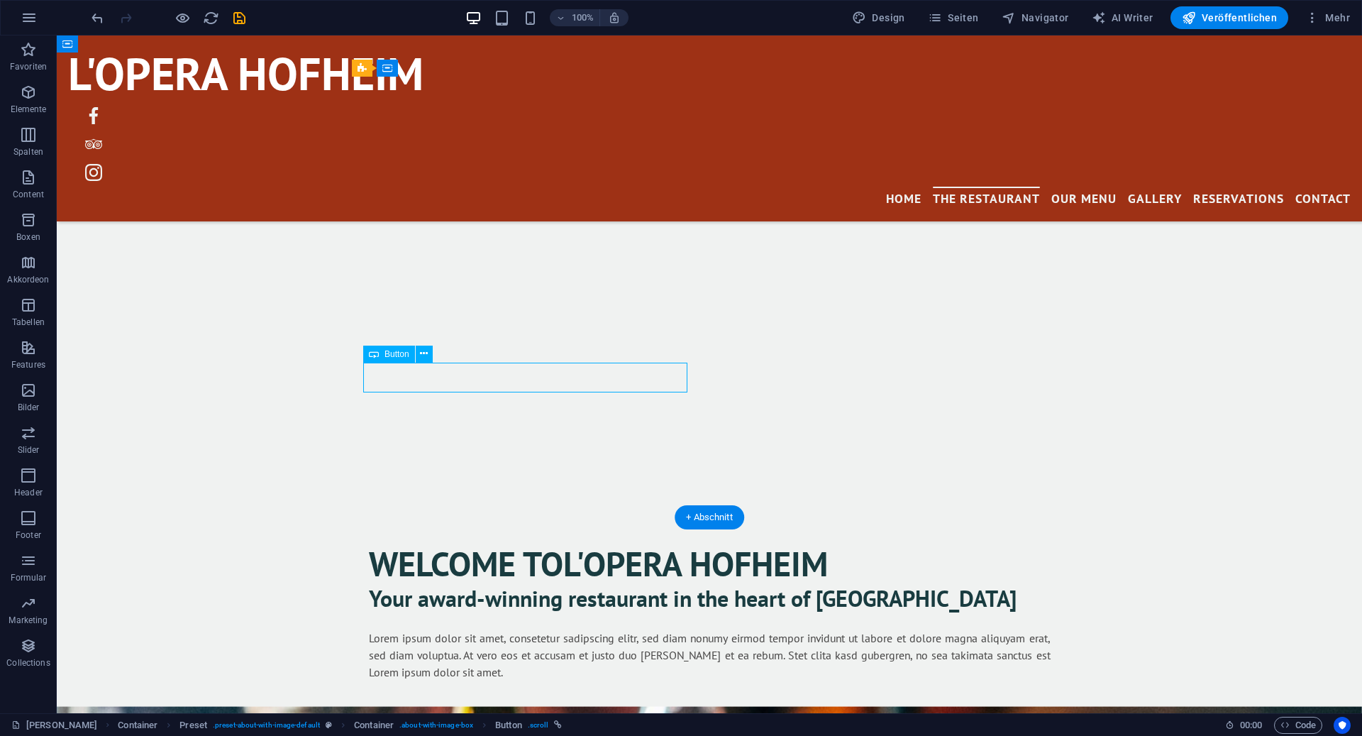
click at [490, 716] on div "Unsere Speisekarte" at bounding box center [710, 731] width 682 height 30
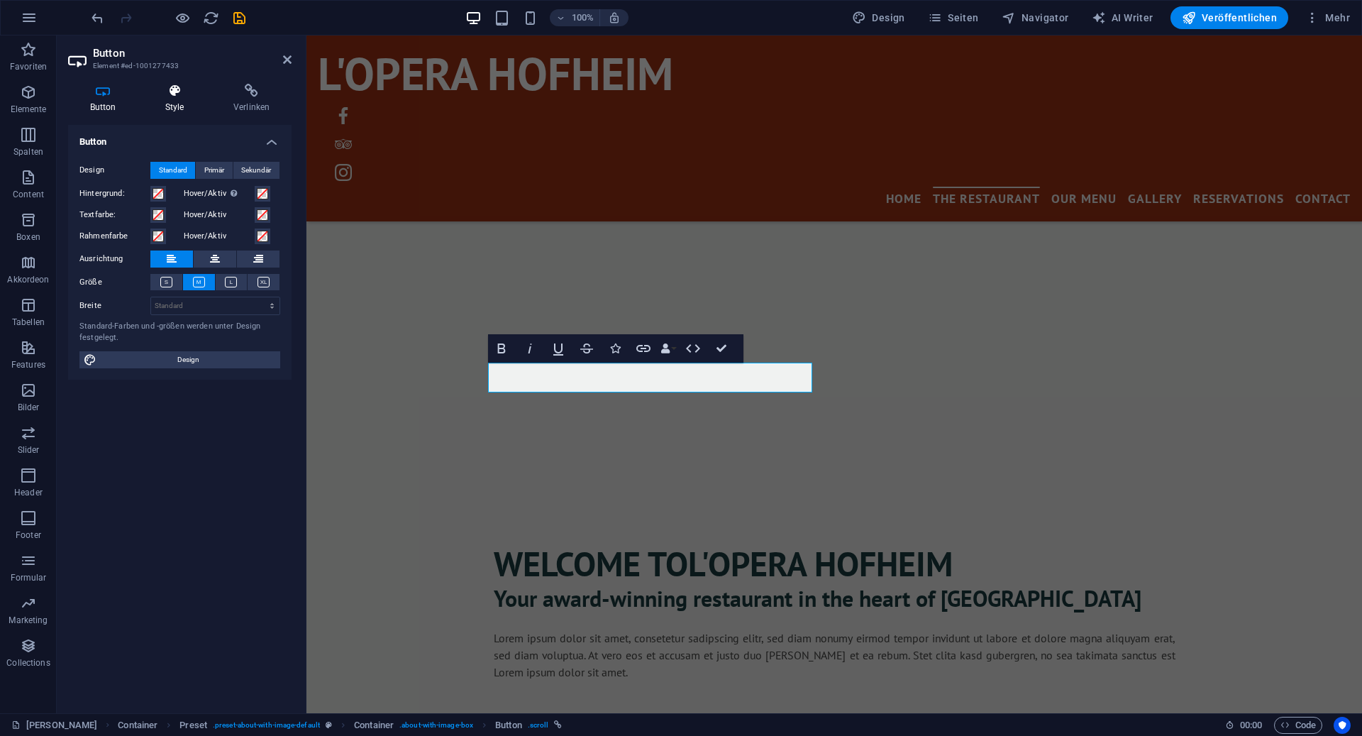
click at [180, 100] on h4 "Style" at bounding box center [177, 99] width 68 height 30
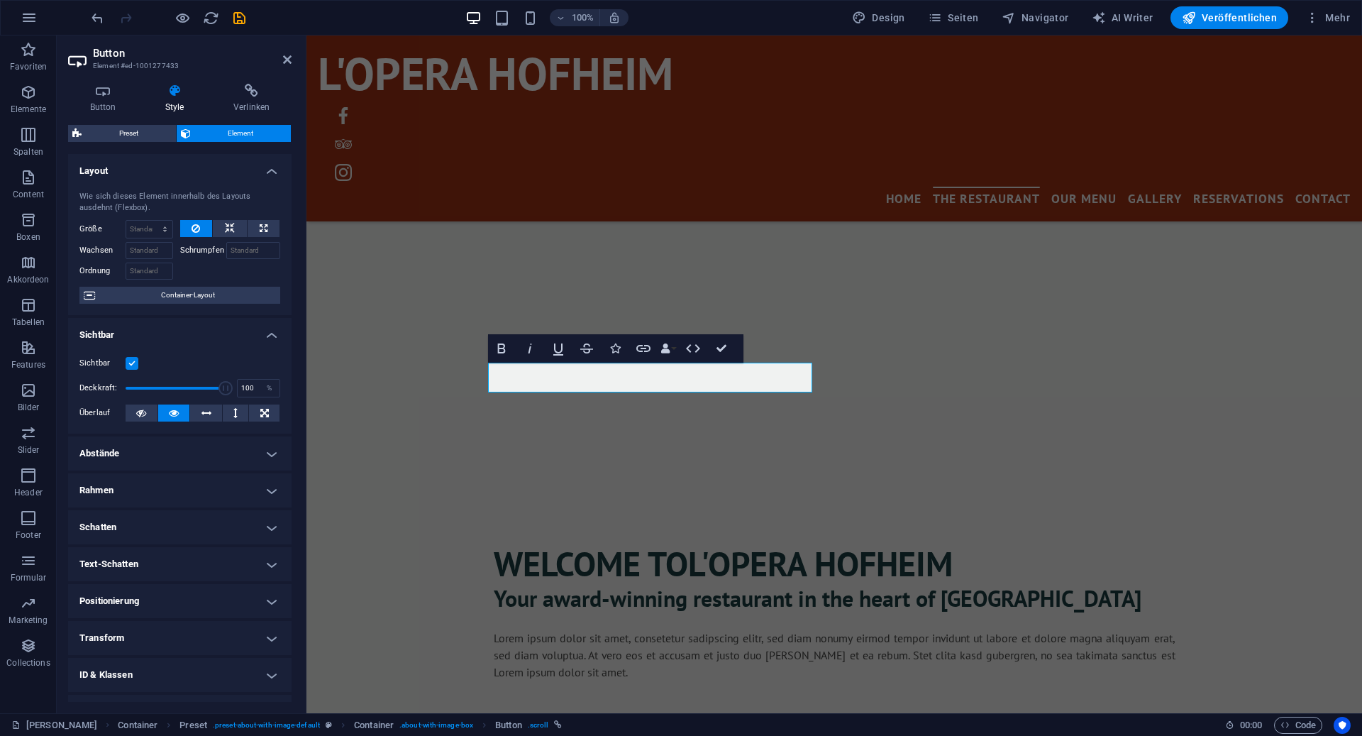
scroll to position [64, 0]
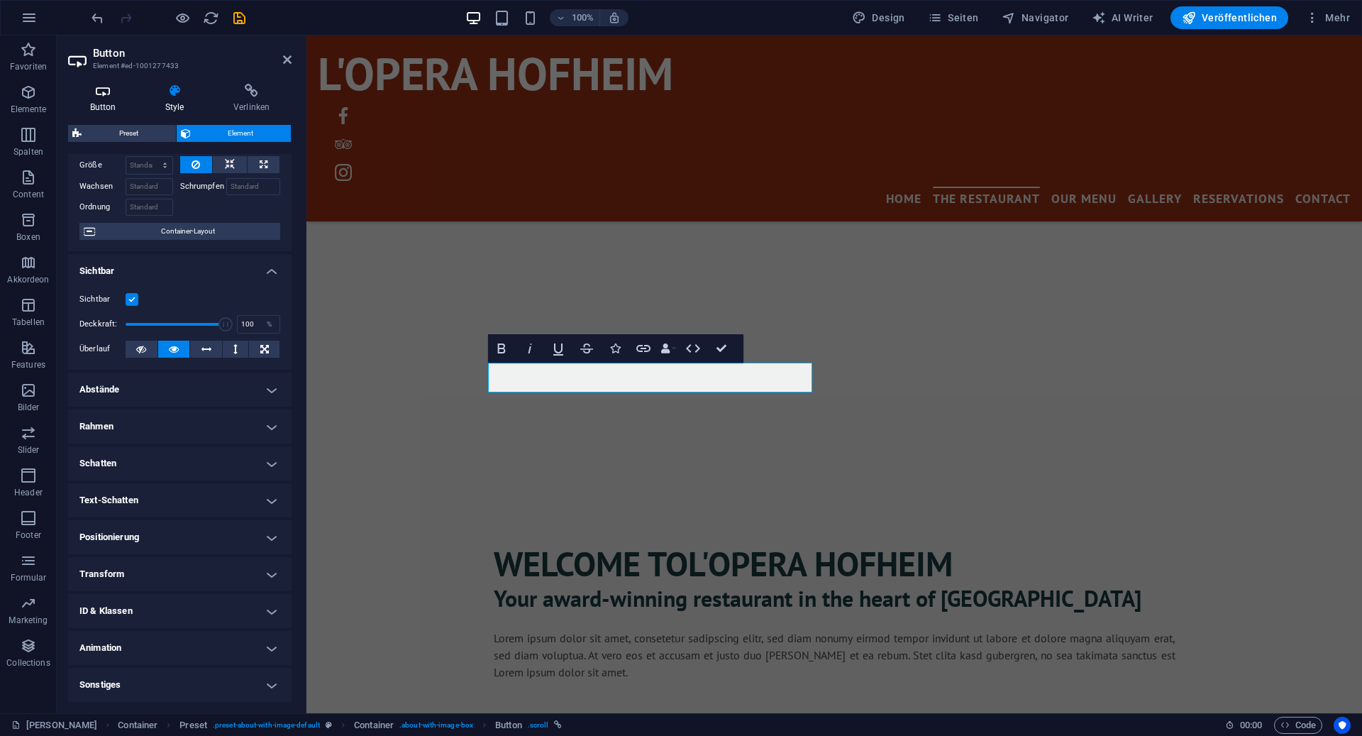
click at [111, 108] on h4 "Button" at bounding box center [105, 99] width 75 height 30
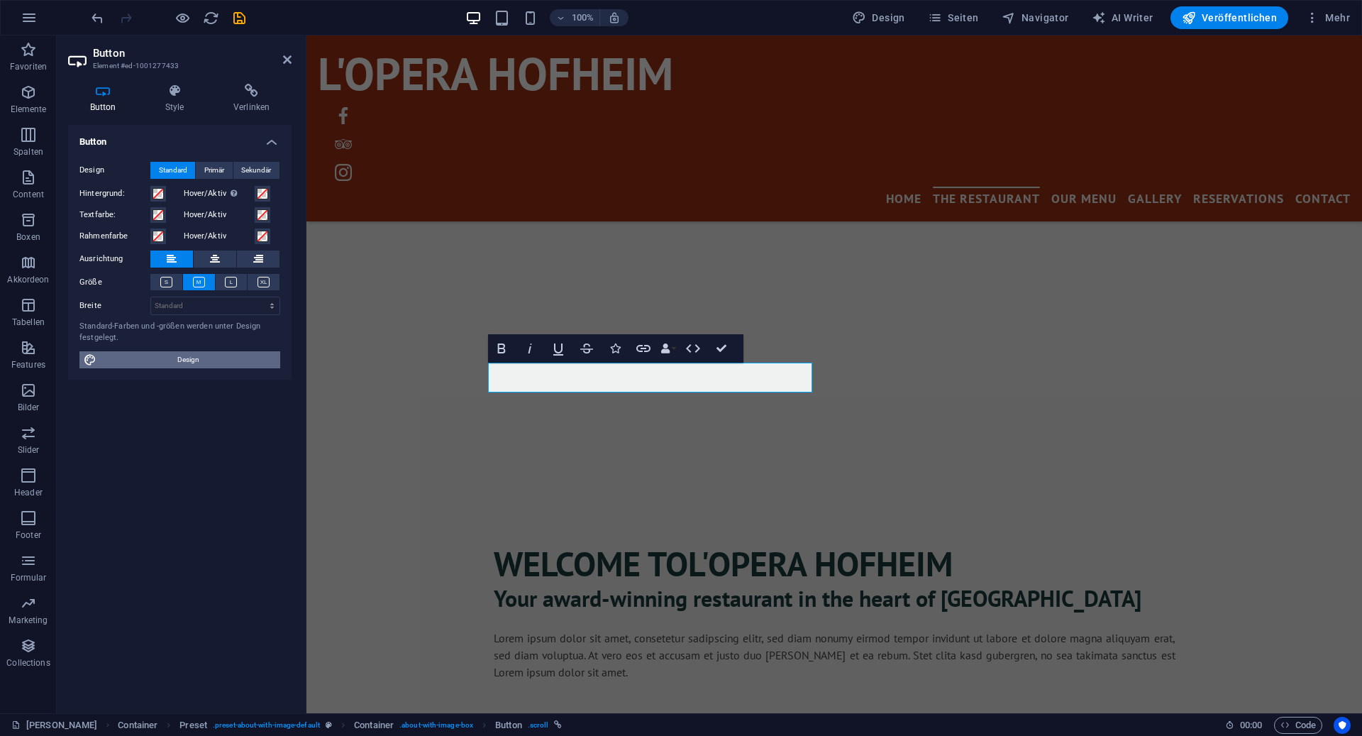
click at [159, 363] on span "Design" at bounding box center [188, 359] width 175 height 17
select select "px"
select select "400"
select select "px"
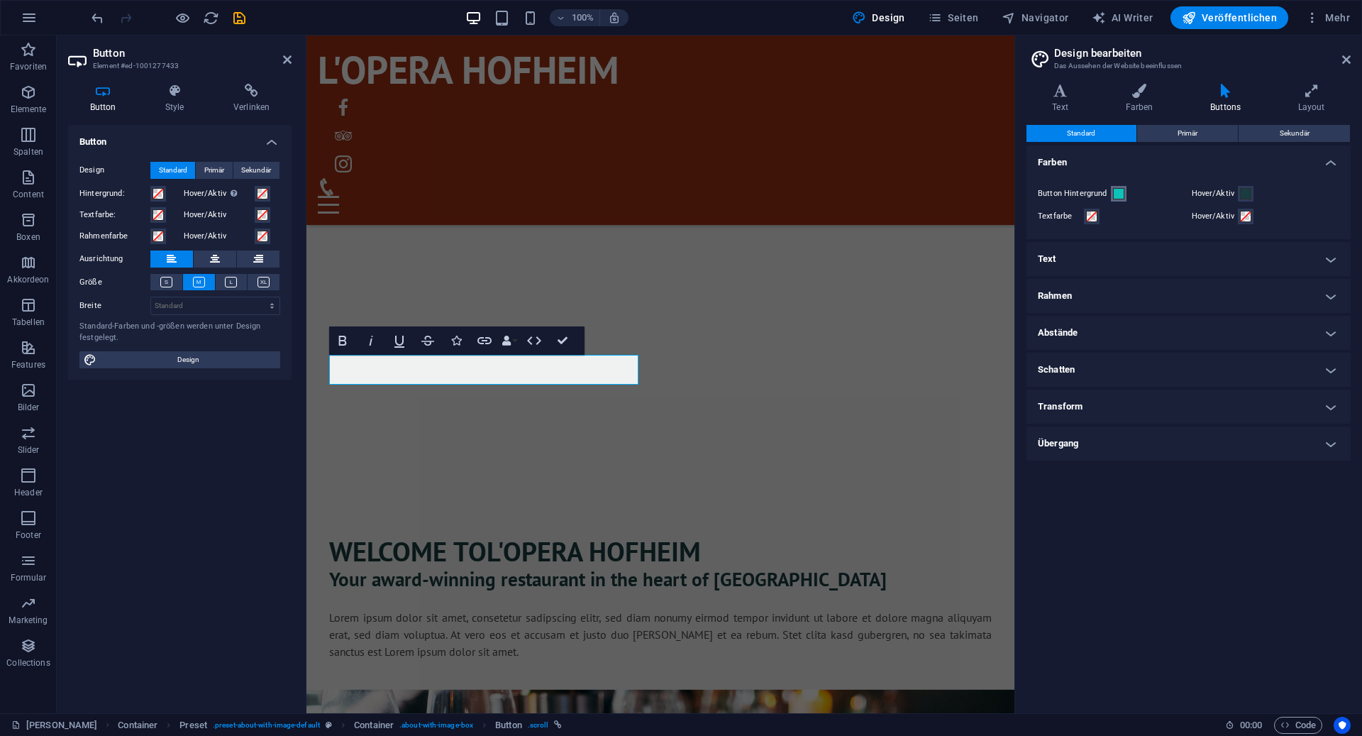
click at [1119, 197] on span at bounding box center [1118, 193] width 11 height 11
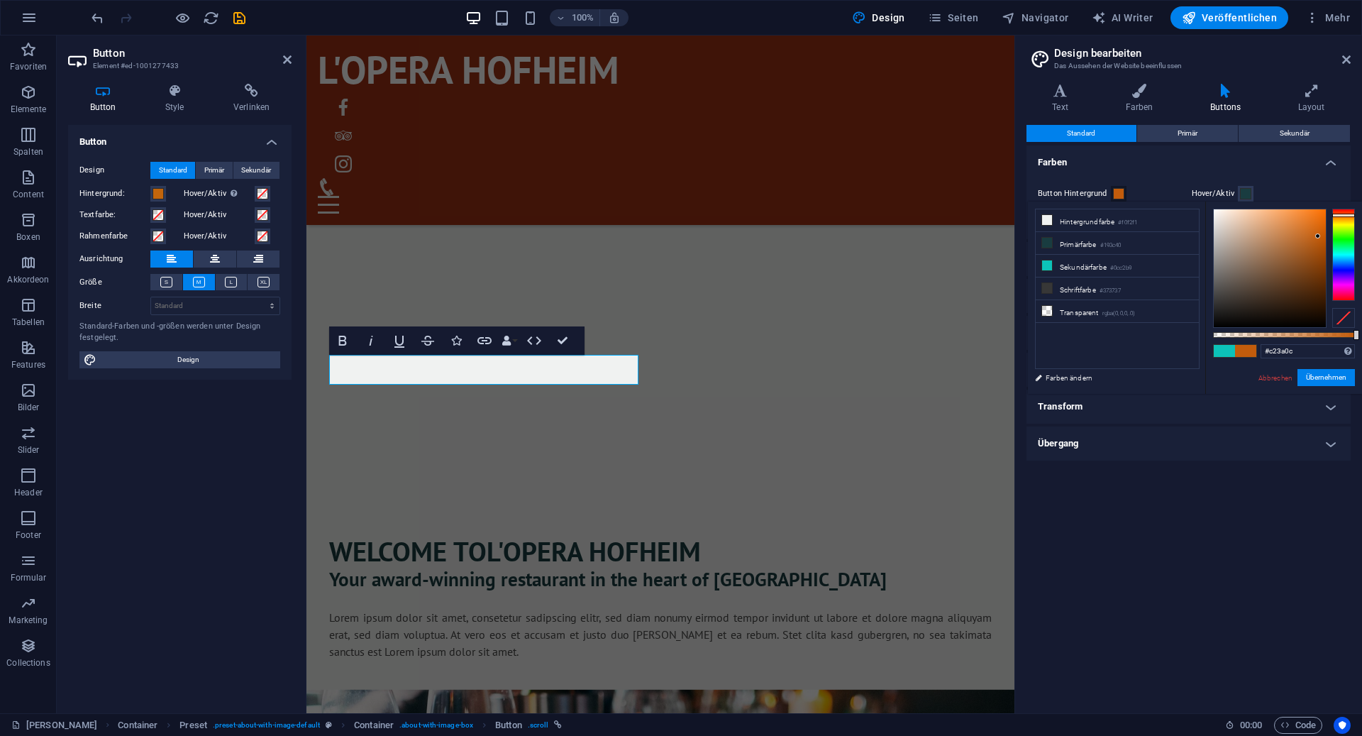
type input "#c2320c"
click at [1335, 211] on div at bounding box center [1343, 255] width 23 height 92
click at [1313, 375] on button "Übernehmen" at bounding box center [1326, 377] width 57 height 17
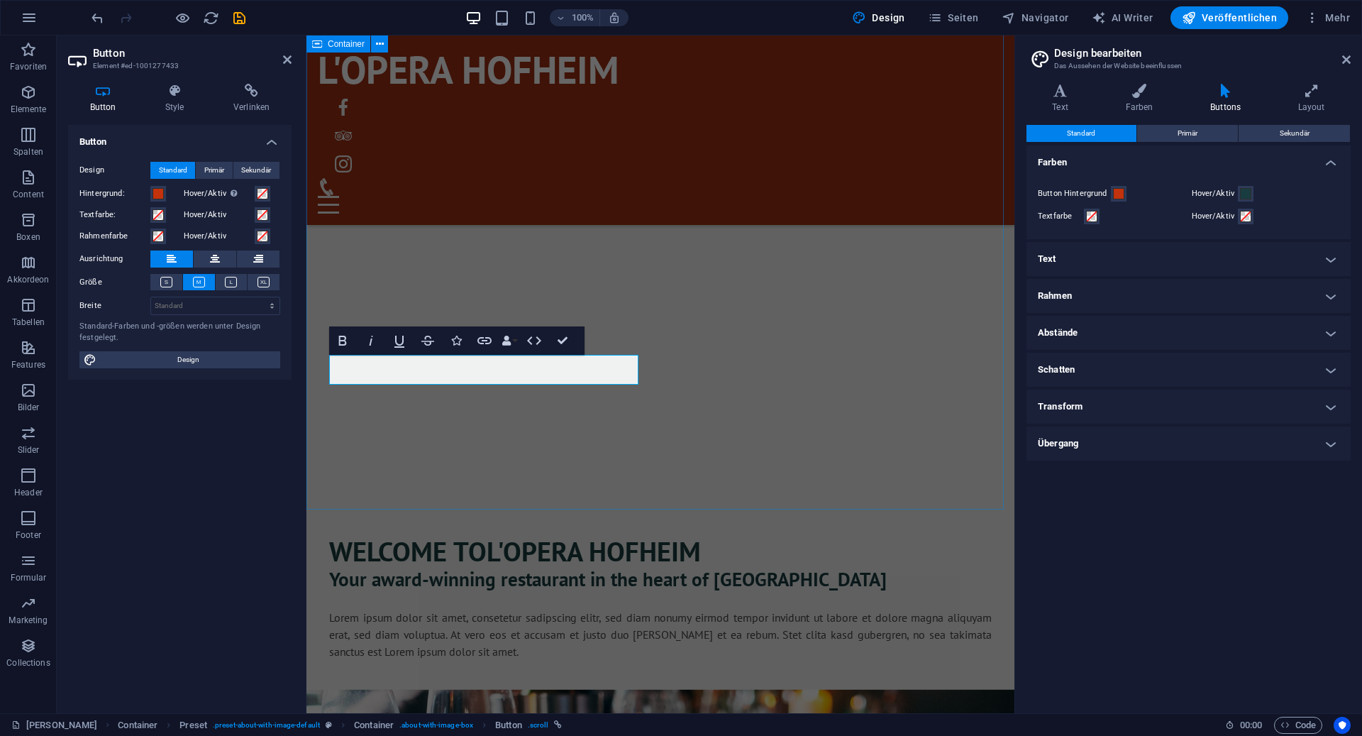
click at [738, 460] on div "Welcome to L'Opera Hofheim Your award-winning restaurant in the heart of San An…" at bounding box center [661, 668] width 708 height 517
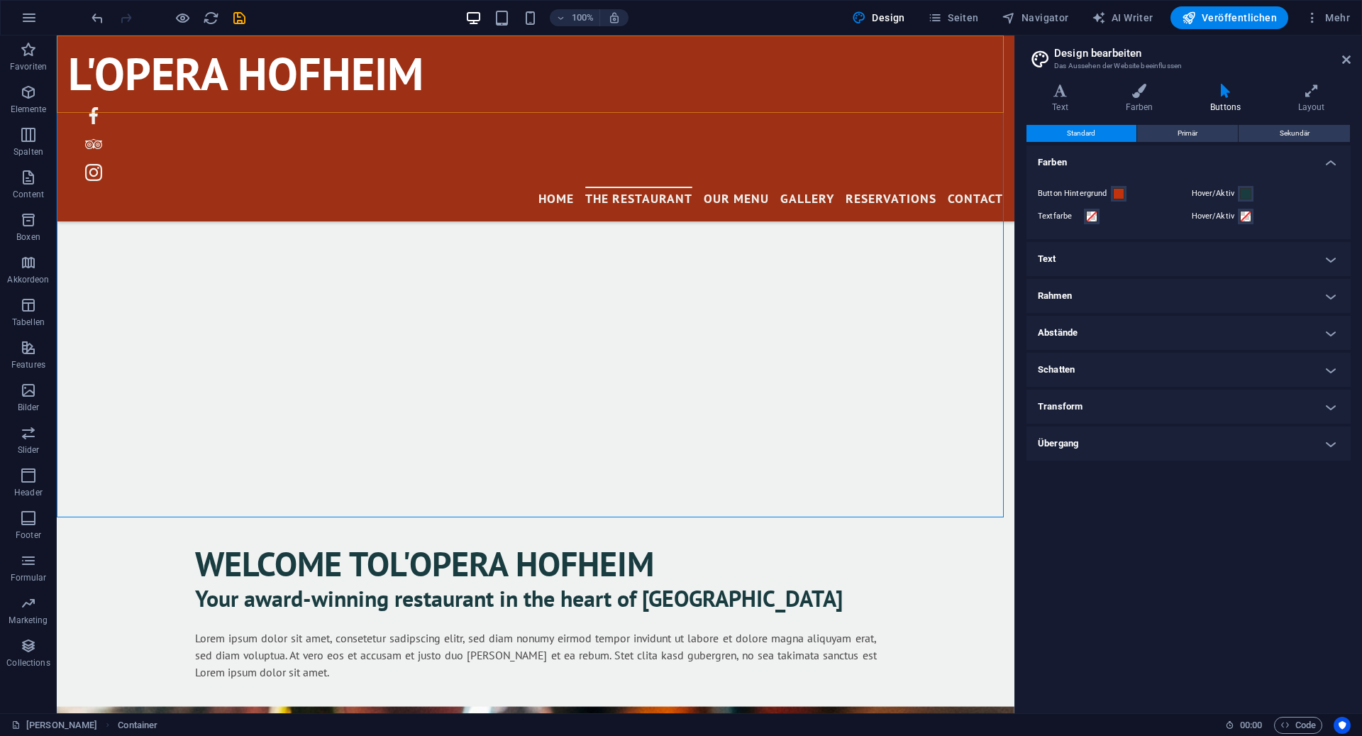
click at [466, 103] on div "L'Opera Hofheim Menu Home The Restaurant Our Menu Gallery Reservations Contact" at bounding box center [536, 128] width 958 height 186
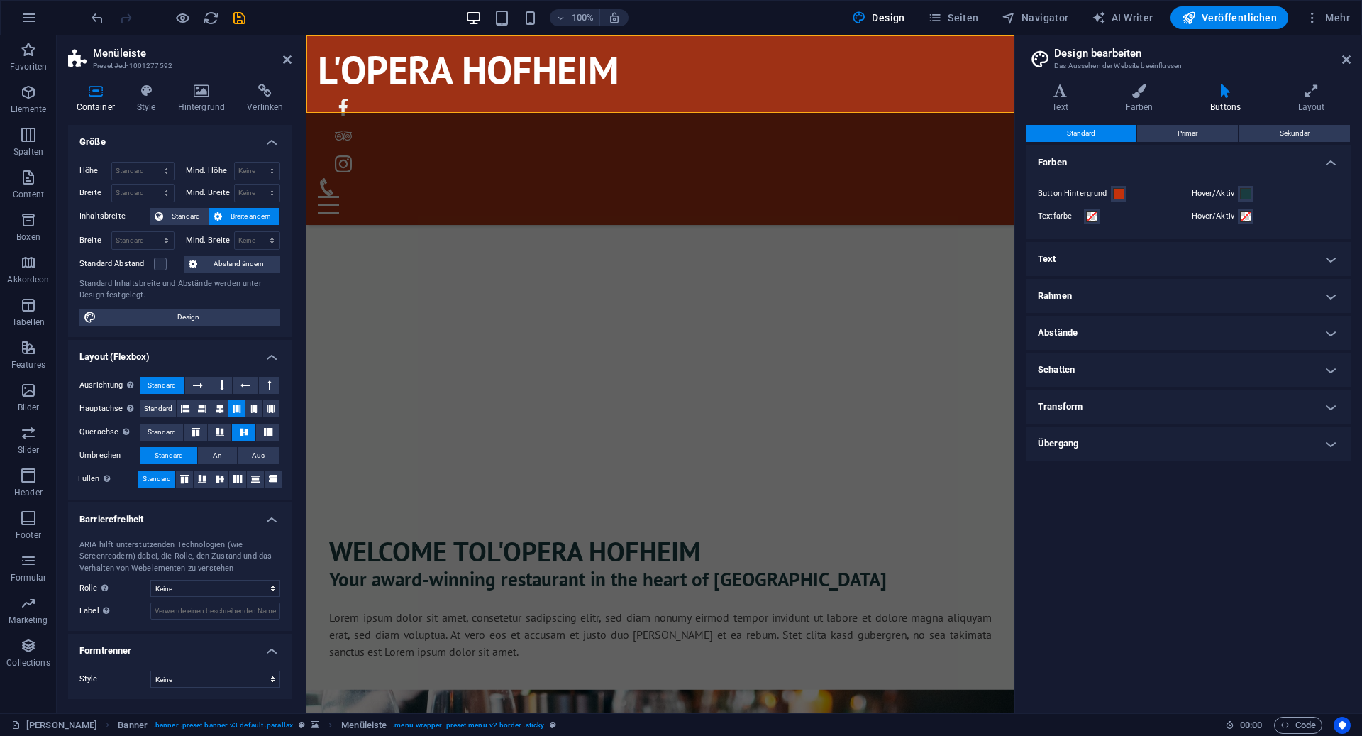
select select "rem"
select select "sticky_banner"
select select "px"
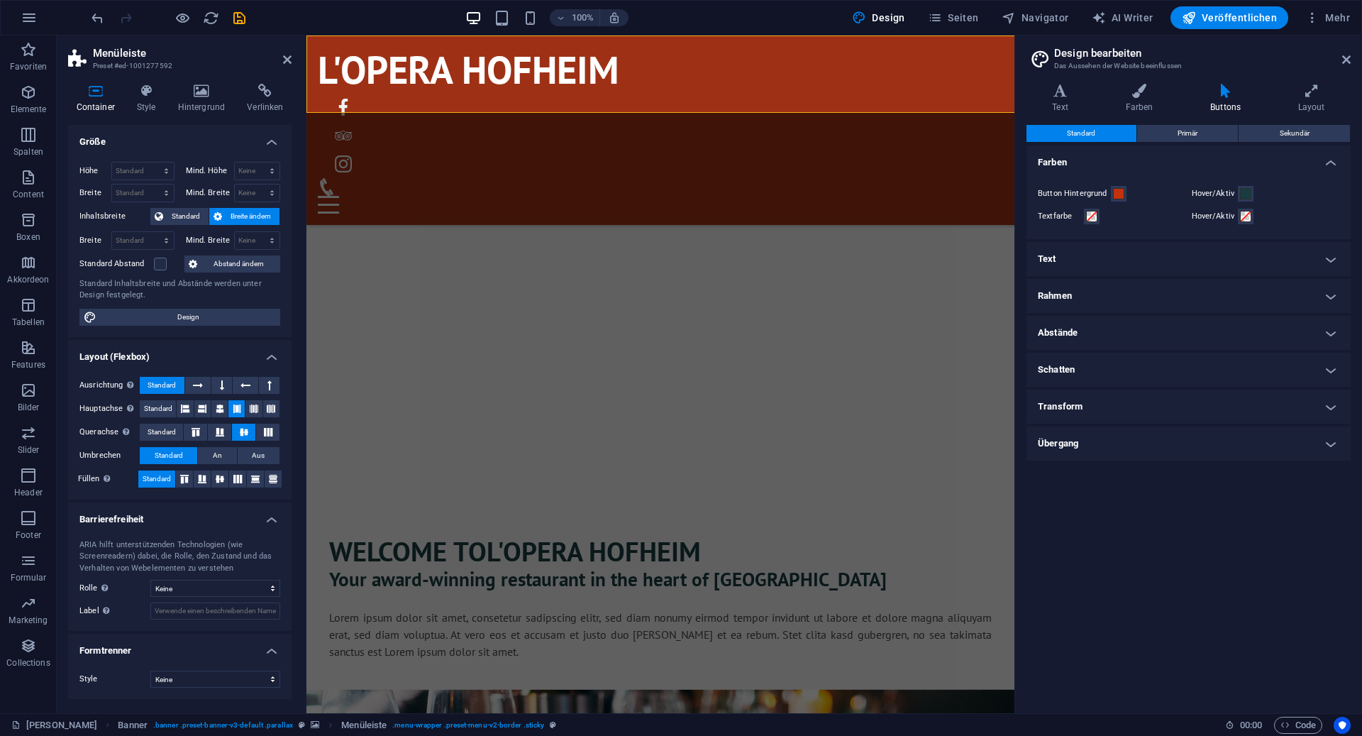
select select "px"
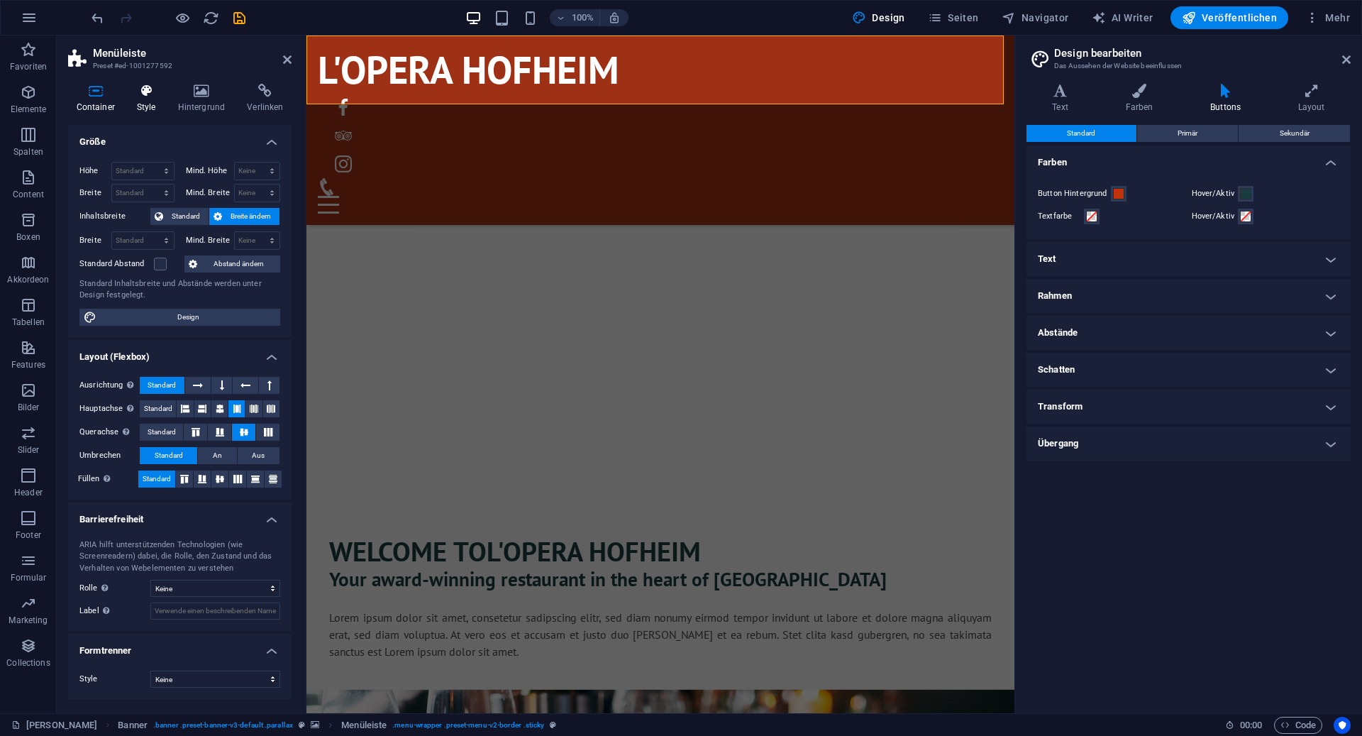
click at [152, 109] on h4 "Style" at bounding box center [148, 99] width 41 height 30
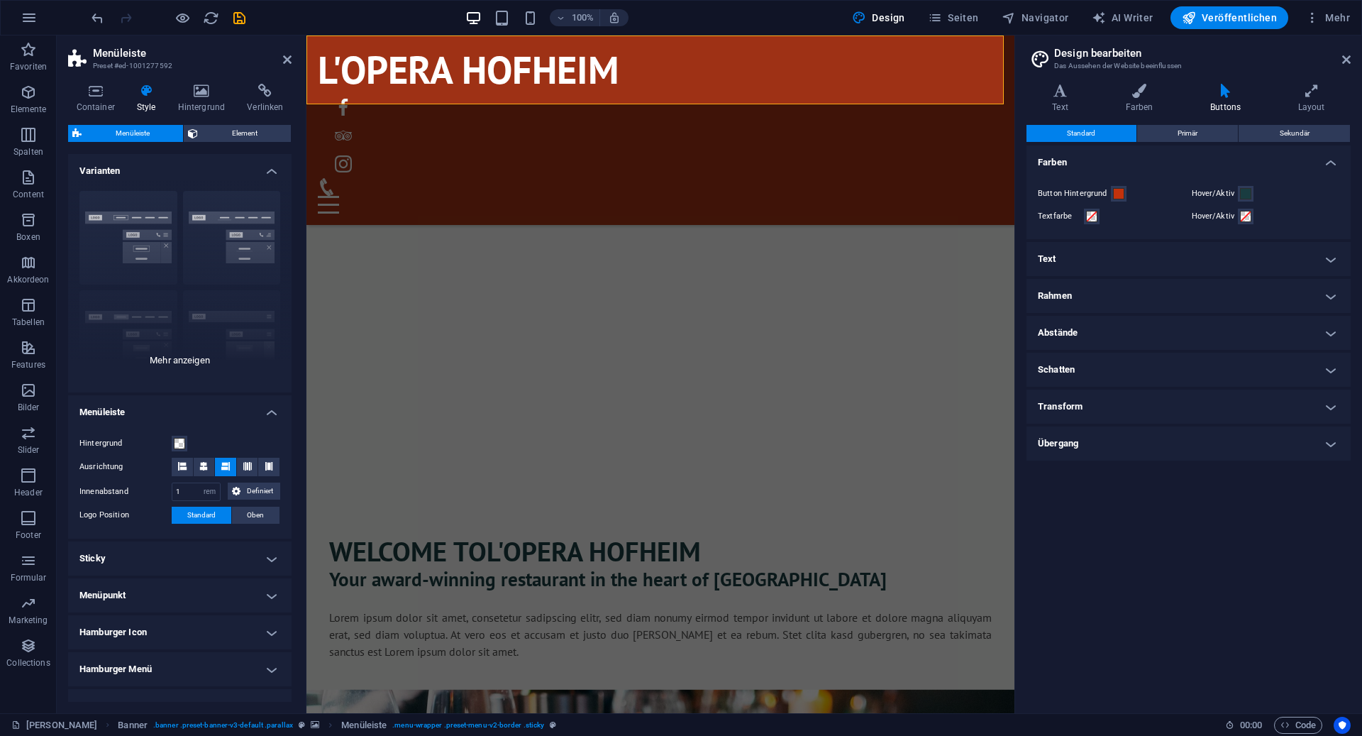
scroll to position [78, 0]
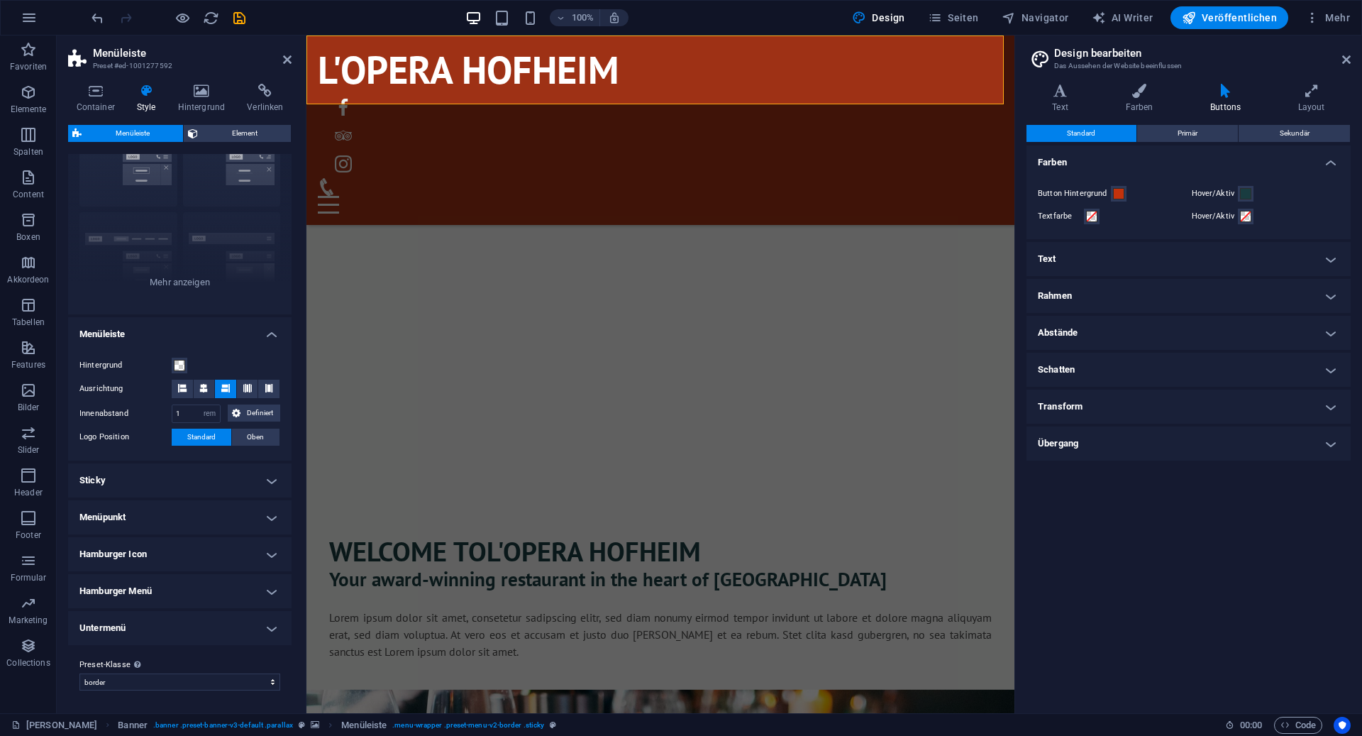
click at [160, 477] on h4 "Sticky" at bounding box center [179, 480] width 223 height 34
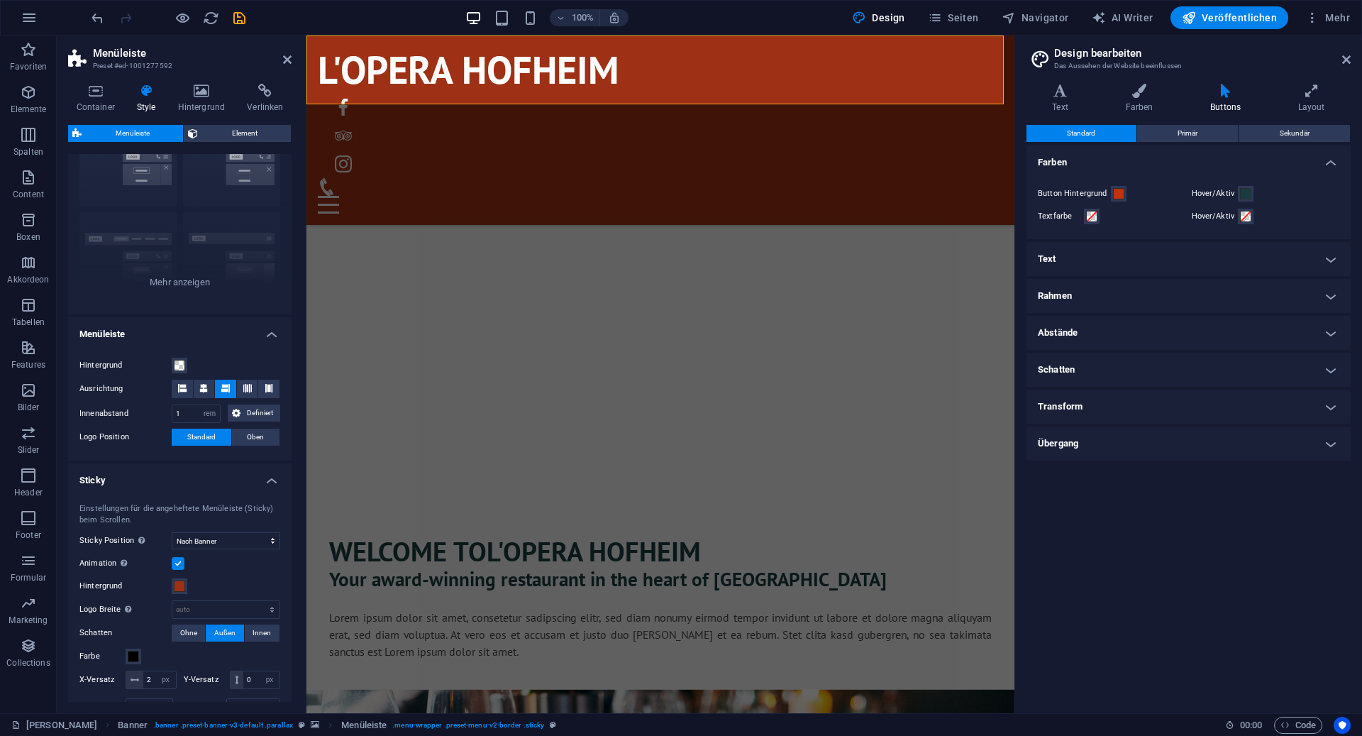
scroll to position [167, 0]
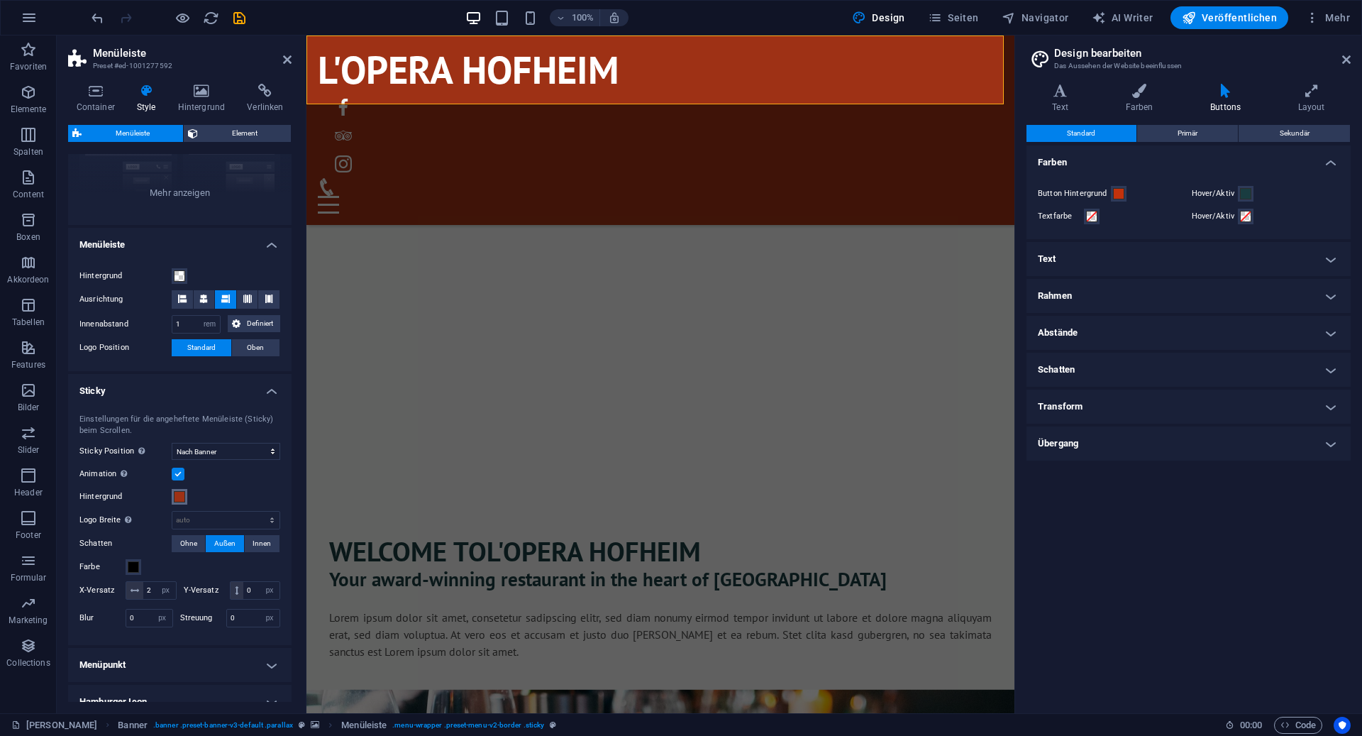
click at [172, 495] on button "Hintergrund" at bounding box center [180, 497] width 16 height 16
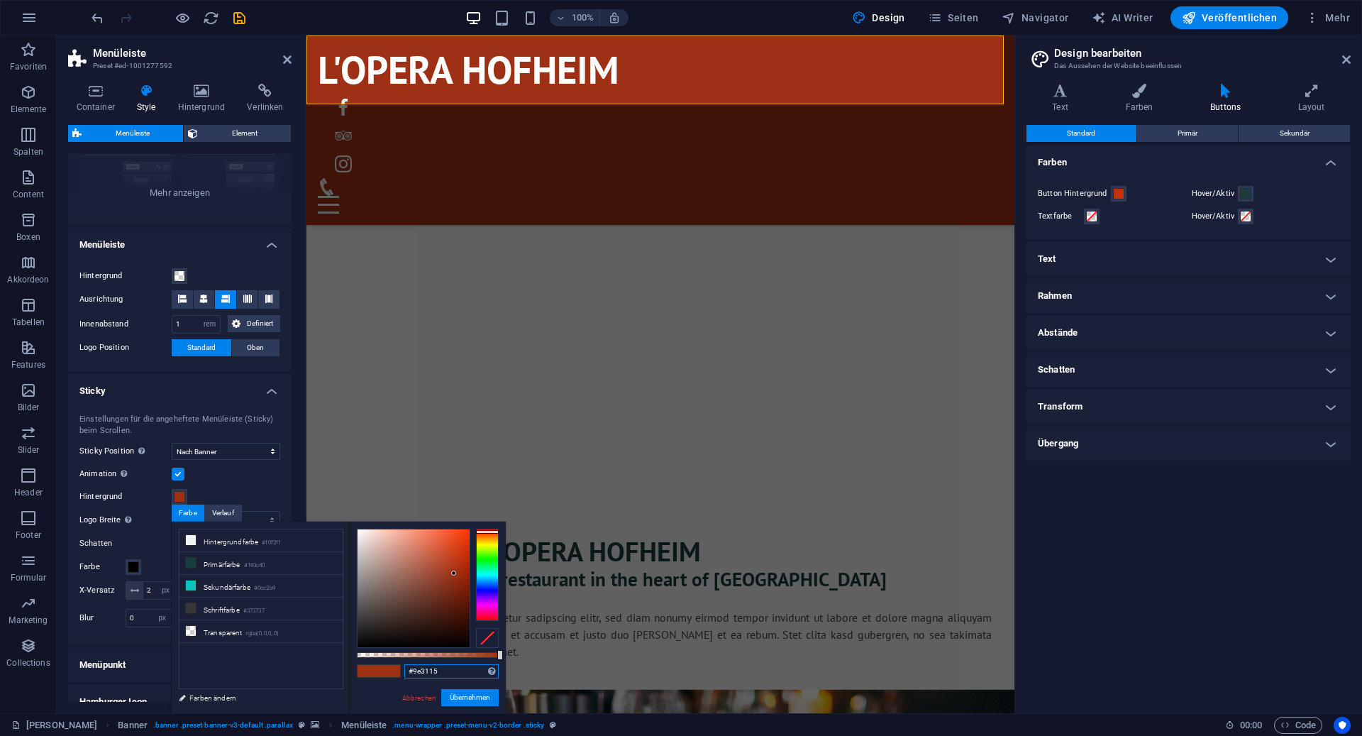
click at [429, 673] on input "#9e3115" at bounding box center [451, 671] width 94 height 14
click at [468, 700] on button "Übernehmen" at bounding box center [469, 697] width 57 height 17
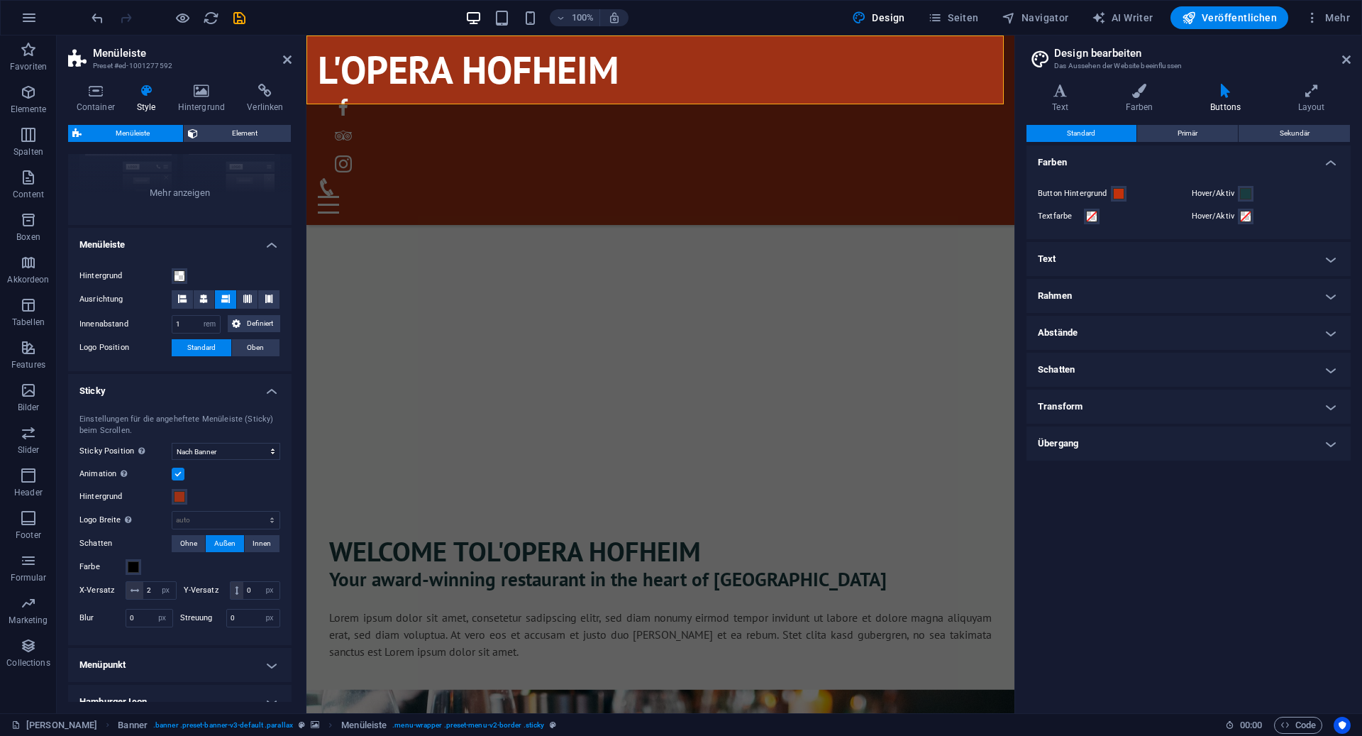
click at [279, 55] on h2 "Menüleiste" at bounding box center [192, 53] width 199 height 13
click at [287, 56] on icon at bounding box center [287, 59] width 9 height 11
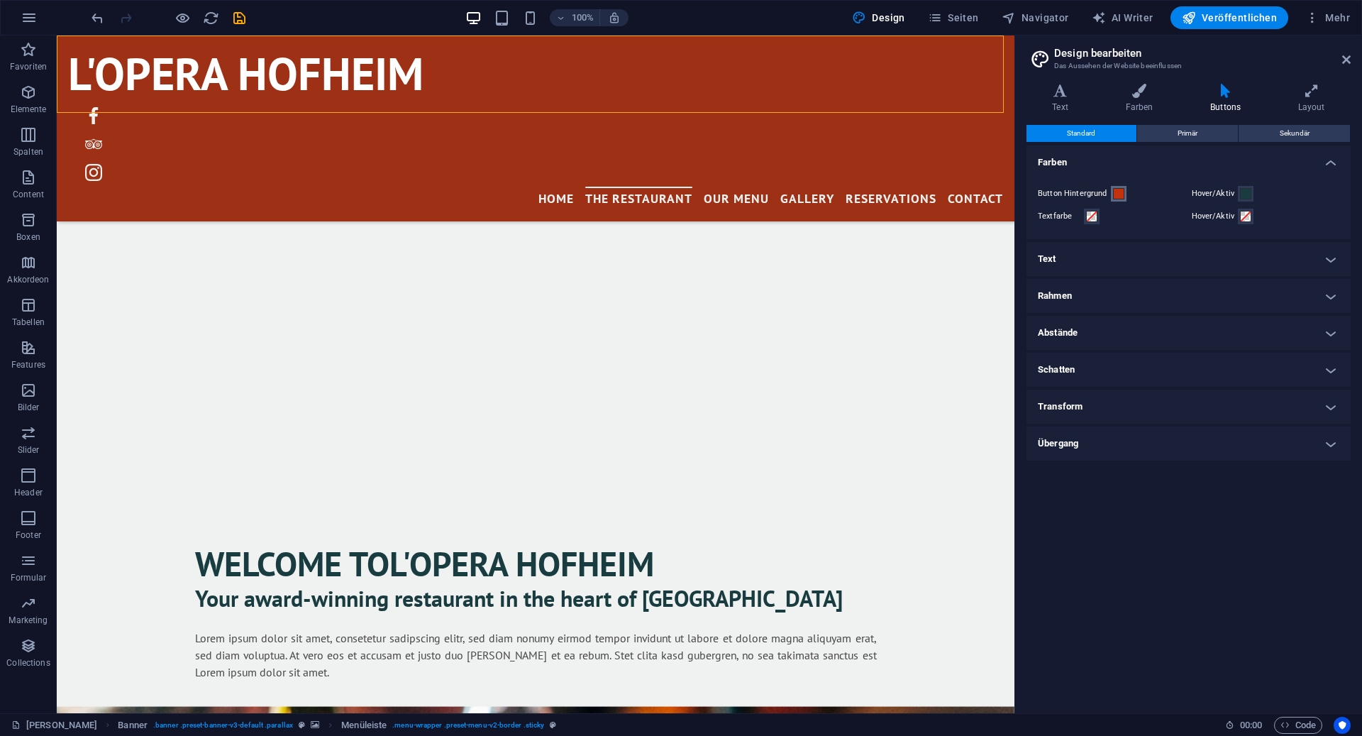
click at [1117, 197] on span at bounding box center [1118, 193] width 11 height 11
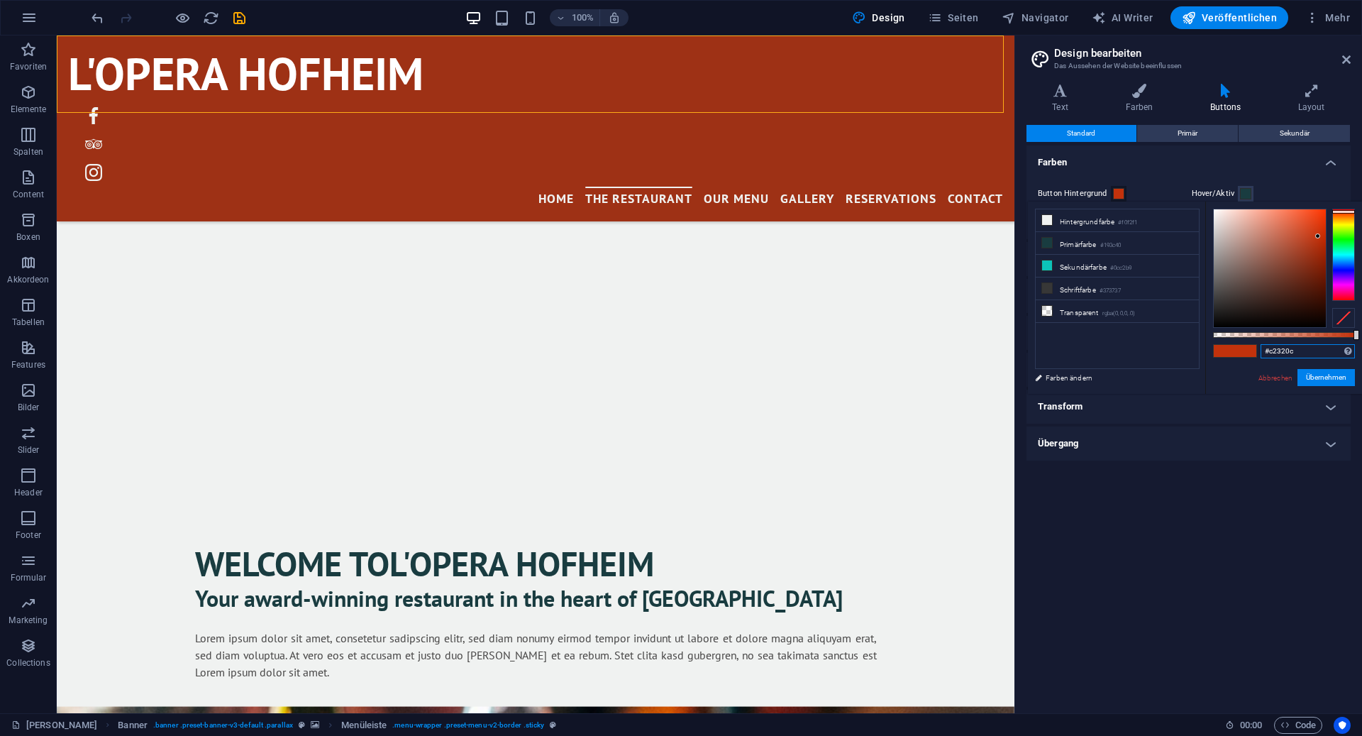
click at [1284, 350] on input "#c2320c" at bounding box center [1308, 351] width 94 height 14
paste input "#9e3115"
paste input "text"
type input "#9e3115"
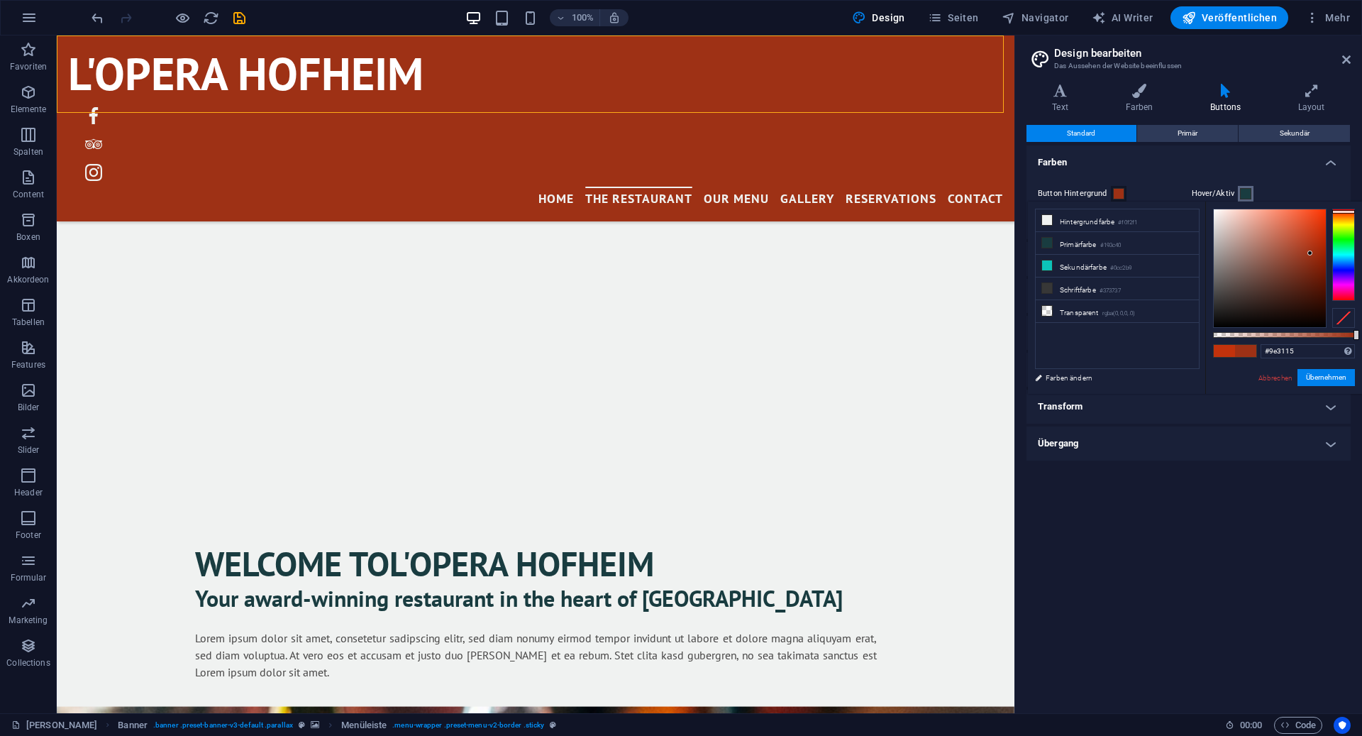
click at [1248, 192] on span at bounding box center [1245, 193] width 11 height 11
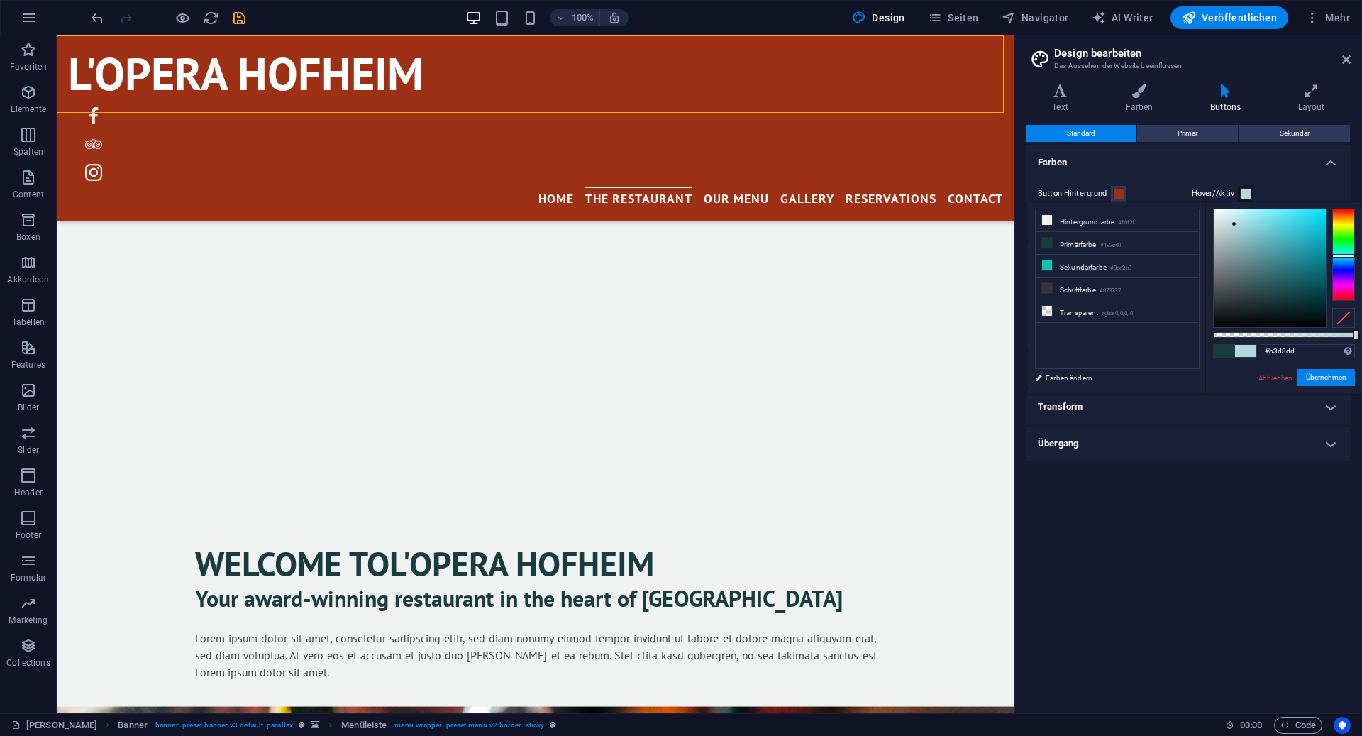
drag, startPoint x: 1281, startPoint y: 292, endPoint x: 1235, endPoint y: 224, distance: 82.7
click at [1235, 224] on div at bounding box center [1270, 268] width 112 height 118
click at [1337, 373] on button "Übernehmen" at bounding box center [1326, 377] width 57 height 17
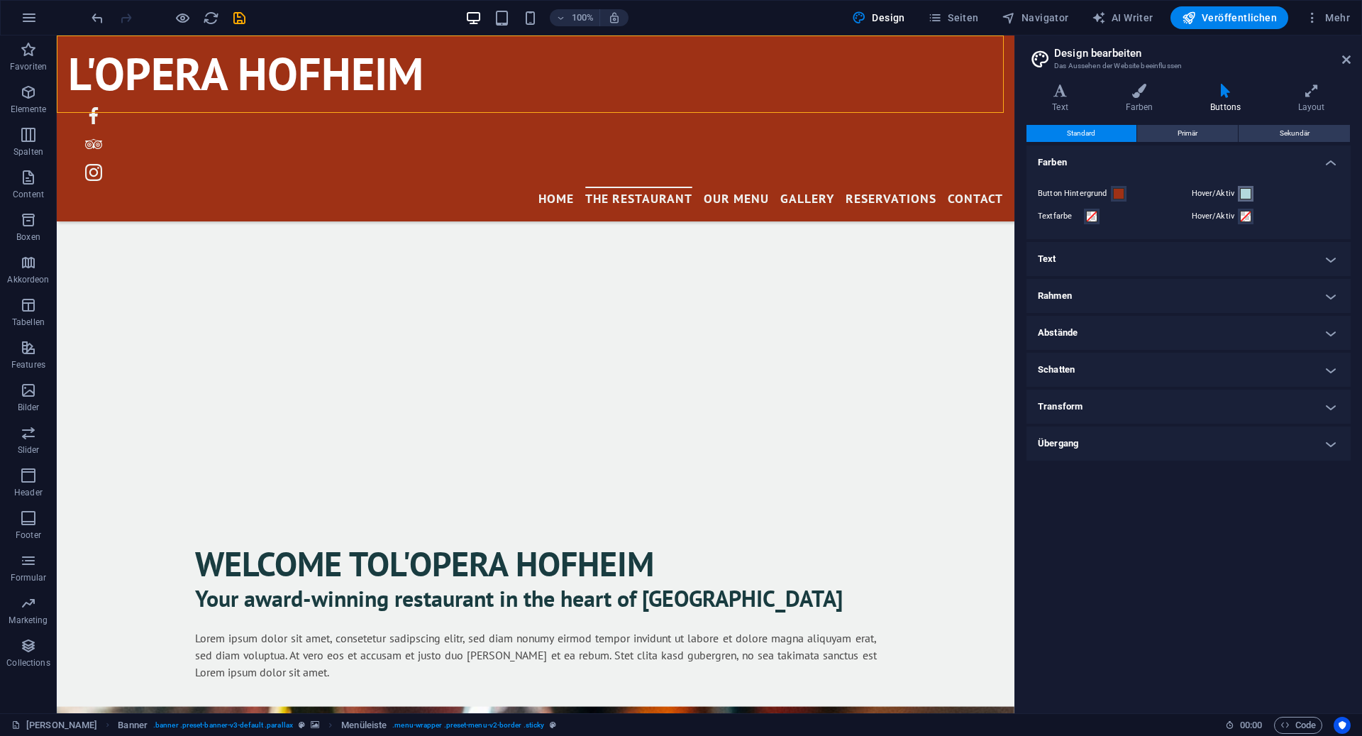
click at [1245, 200] on button "Hover/Aktiv" at bounding box center [1246, 194] width 16 height 16
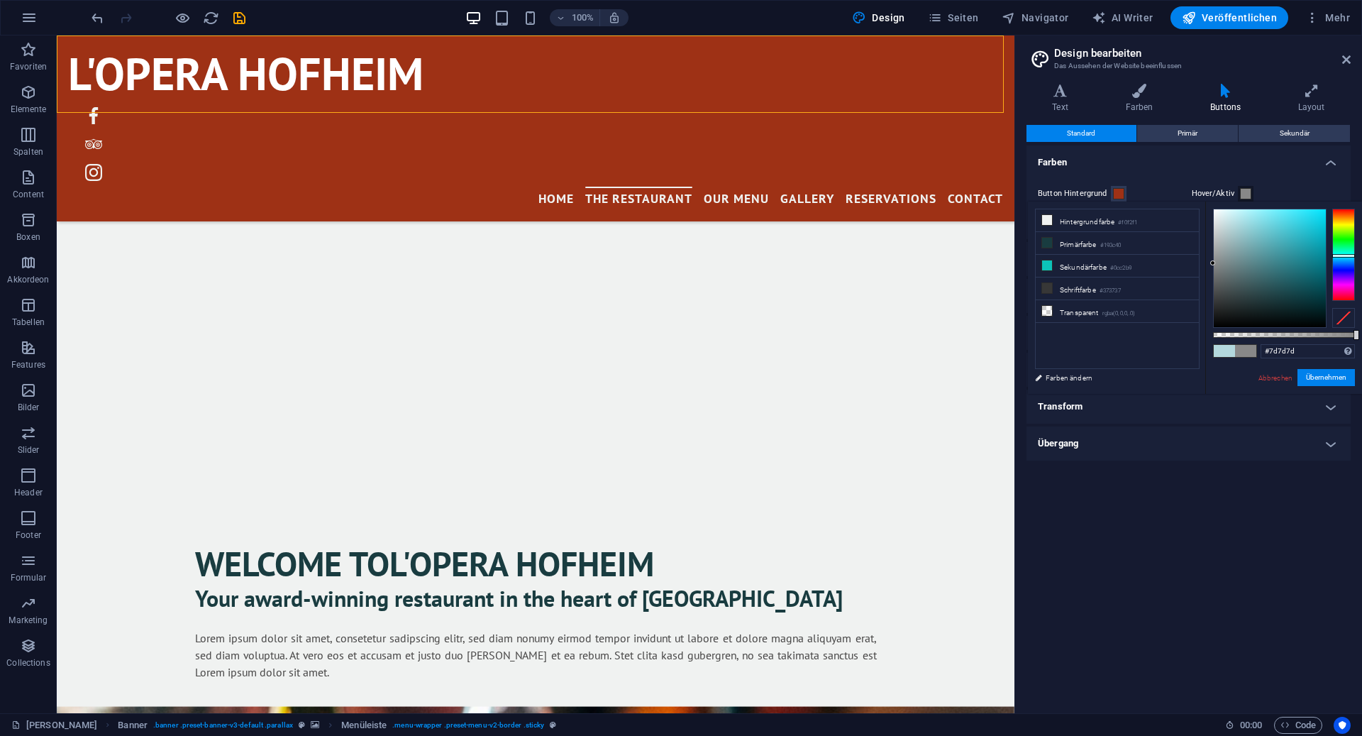
type input "#7c7c7c"
drag, startPoint x: 1233, startPoint y: 224, endPoint x: 1205, endPoint y: 269, distance: 52.6
click at [1205, 269] on div "#7c7c7c Unterstützte Formate: #0852ed rgb(8, 82, 237) rgba(8, 82, 237, 90%) hsv…" at bounding box center [1283, 401] width 157 height 398
click at [1307, 378] on button "Übernehmen" at bounding box center [1326, 377] width 57 height 17
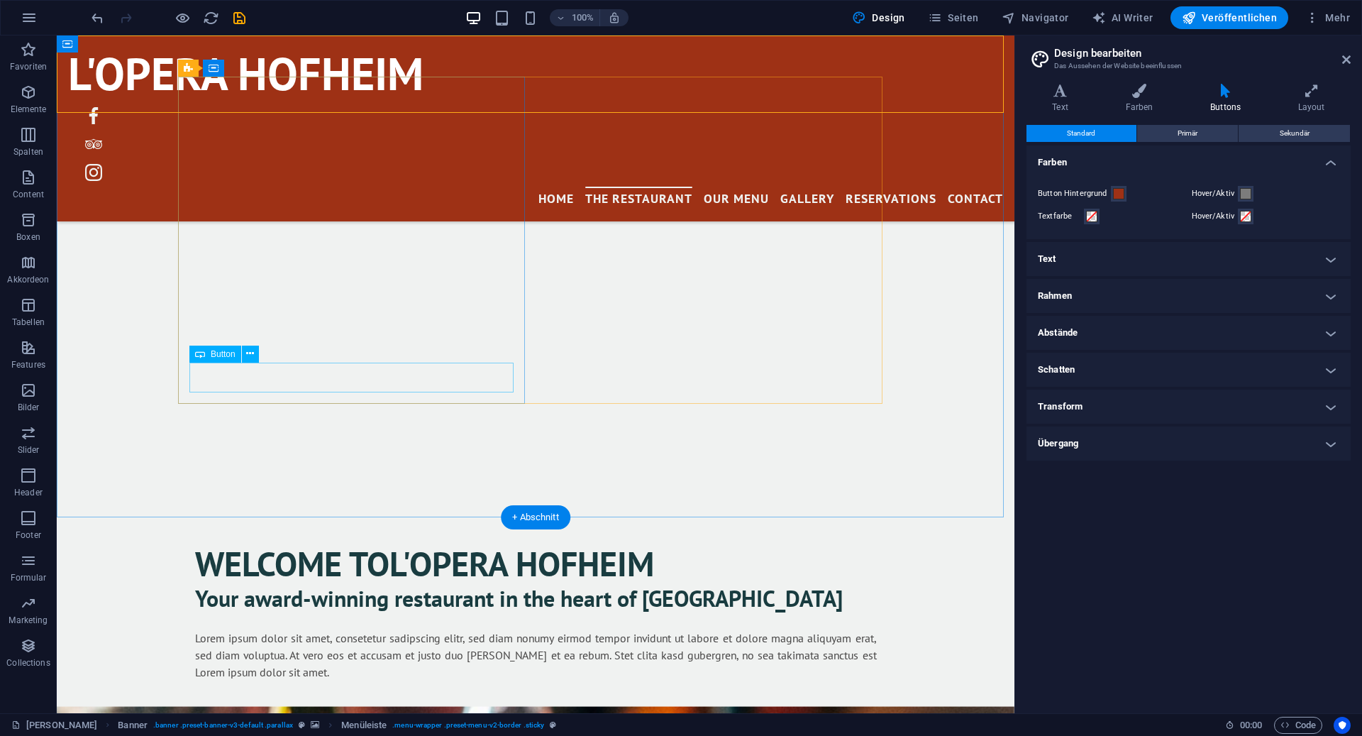
click at [308, 716] on div "Unsere Speisekarte" at bounding box center [536, 731] width 682 height 30
click at [460, 483] on div "Welcome to L'Opera Hofheim Your award-winning restaurant in the heart of San An…" at bounding box center [536, 683] width 958 height 529
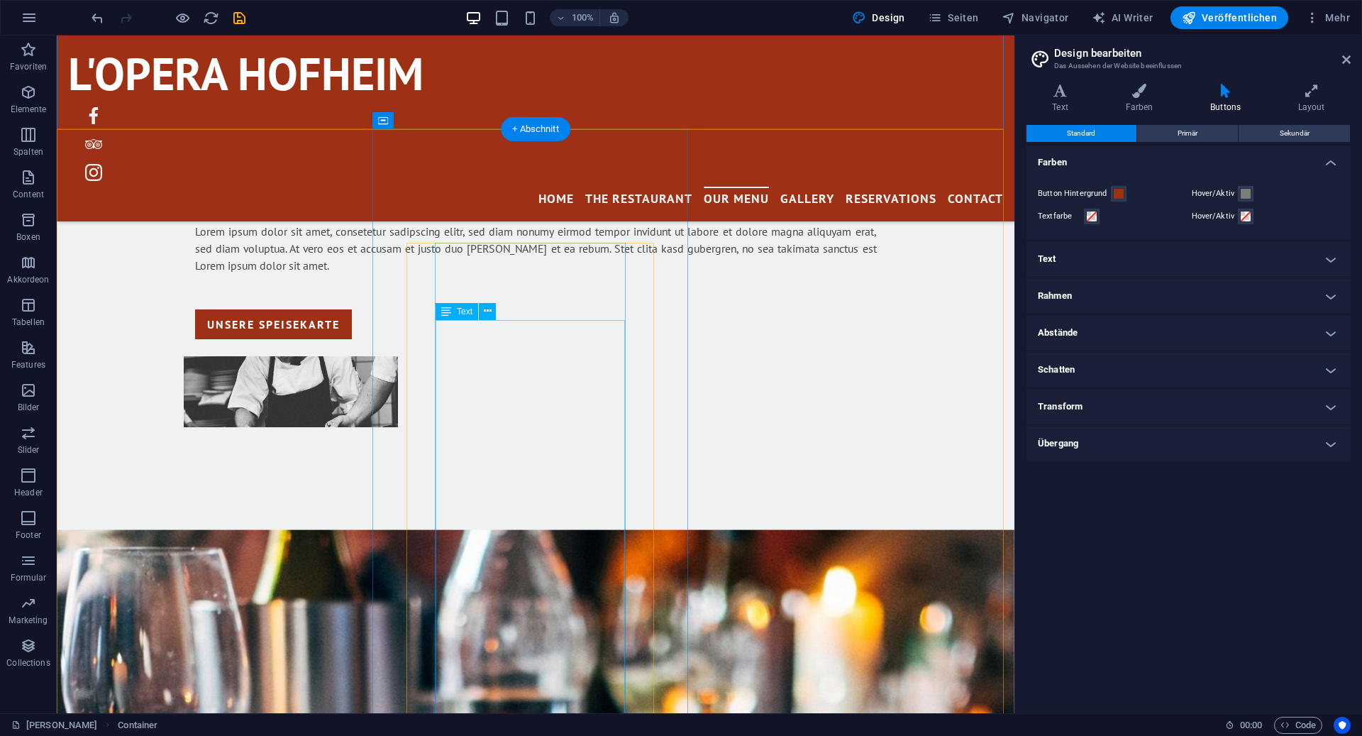
scroll to position [1218, 0]
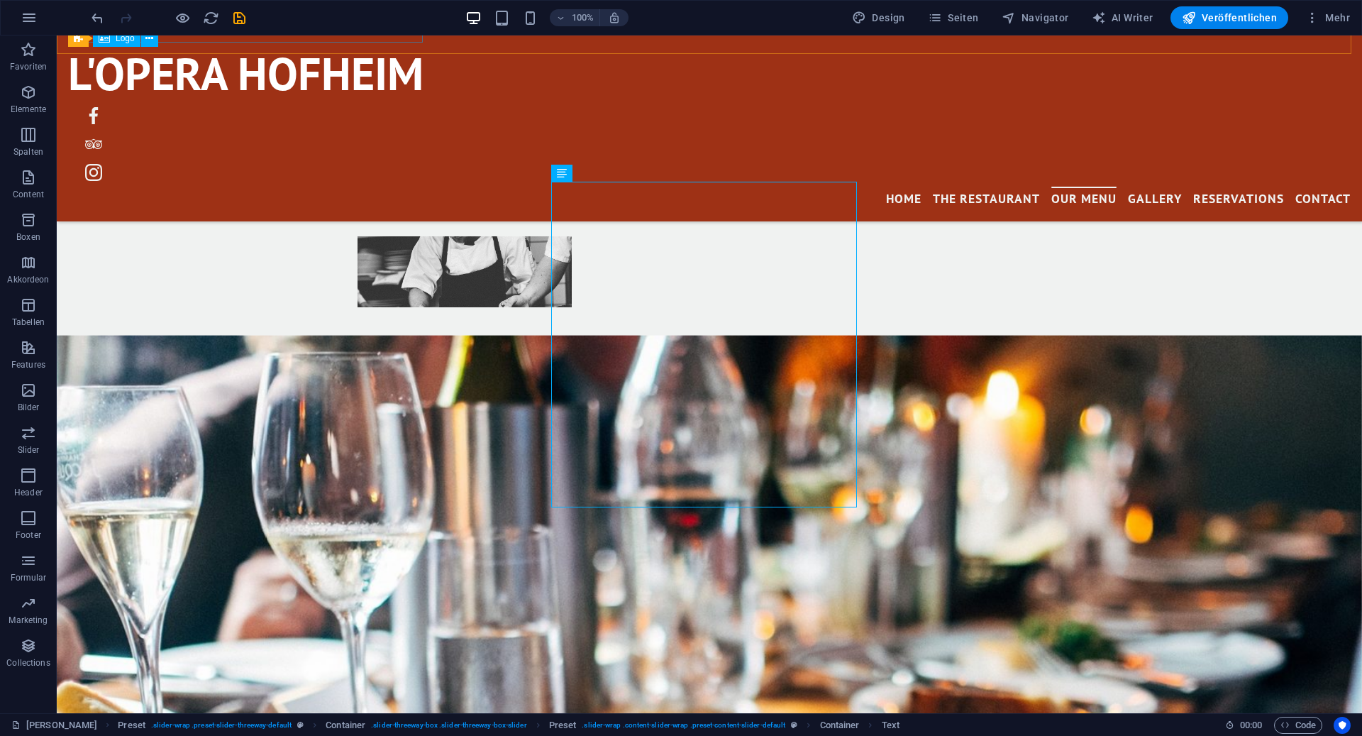
scroll to position [864, 0]
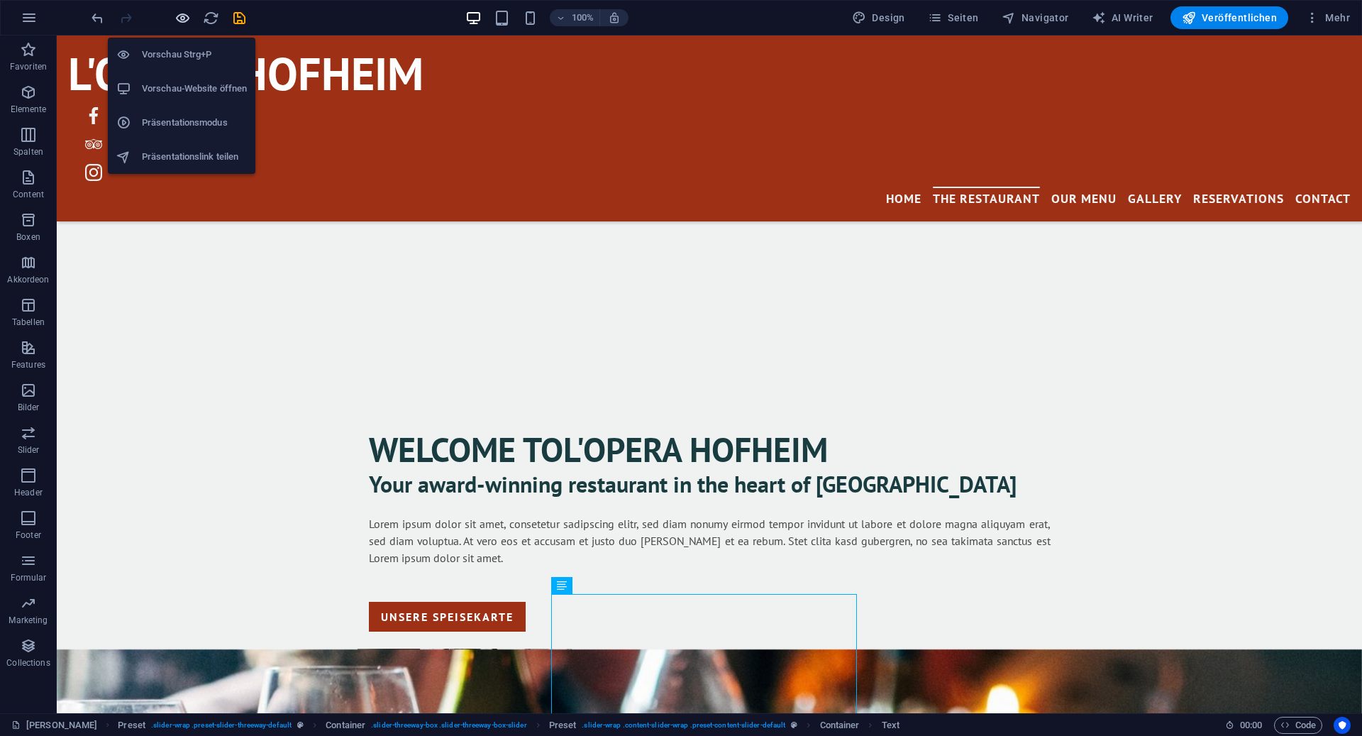
click at [187, 23] on icon "button" at bounding box center [183, 18] width 16 height 16
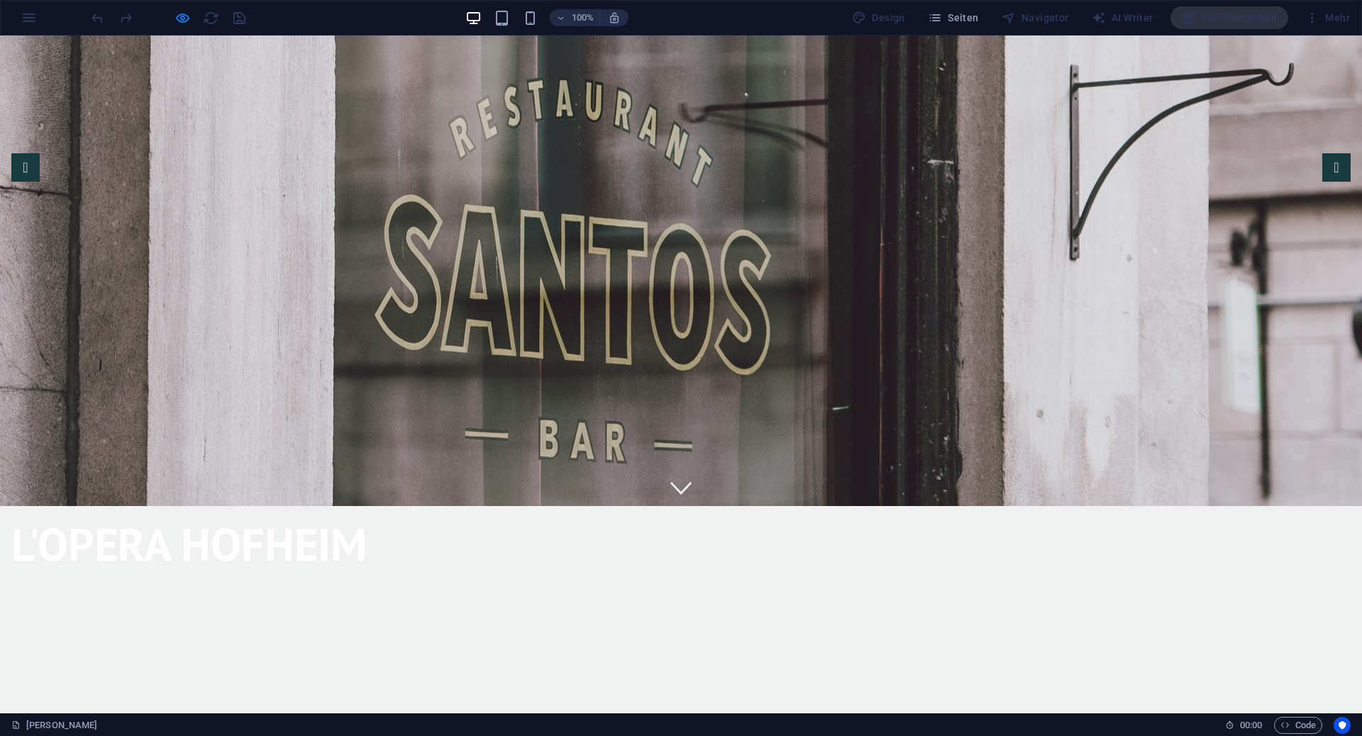
scroll to position [0, 0]
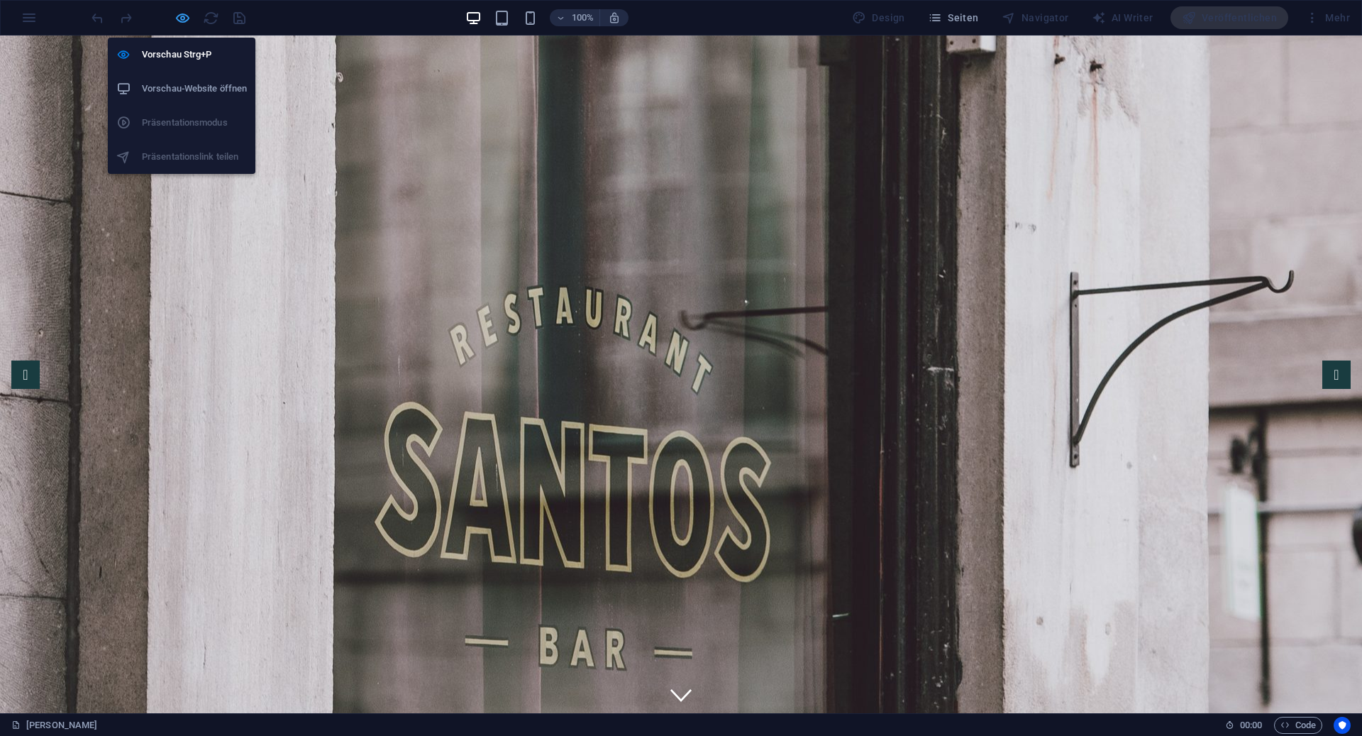
click at [177, 18] on icon "button" at bounding box center [183, 18] width 16 height 16
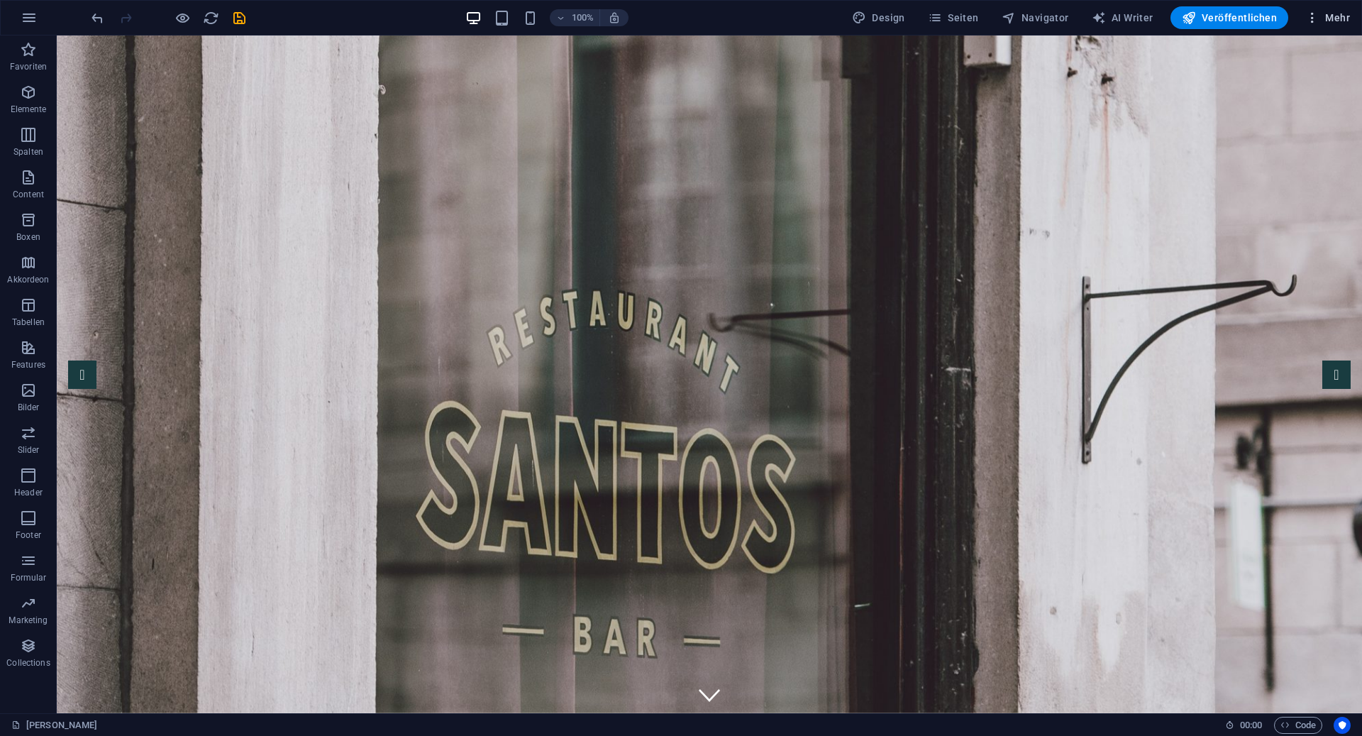
click at [1330, 17] on span "Mehr" at bounding box center [1328, 18] width 45 height 14
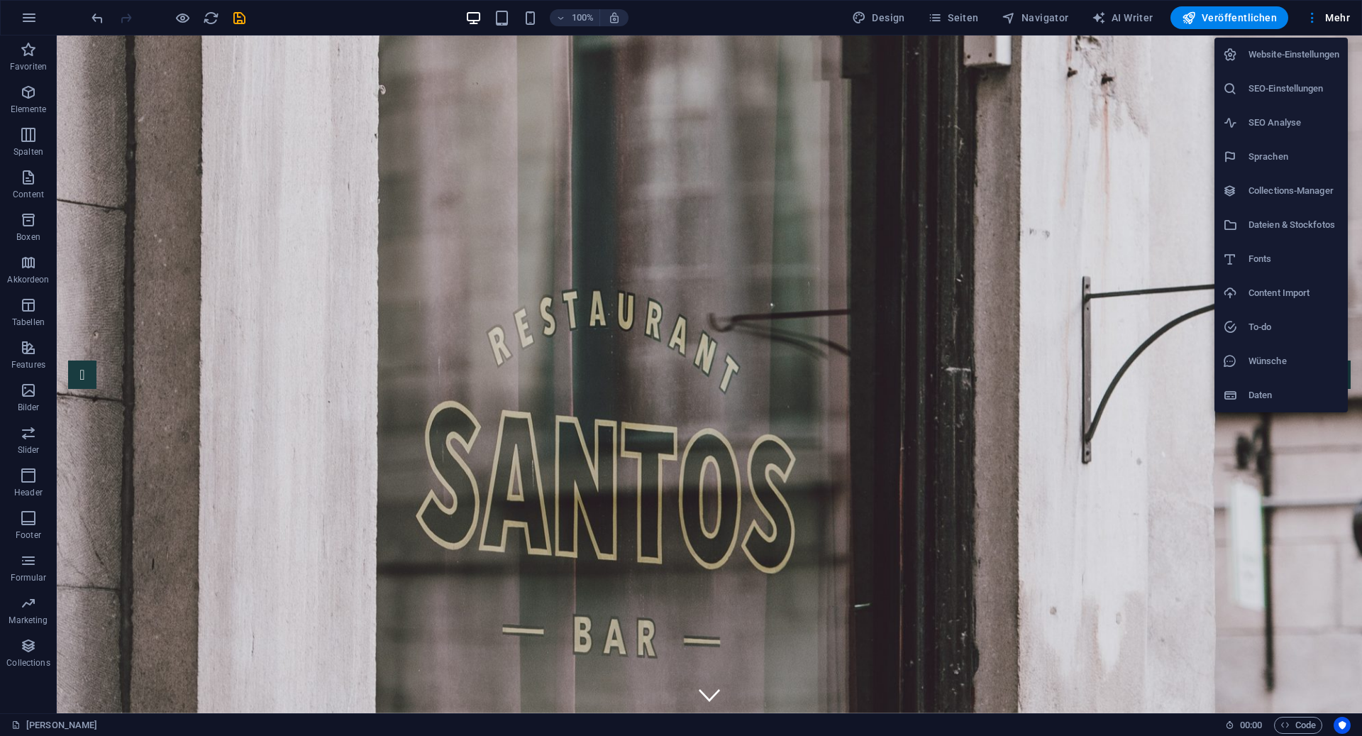
click at [1301, 59] on h6 "Website-Einstellungen" at bounding box center [1294, 54] width 91 height 17
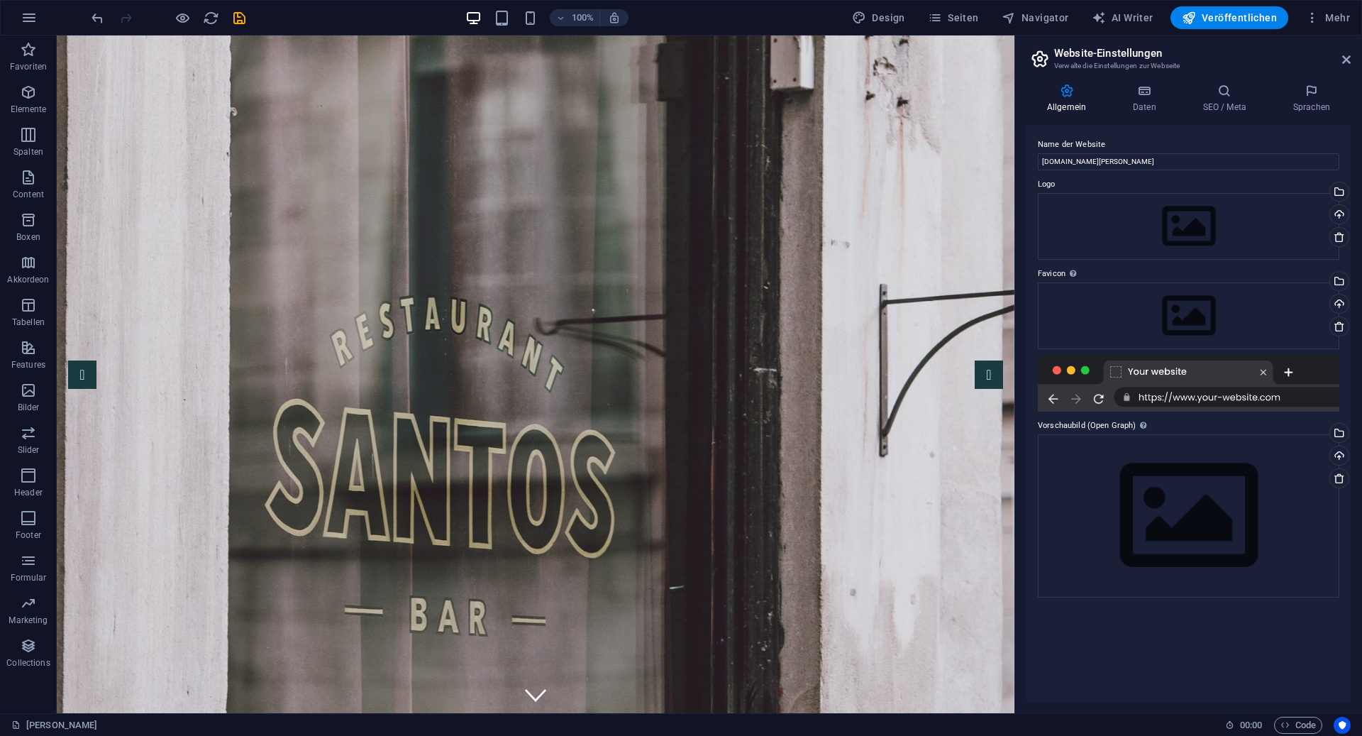
click at [1229, 82] on div "Allgemein Daten SEO / Meta Sprachen Name der Website interesting-zhukovsky.217-…" at bounding box center [1188, 392] width 347 height 641
click at [1146, 101] on h4 "Daten" at bounding box center [1148, 99] width 70 height 30
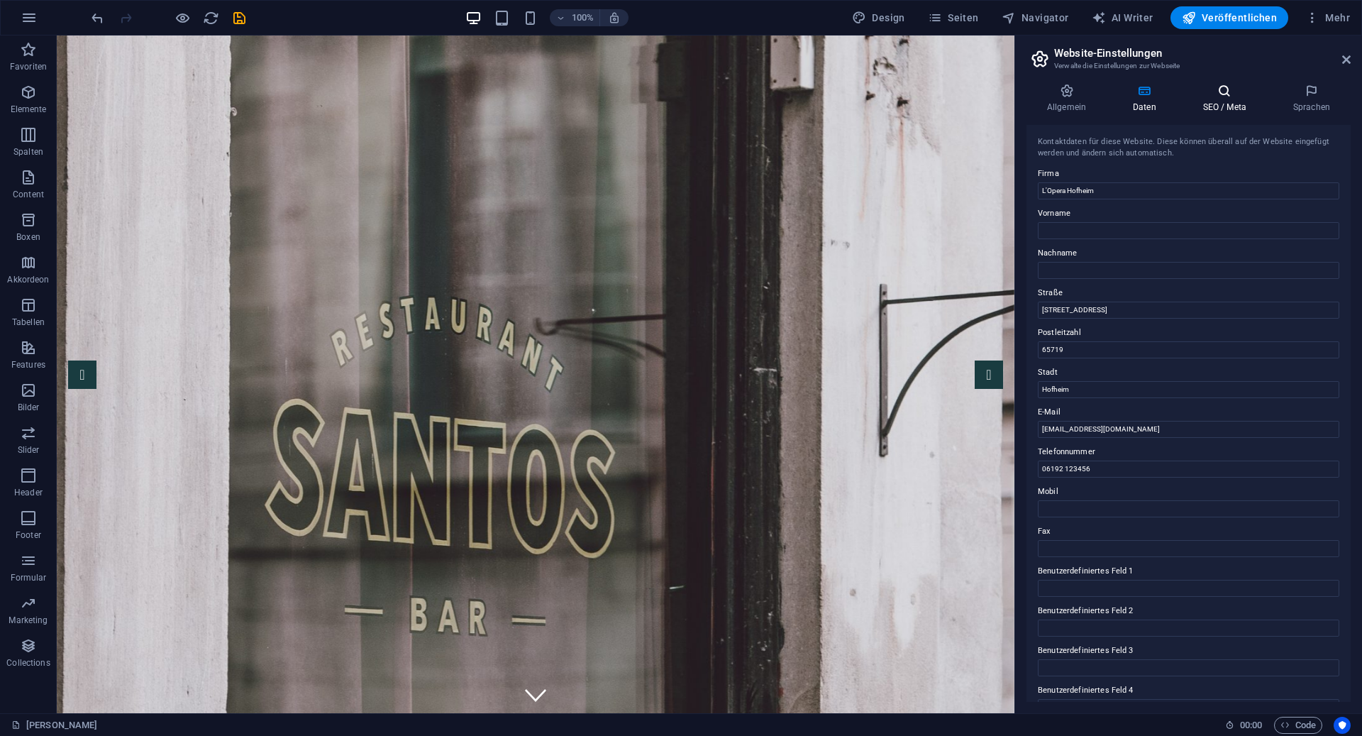
click at [1198, 102] on h4 "SEO / Meta" at bounding box center [1228, 99] width 90 height 30
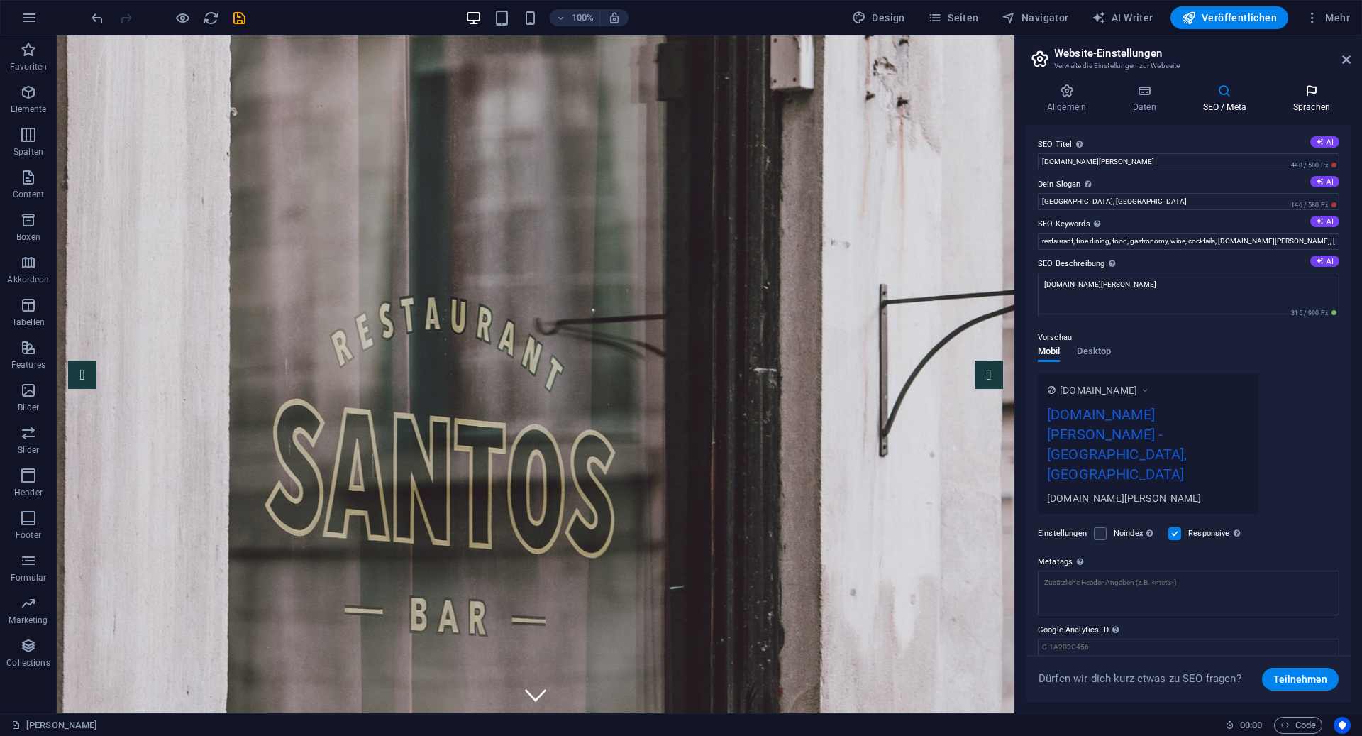
click at [1313, 104] on h4 "Sprachen" at bounding box center [1312, 99] width 78 height 30
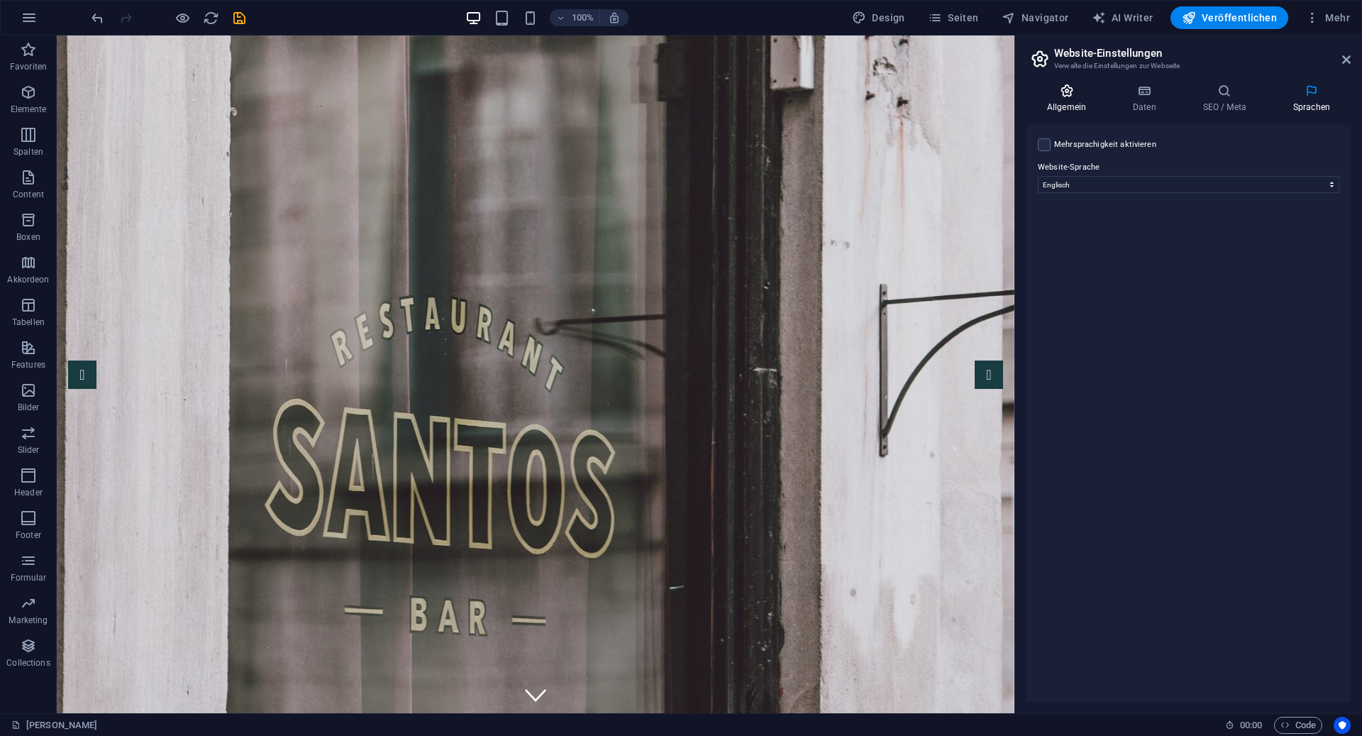
click at [1068, 85] on icon at bounding box center [1067, 91] width 80 height 14
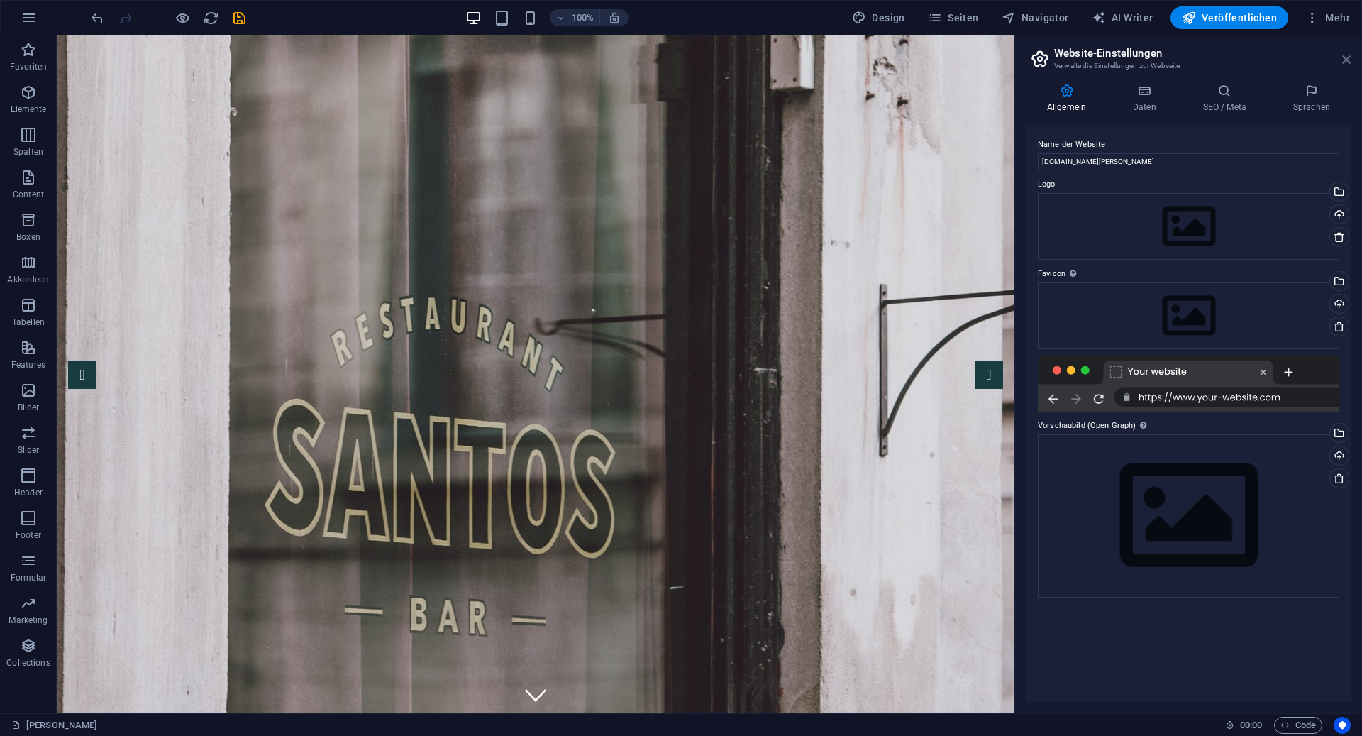
click at [1342, 60] on icon at bounding box center [1346, 59] width 9 height 11
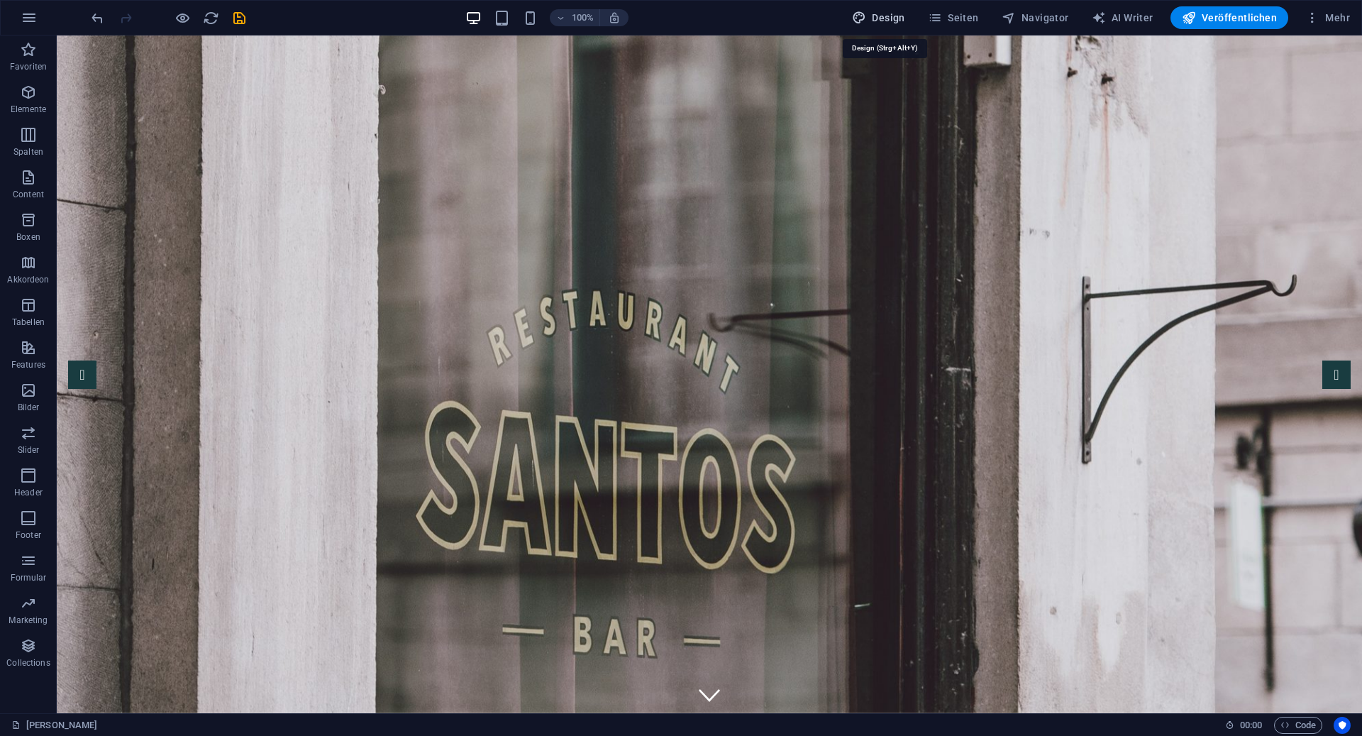
click at [892, 20] on span "Design" at bounding box center [878, 18] width 53 height 14
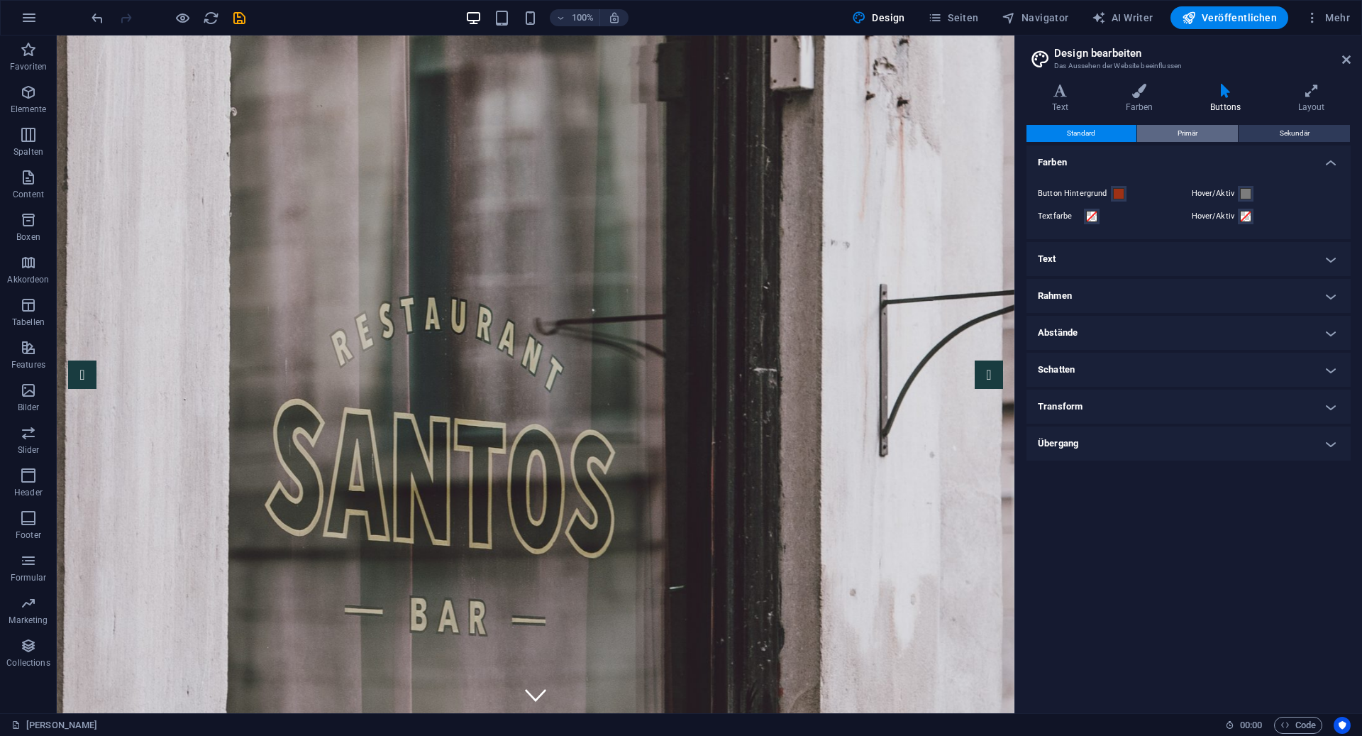
click at [1189, 132] on span "Primär" at bounding box center [1188, 133] width 20 height 17
click at [1311, 140] on button "Sekundär" at bounding box center [1294, 133] width 111 height 17
click at [1127, 126] on button "Standard" at bounding box center [1082, 133] width 110 height 17
click at [1306, 94] on icon at bounding box center [1311, 91] width 79 height 14
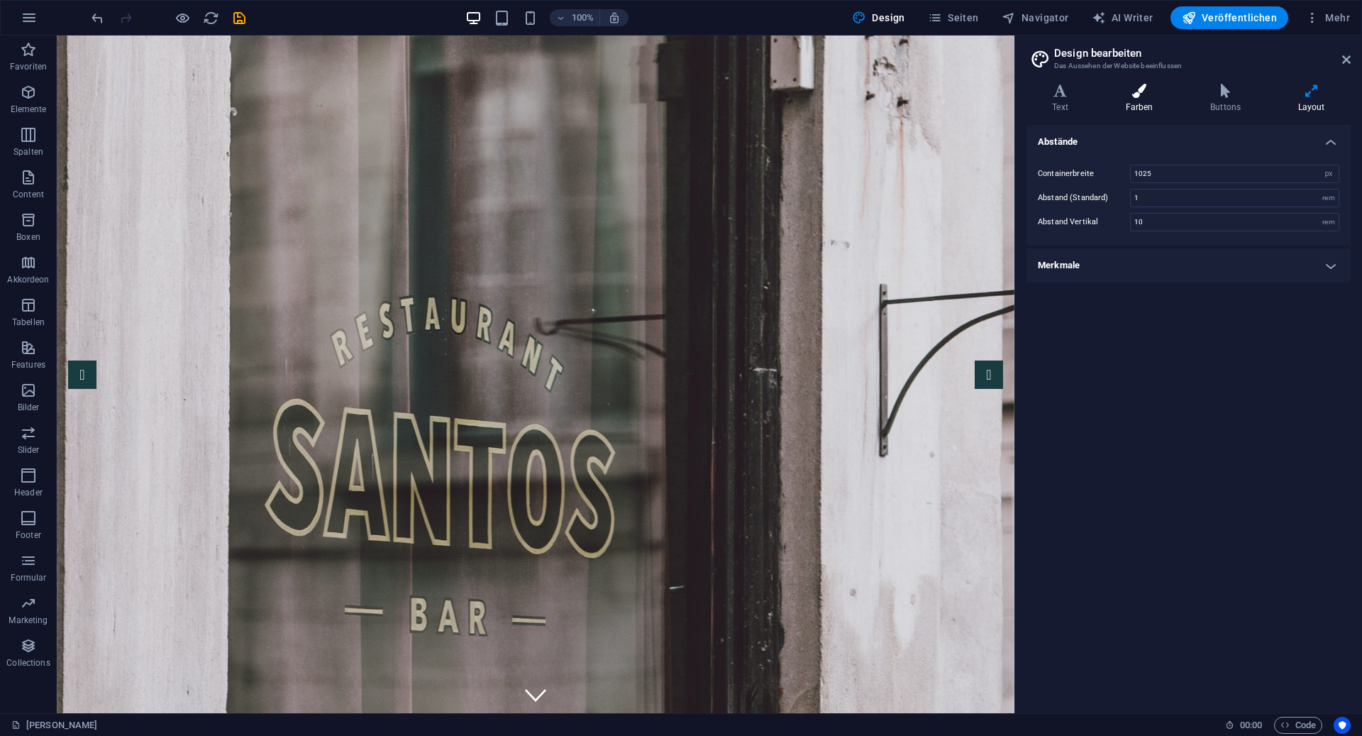
click at [1169, 104] on h4 "Farben" at bounding box center [1142, 99] width 85 height 30
click at [1132, 225] on span at bounding box center [1137, 224] width 11 height 11
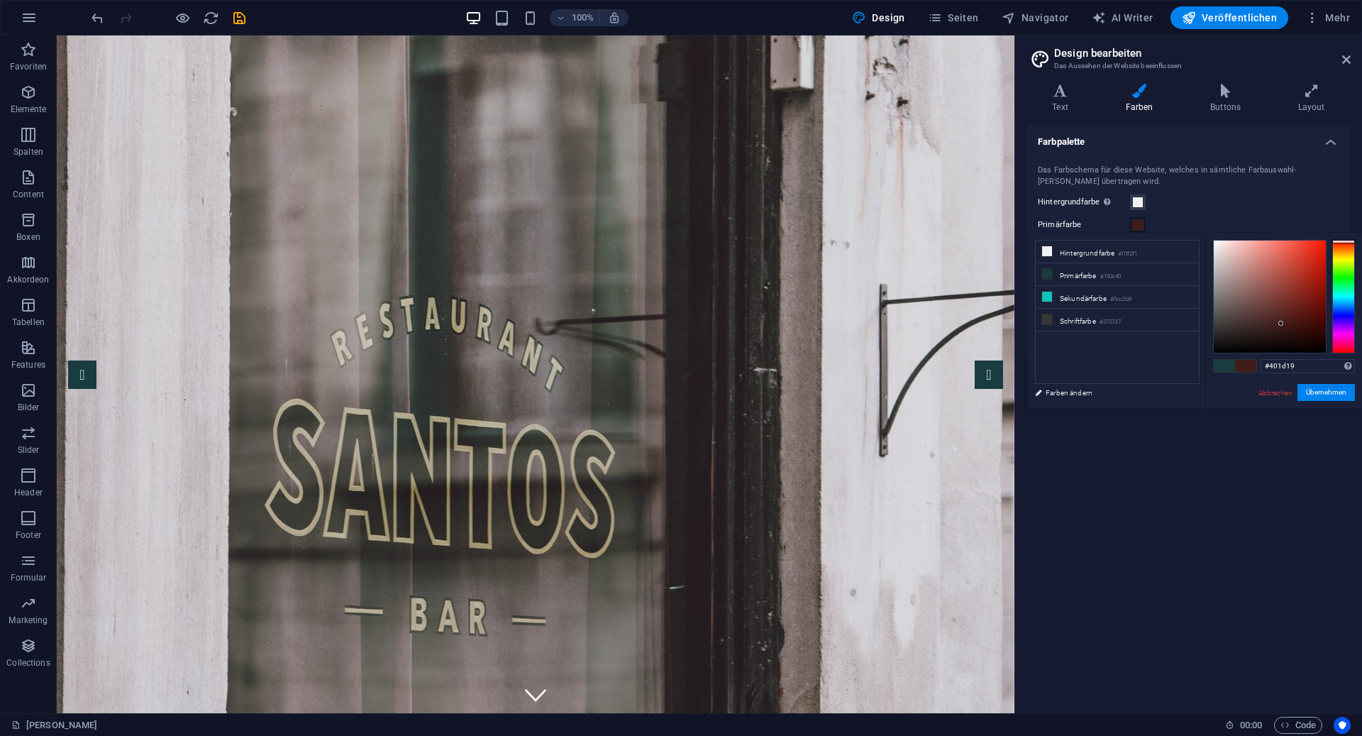
drag, startPoint x: 1342, startPoint y: 263, endPoint x: 1343, endPoint y: 241, distance: 21.3
click at [1343, 241] on div at bounding box center [1343, 297] width 23 height 114
drag, startPoint x: 1283, startPoint y: 322, endPoint x: 1297, endPoint y: 278, distance: 46.2
click at [1297, 278] on div at bounding box center [1296, 277] width 5 height 5
click at [1048, 293] on icon at bounding box center [1047, 297] width 10 height 10
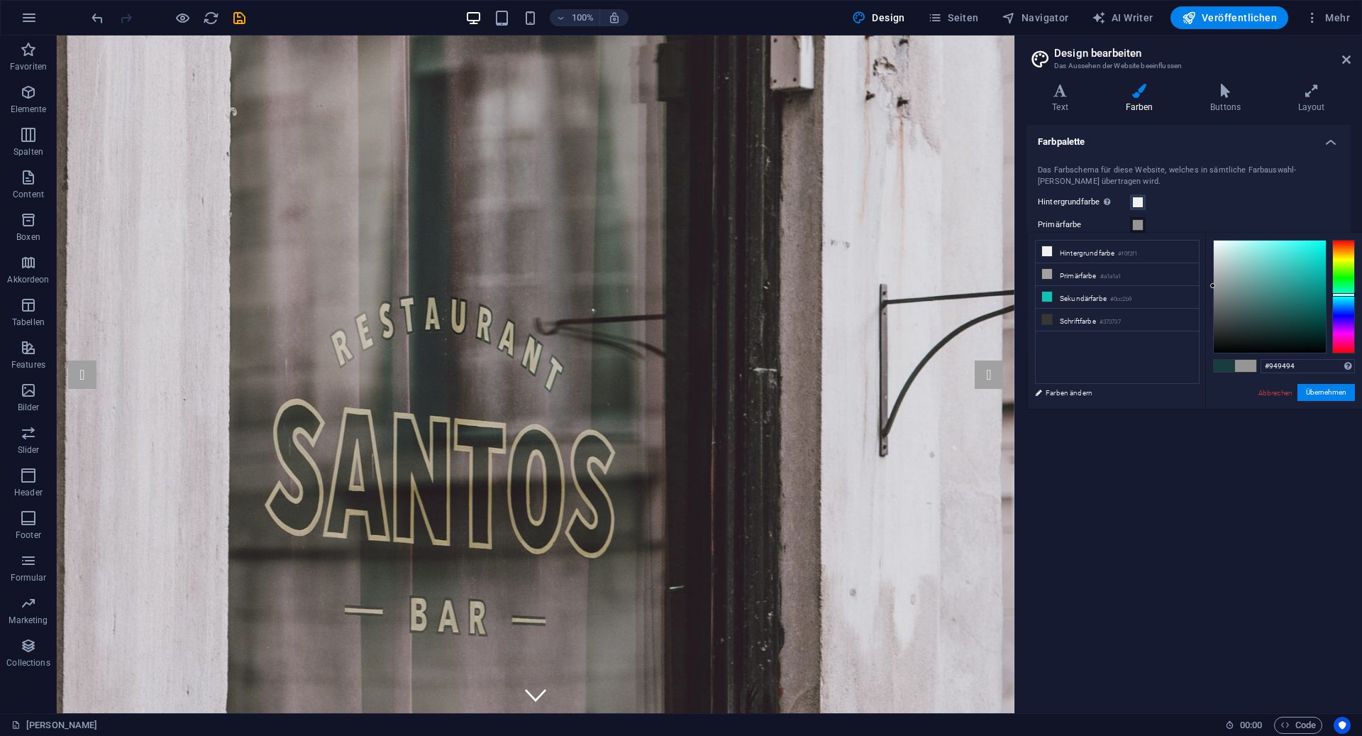
drag, startPoint x: 1301, startPoint y: 268, endPoint x: 1210, endPoint y: 287, distance: 92.0
click at [1210, 287] on div at bounding box center [1212, 285] width 5 height 5
click at [1212, 276] on div "#949494 Unterstützte Formate: #0852ed rgb(8, 82, 237) rgba(8, 82, 237, 90%) hsv…" at bounding box center [1283, 424] width 157 height 382
click at [1214, 287] on div at bounding box center [1213, 287] width 5 height 5
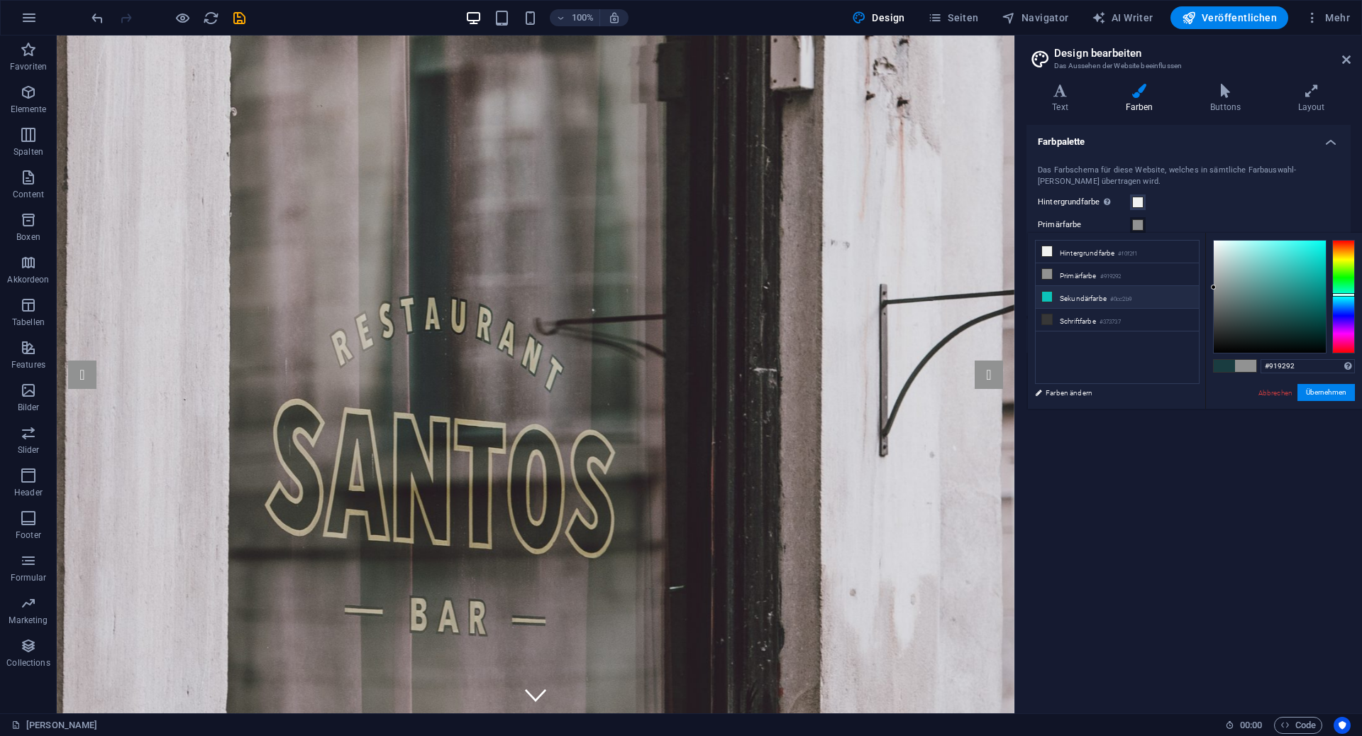
click at [1047, 292] on icon at bounding box center [1047, 297] width 10 height 10
drag, startPoint x: 1308, startPoint y: 265, endPoint x: 1201, endPoint y: 288, distance: 109.5
click at [1201, 288] on div "less Hintergrundfarbe #f0f2f1 Primärfarbe #0cc2b9 Sekundärfarbe #0cc2b9 Schrift…" at bounding box center [1195, 321] width 334 height 176
click at [1319, 390] on button "Übernehmen" at bounding box center [1326, 392] width 57 height 17
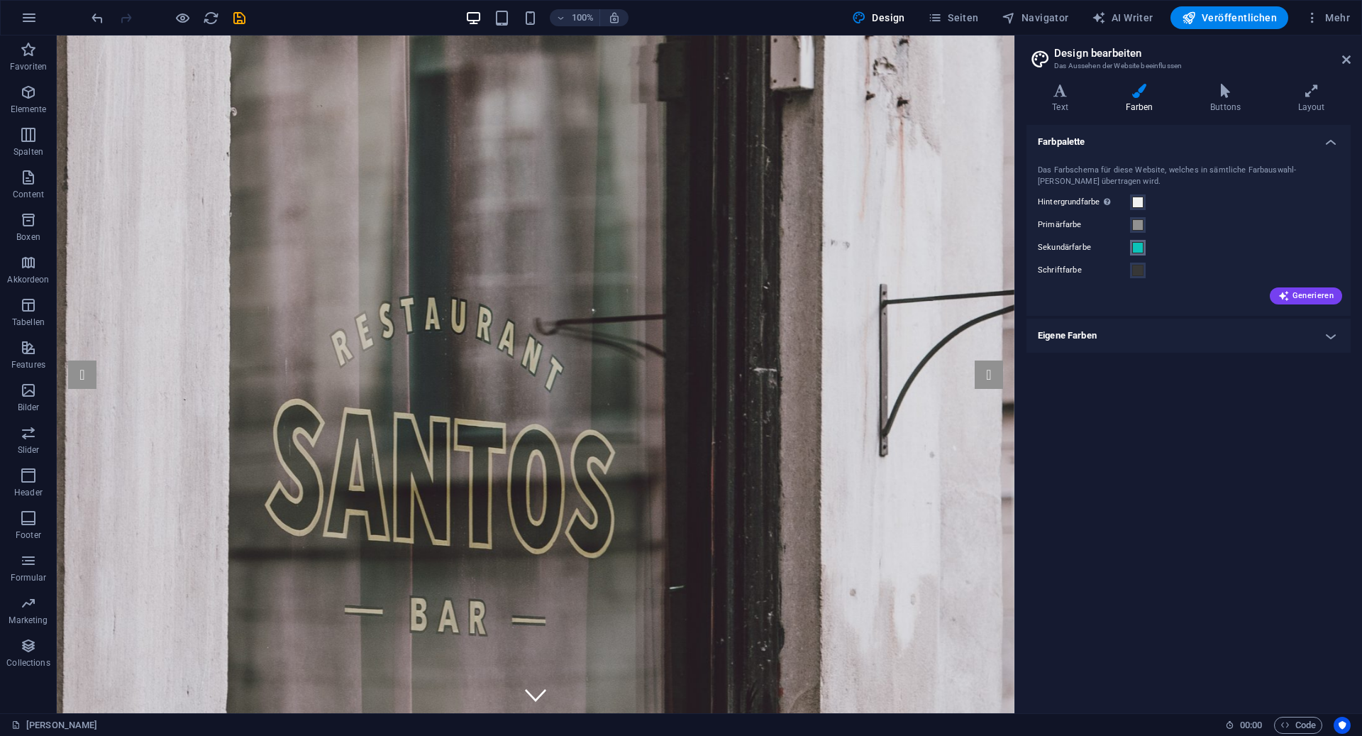
click at [1135, 247] on span at bounding box center [1137, 247] width 11 height 11
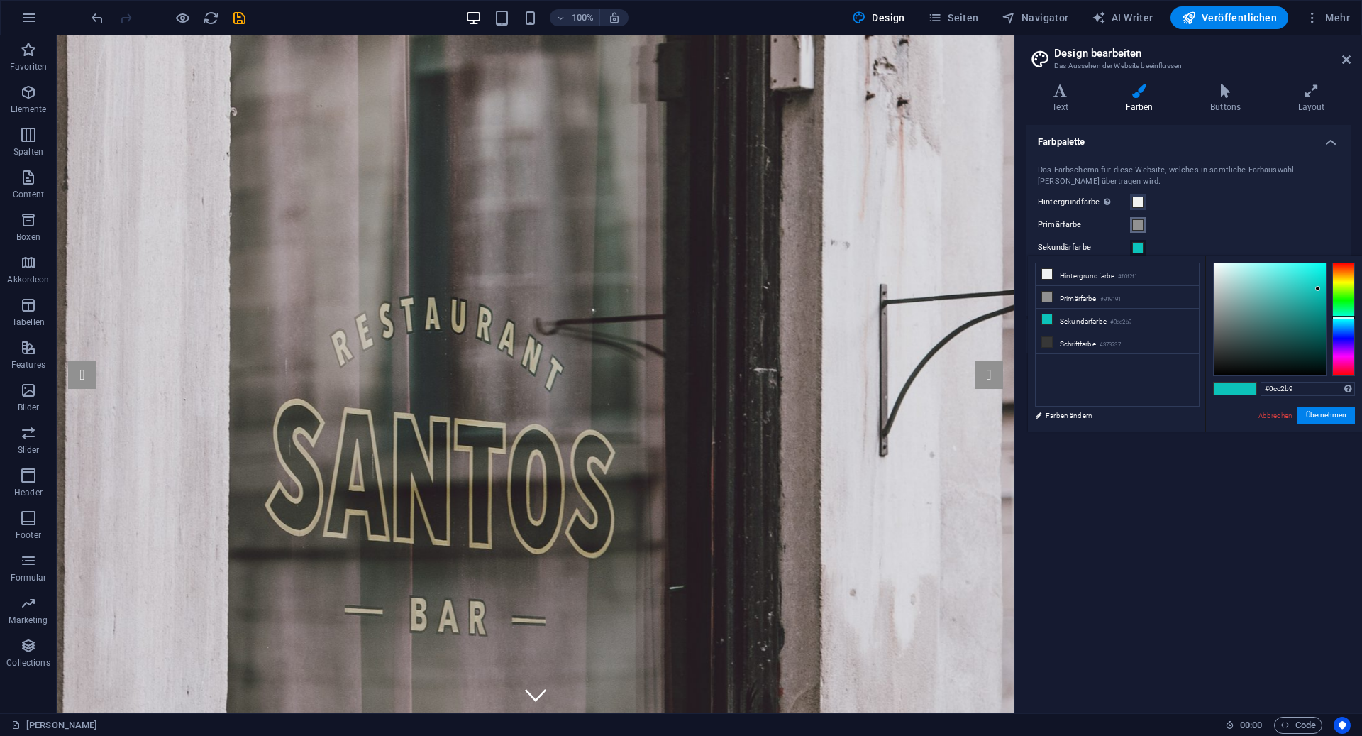
click at [1137, 224] on span at bounding box center [1137, 224] width 11 height 11
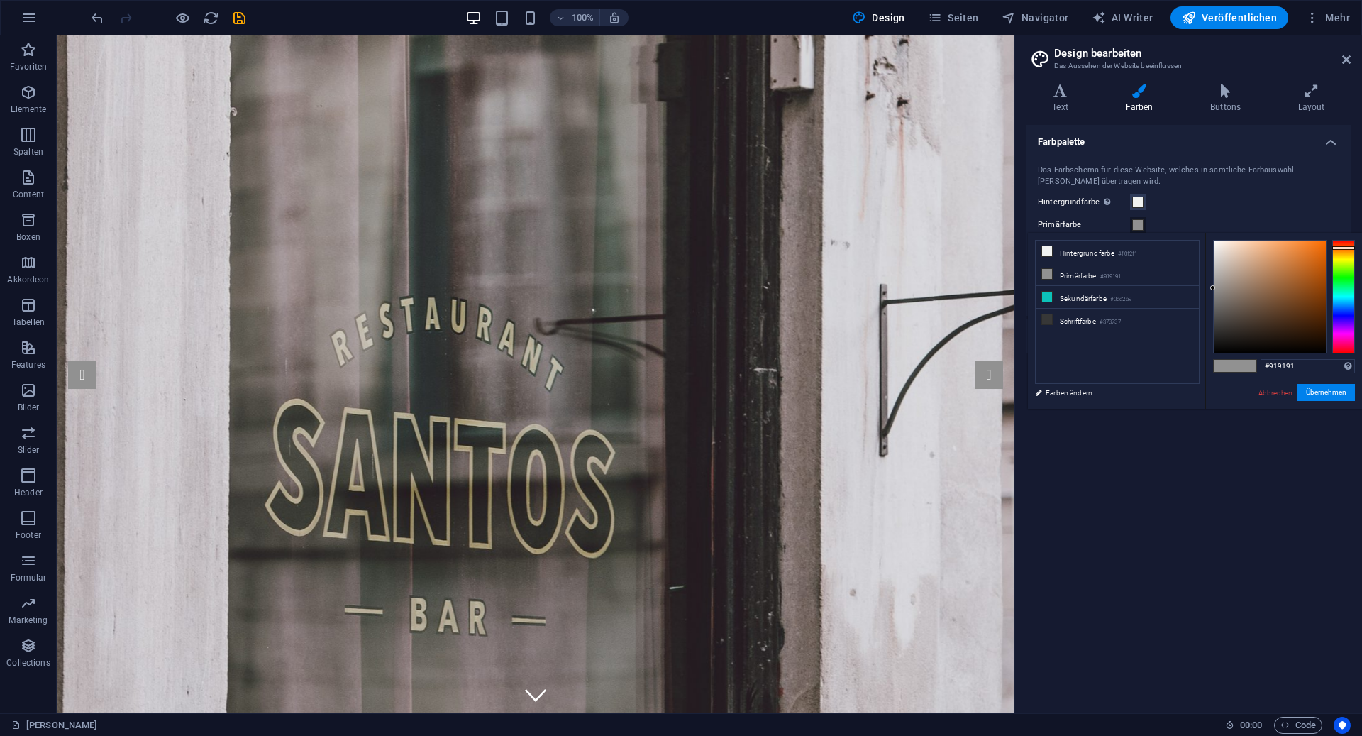
click at [1339, 247] on div at bounding box center [1343, 297] width 23 height 114
drag, startPoint x: 1337, startPoint y: 250, endPoint x: 1340, endPoint y: 236, distance: 14.3
click at [1340, 236] on div "#919191 Unterstützte Formate: #0852ed rgb(8, 82, 237) rgba(8, 82, 237, 90%) hsv…" at bounding box center [1283, 424] width 157 height 382
click at [1344, 245] on div at bounding box center [1343, 297] width 23 height 114
type input "#c63f00"
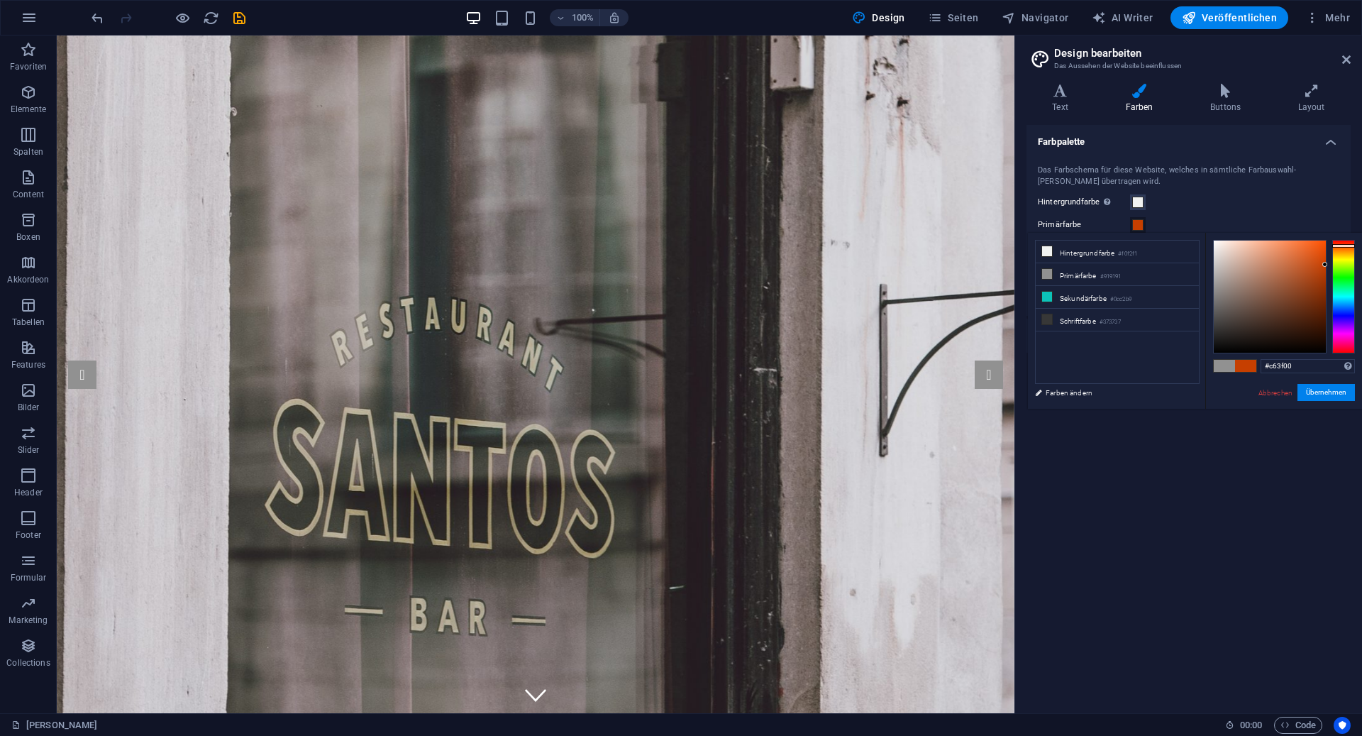
drag, startPoint x: 1319, startPoint y: 269, endPoint x: 1331, endPoint y: 265, distance: 12.8
click at [1331, 265] on div at bounding box center [1284, 297] width 142 height 114
click at [1331, 395] on button "Übernehmen" at bounding box center [1326, 392] width 57 height 17
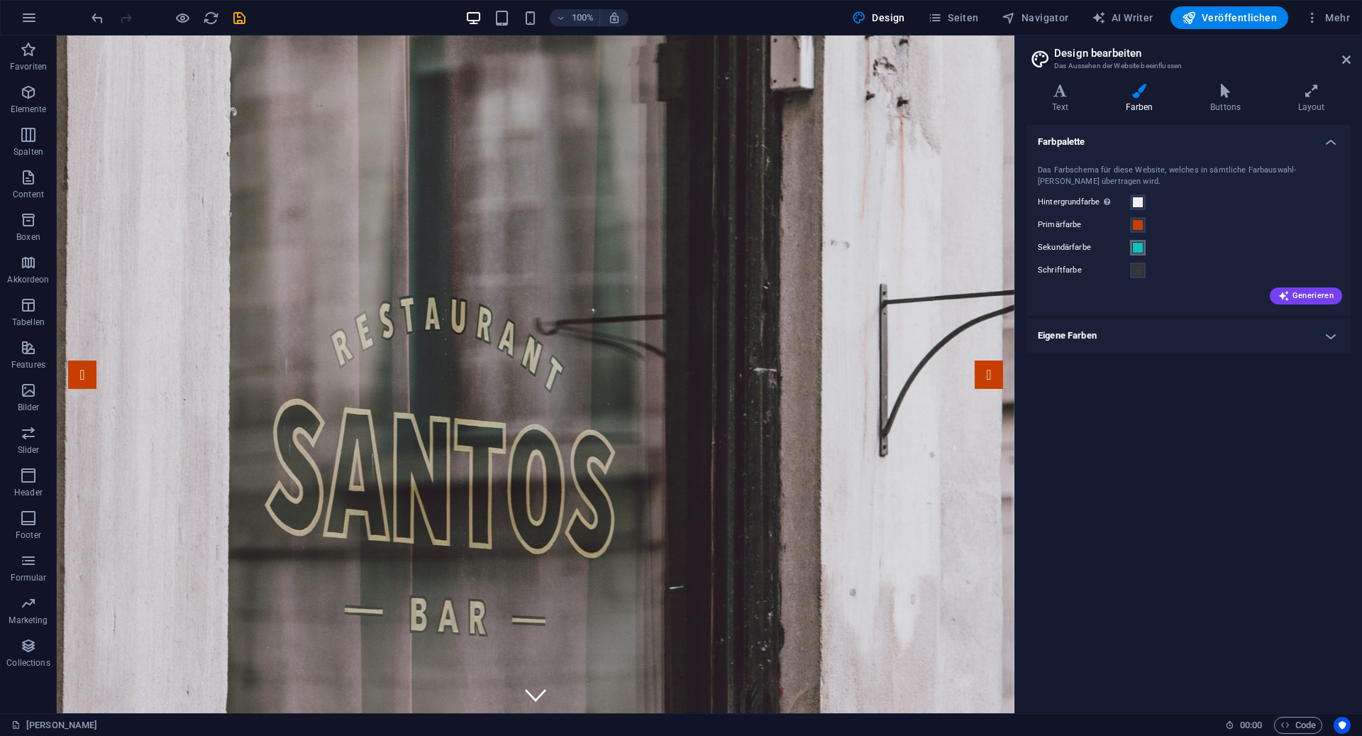
click at [1142, 251] on span at bounding box center [1137, 247] width 11 height 11
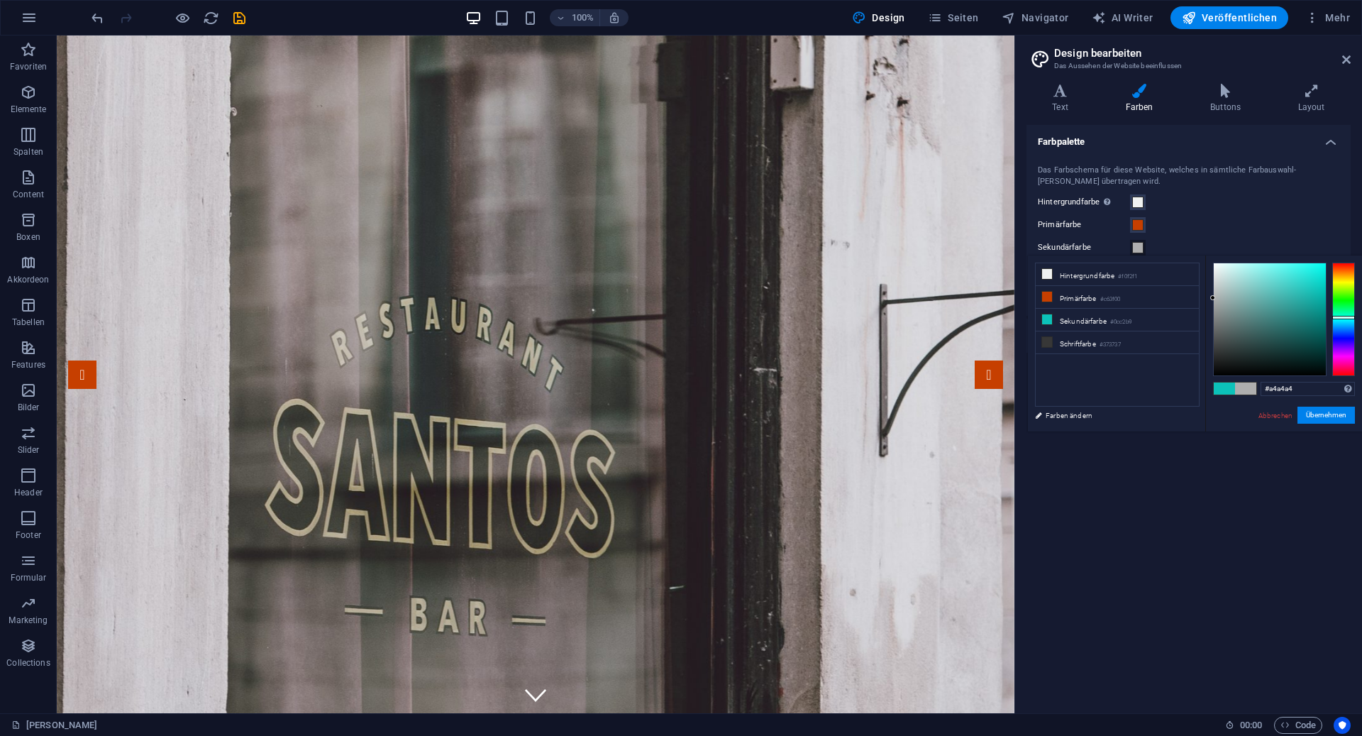
type input "#a2a2a2"
drag, startPoint x: 1222, startPoint y: 292, endPoint x: 1205, endPoint y: 303, distance: 20.7
click at [1205, 303] on div "less Hintergrundfarbe #f0f2f1 Primärfarbe #c63f00 Sekundärfarbe #0cc2b9 Schrift…" at bounding box center [1195, 343] width 334 height 176
click at [1328, 410] on button "Übernehmen" at bounding box center [1326, 415] width 57 height 17
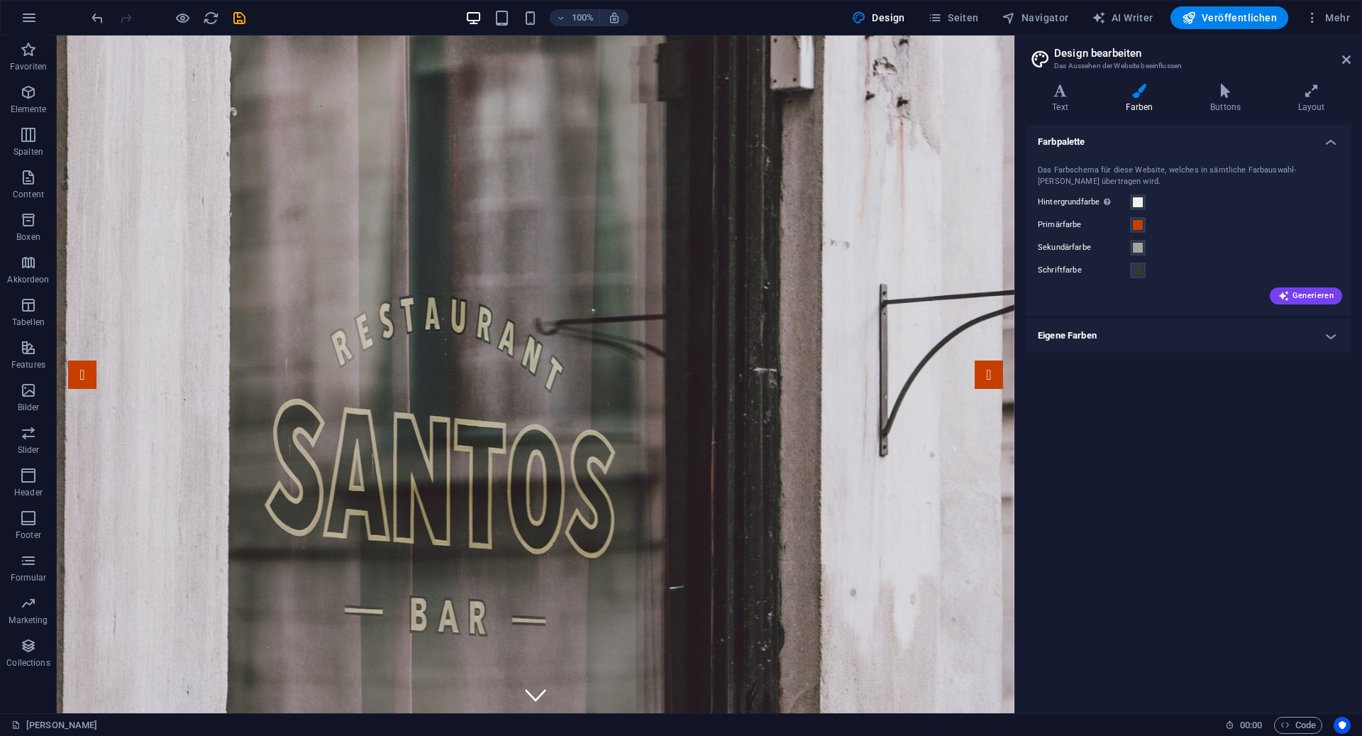
click at [1232, 239] on div "Sekundärfarbe" at bounding box center [1189, 247] width 302 height 17
click at [1139, 328] on h4 "Eigene Farben" at bounding box center [1189, 336] width 324 height 34
click at [1345, 59] on icon at bounding box center [1346, 59] width 9 height 11
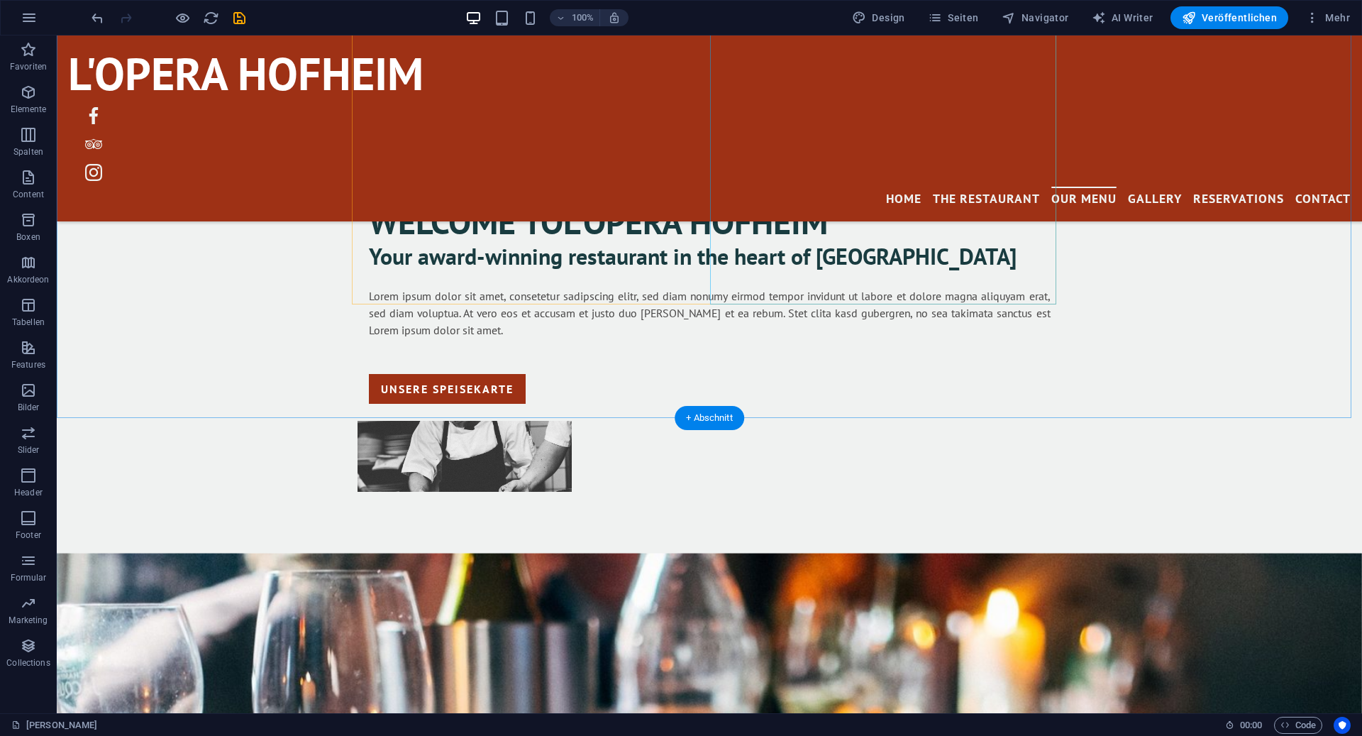
scroll to position [1129, 0]
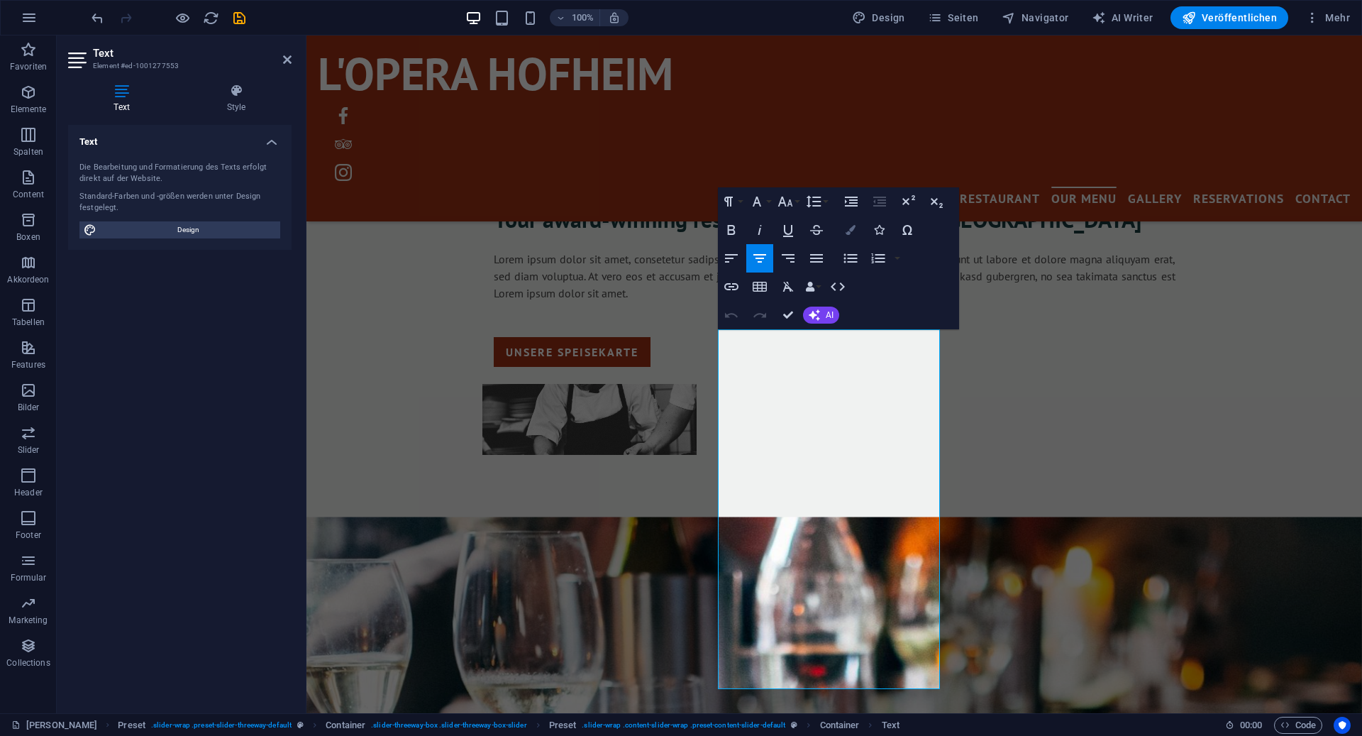
click at [854, 233] on icon "button" at bounding box center [851, 230] width 10 height 10
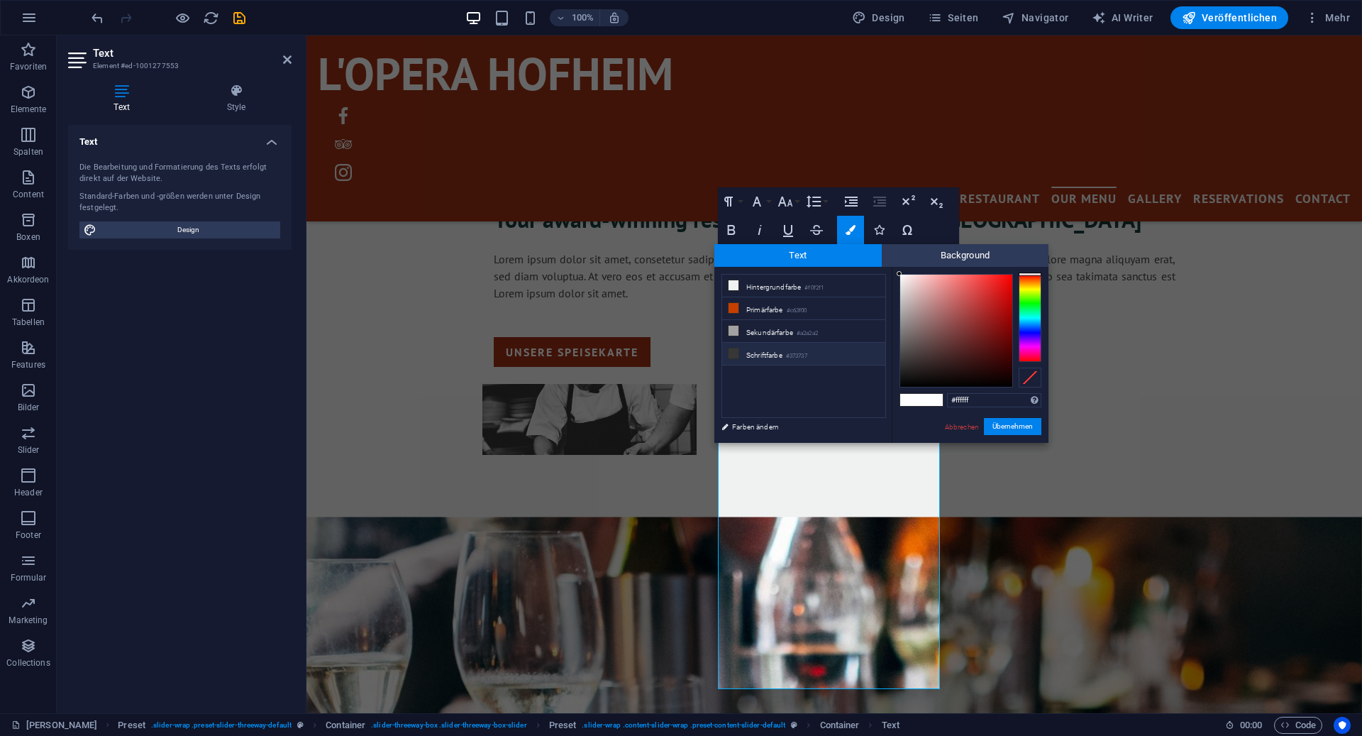
click at [778, 351] on li "Schriftfarbe #373737" at bounding box center [803, 354] width 163 height 23
type input "#373737"
click at [997, 421] on button "Übernehmen" at bounding box center [1012, 426] width 57 height 17
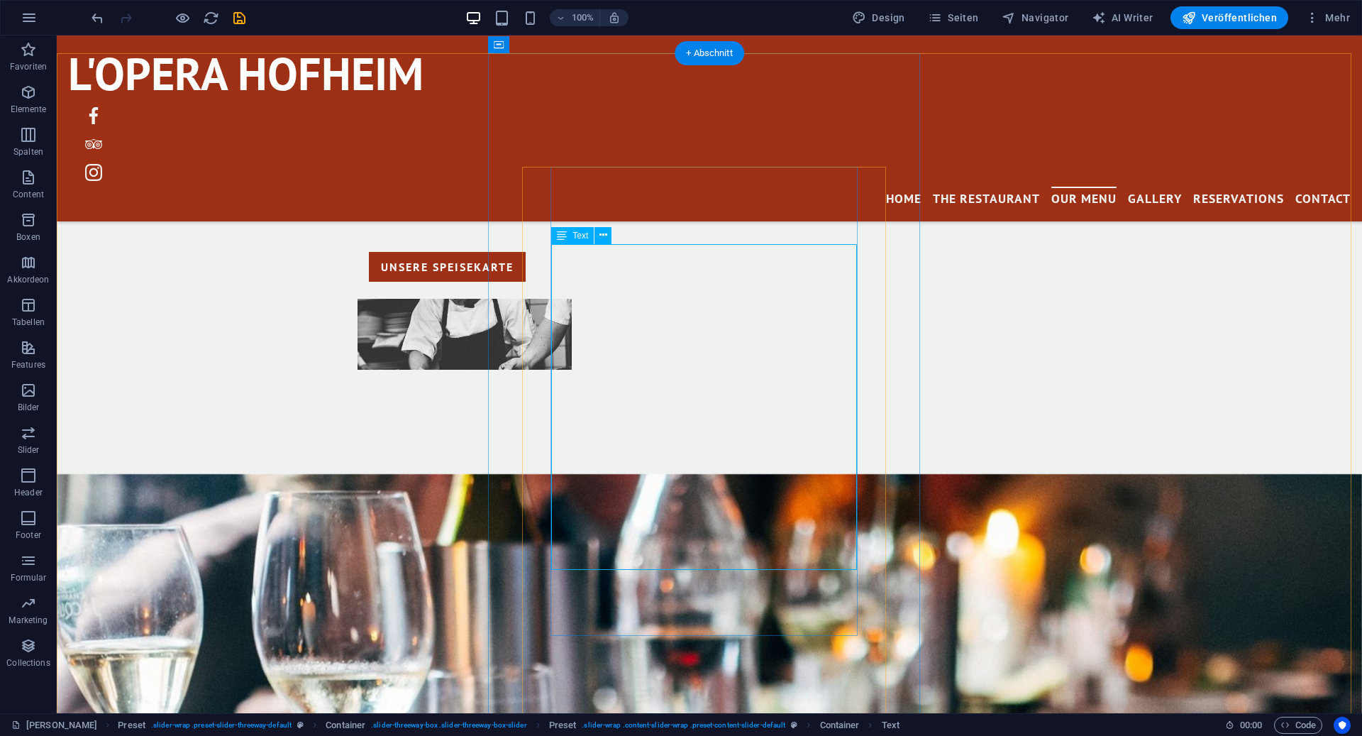
scroll to position [1215, 0]
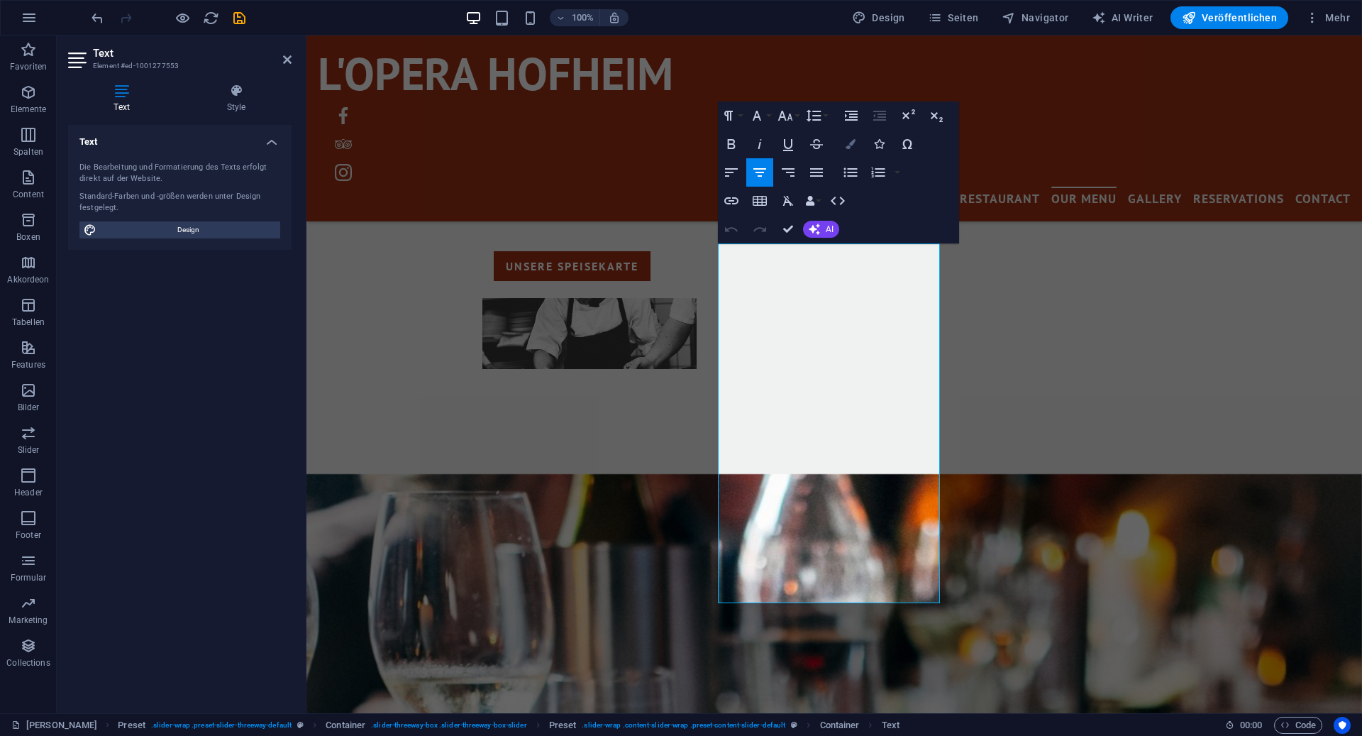
click at [853, 153] on button "Colors" at bounding box center [850, 144] width 27 height 28
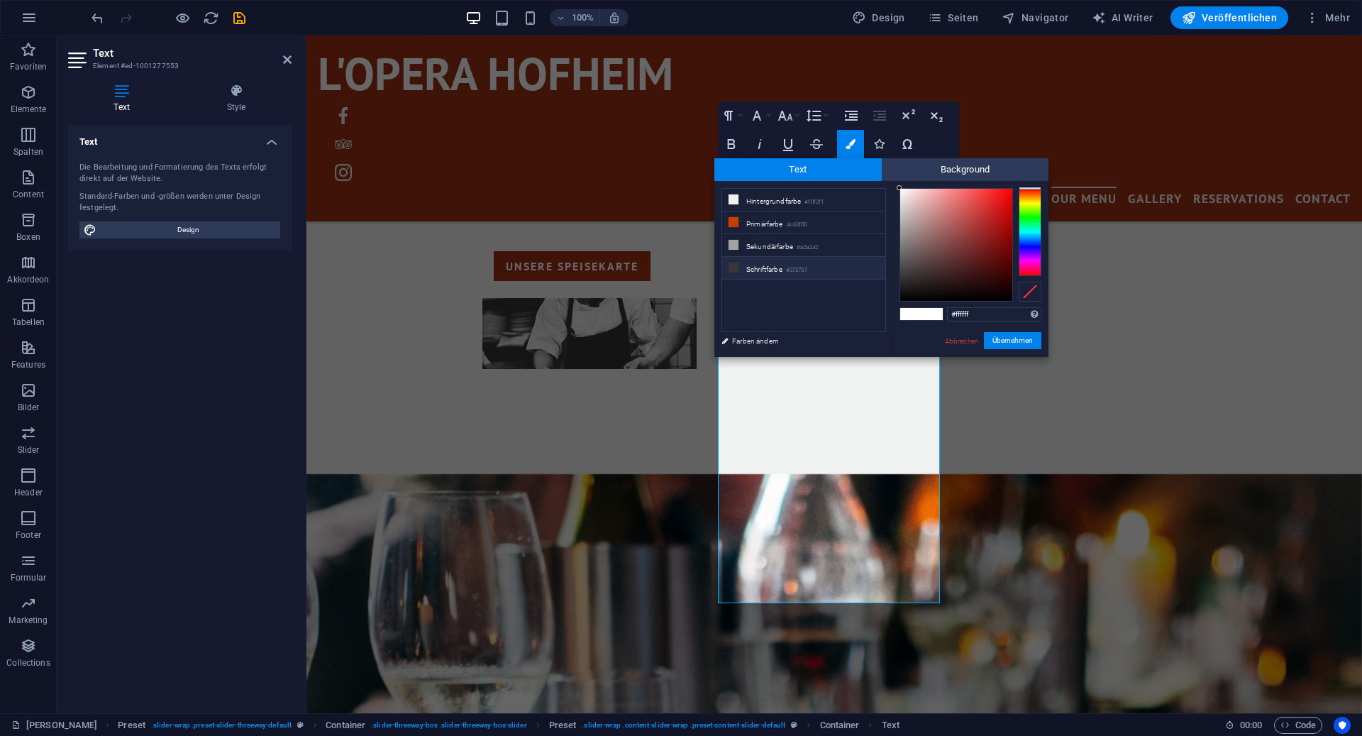
click at [752, 265] on li "Schriftfarbe #373737" at bounding box center [803, 268] width 163 height 23
type input "#373737"
click at [995, 336] on button "Übernehmen" at bounding box center [1012, 340] width 57 height 17
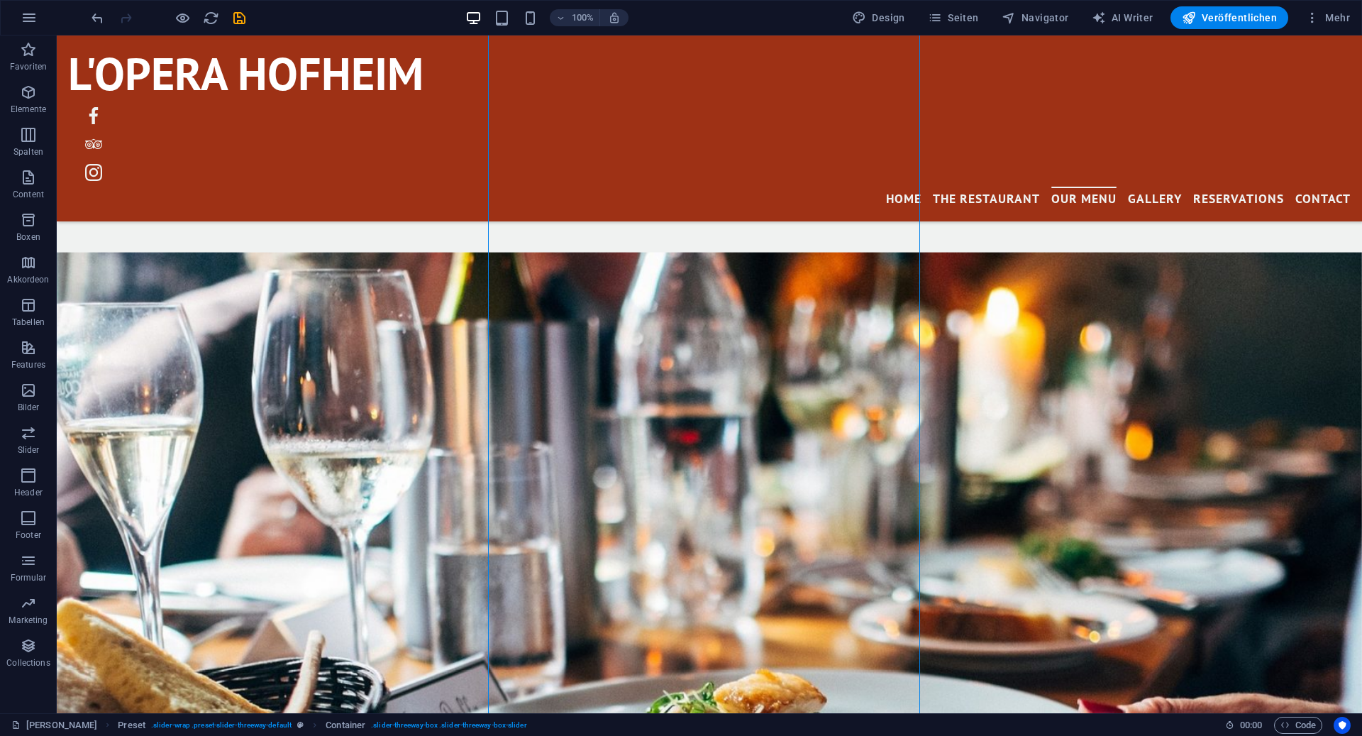
scroll to position [1662, 0]
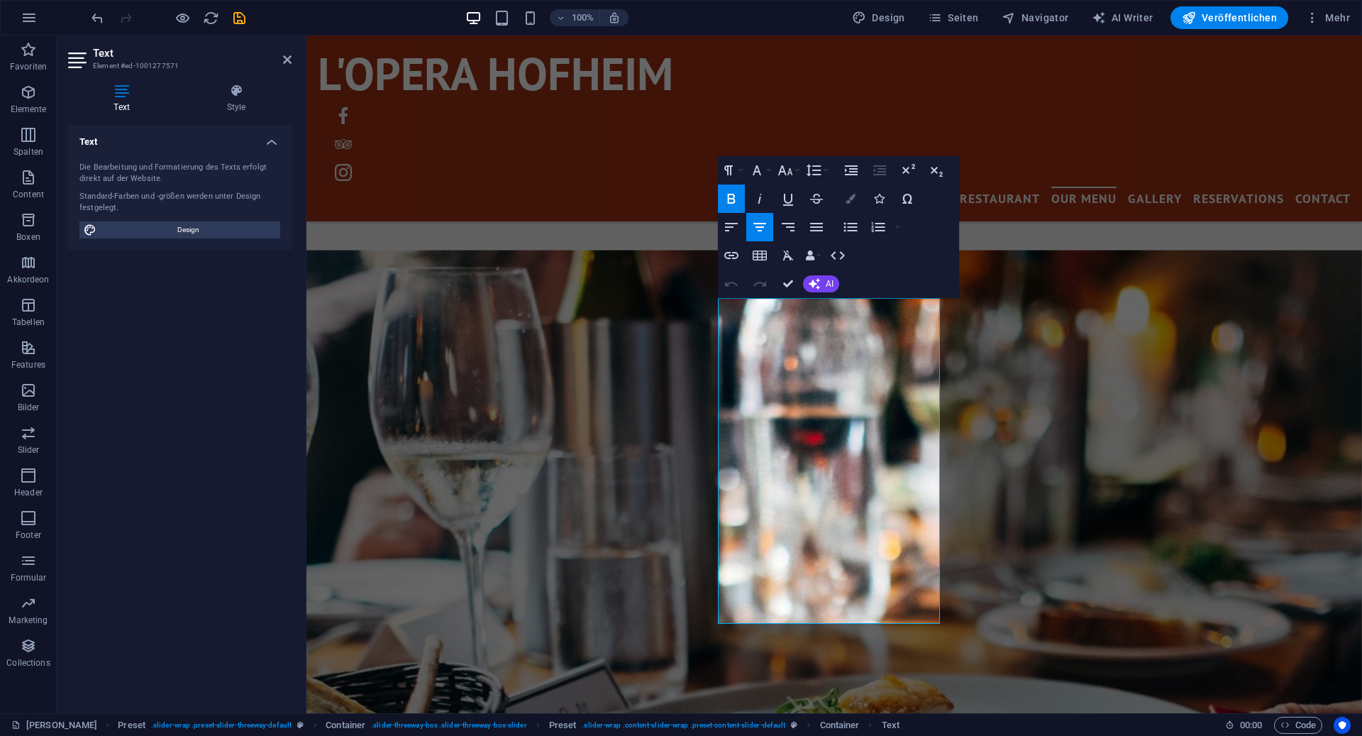
click at [849, 205] on button "Colors" at bounding box center [850, 198] width 27 height 28
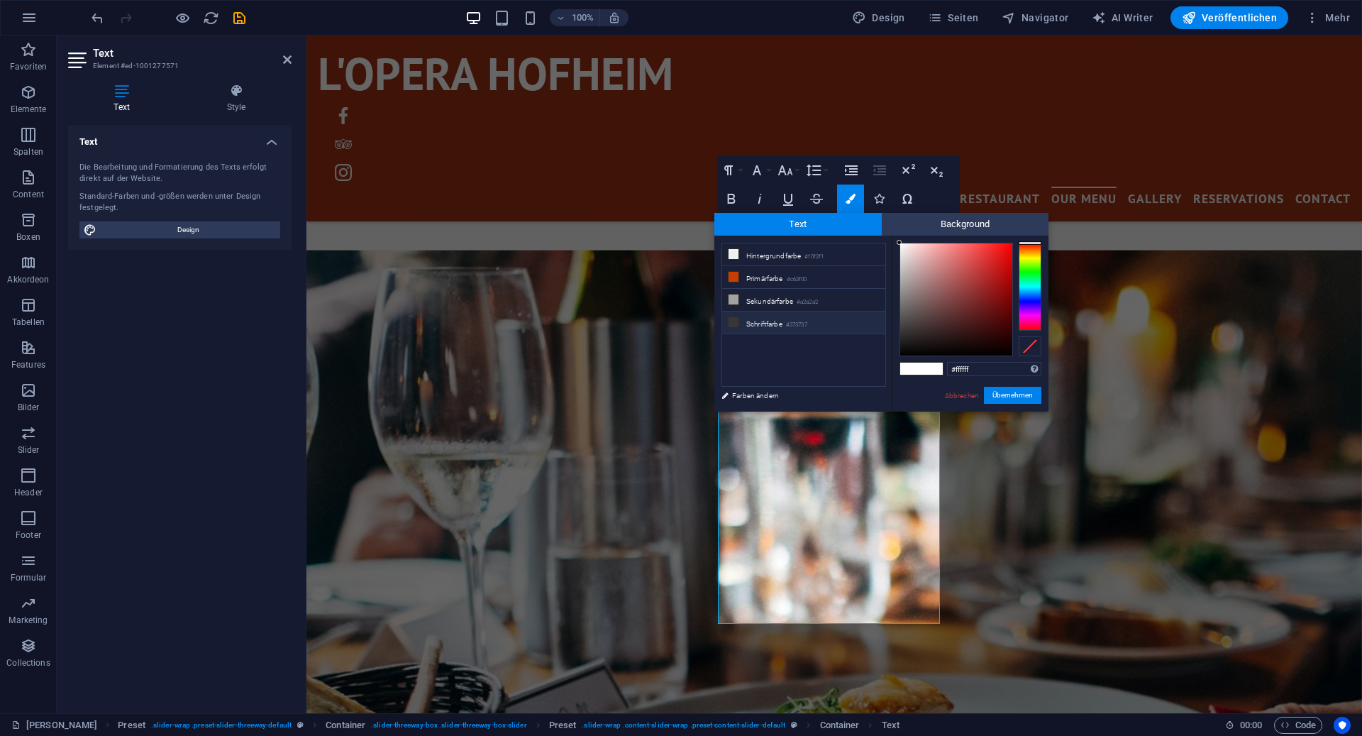
click at [804, 327] on small "#373737" at bounding box center [796, 325] width 21 height 10
type input "#373737"
click at [804, 327] on small "#373737" at bounding box center [796, 325] width 21 height 10
click at [1018, 398] on button "Übernehmen" at bounding box center [1012, 395] width 57 height 17
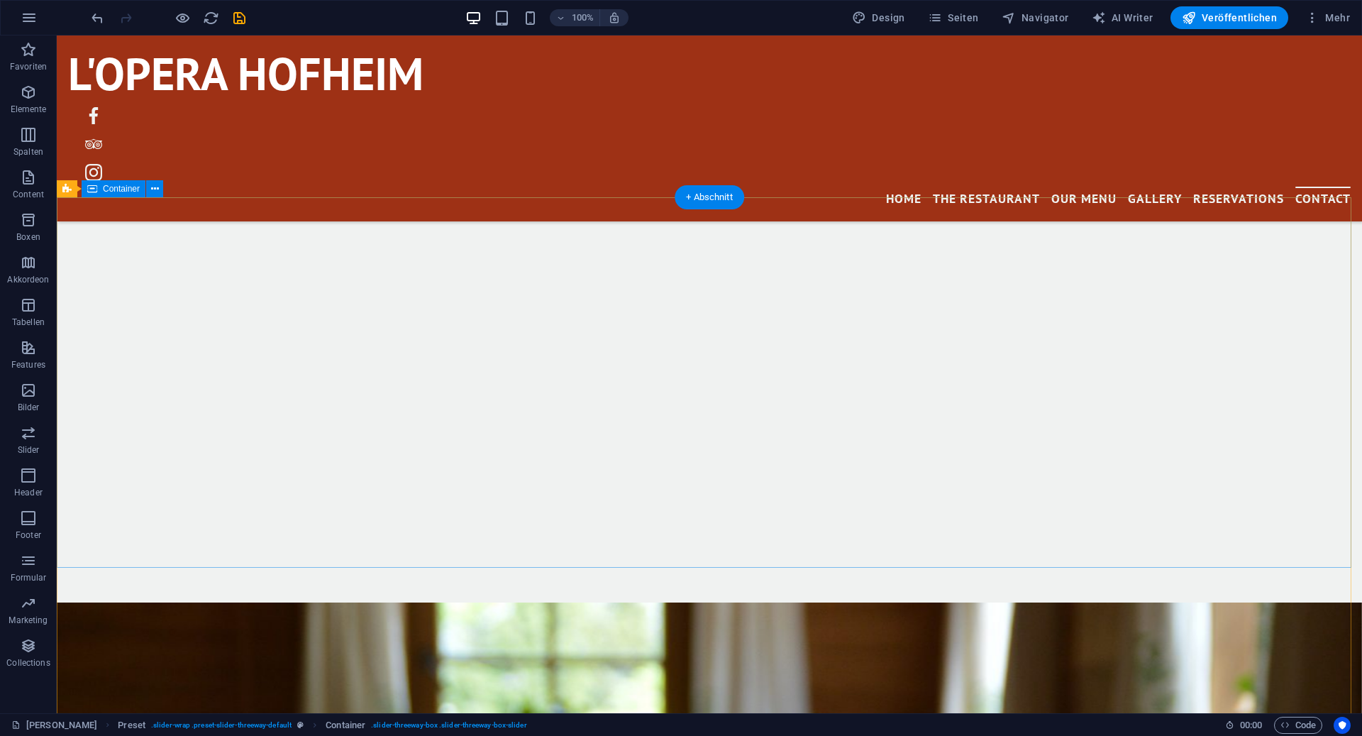
scroll to position [3951, 0]
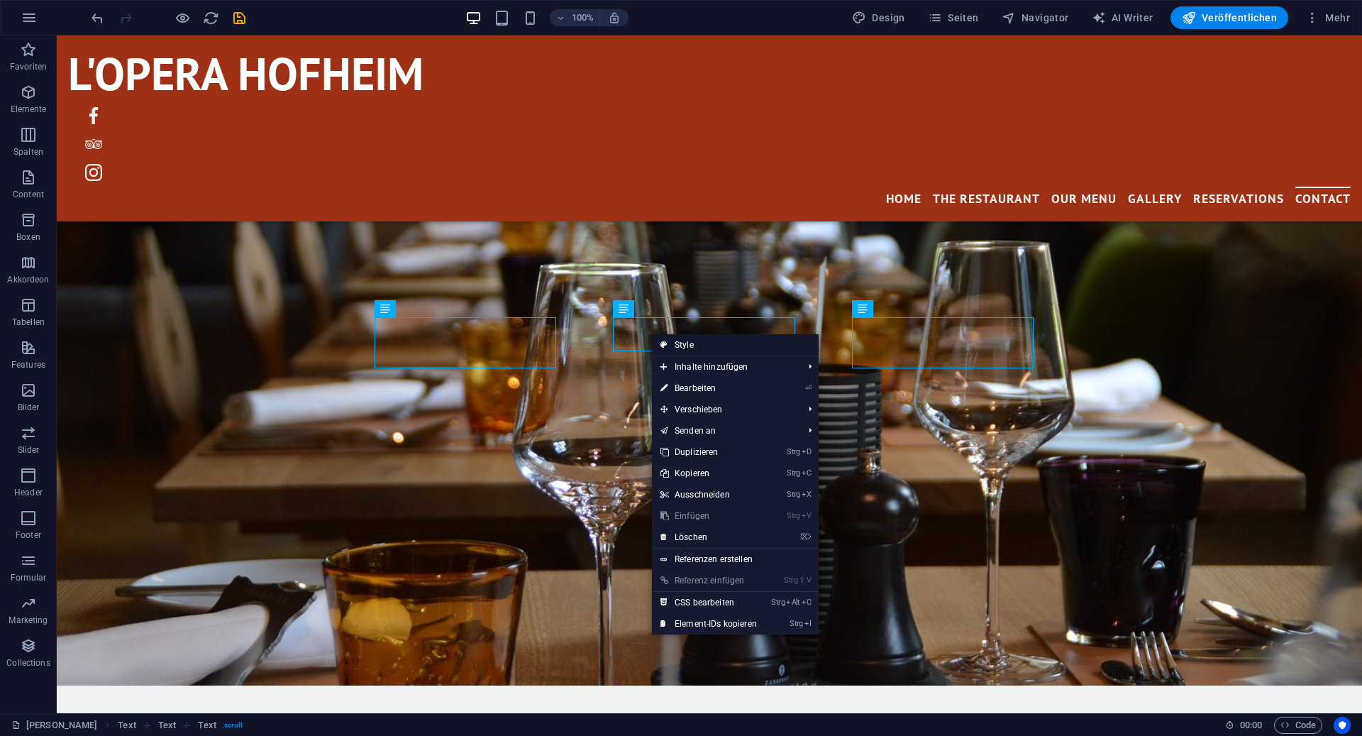
click at [684, 346] on link "Style" at bounding box center [735, 344] width 167 height 21
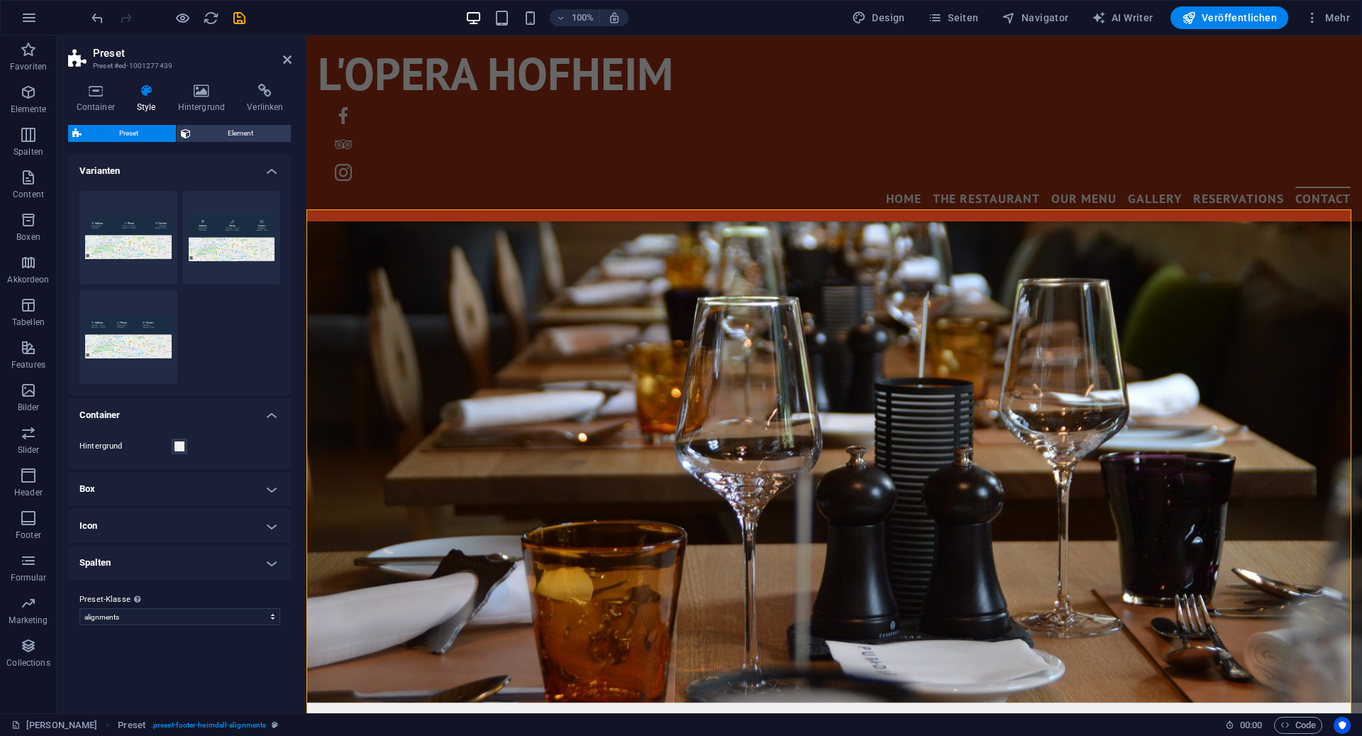
click at [282, 65] on header "Preset Preset #ed-1001277439" at bounding box center [179, 53] width 223 height 37
click at [285, 61] on icon at bounding box center [287, 59] width 9 height 11
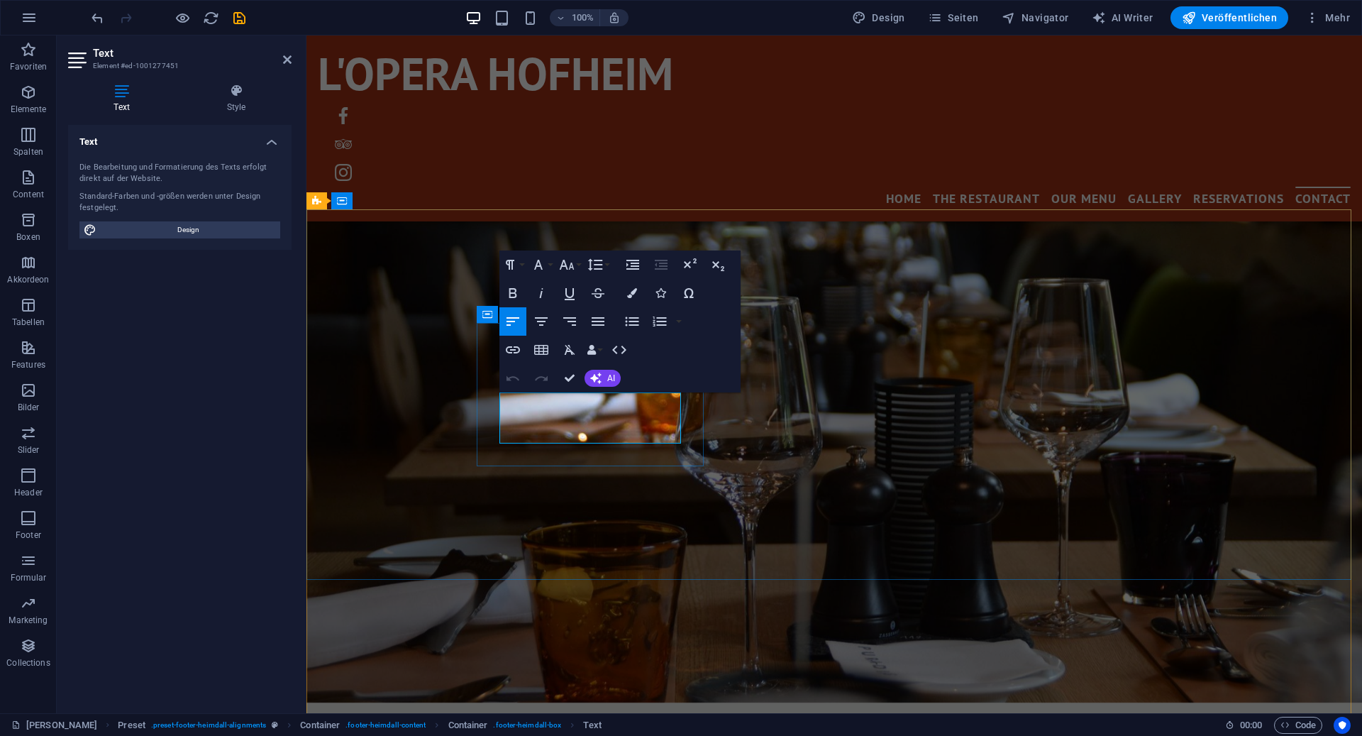
click at [636, 294] on icon "button" at bounding box center [632, 293] width 10 height 10
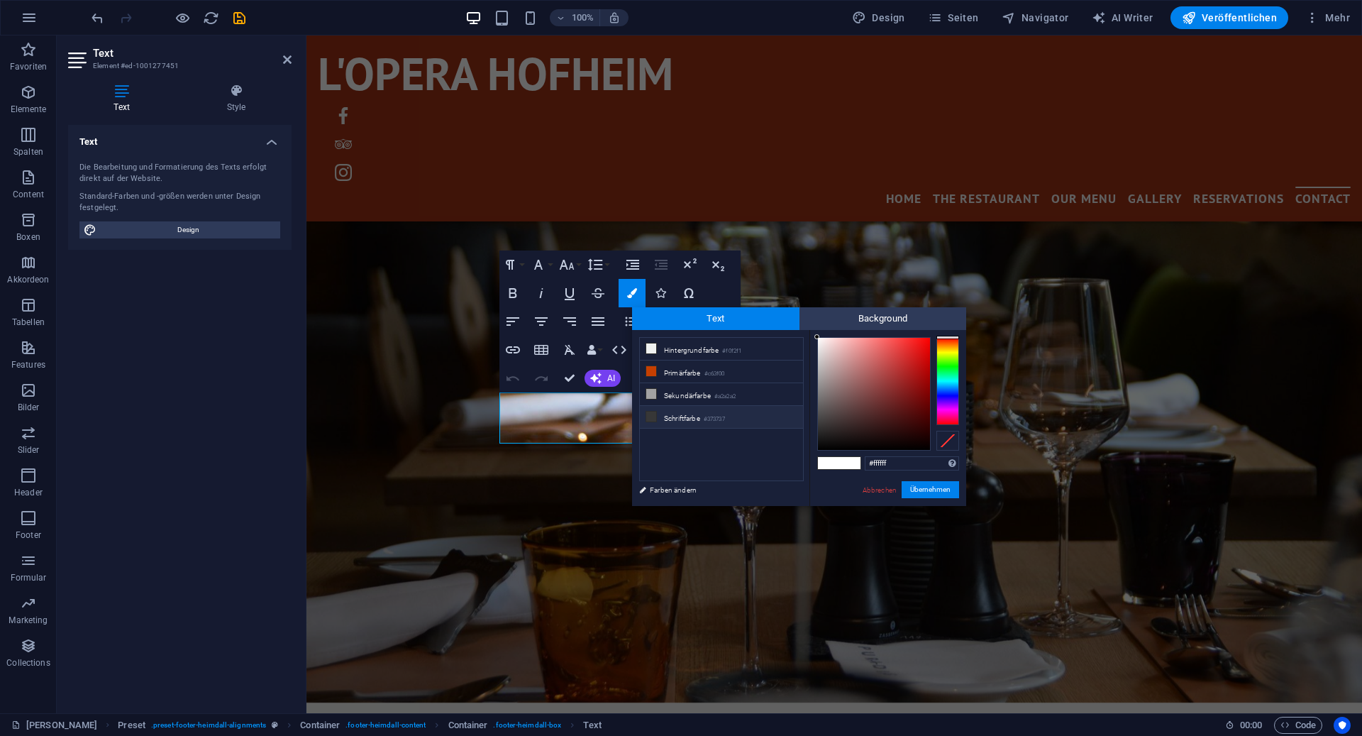
click at [652, 412] on icon at bounding box center [651, 417] width 10 height 10
type input "#373737"
click at [941, 492] on button "Übernehmen" at bounding box center [930, 489] width 57 height 17
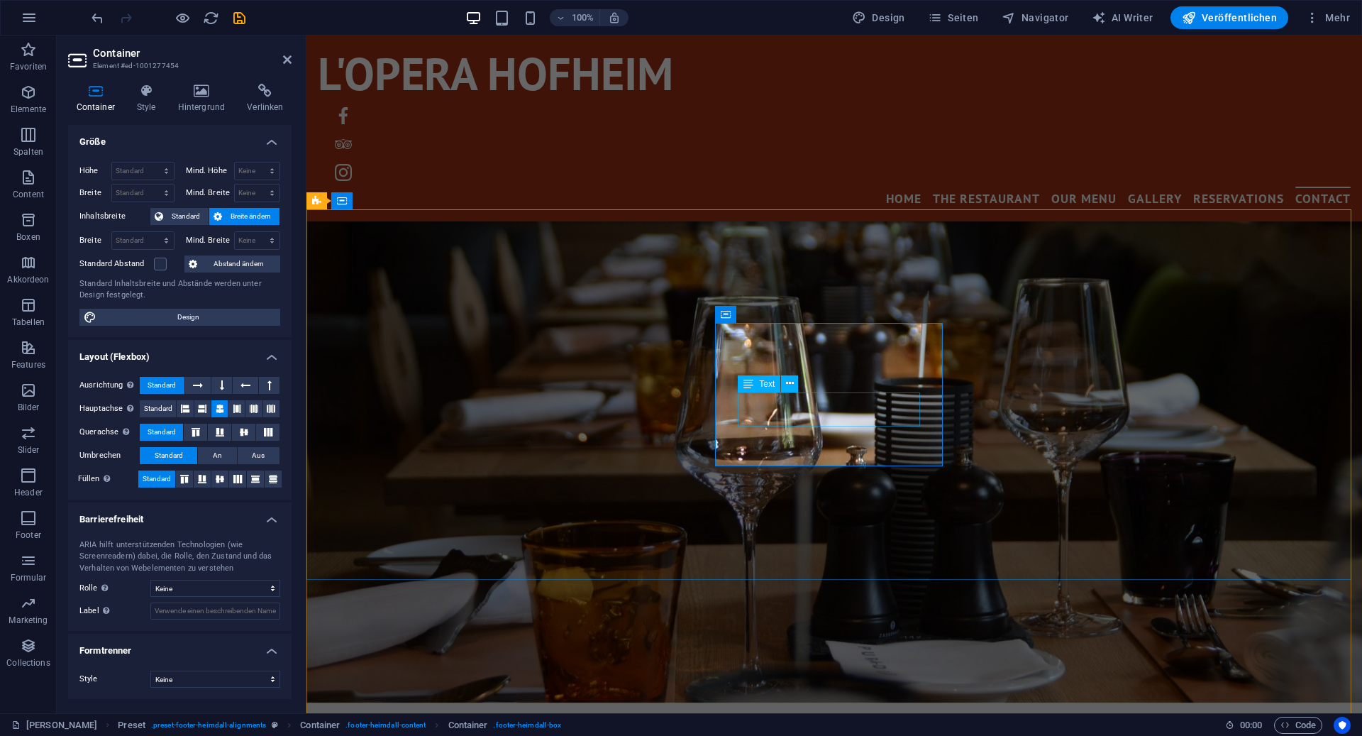
click at [781, 392] on div "Text" at bounding box center [773, 384] width 70 height 18
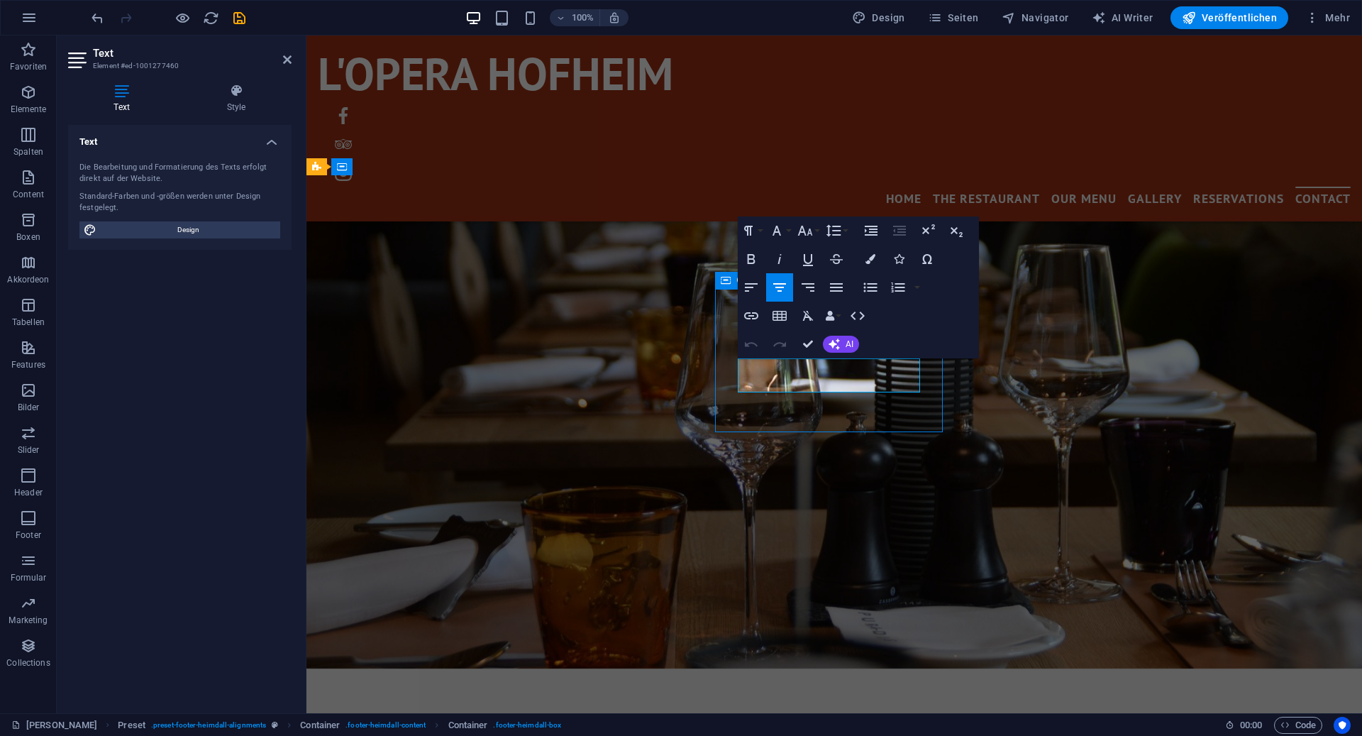
scroll to position [3834, 0]
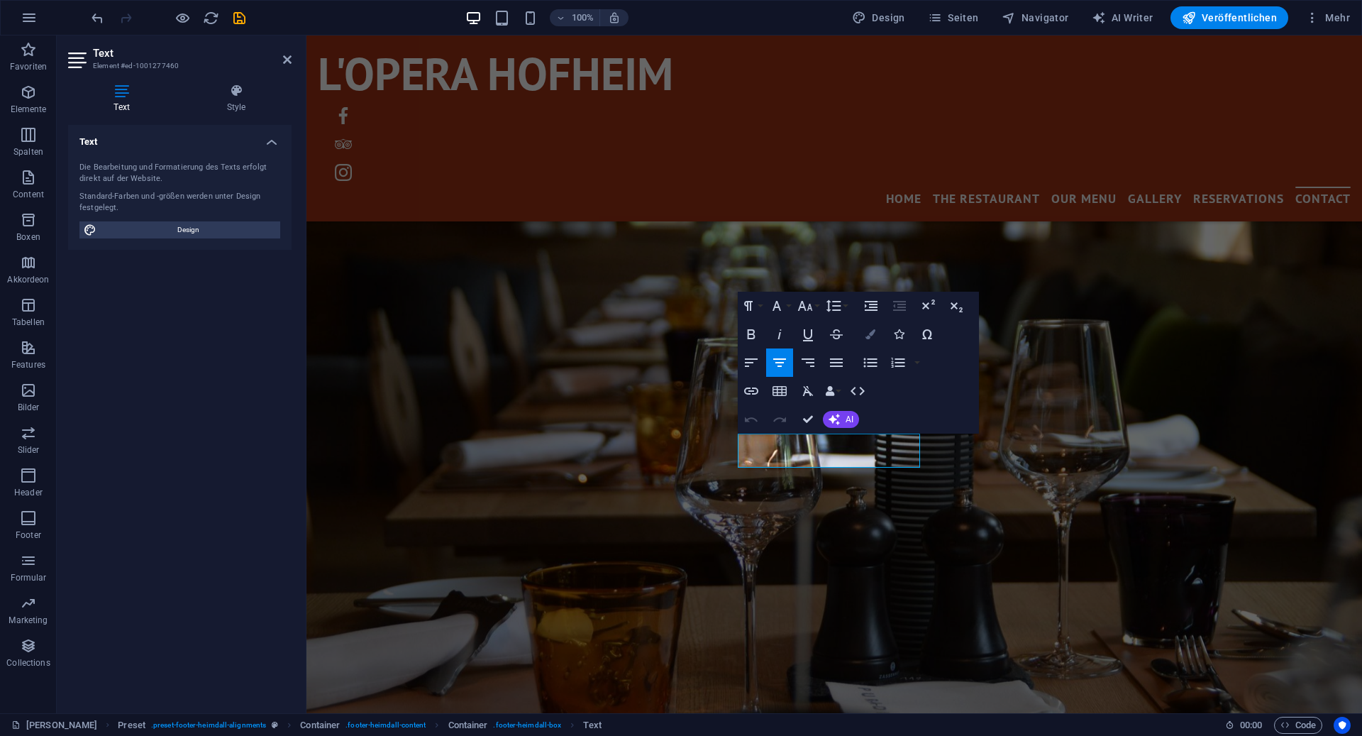
click at [862, 336] on button "Colors" at bounding box center [870, 334] width 27 height 28
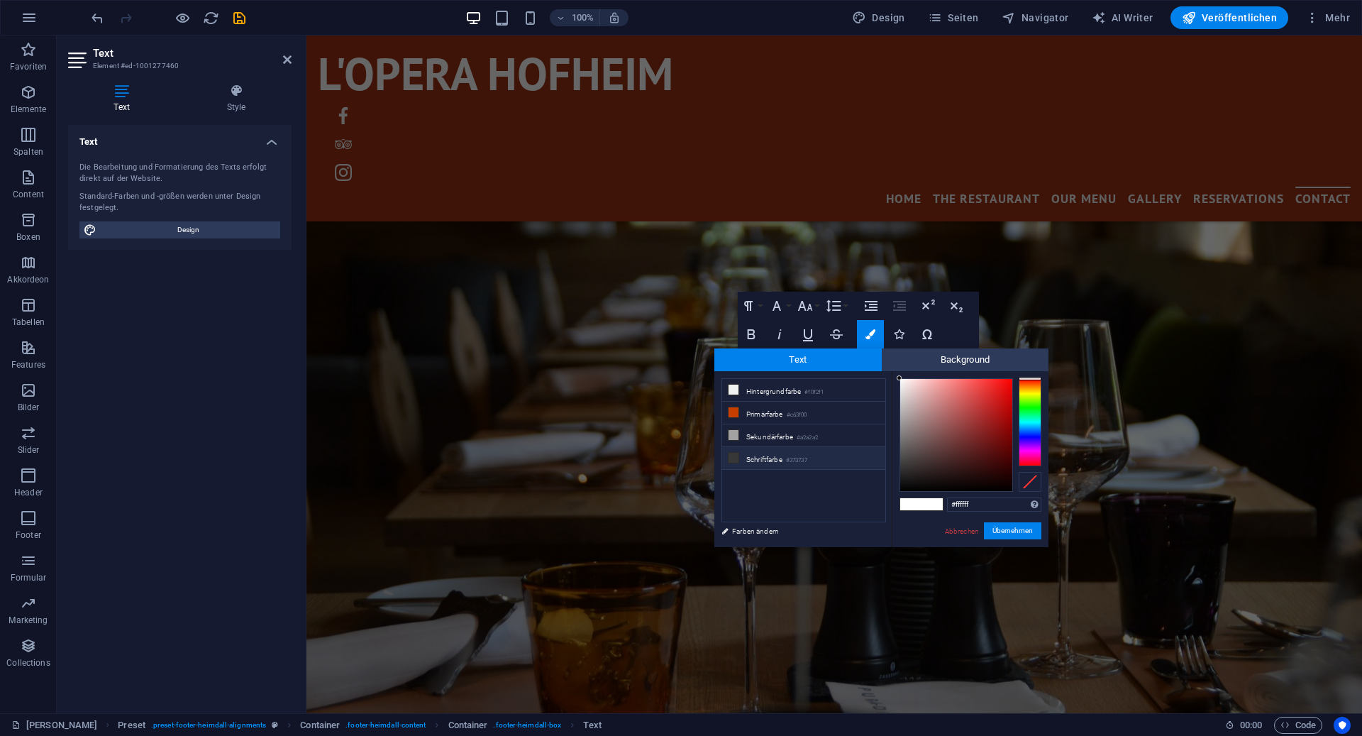
click at [776, 454] on li "Schriftfarbe #373737" at bounding box center [803, 458] width 163 height 23
type input "#373737"
click at [1015, 525] on button "Übernehmen" at bounding box center [1012, 530] width 57 height 17
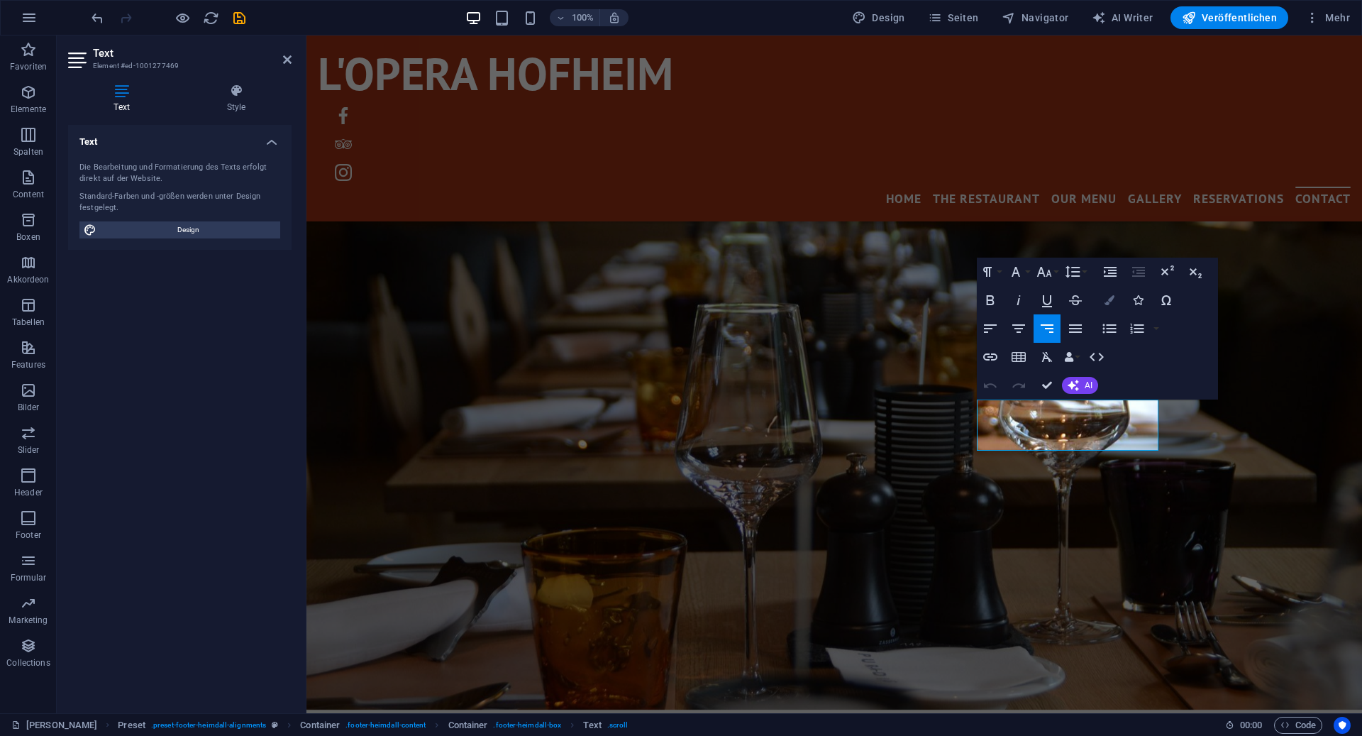
click at [1119, 303] on button "Colors" at bounding box center [1109, 300] width 27 height 28
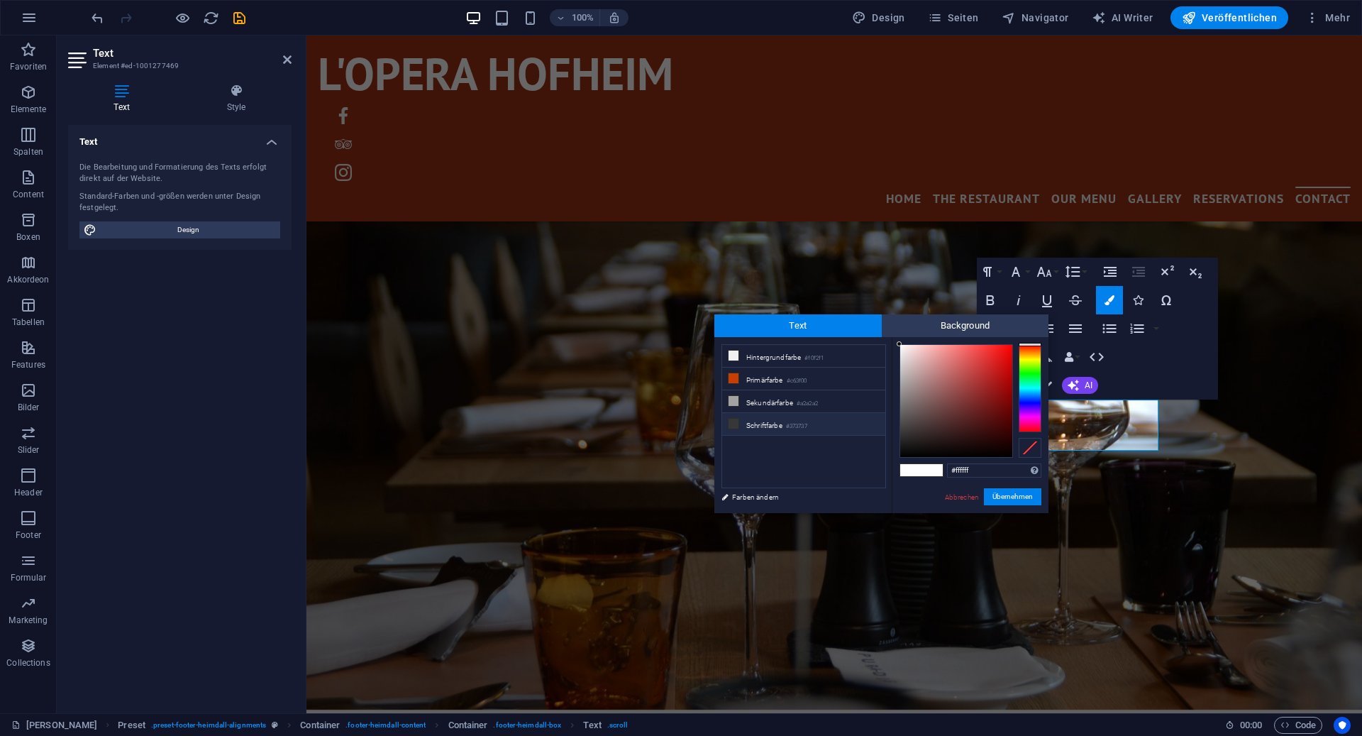
click at [770, 425] on li "Schriftfarbe #373737" at bounding box center [803, 424] width 163 height 23
type input "#373737"
click at [994, 494] on button "Übernehmen" at bounding box center [1012, 496] width 57 height 17
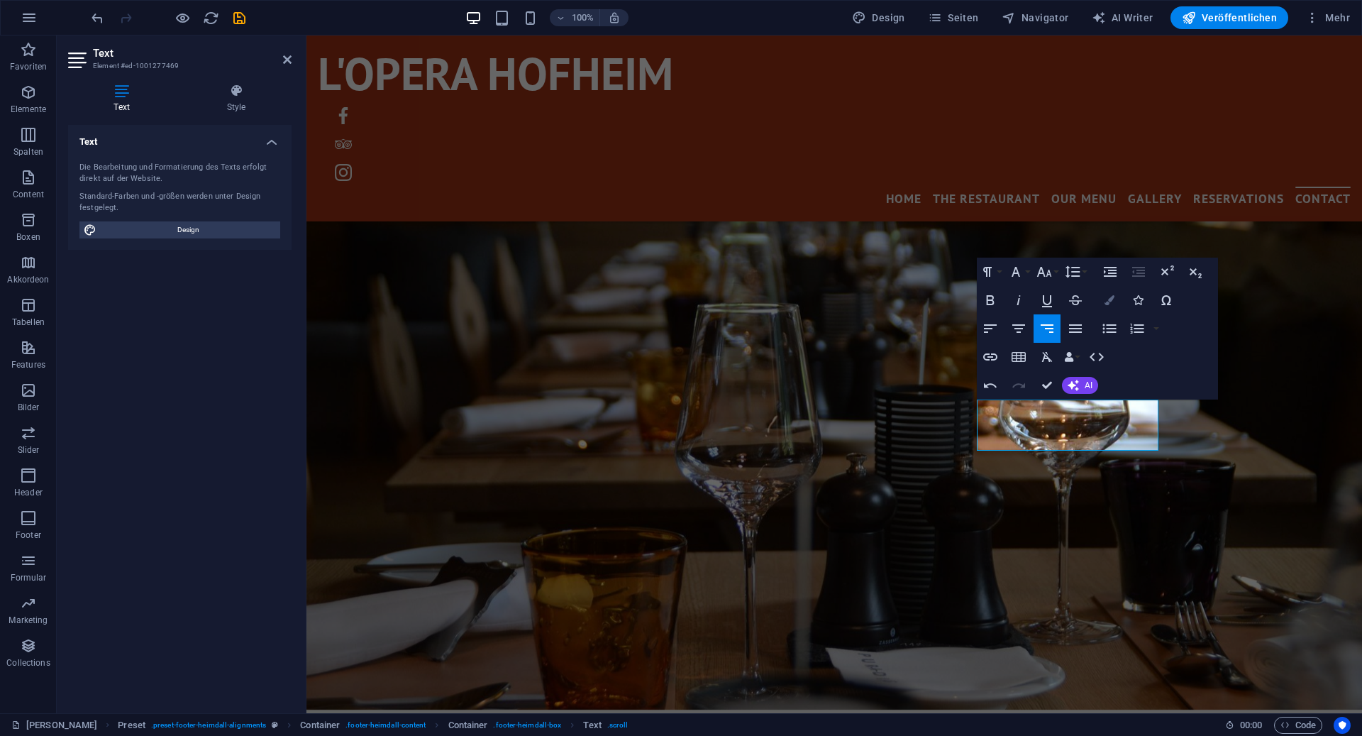
click at [1109, 299] on icon "button" at bounding box center [1110, 300] width 10 height 10
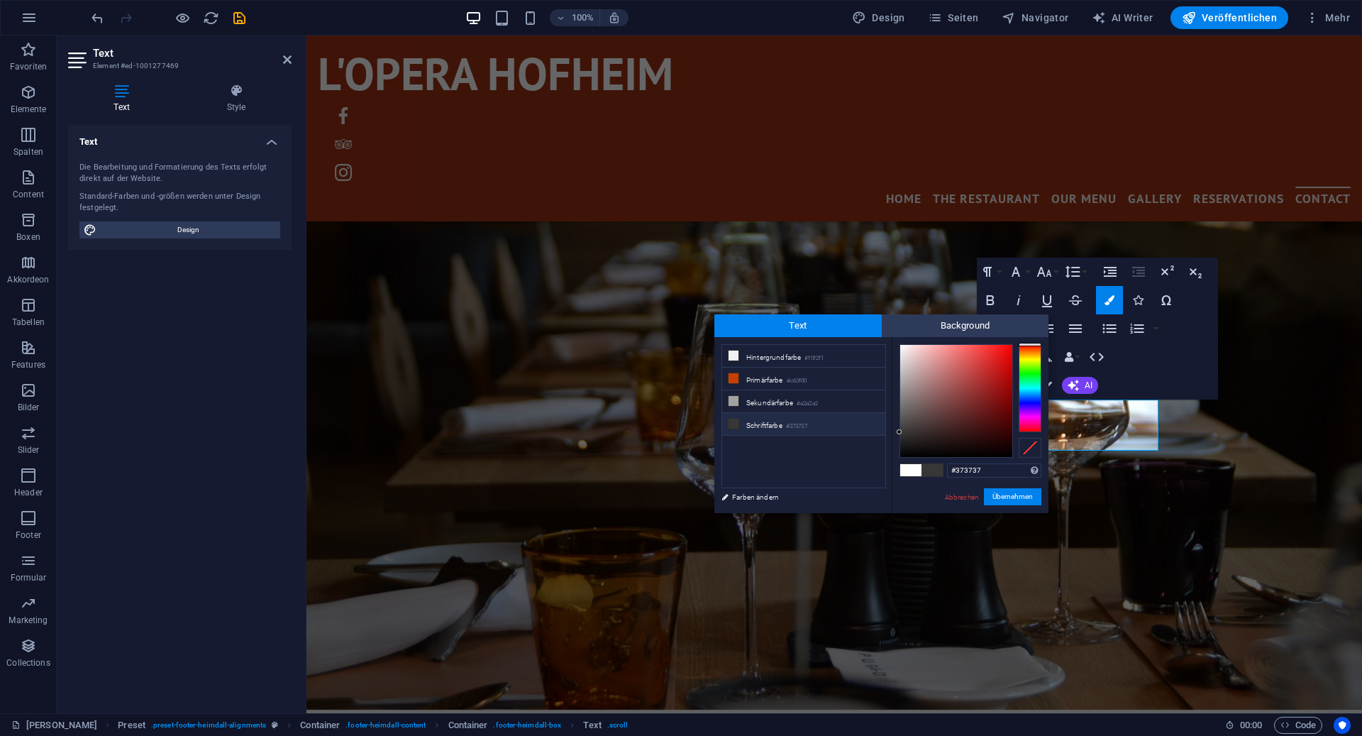
click at [807, 425] on small "#373737" at bounding box center [796, 426] width 21 height 10
click at [998, 493] on button "Übernehmen" at bounding box center [1012, 496] width 57 height 17
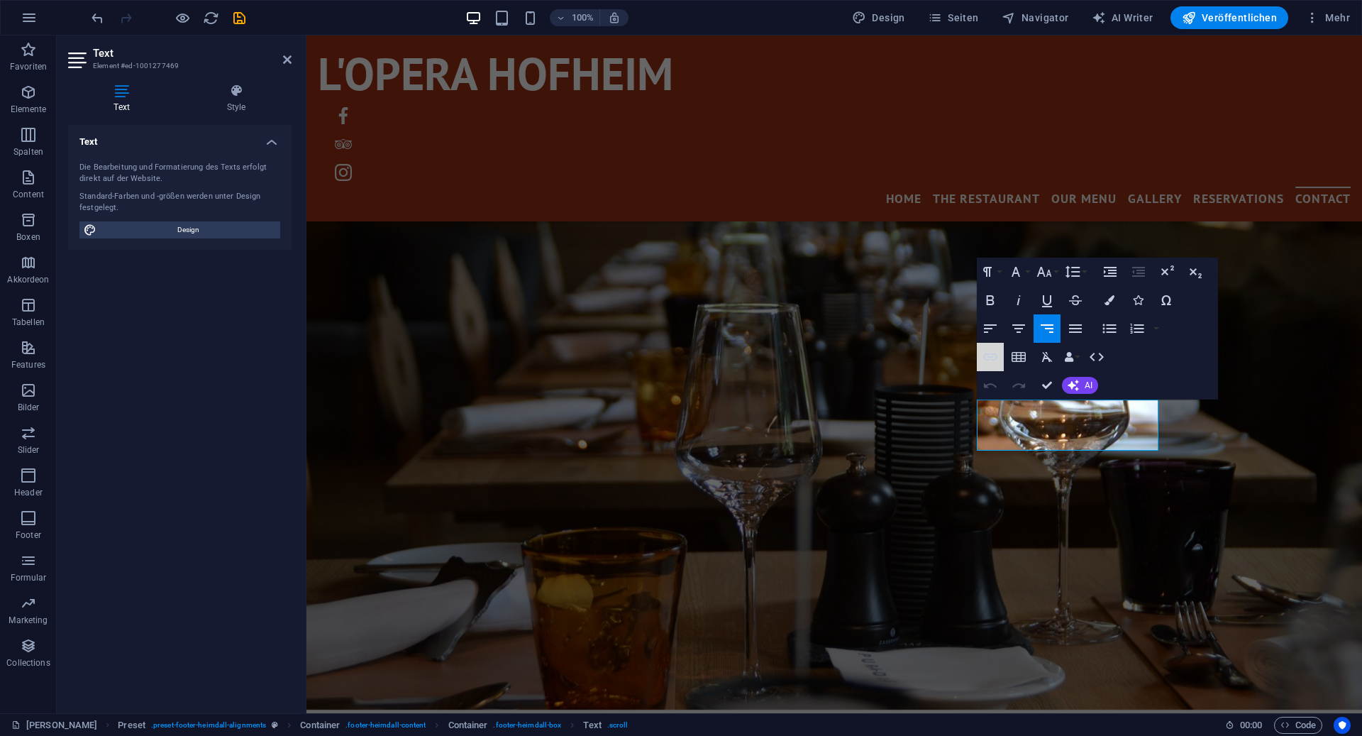
click at [1001, 355] on button "Insert Link" at bounding box center [990, 357] width 27 height 28
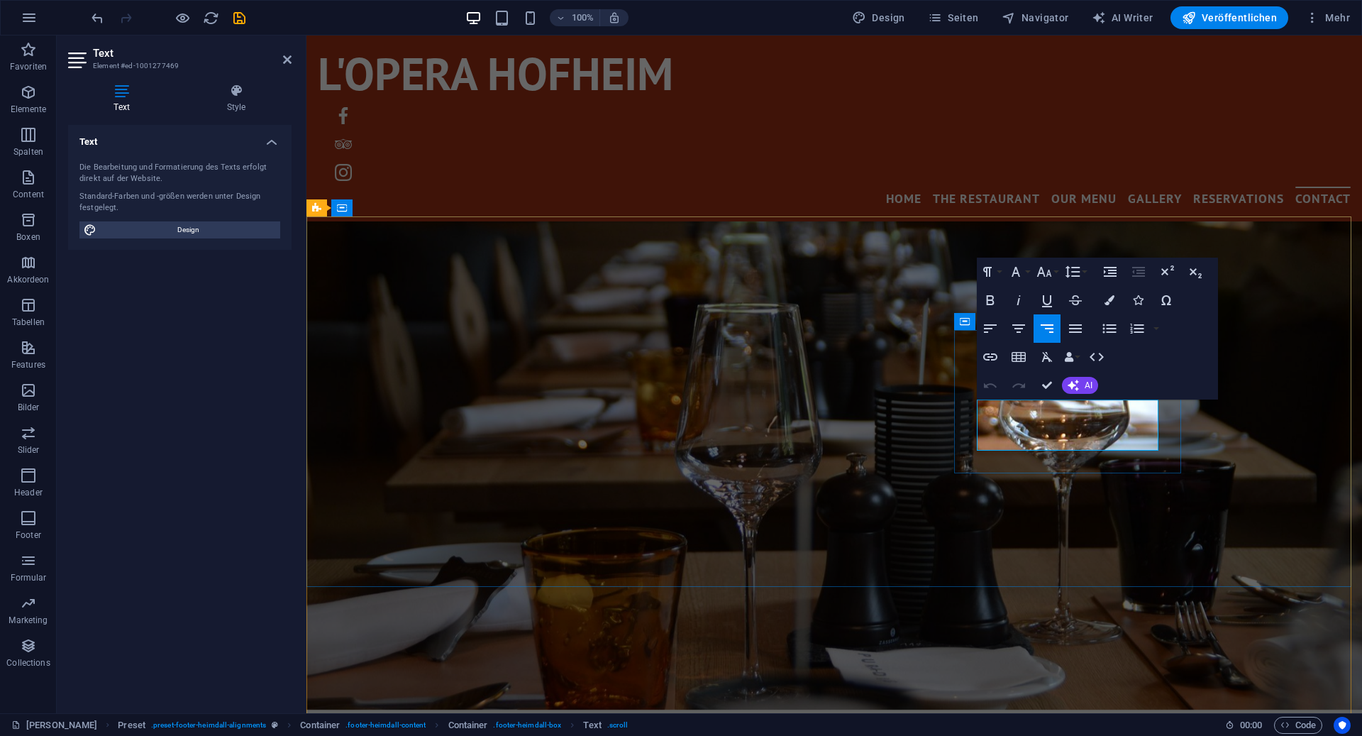
click at [1113, 300] on icon "button" at bounding box center [1110, 300] width 10 height 10
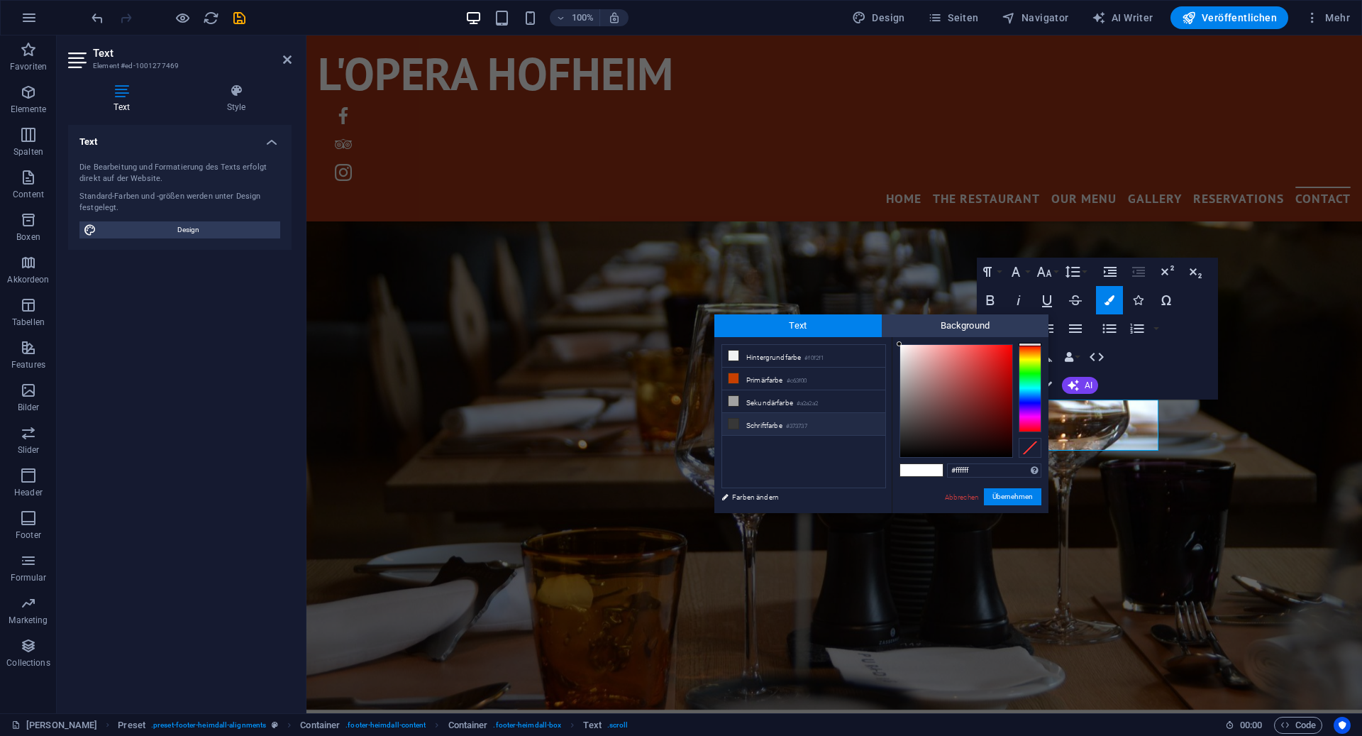
click at [743, 420] on li "Schriftfarbe #373737" at bounding box center [803, 424] width 163 height 23
type input "#373737"
click at [743, 420] on li "Schriftfarbe #373737" at bounding box center [803, 424] width 163 height 23
click at [1017, 495] on button "Übernehmen" at bounding box center [1012, 496] width 57 height 17
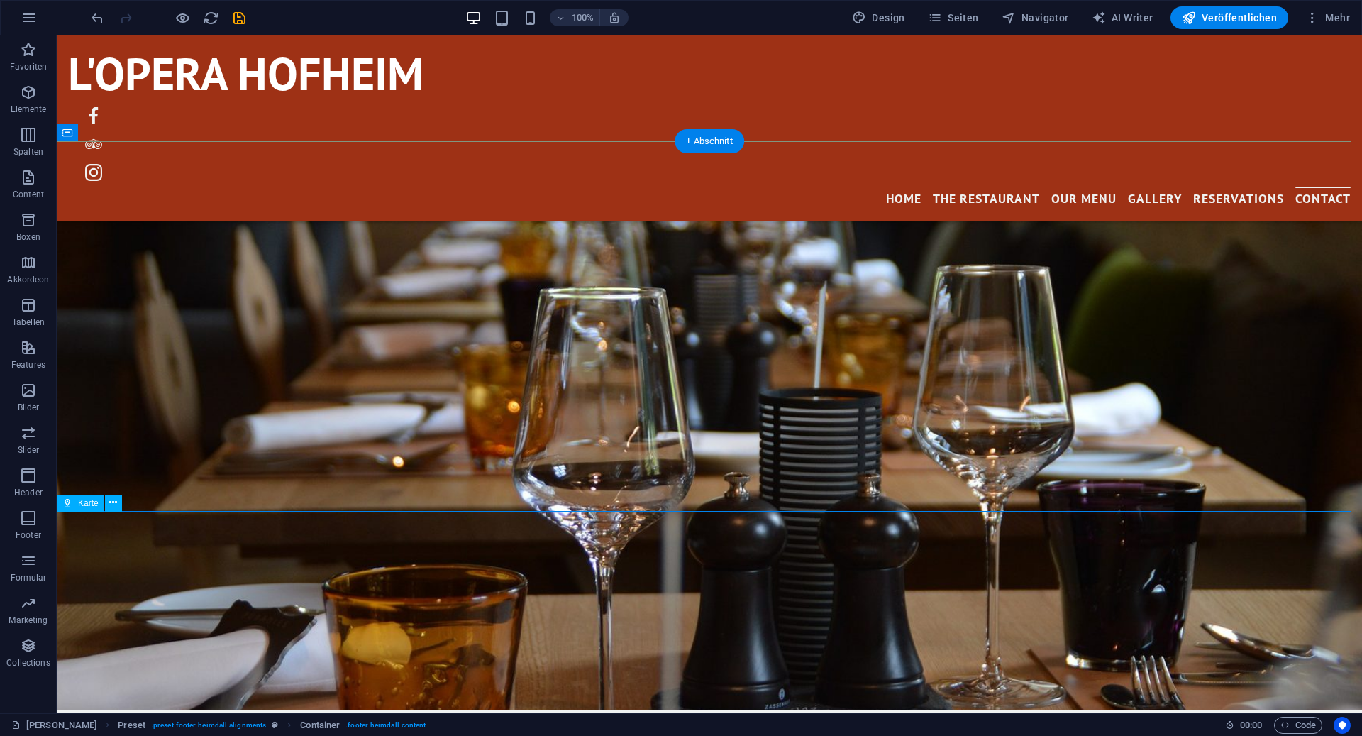
select select "1"
select select "px"
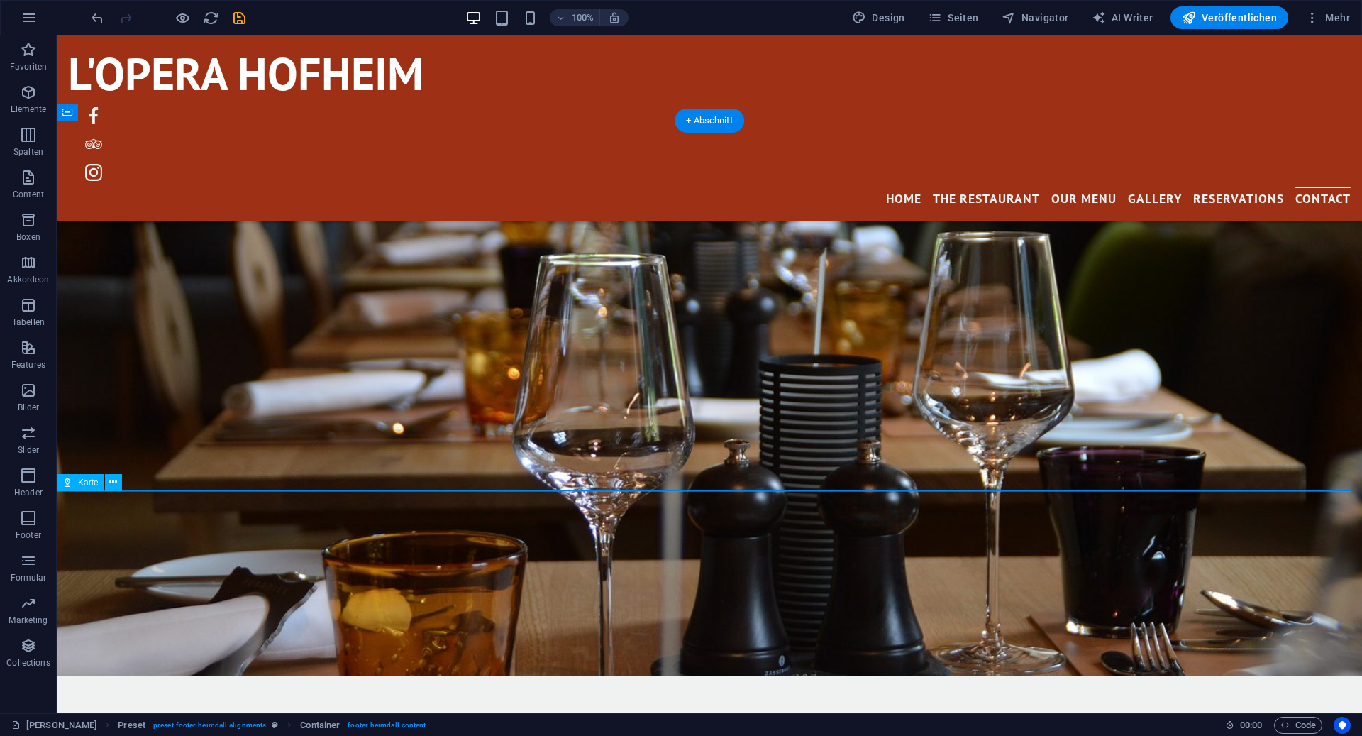
scroll to position [3884, 0]
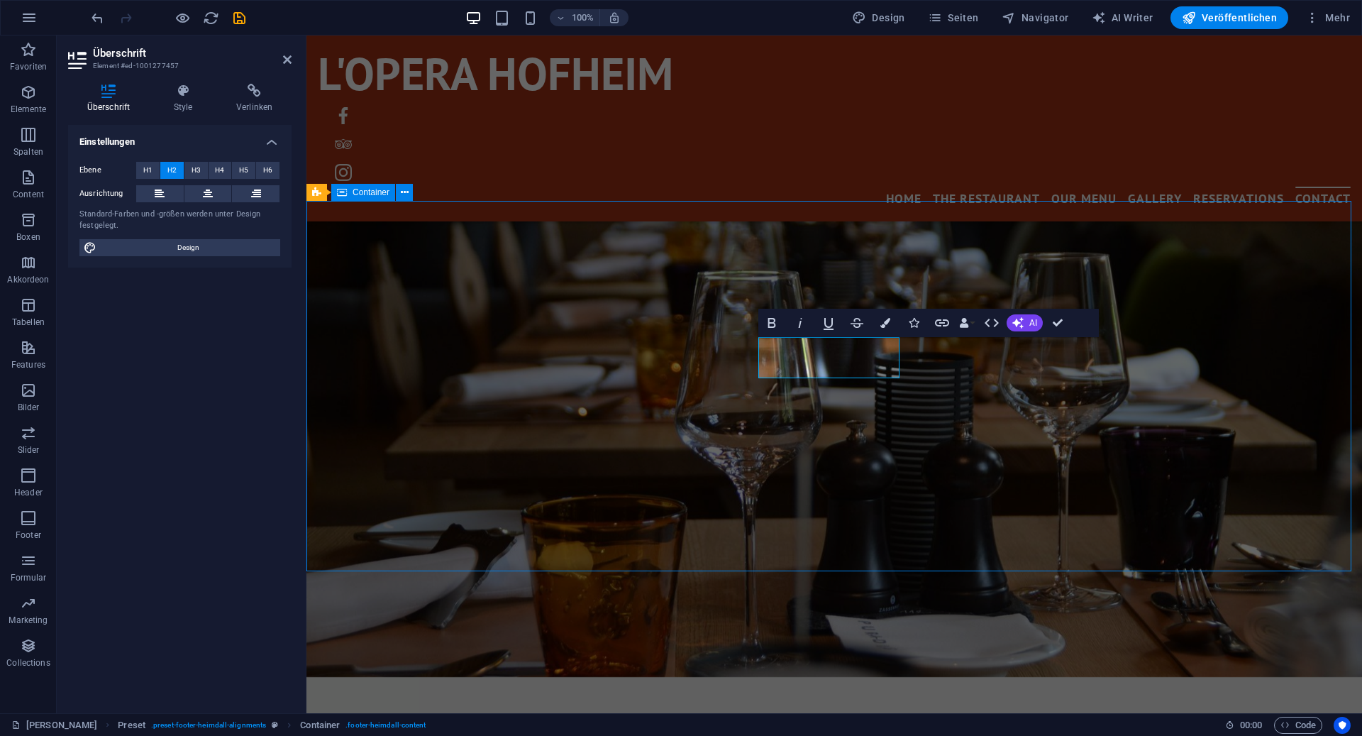
scroll to position [3809, 0]
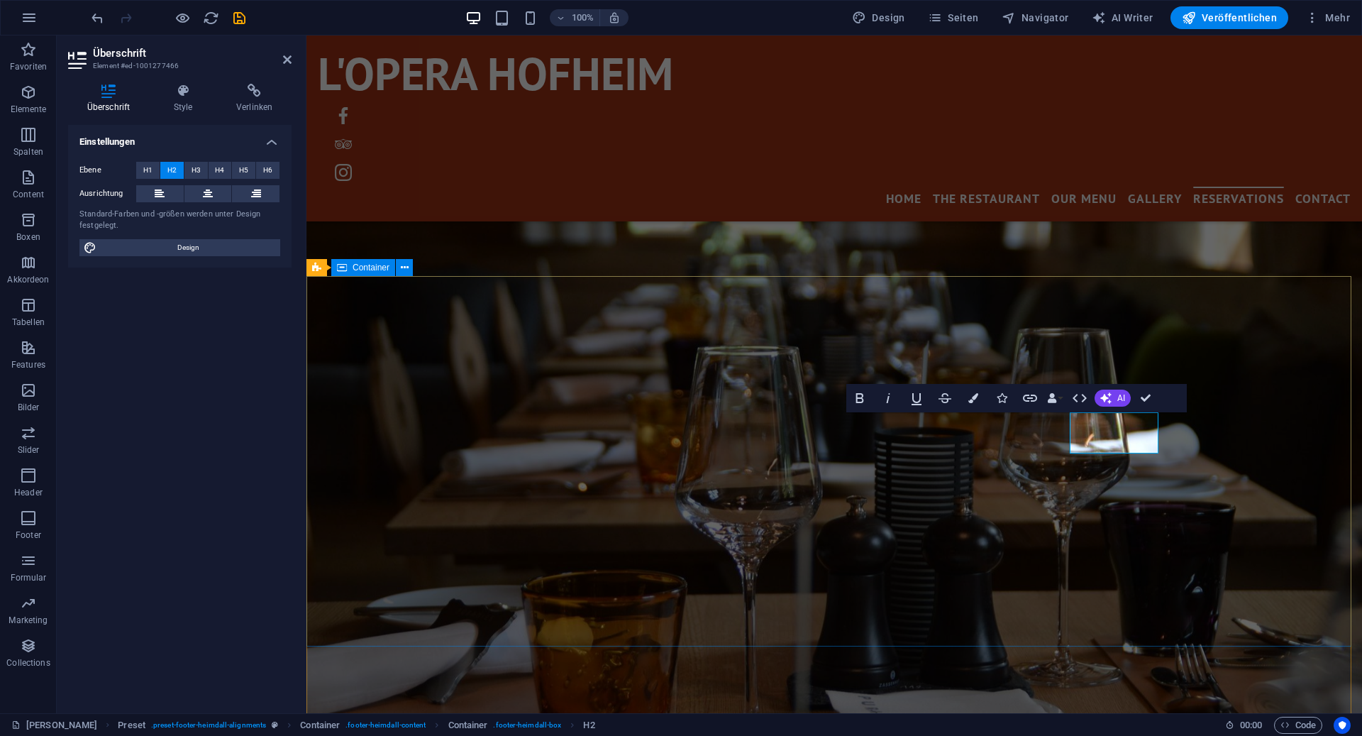
scroll to position [3733, 0]
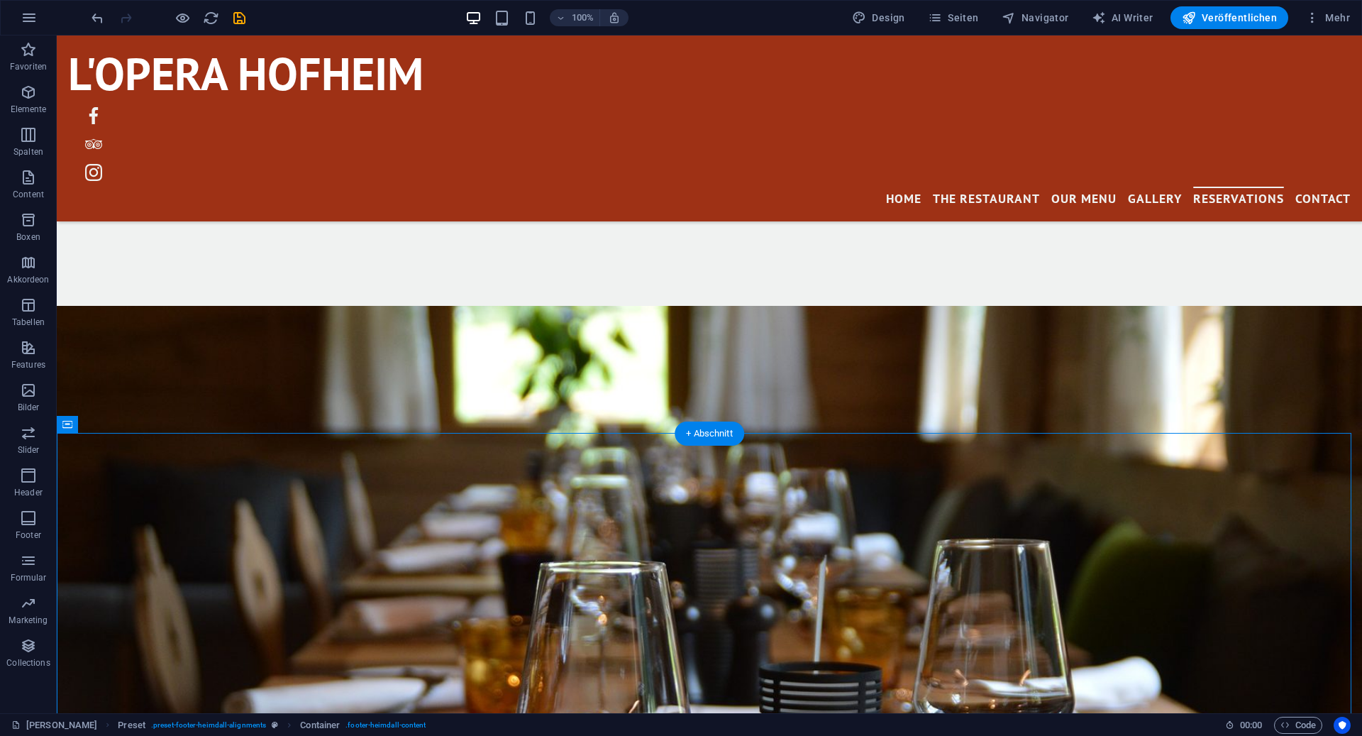
scroll to position [3577, 0]
click at [1325, 6] on div "100% Design Seiten Navigator AI Writer Veröffentlichen Mehr" at bounding box center [681, 18] width 1361 height 34
click at [1325, 16] on span "Mehr" at bounding box center [1328, 18] width 45 height 14
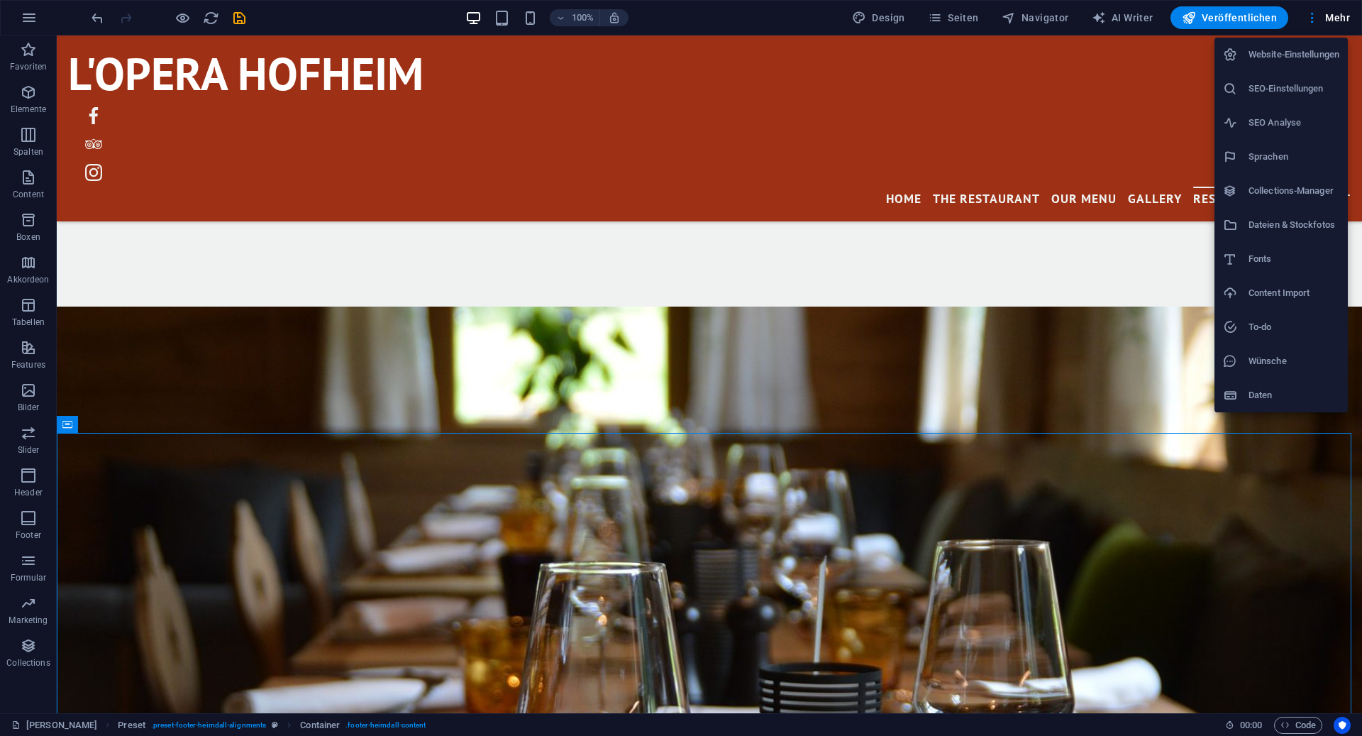
click at [1144, 18] on div at bounding box center [681, 368] width 1362 height 736
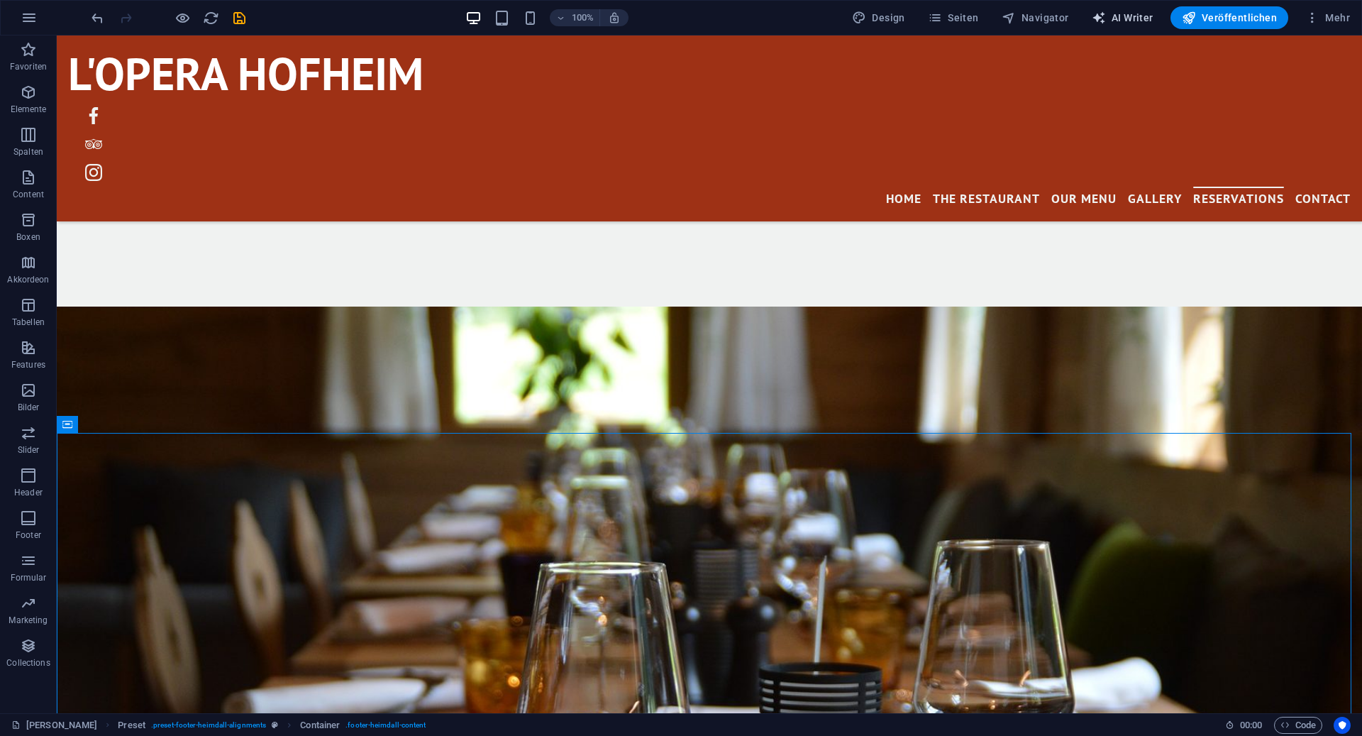
click at [1135, 17] on span "AI Writer" at bounding box center [1123, 18] width 62 height 14
select select "English"
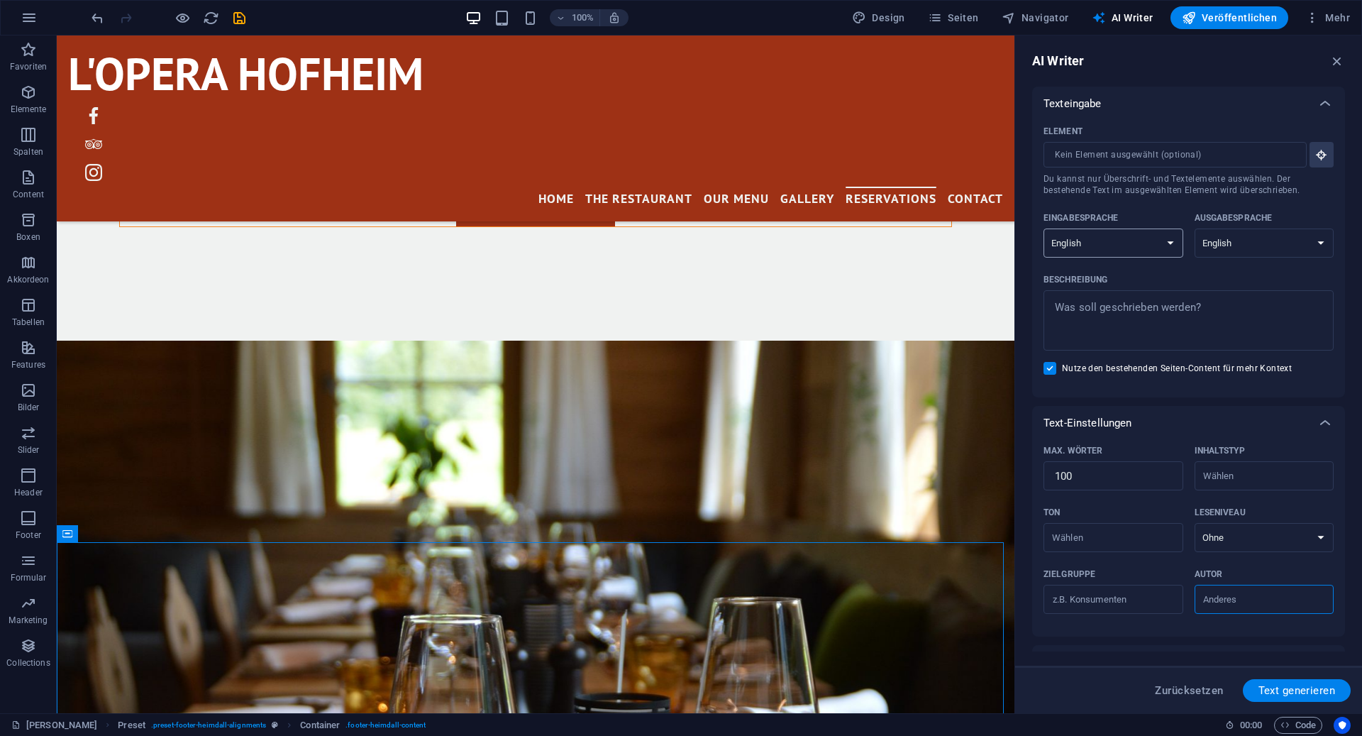
click at [1149, 242] on select "Albanian Arabic Armenian Awadhi Azerbaijani Bashkir Basque Belarusian Bengali B…" at bounding box center [1114, 242] width 140 height 29
select select "German"
click at [1044, 228] on select "Albanian Arabic Armenian Awadhi Azerbaijani Bashkir Basque Belarusian Bengali B…" at bounding box center [1114, 242] width 140 height 29
click at [1239, 246] on select "Albanian Arabic Armenian Awadhi Azerbaijani Bashkir Basque Belarusian Bengali B…" at bounding box center [1265, 242] width 140 height 29
select select "German"
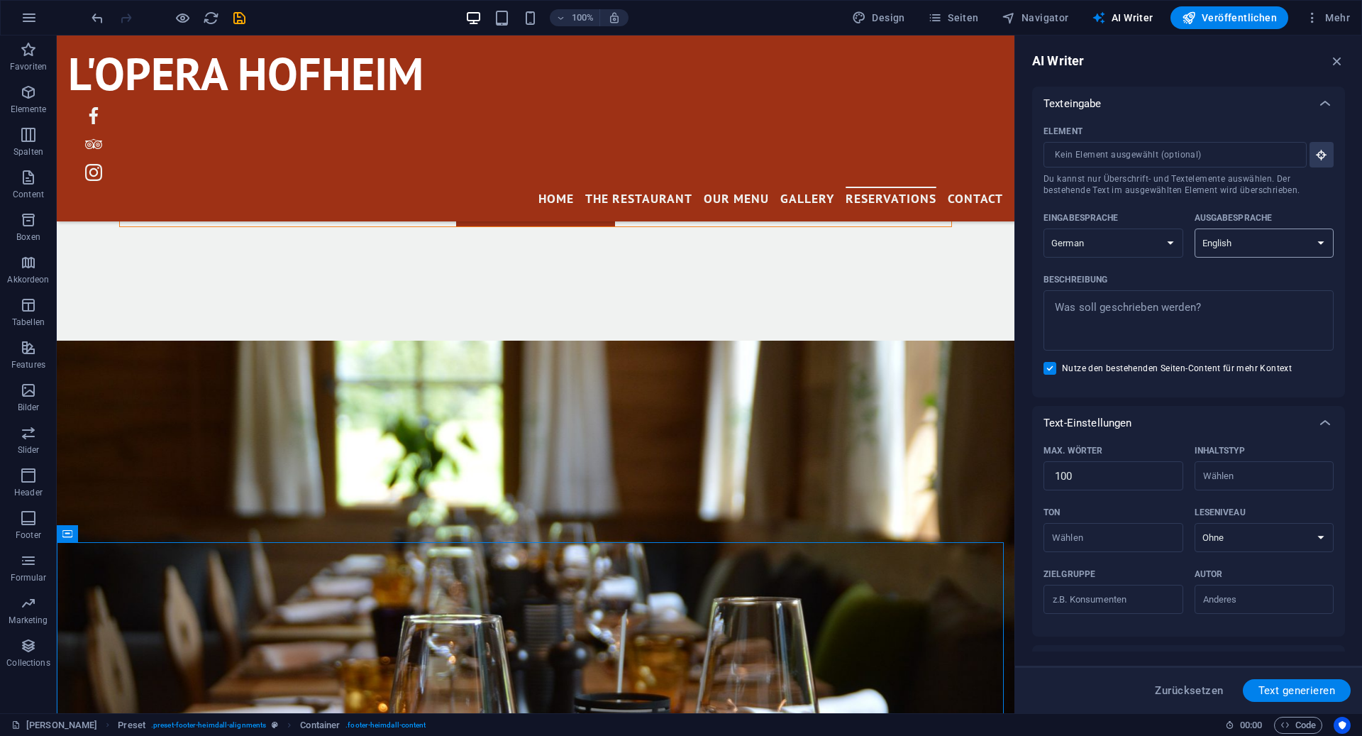
click at [1195, 228] on select "Albanian Arabic Armenian Awadhi Azerbaijani Bashkir Basque Belarusian Bengali B…" at bounding box center [1265, 242] width 140 height 29
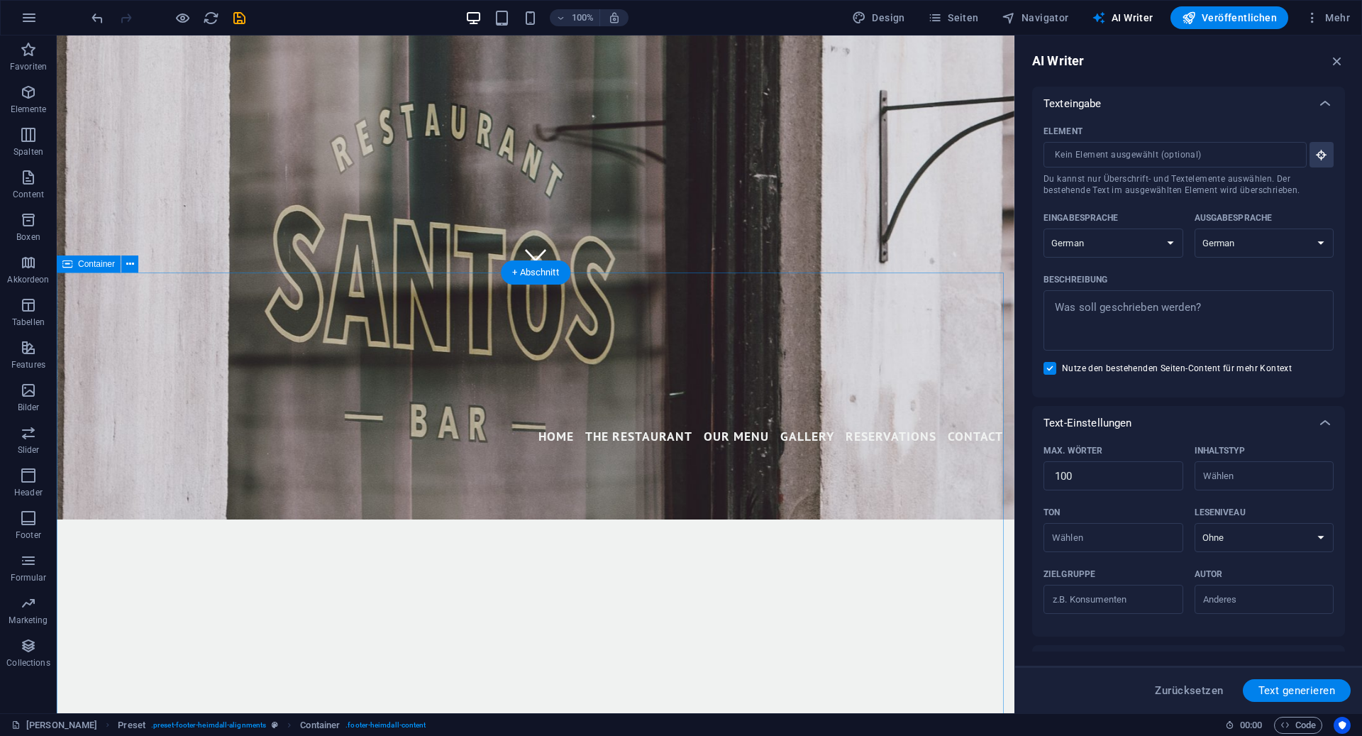
scroll to position [439, 0]
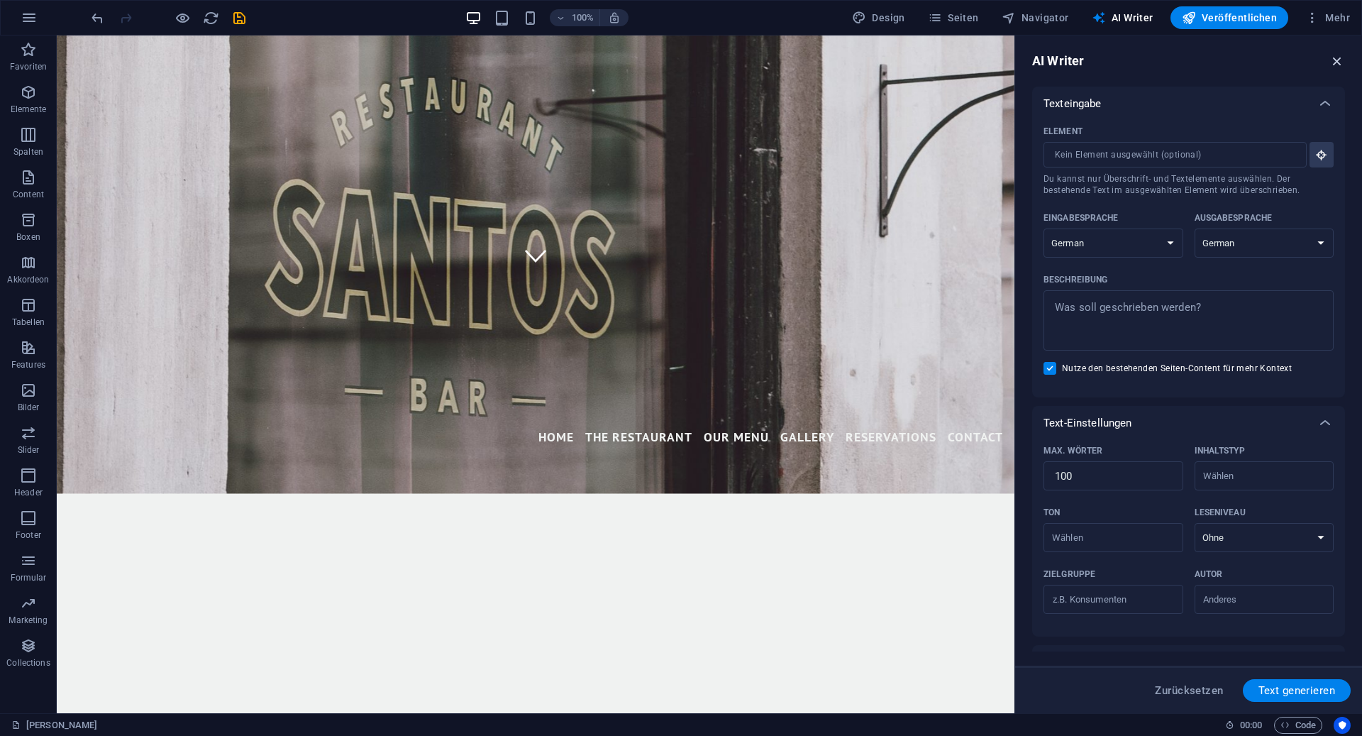
click at [1336, 62] on icon "button" at bounding box center [1338, 61] width 16 height 16
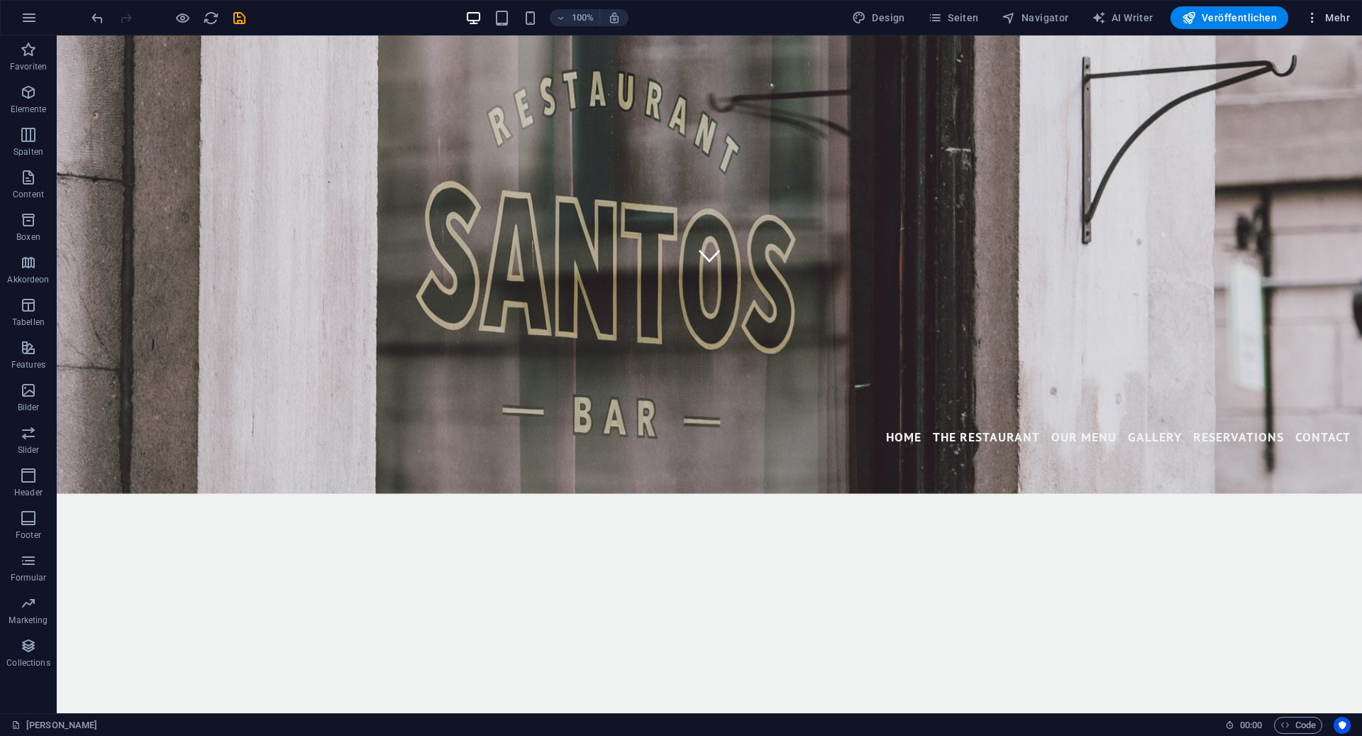
click at [1315, 11] on icon "button" at bounding box center [1313, 18] width 14 height 14
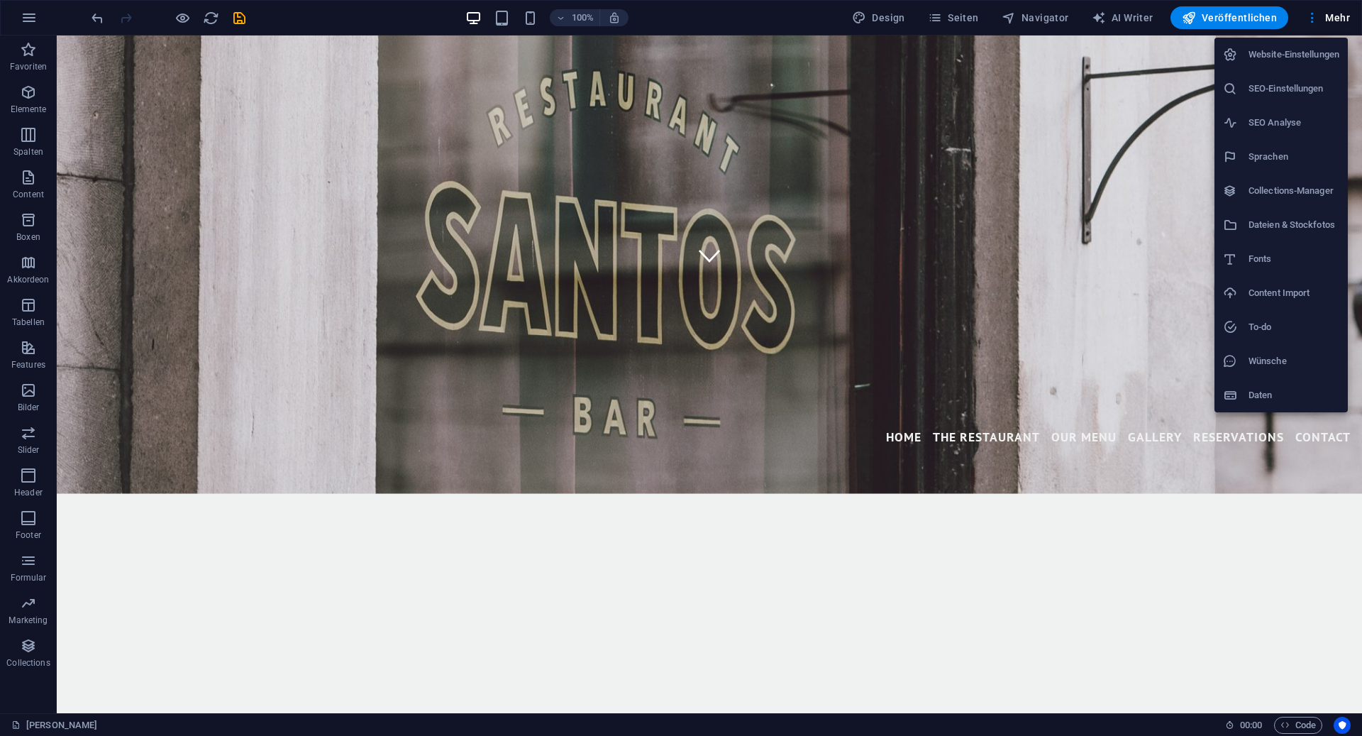
click at [1278, 162] on h6 "Sprachen" at bounding box center [1294, 156] width 91 height 17
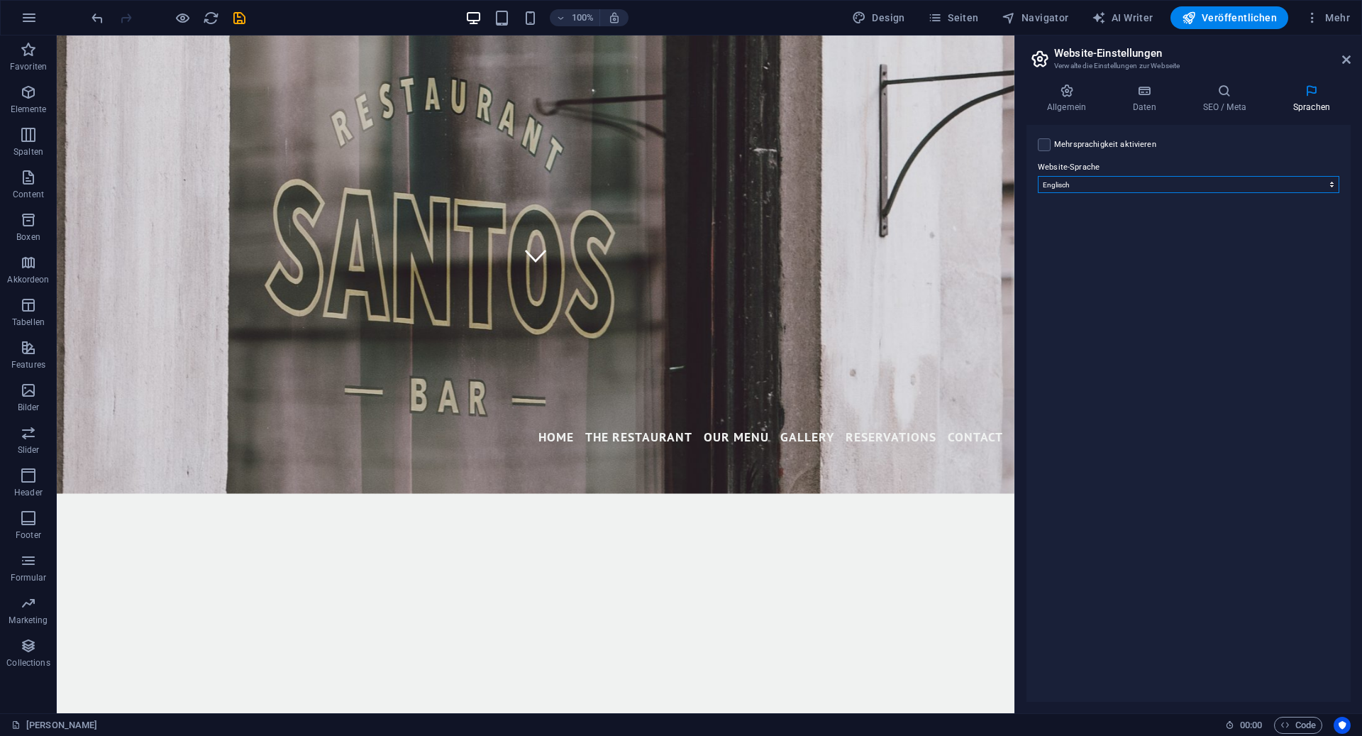
click at [1103, 187] on select "Abchasisch Afar Afrikaans Akan Albanisch Amharisch Arabisch Aragonisch Armenisc…" at bounding box center [1189, 184] width 302 height 17
select select "31"
click at [1038, 176] on select "Abchasisch Afar Afrikaans Akan Albanisch Amharisch Arabisch Aragonisch Armenisc…" at bounding box center [1189, 184] width 302 height 17
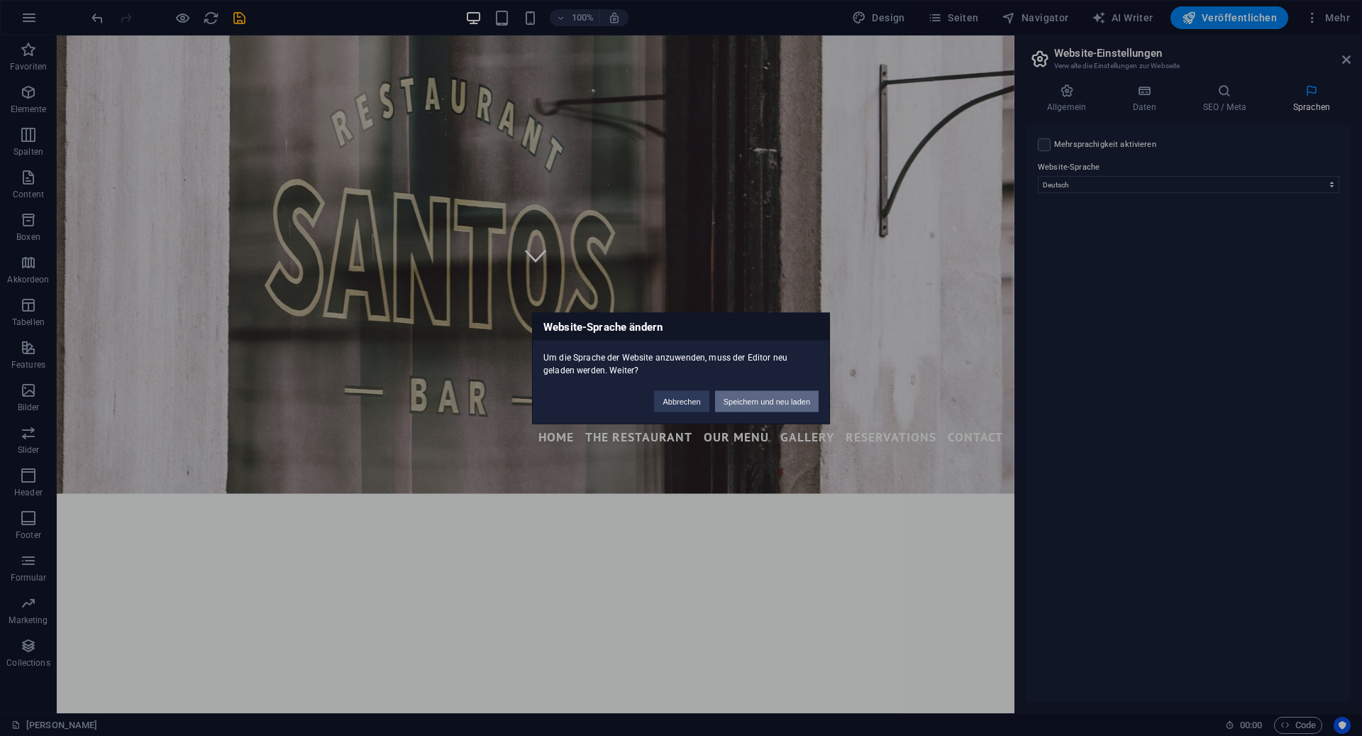
click at [782, 409] on button "Speichern und neu laden" at bounding box center [767, 400] width 104 height 21
checkbox input "false"
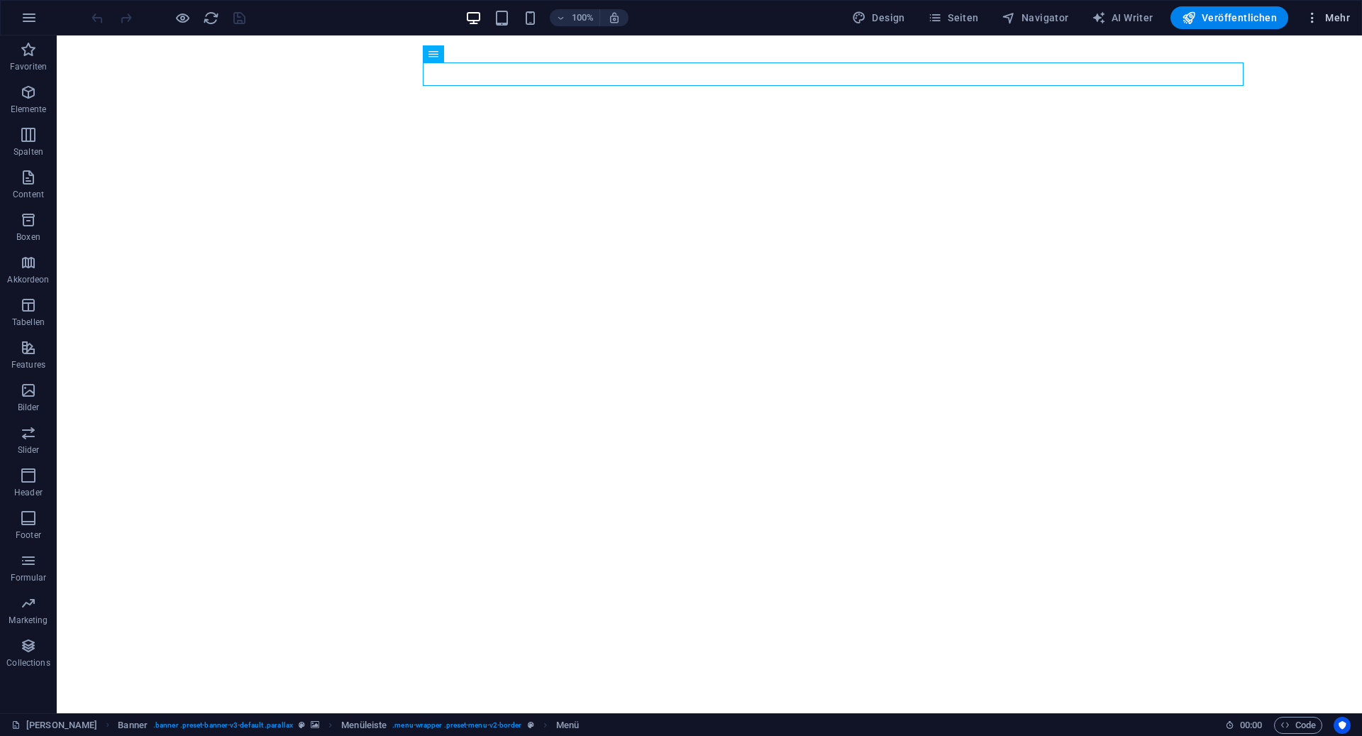
click at [1310, 12] on icon "button" at bounding box center [1313, 18] width 14 height 14
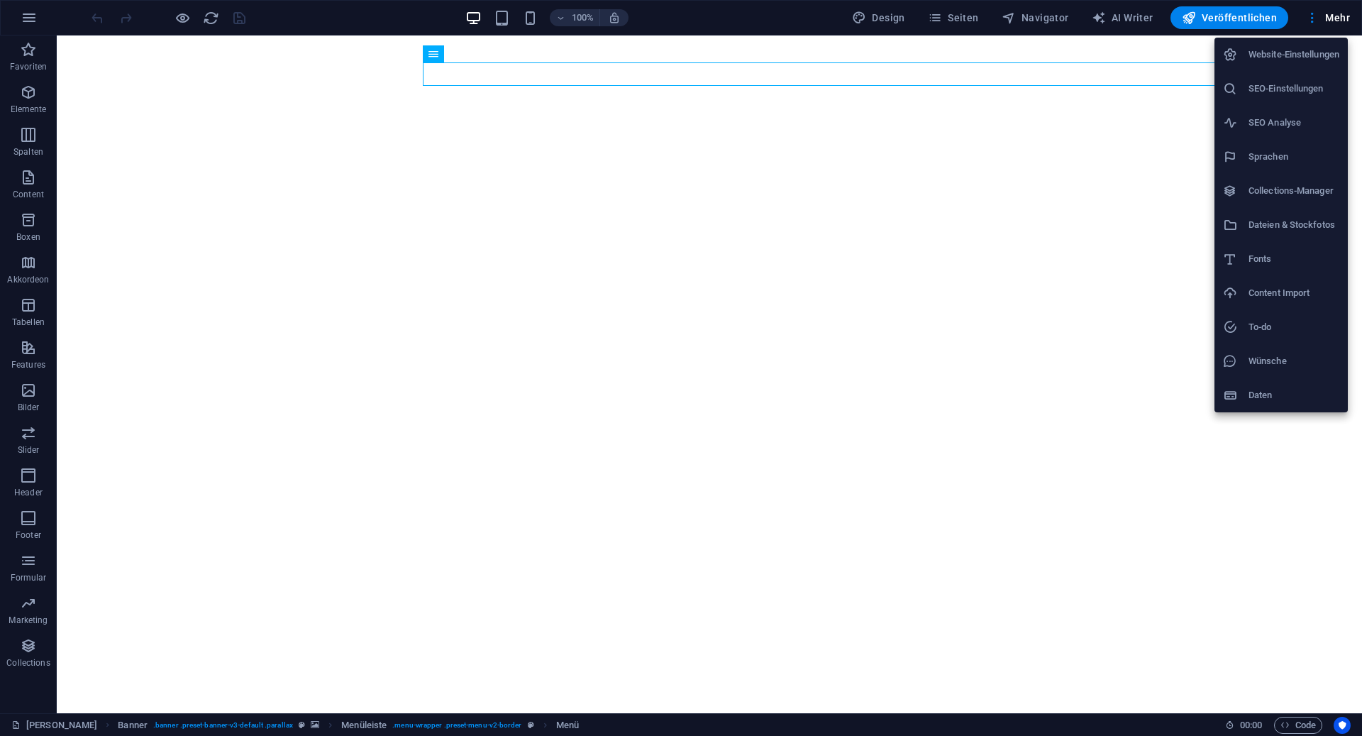
click at [1276, 160] on h6 "Sprachen" at bounding box center [1294, 156] width 91 height 17
select select "31"
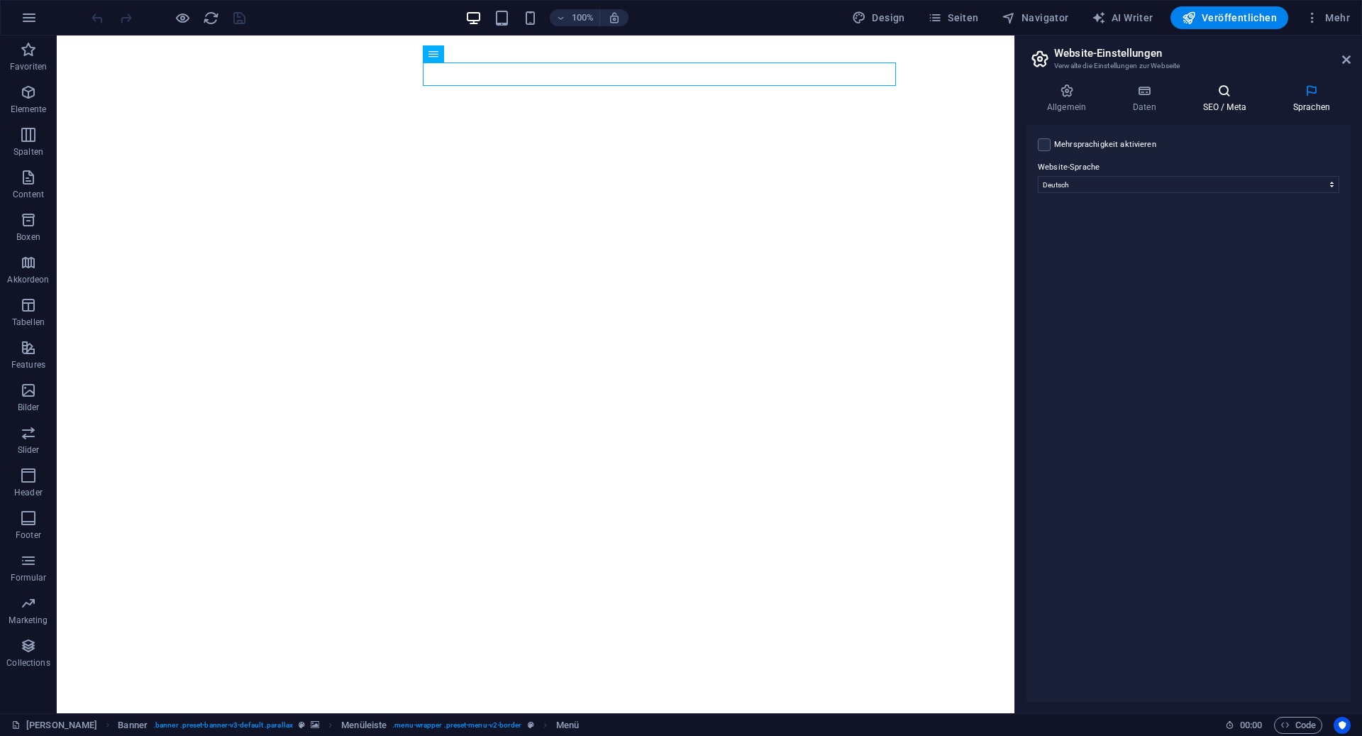
click at [1227, 95] on icon at bounding box center [1225, 91] width 84 height 14
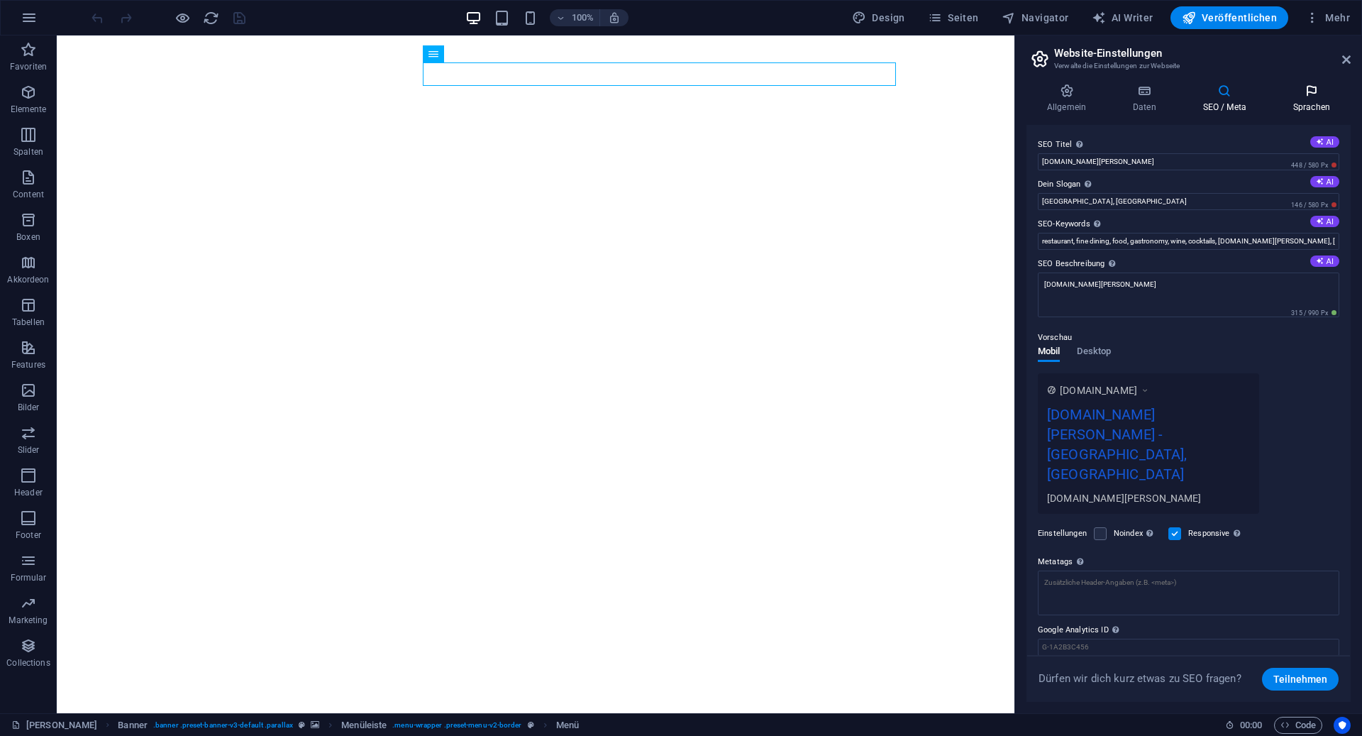
click at [1301, 106] on h4 "Sprachen" at bounding box center [1312, 99] width 78 height 30
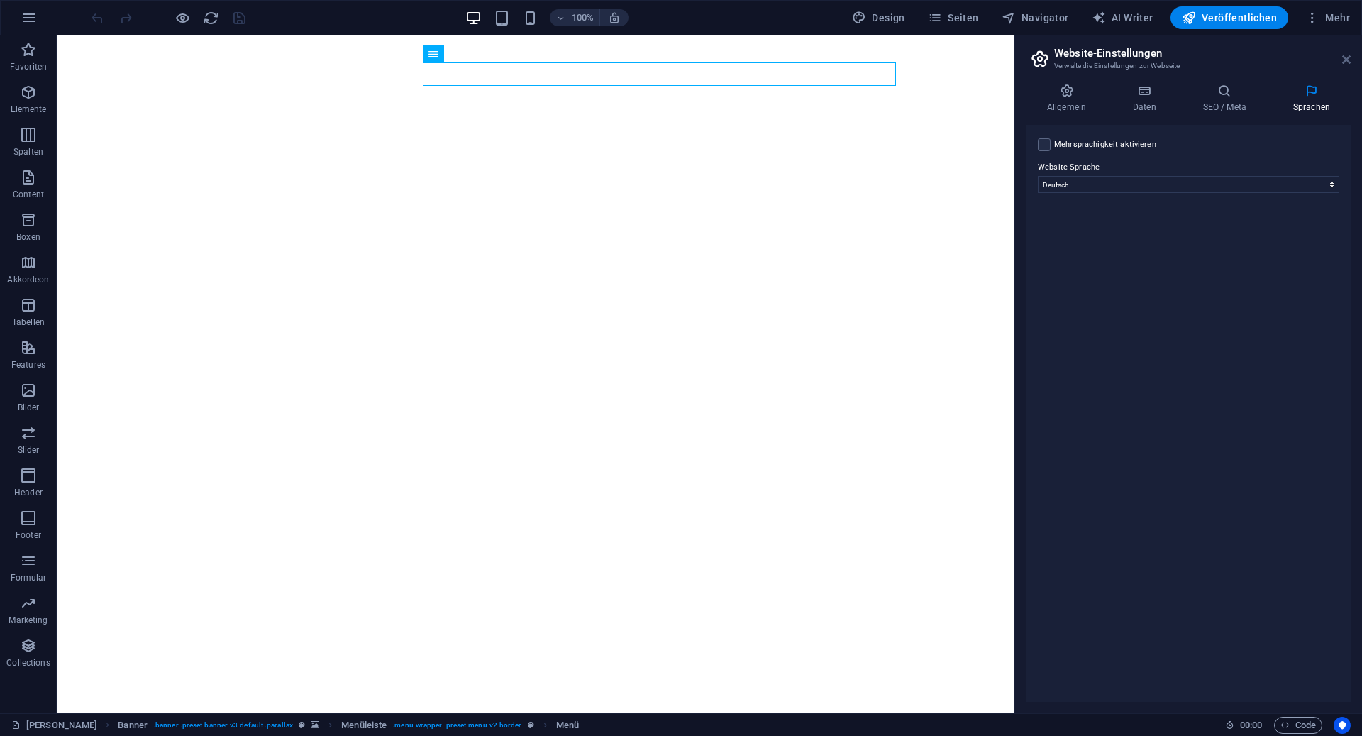
click at [1349, 61] on icon at bounding box center [1346, 59] width 9 height 11
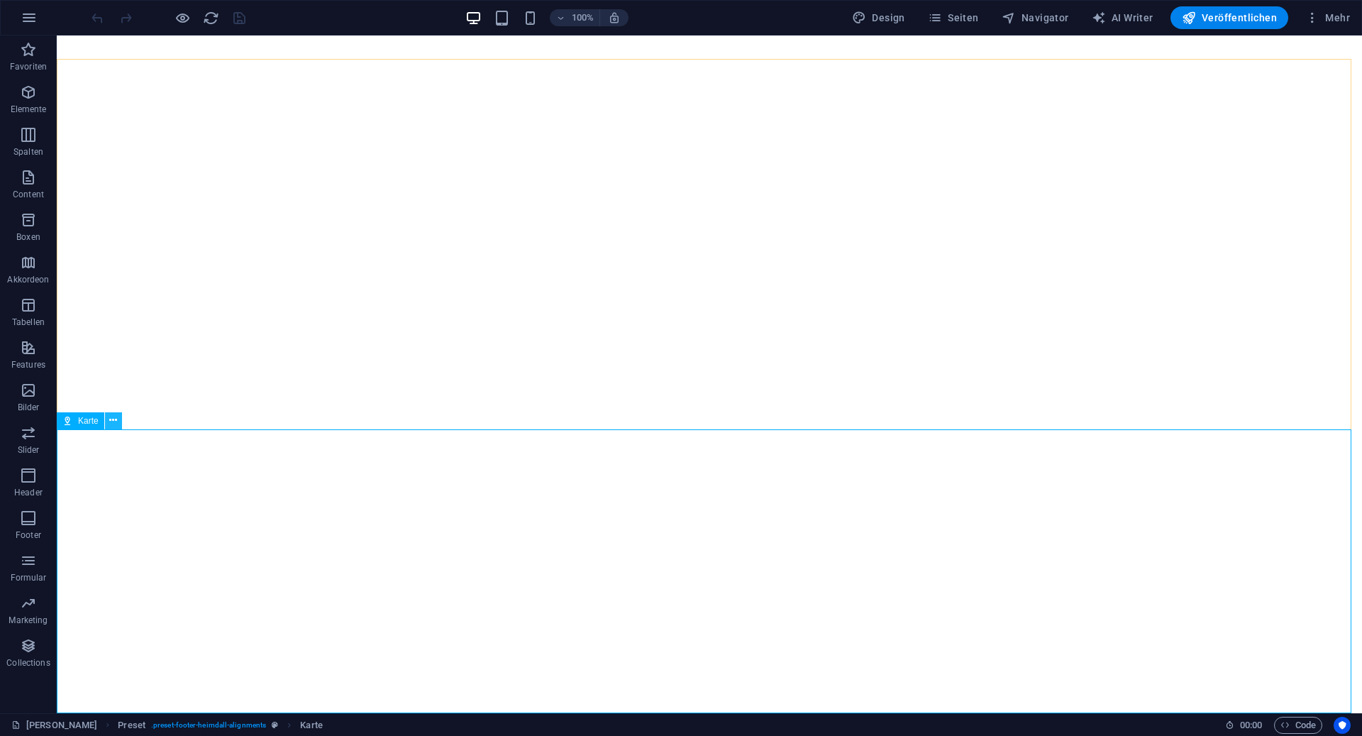
click at [112, 421] on icon at bounding box center [113, 420] width 8 height 15
click at [72, 419] on div "Karte" at bounding box center [81, 420] width 48 height 17
select select "1"
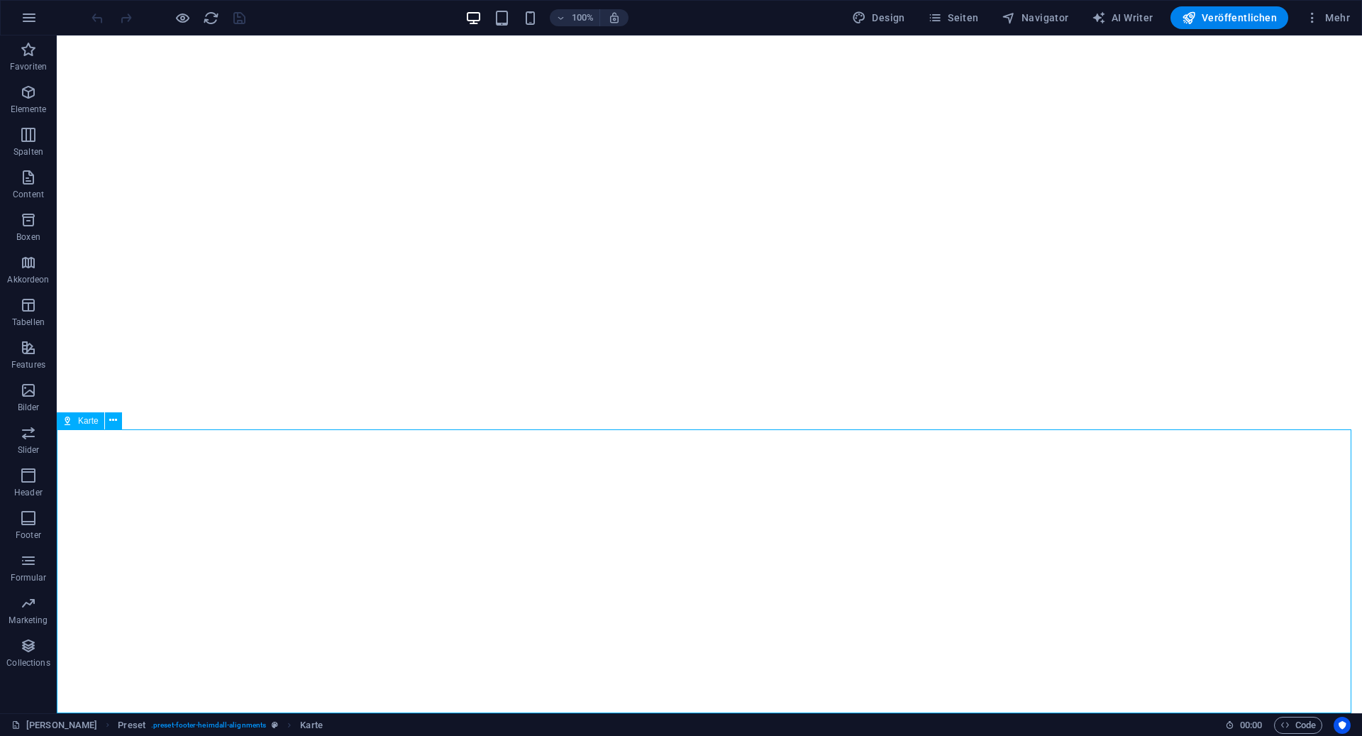
select select "px"
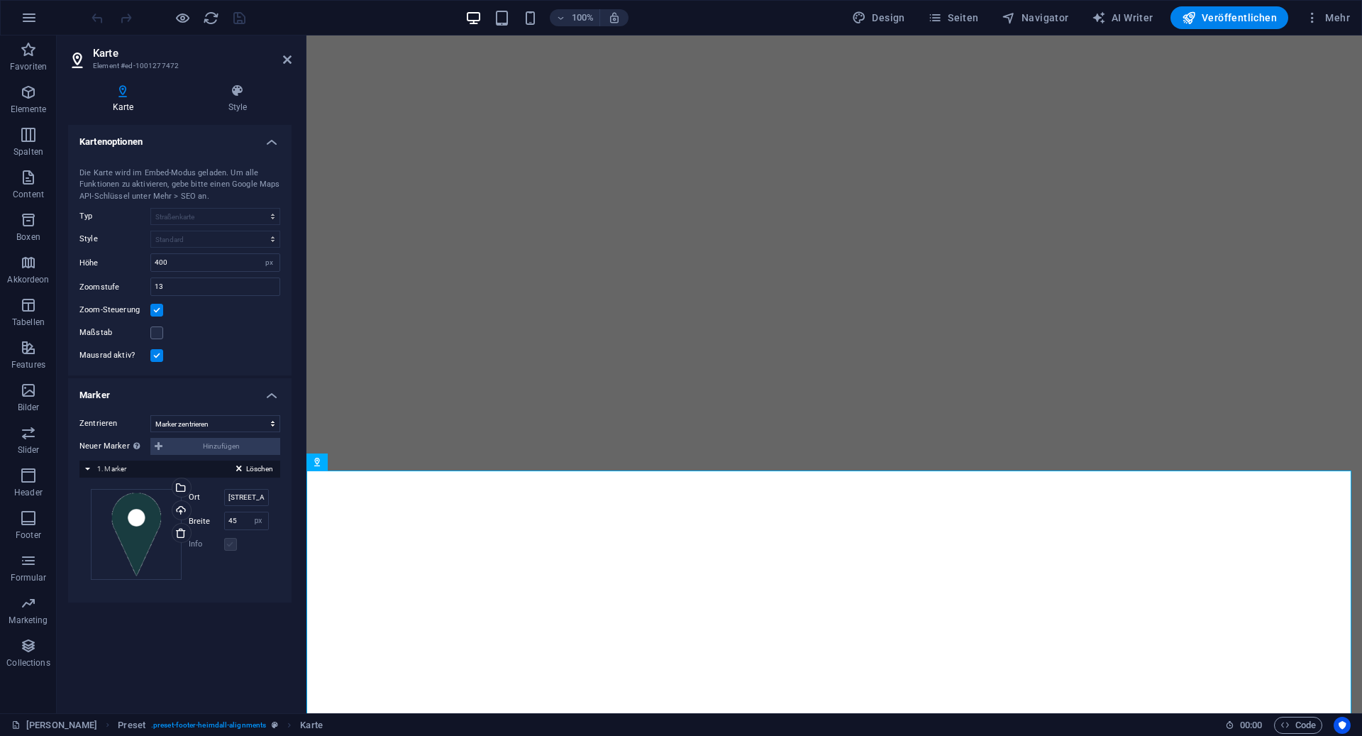
click at [224, 545] on label at bounding box center [230, 544] width 13 height 13
click at [224, 542] on label at bounding box center [230, 544] width 13 height 13
click at [224, 548] on label at bounding box center [230, 544] width 13 height 13
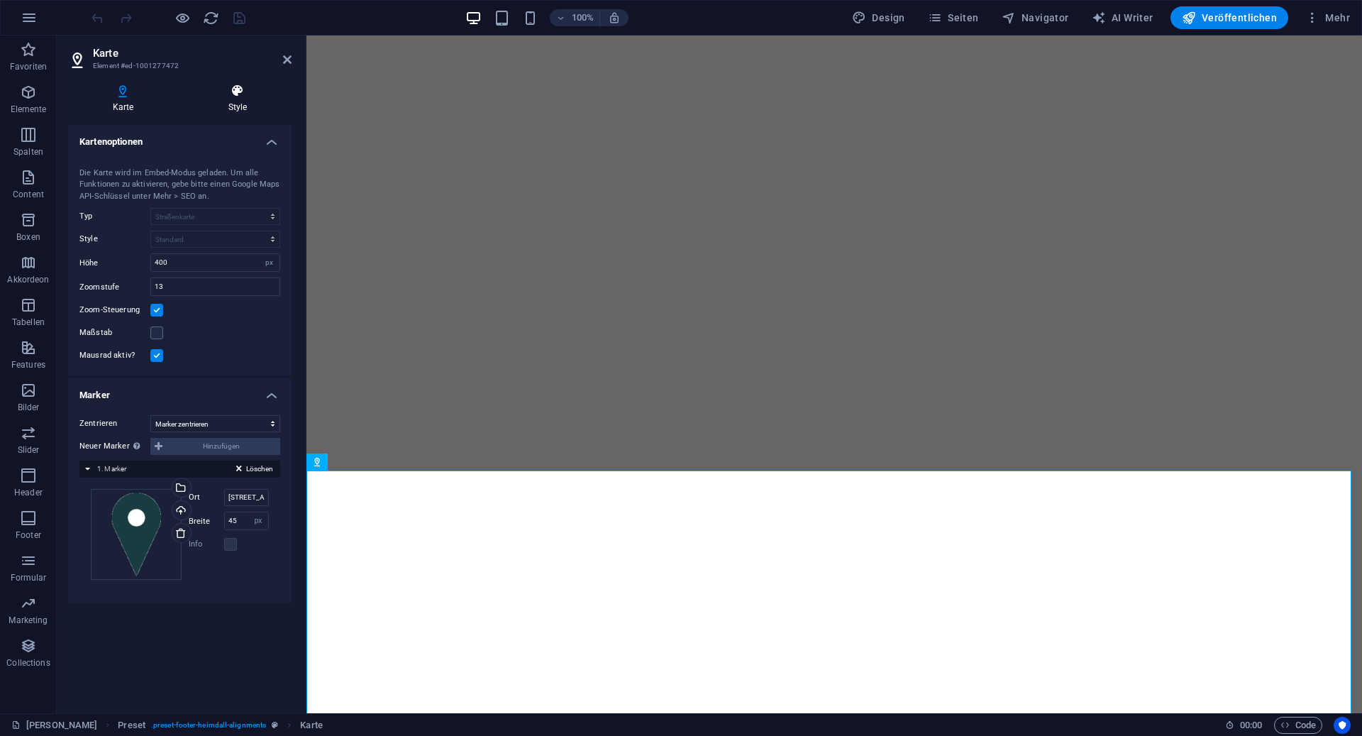
click at [242, 96] on icon at bounding box center [238, 91] width 108 height 14
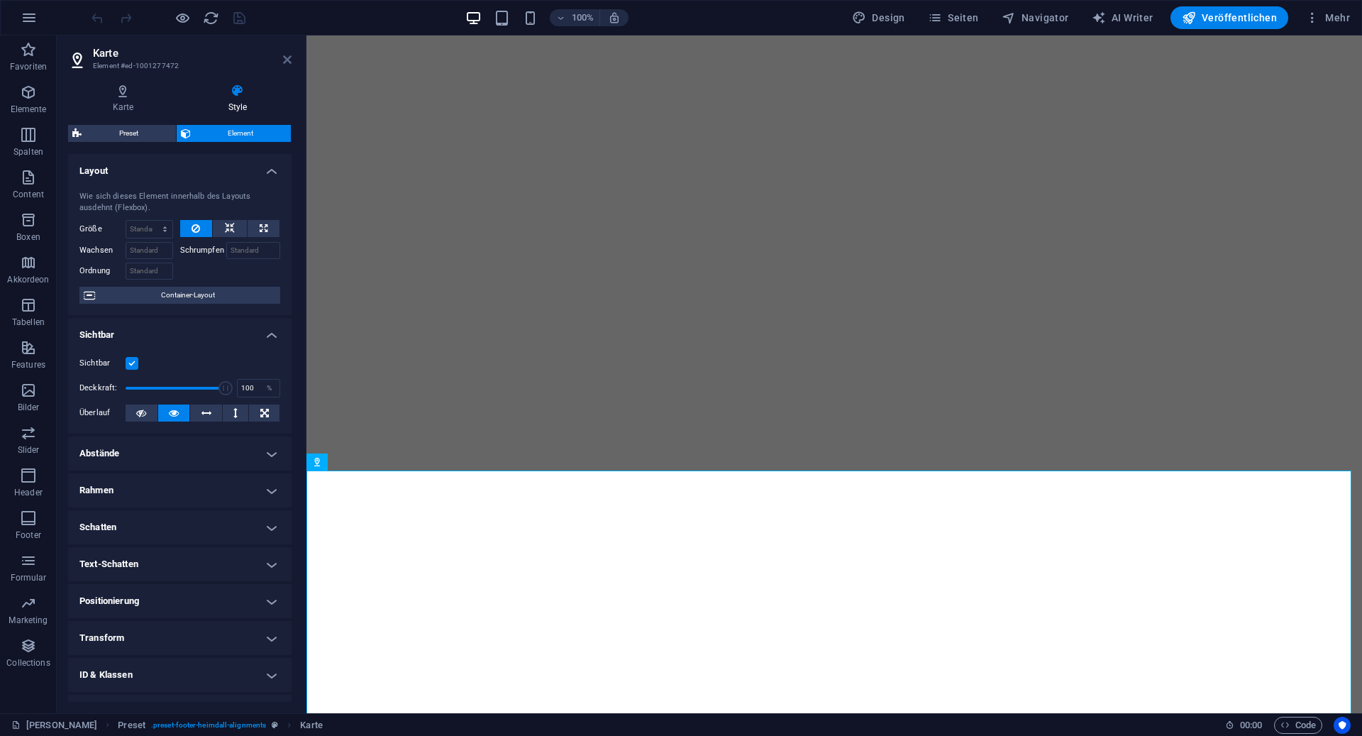
click at [286, 61] on icon at bounding box center [287, 59] width 9 height 11
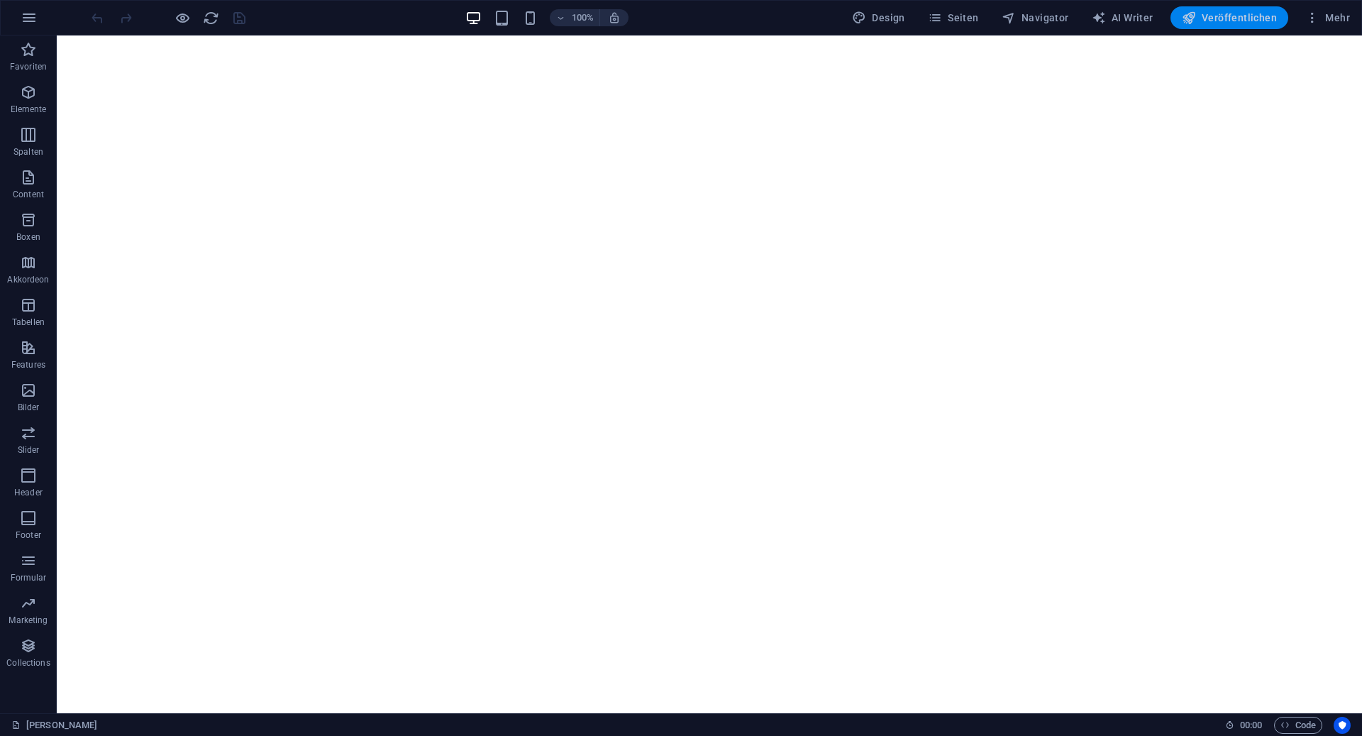
click at [1239, 15] on span "Veröffentlichen" at bounding box center [1229, 18] width 95 height 14
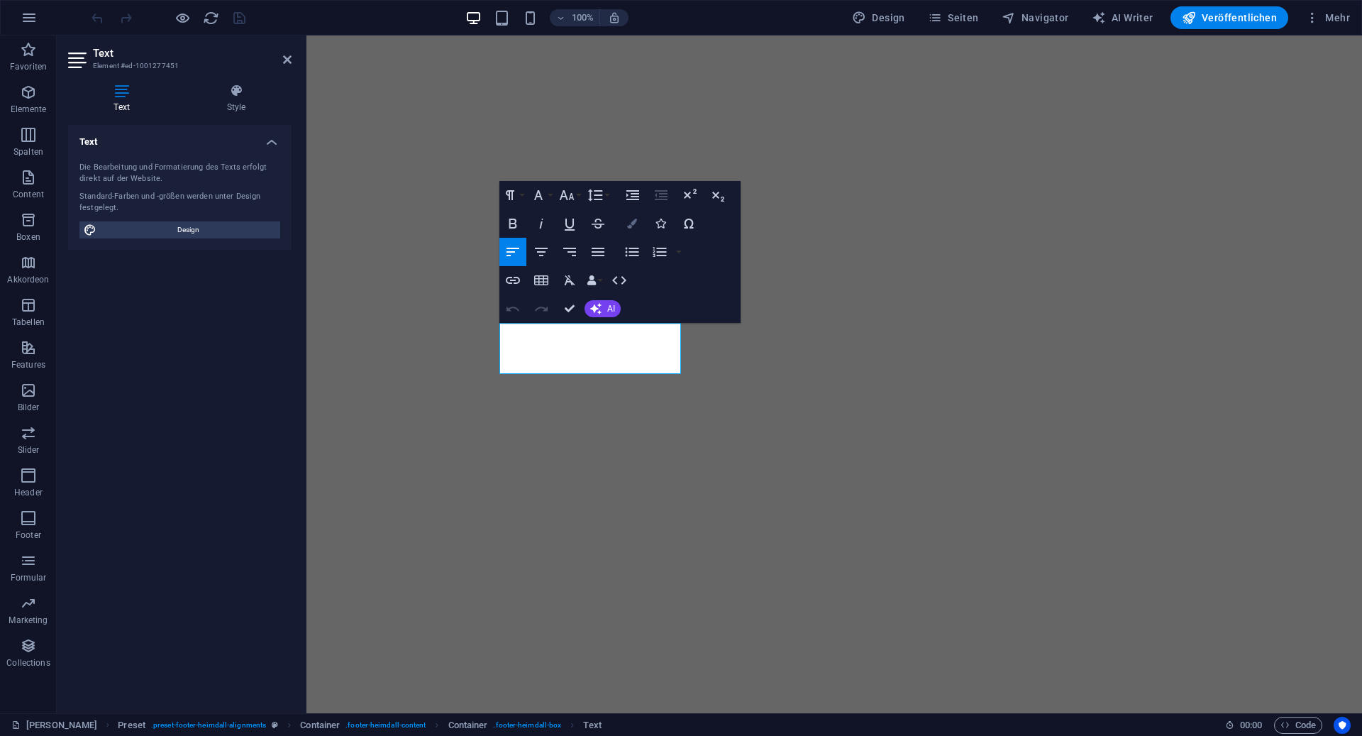
click at [631, 227] on icon "button" at bounding box center [632, 224] width 10 height 10
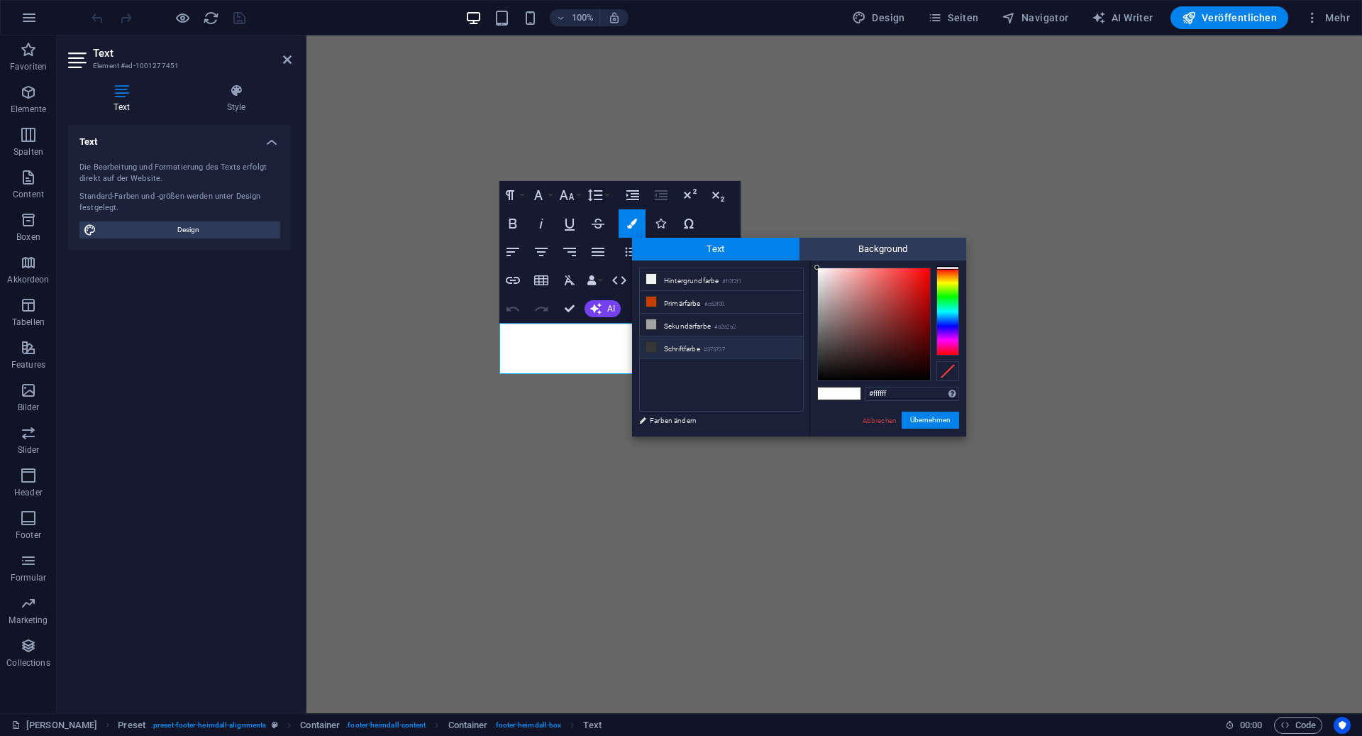
click at [652, 343] on icon at bounding box center [651, 347] width 10 height 10
type input "#373737"
click at [652, 343] on icon at bounding box center [651, 347] width 10 height 10
click at [910, 420] on button "Übernehmen" at bounding box center [930, 420] width 57 height 17
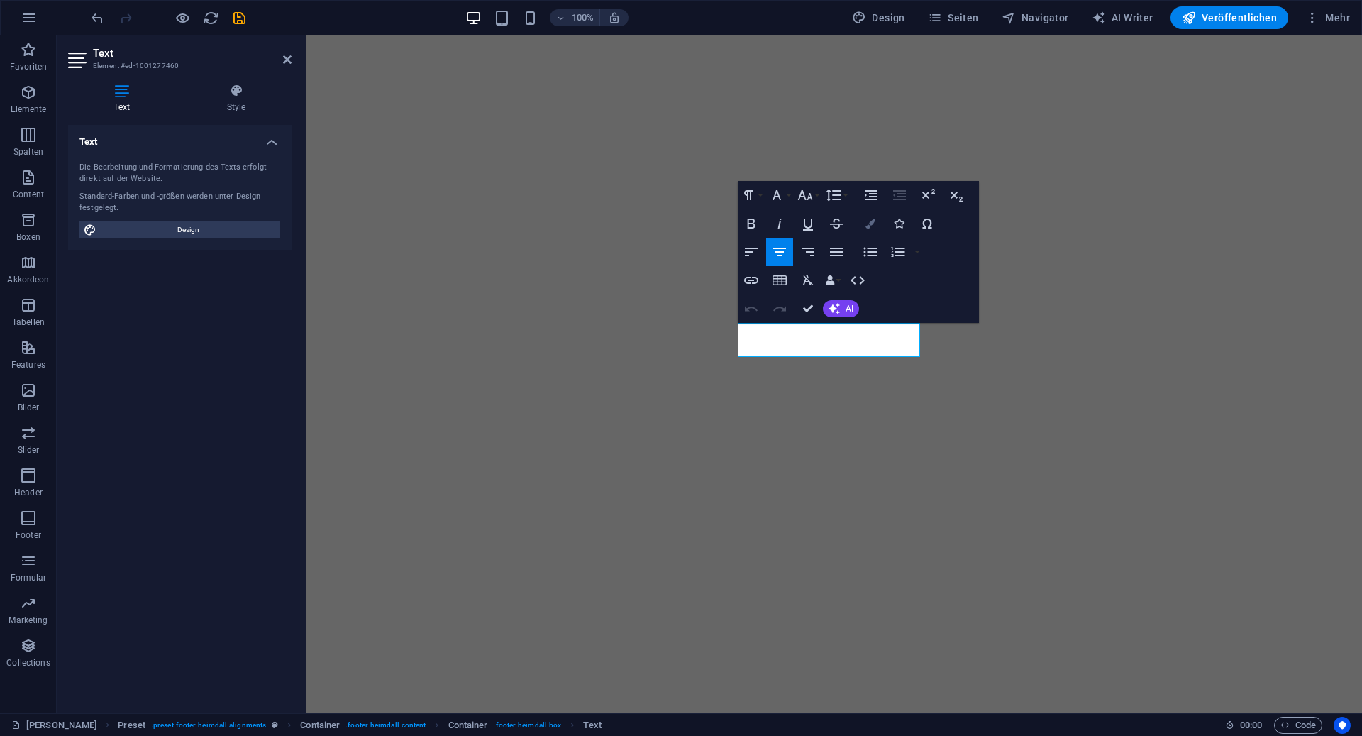
click at [866, 222] on icon "button" at bounding box center [871, 224] width 10 height 10
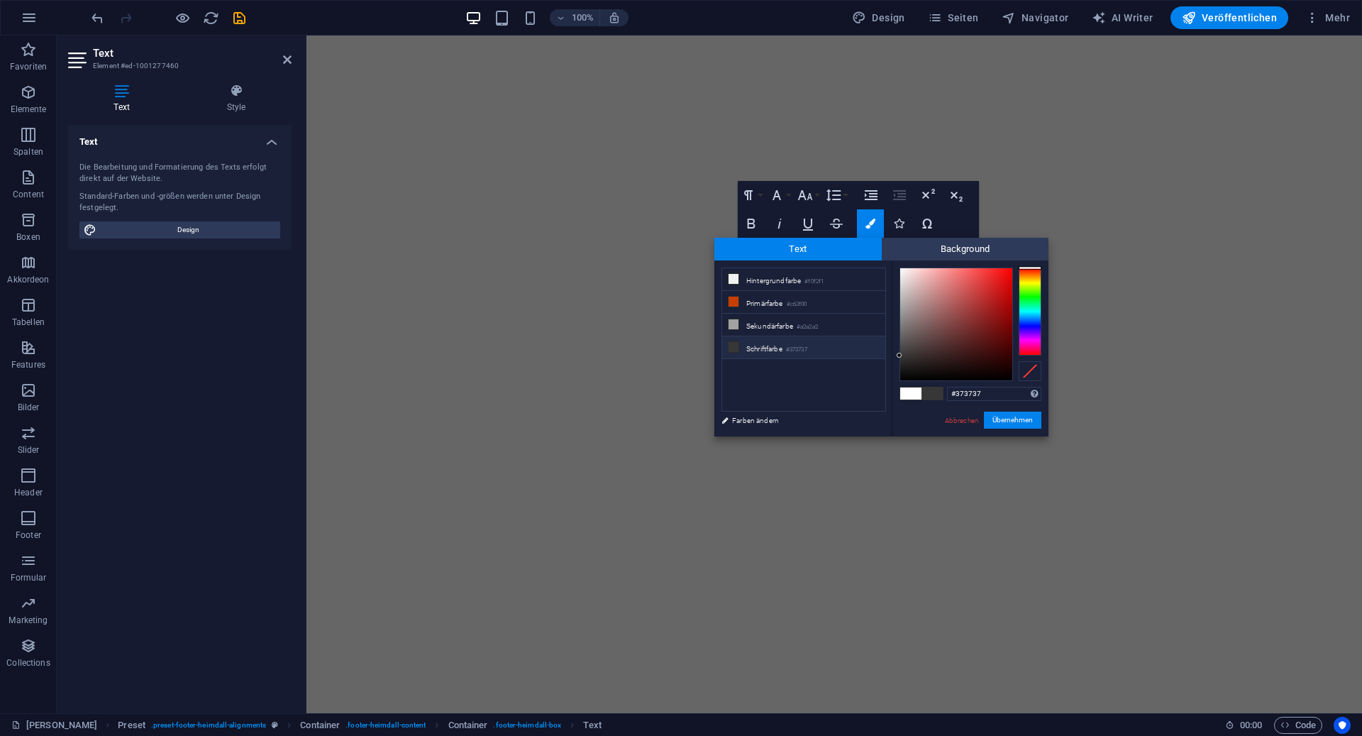
click at [744, 348] on li "Schriftfarbe #373737" at bounding box center [803, 347] width 163 height 23
click at [1000, 422] on button "Übernehmen" at bounding box center [1012, 420] width 57 height 17
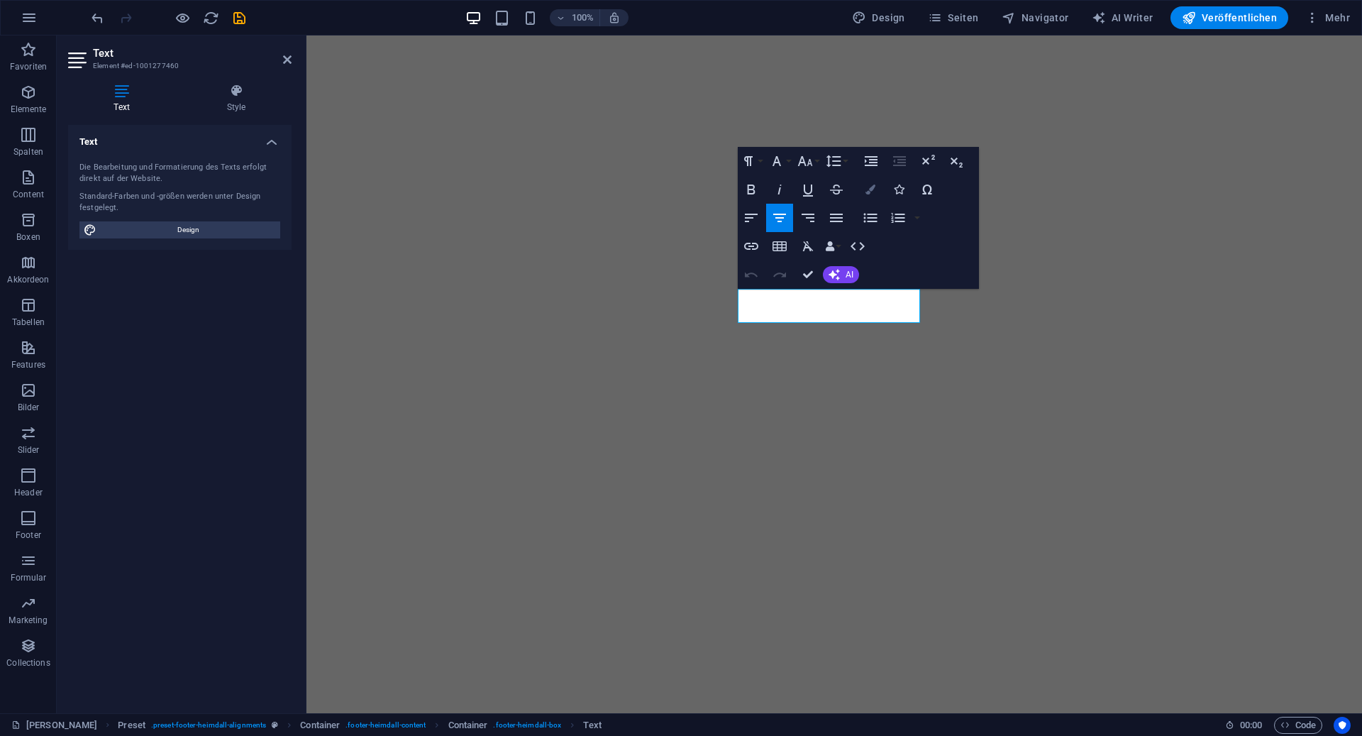
click at [867, 184] on icon "button" at bounding box center [871, 189] width 10 height 10
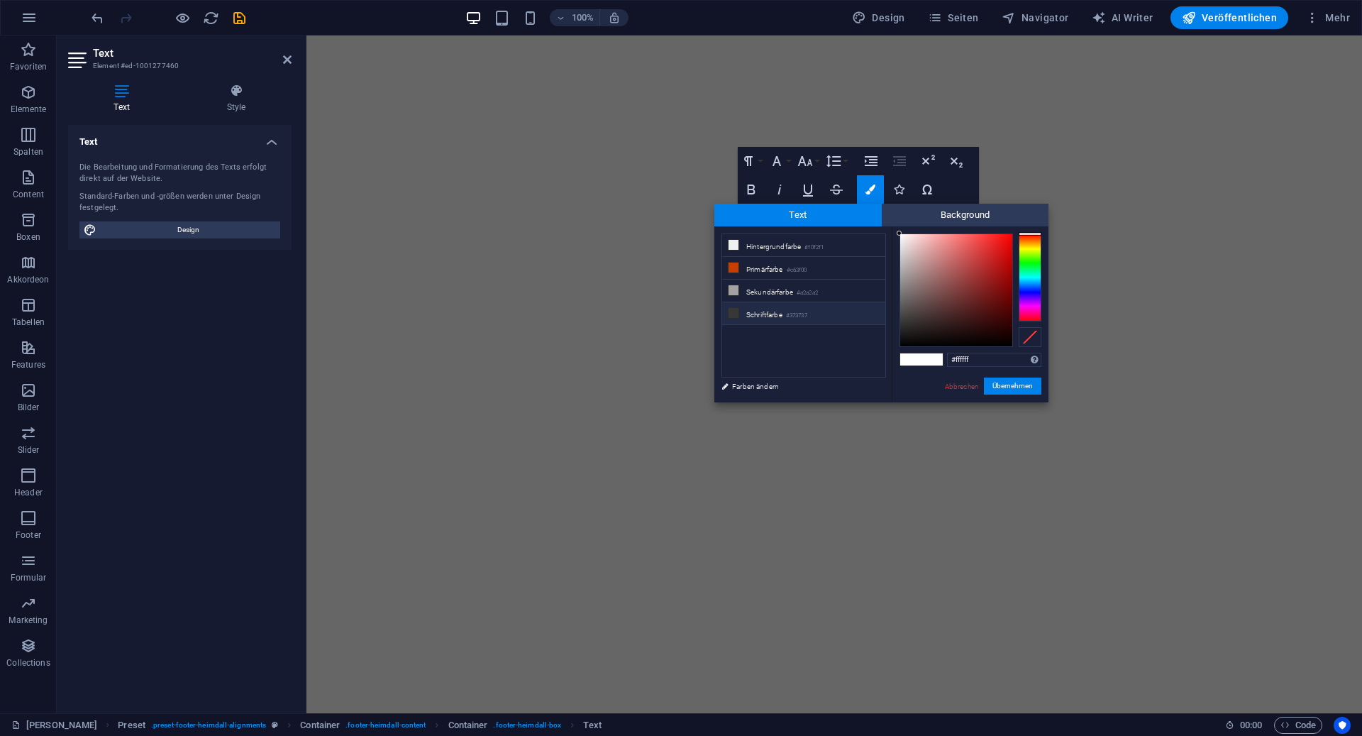
click at [783, 311] on li "Schriftfarbe #373737" at bounding box center [803, 313] width 163 height 23
type input "#373737"
click at [1015, 386] on button "Übernehmen" at bounding box center [1012, 385] width 57 height 17
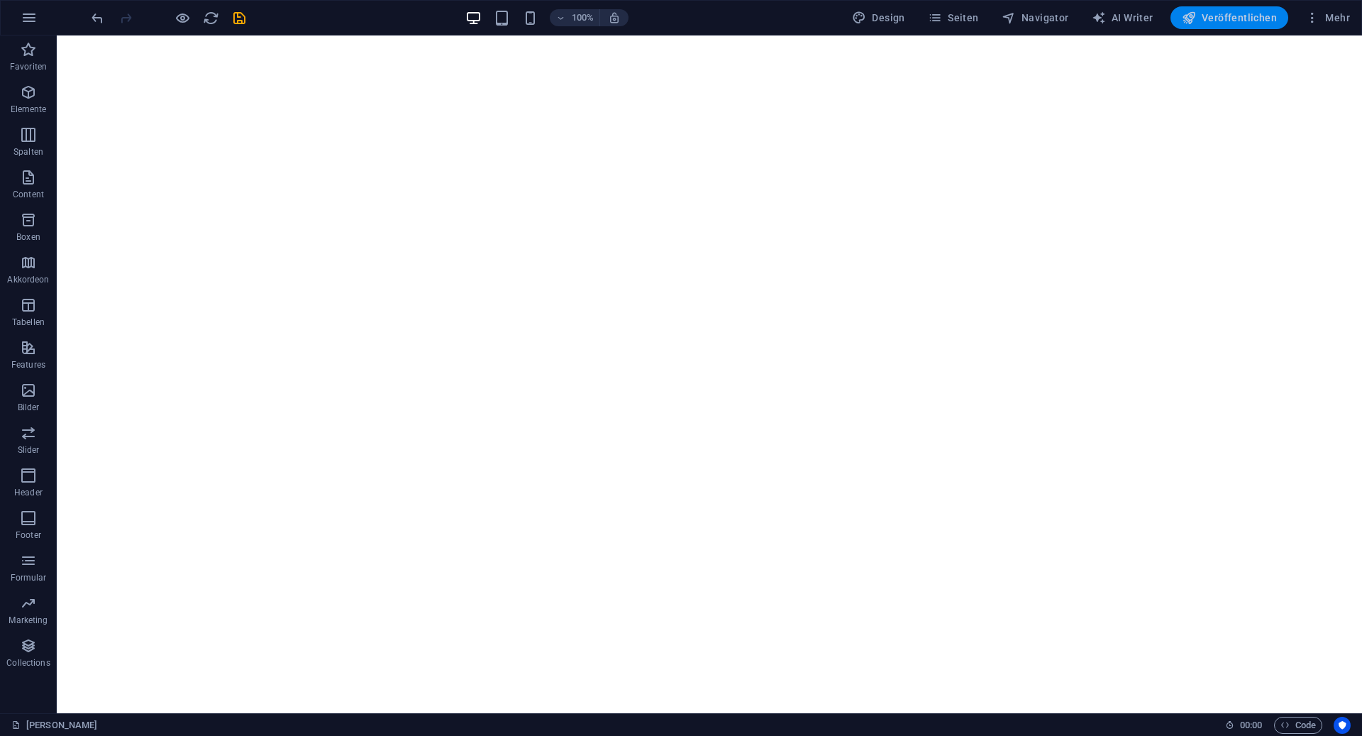
click at [1215, 18] on span "Veröffentlichen" at bounding box center [1229, 18] width 95 height 14
